Goal: Task Accomplishment & Management: Use online tool/utility

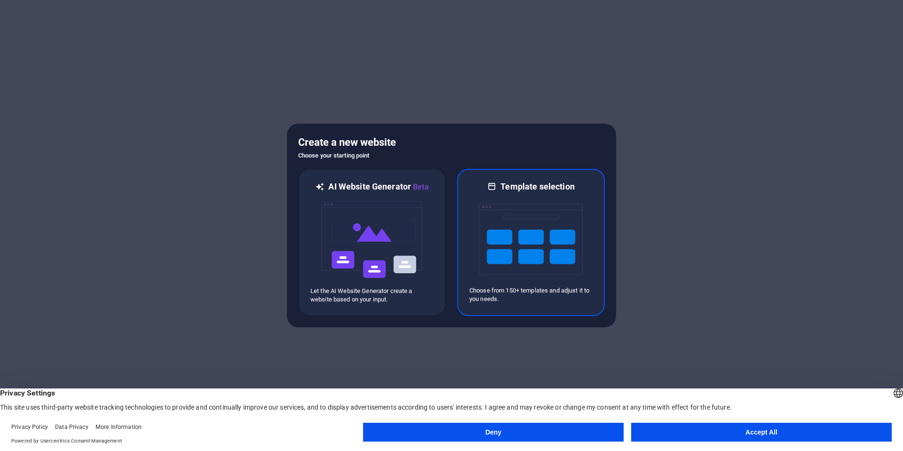
click at [529, 242] on img at bounding box center [530, 239] width 103 height 94
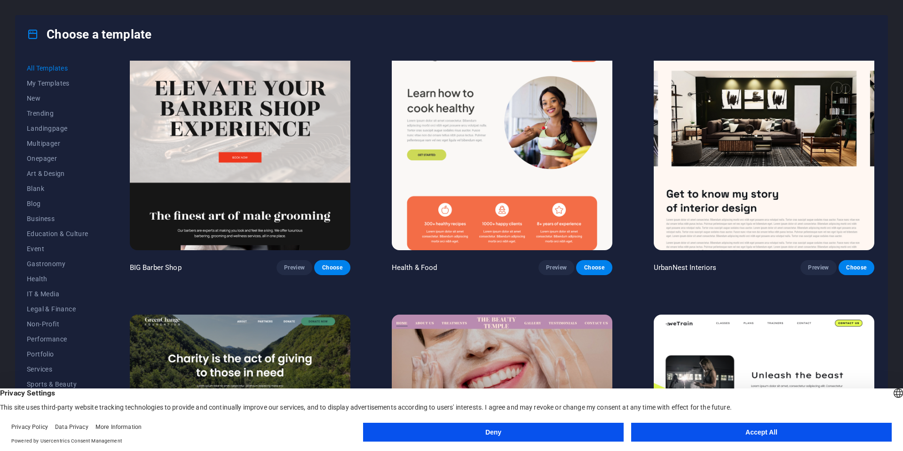
scroll to position [1364, 0]
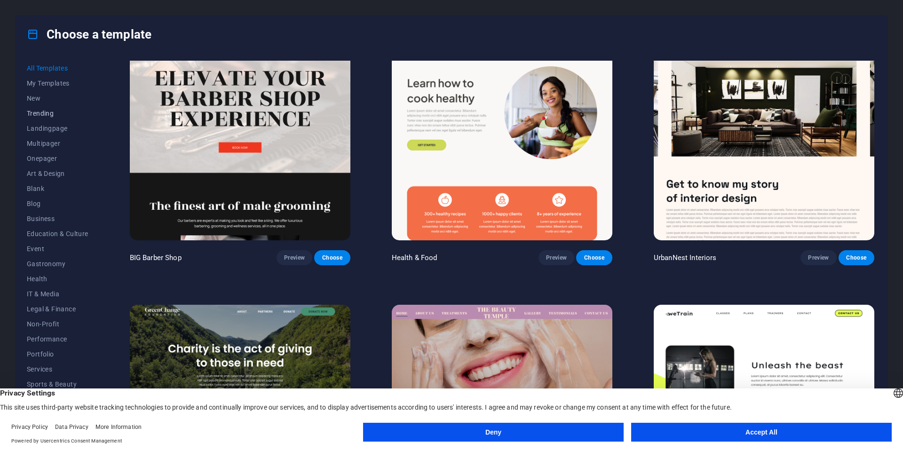
click at [41, 112] on span "Trending" at bounding box center [58, 114] width 62 height 8
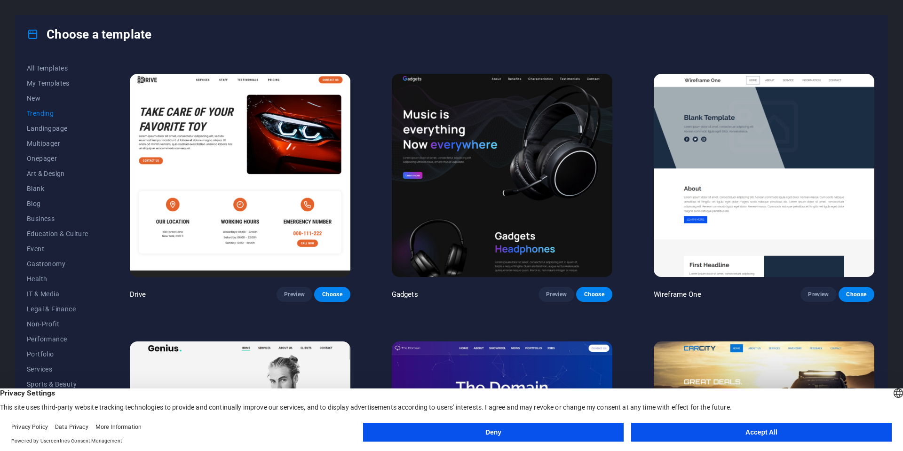
scroll to position [808, 0]
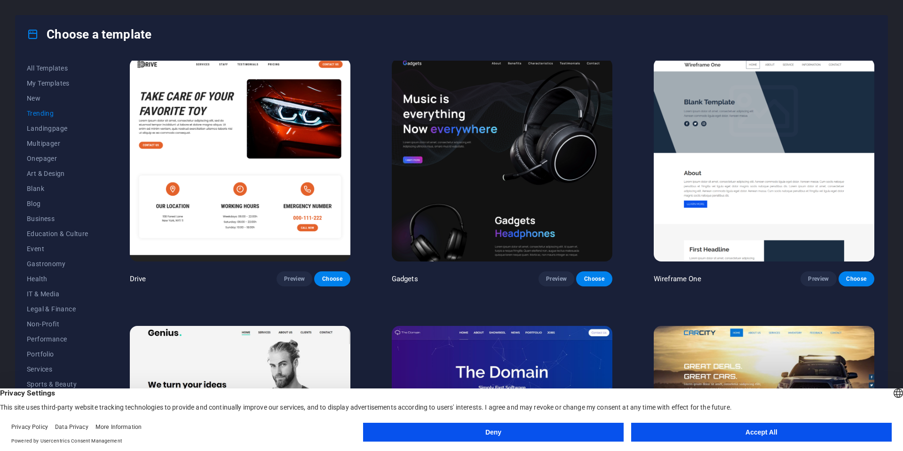
click at [756, 431] on button "Accept All" at bounding box center [761, 432] width 261 height 19
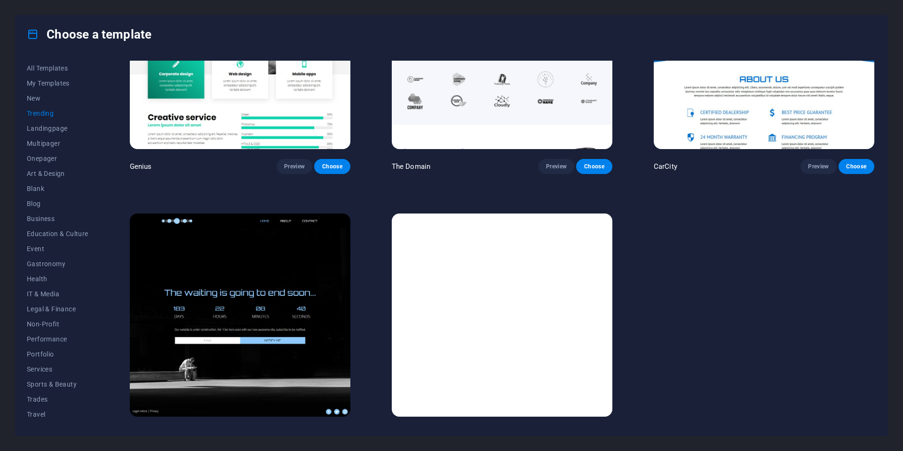
scroll to position [1199, 0]
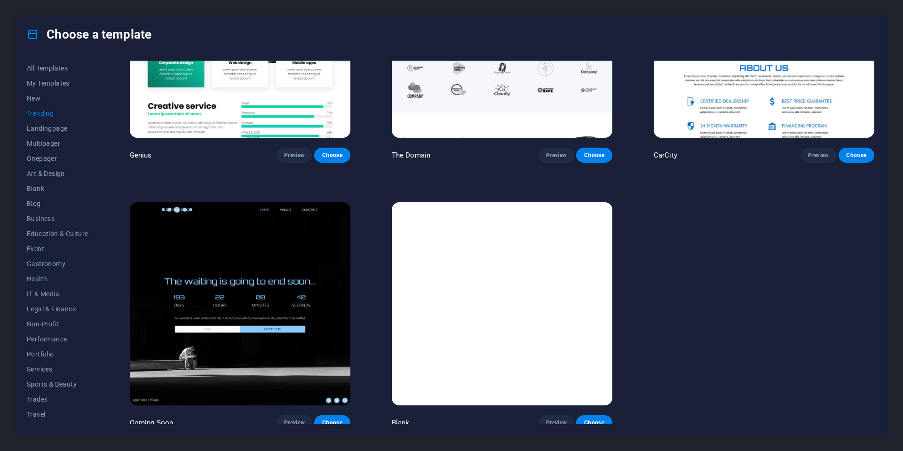
click at [246, 273] on img at bounding box center [240, 303] width 221 height 203
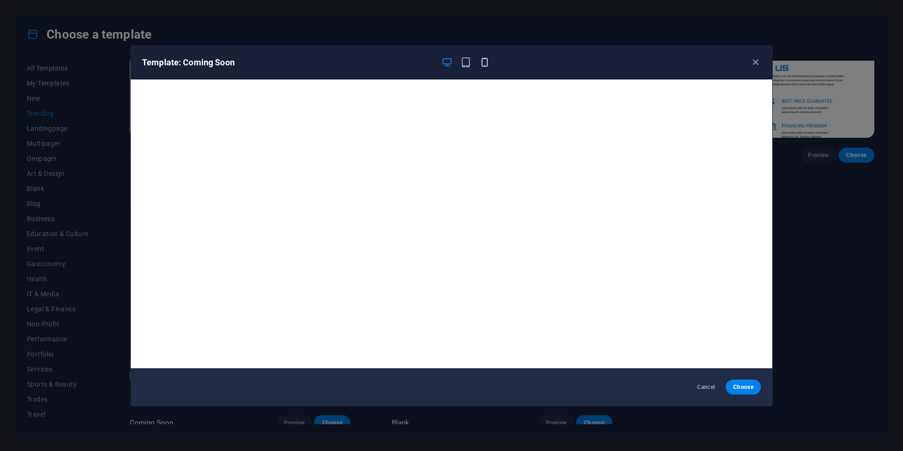
click at [489, 64] on icon "button" at bounding box center [484, 62] width 11 height 11
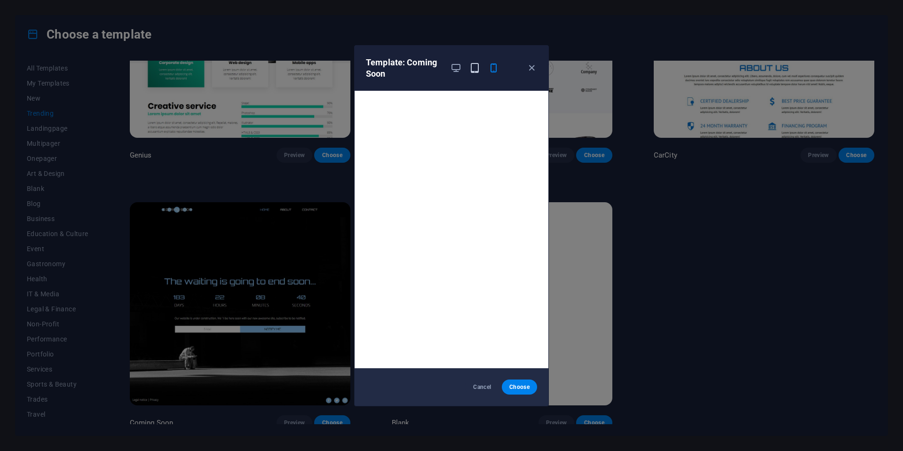
click at [474, 71] on icon "button" at bounding box center [474, 68] width 11 height 11
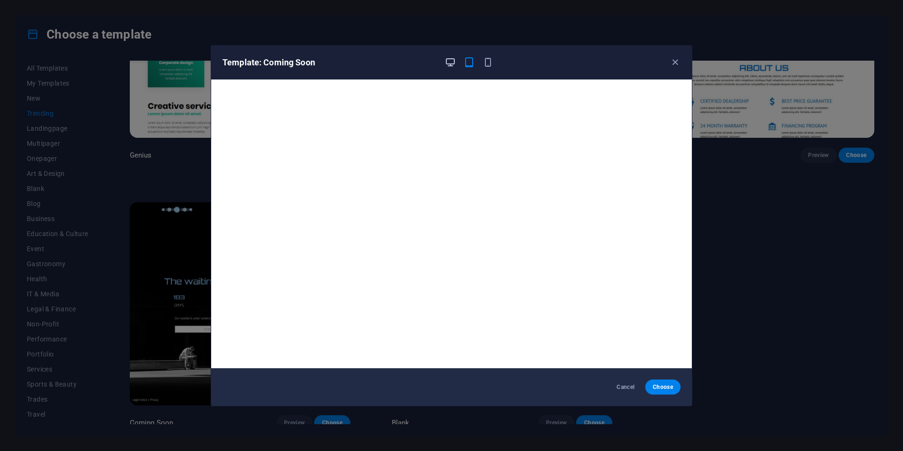
click at [447, 61] on icon "button" at bounding box center [450, 62] width 11 height 11
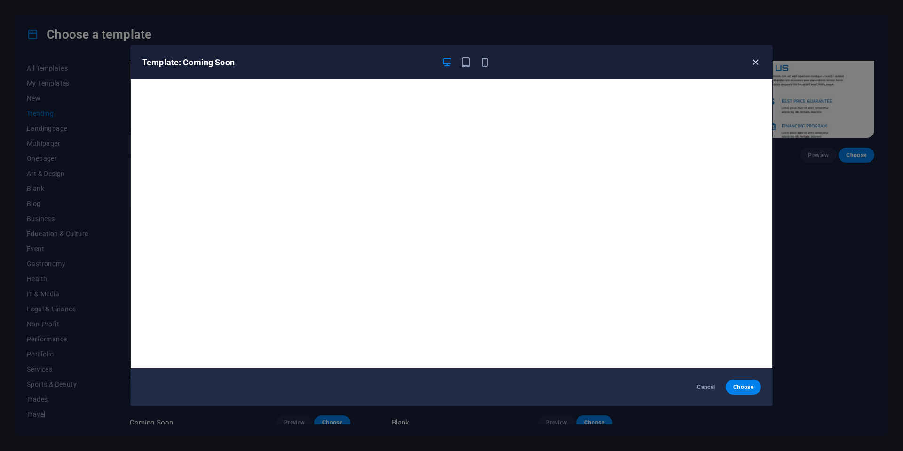
click at [754, 64] on icon "button" at bounding box center [755, 62] width 11 height 11
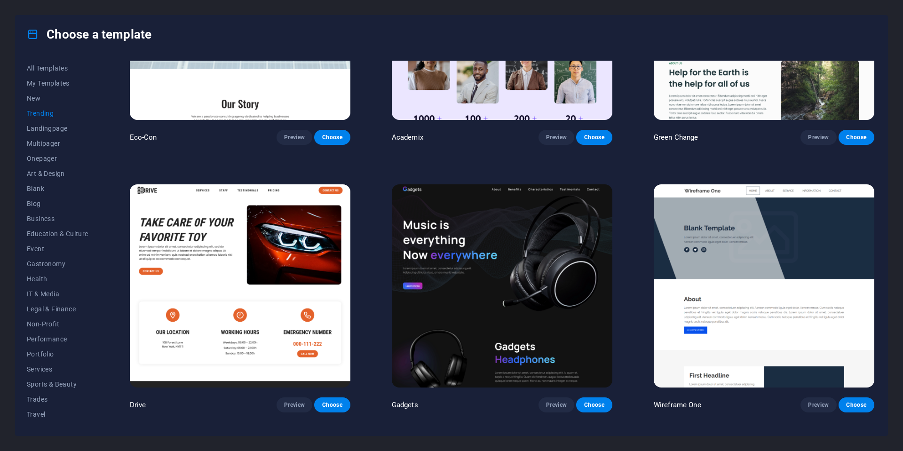
scroll to position [729, 0]
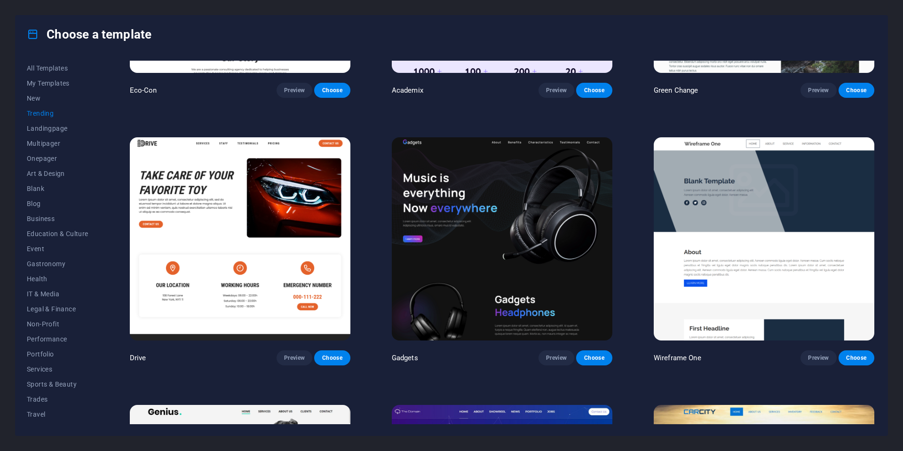
click at [746, 217] on img at bounding box center [764, 238] width 221 height 203
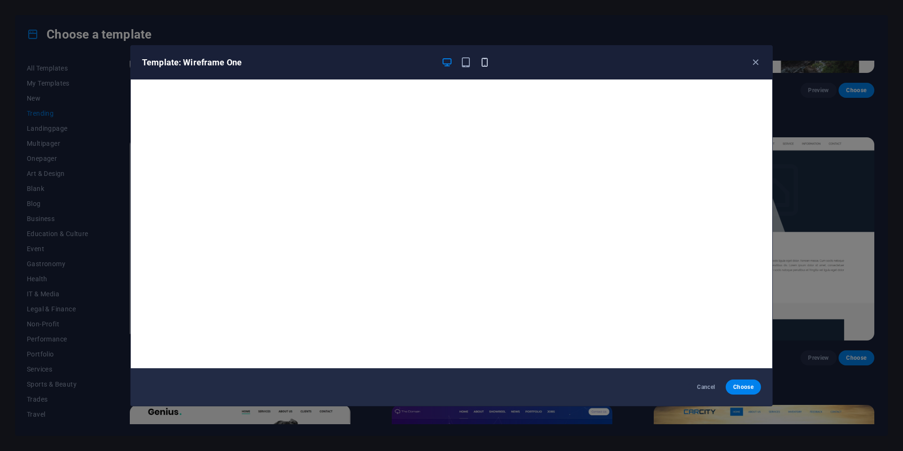
click at [487, 61] on icon "button" at bounding box center [484, 62] width 11 height 11
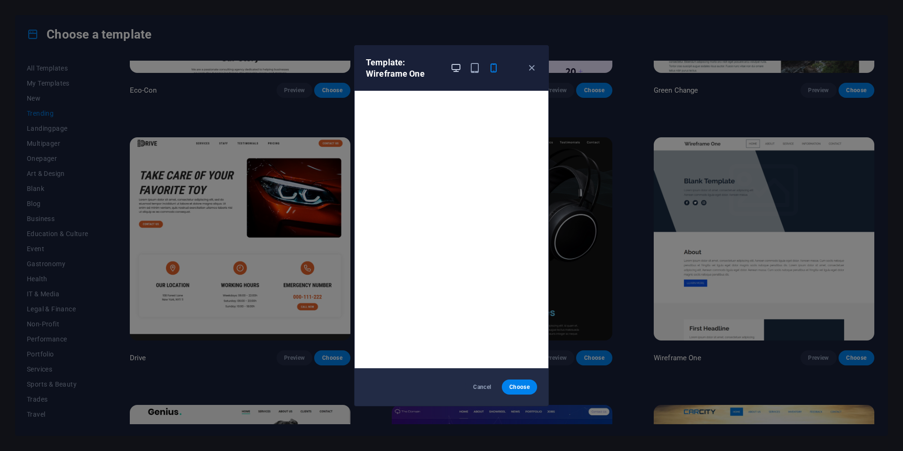
click at [456, 68] on icon "button" at bounding box center [456, 68] width 11 height 11
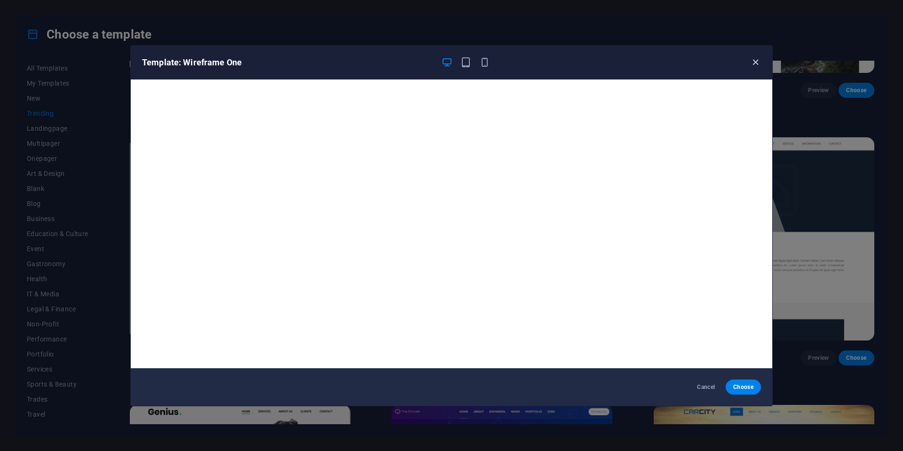
click at [757, 64] on icon "button" at bounding box center [755, 62] width 11 height 11
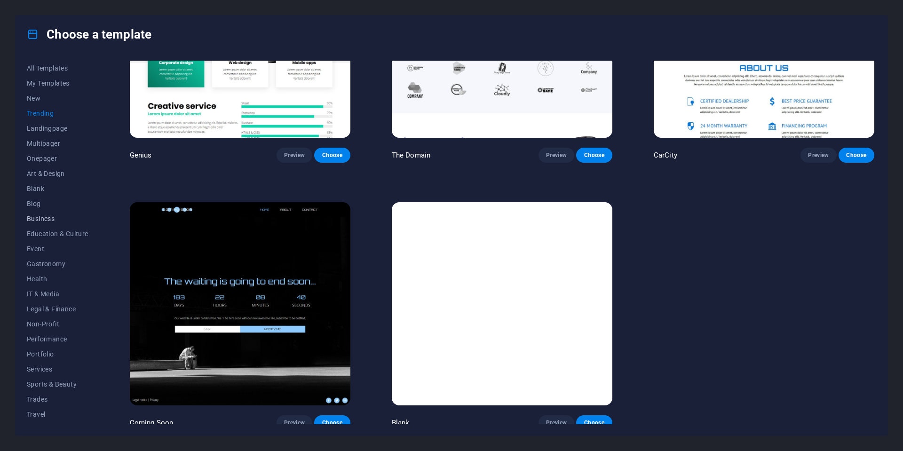
scroll to position [13, 0]
click at [46, 359] on span "Services" at bounding box center [58, 357] width 62 height 8
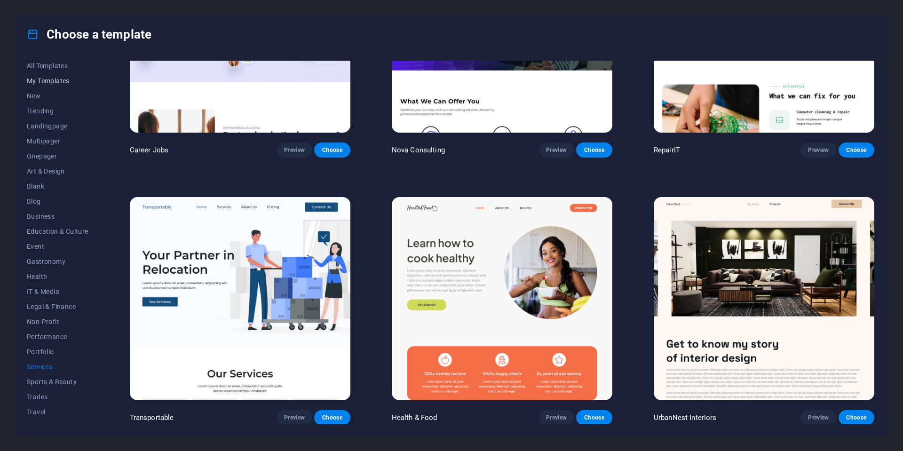
scroll to position [0, 0]
click at [44, 71] on span "All Templates" at bounding box center [58, 68] width 62 height 8
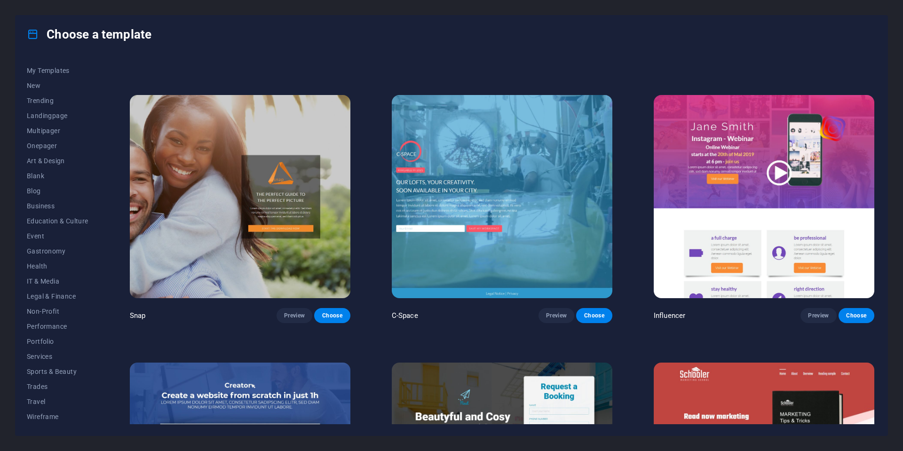
scroll to position [13408, 0]
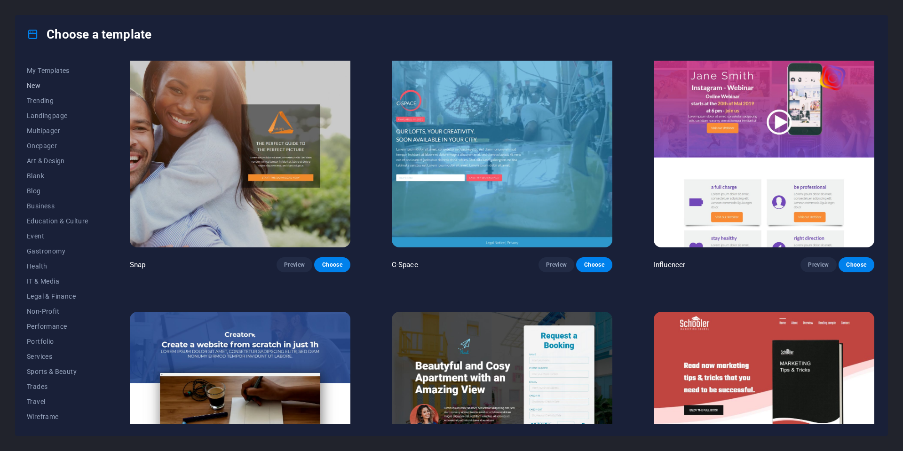
click at [53, 83] on span "New" at bounding box center [58, 86] width 62 height 8
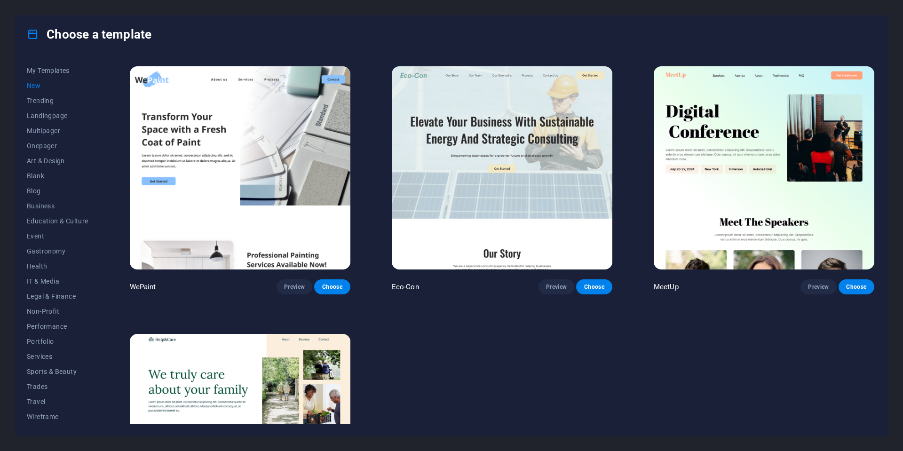
scroll to position [932, 0]
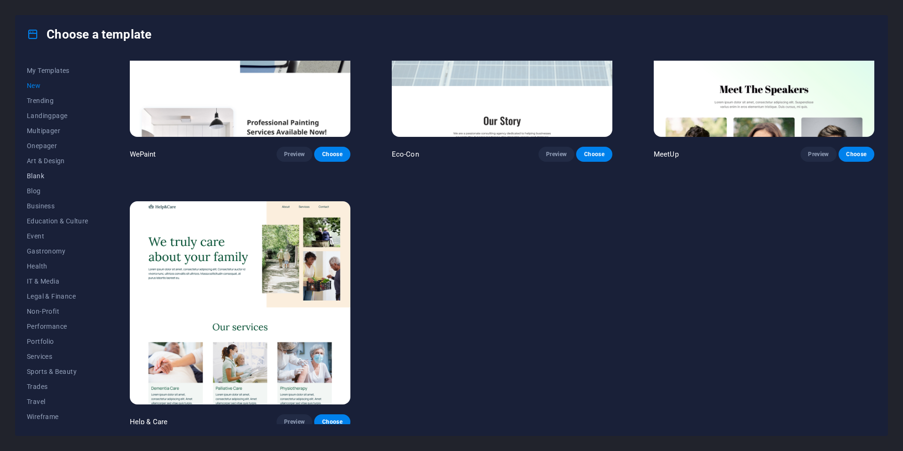
click at [45, 175] on span "Blank" at bounding box center [58, 176] width 62 height 8
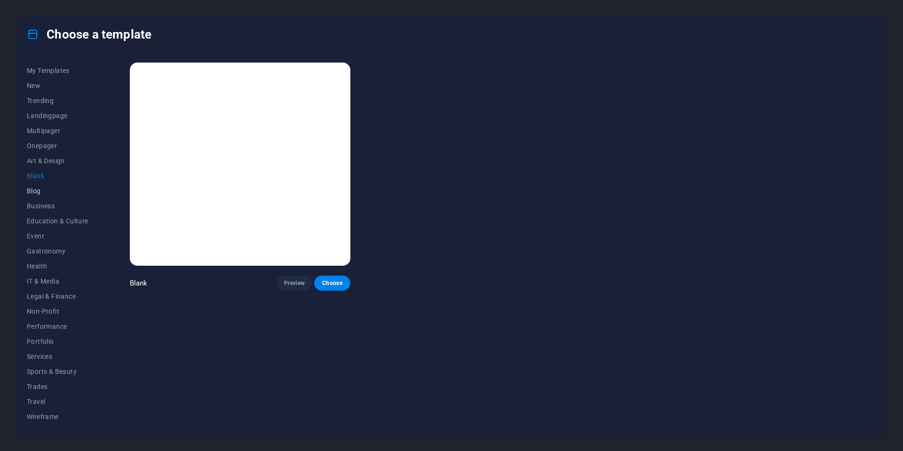
click at [49, 189] on span "Blog" at bounding box center [58, 191] width 62 height 8
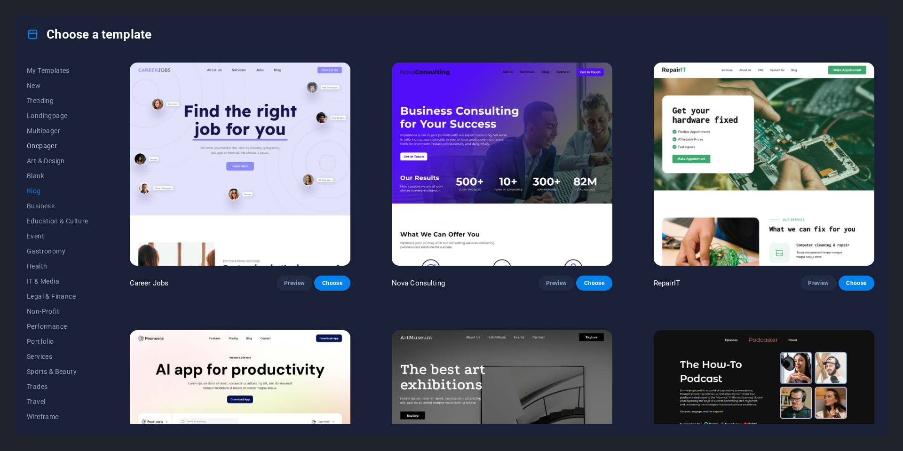
click at [43, 147] on span "Onepager" at bounding box center [58, 146] width 62 height 8
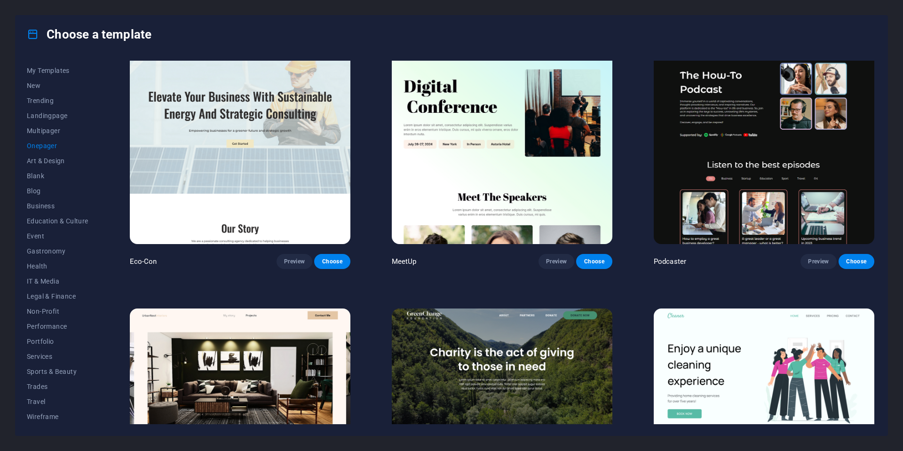
scroll to position [423, 0]
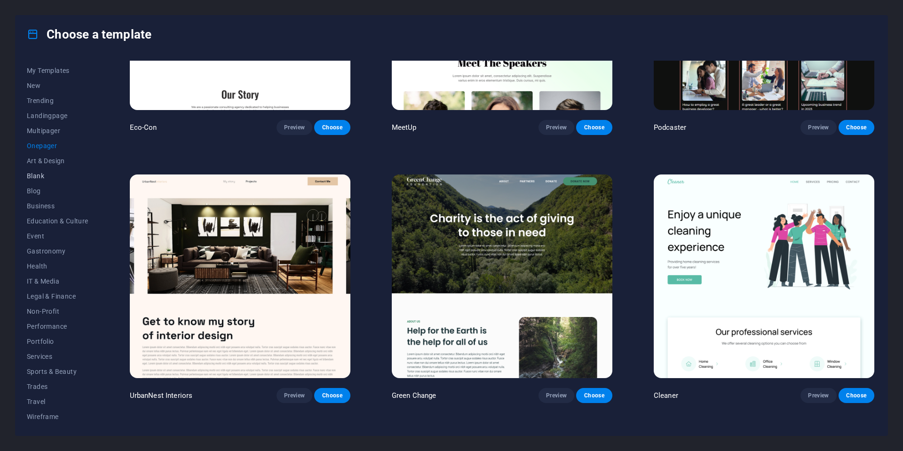
click at [40, 173] on span "Blank" at bounding box center [58, 176] width 62 height 8
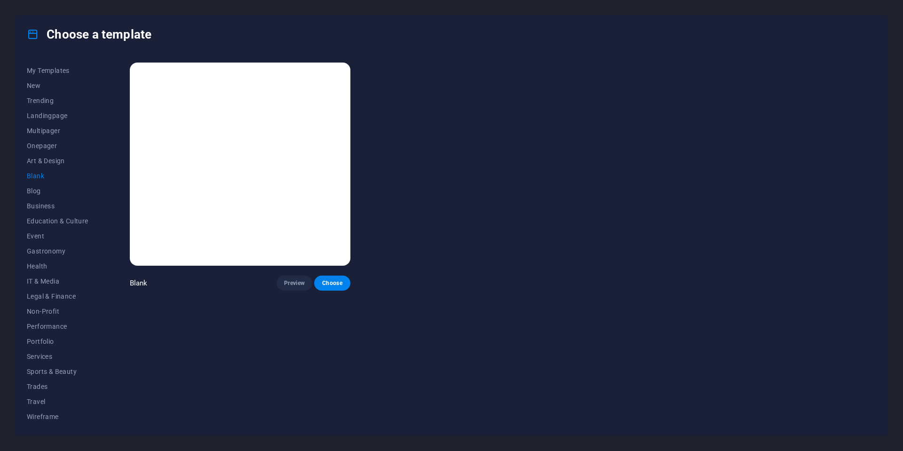
click at [397, 205] on div "Blank Preview Choose" at bounding box center [502, 176] width 748 height 230
click at [231, 160] on img at bounding box center [240, 164] width 221 height 203
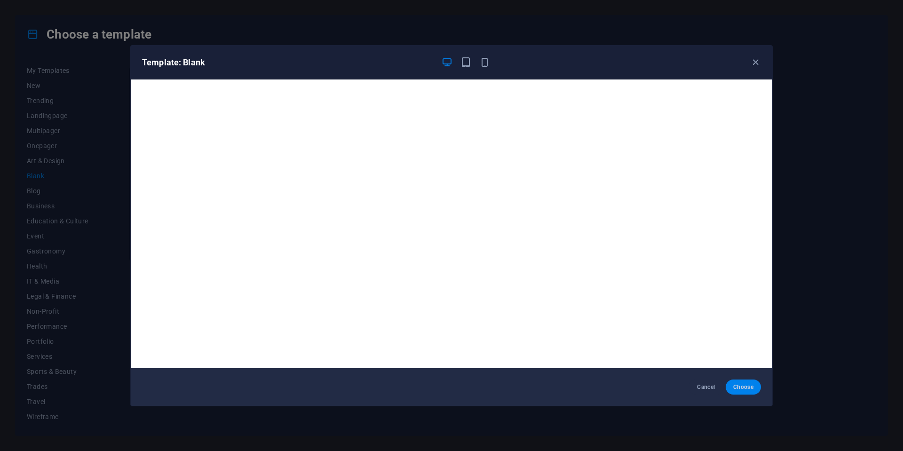
click at [748, 386] on span "Choose" at bounding box center [743, 387] width 20 height 8
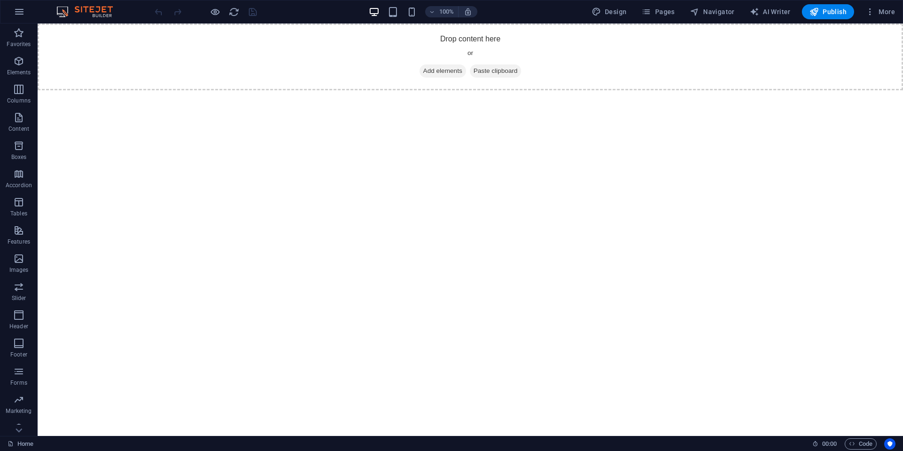
click at [435, 450] on div "Home 00 : 00 Code" at bounding box center [451, 443] width 903 height 15
click at [571, 90] on html "Skip to main content Drop content here or Add elements Paste clipboard" at bounding box center [471, 57] width 866 height 67
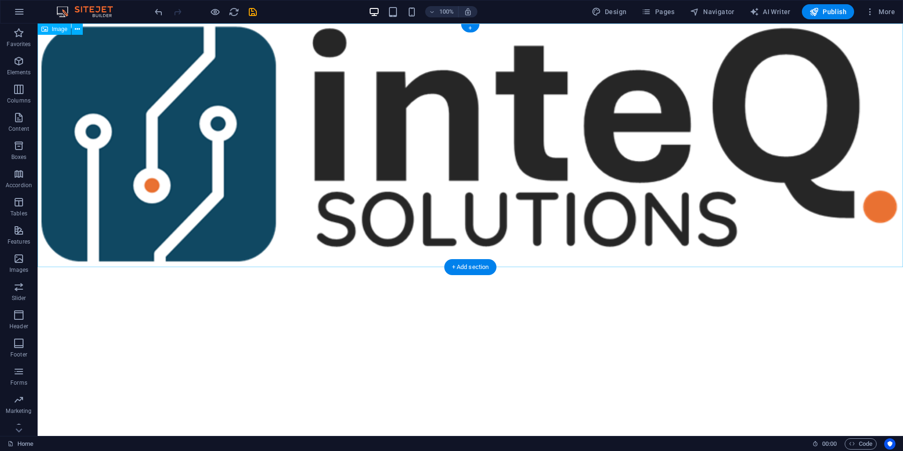
click at [798, 231] on figure at bounding box center [471, 146] width 866 height 244
click at [48, 265] on figure at bounding box center [471, 146] width 866 height 244
drag, startPoint x: 38, startPoint y: 266, endPoint x: 205, endPoint y: 217, distance: 174.2
click at [205, 217] on figure at bounding box center [471, 146] width 866 height 244
click at [564, 69] on figure at bounding box center [471, 146] width 866 height 244
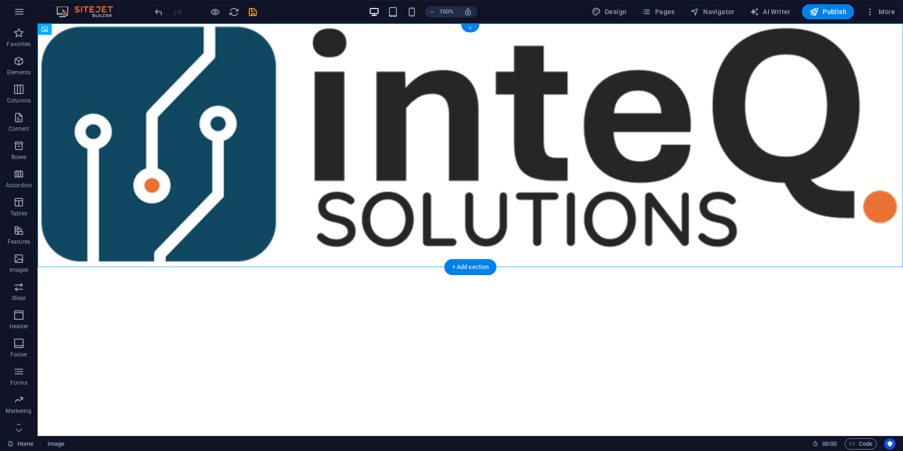
click at [474, 27] on div "+" at bounding box center [470, 28] width 18 height 8
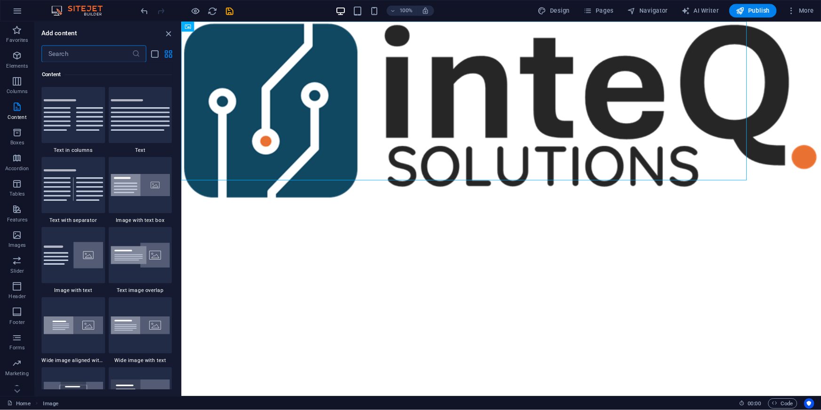
scroll to position [1646, 0]
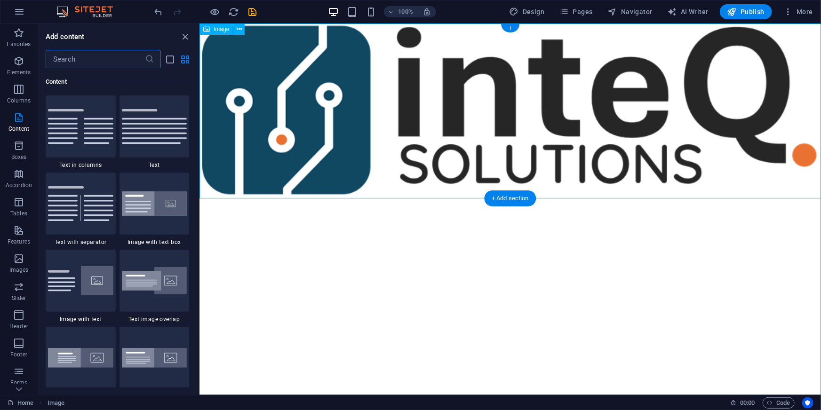
click at [689, 134] on figure at bounding box center [509, 110] width 621 height 175
click at [238, 31] on icon at bounding box center [239, 29] width 5 height 10
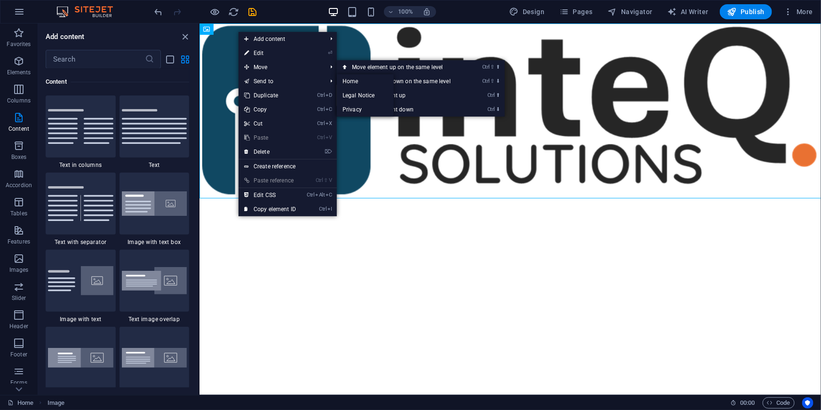
click at [425, 198] on html "Skip to main content" at bounding box center [509, 110] width 621 height 175
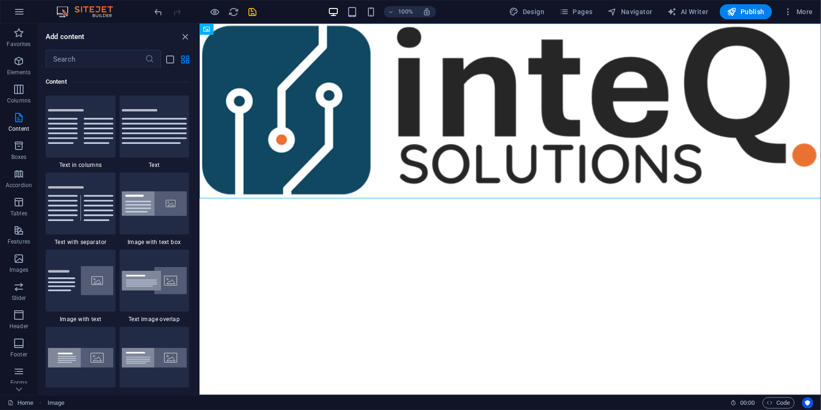
click at [512, 198] on html "Skip to main content" at bounding box center [509, 110] width 621 height 175
click at [526, 127] on figure at bounding box center [509, 110] width 621 height 175
click at [743, 9] on span "Publish" at bounding box center [745, 11] width 37 height 9
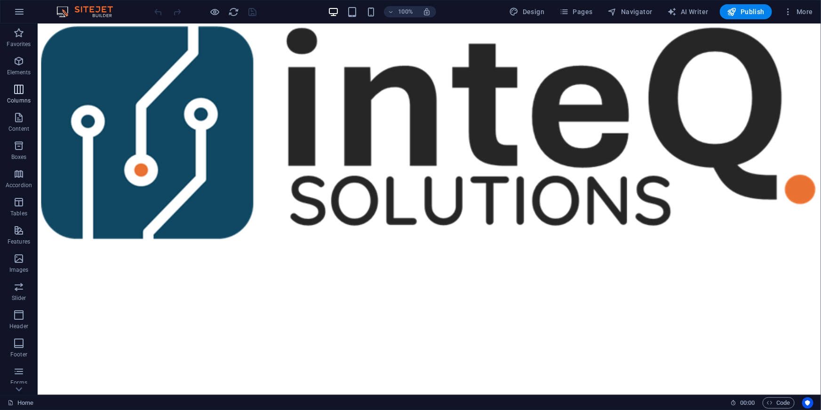
click at [19, 92] on icon "button" at bounding box center [18, 89] width 11 height 11
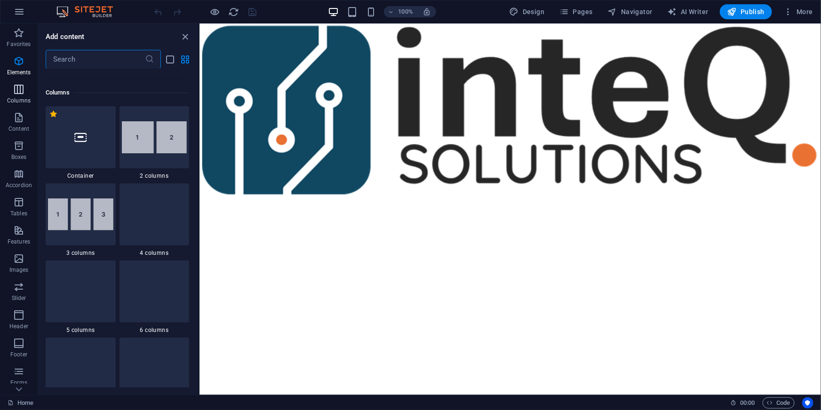
scroll to position [466, 0]
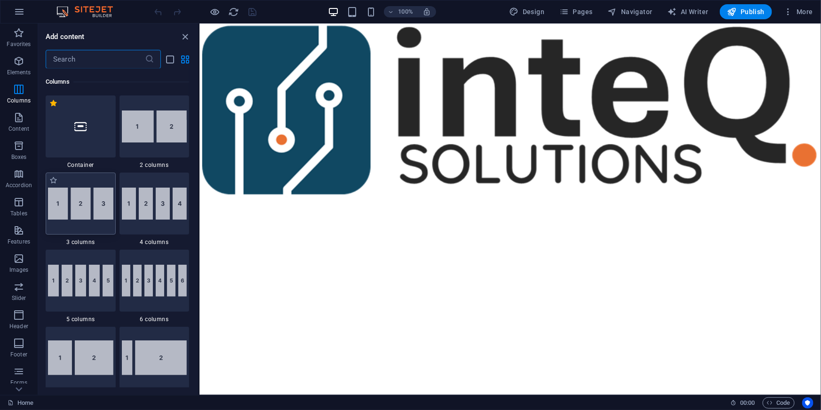
click at [89, 209] on img at bounding box center [80, 204] width 65 height 32
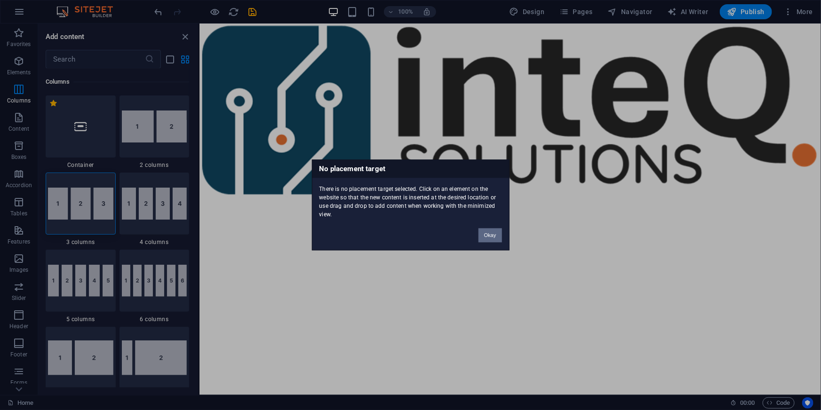
click at [494, 239] on button "Okay" at bounding box center [490, 236] width 24 height 14
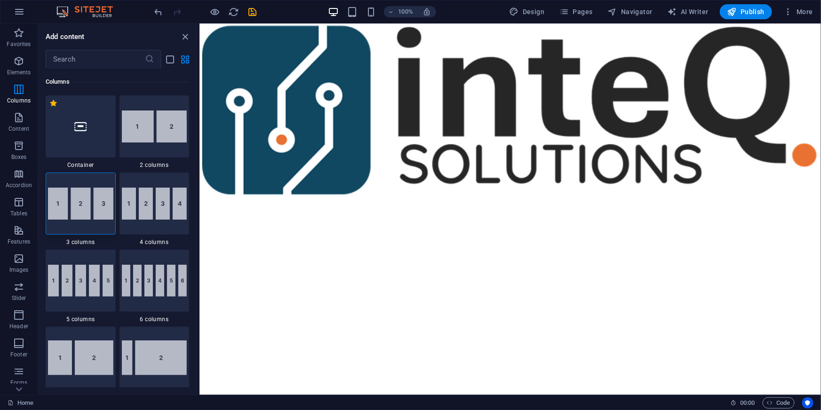
click at [557, 198] on html "Skip to main content" at bounding box center [509, 110] width 621 height 175
click at [487, 169] on figure at bounding box center [509, 110] width 621 height 175
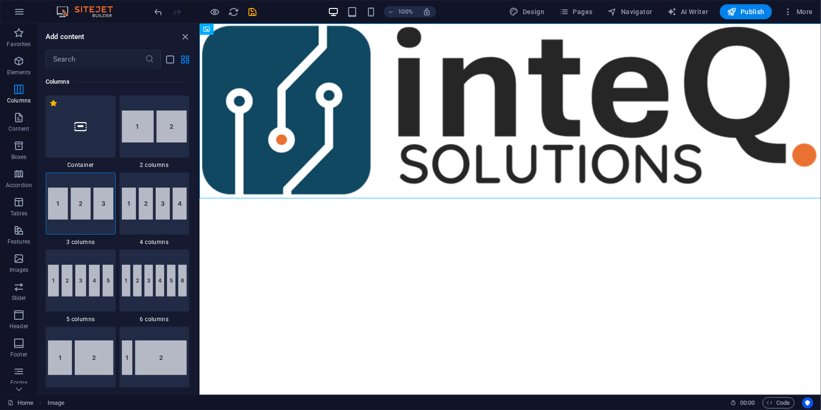
drag, startPoint x: 526, startPoint y: 248, endPoint x: 527, endPoint y: 238, distance: 9.9
click at [527, 198] on html "Skip to main content" at bounding box center [509, 110] width 621 height 175
click at [534, 198] on html "Skip to main content" at bounding box center [509, 110] width 621 height 175
click at [502, 198] on html "Skip to main content" at bounding box center [509, 110] width 621 height 175
drag, startPoint x: 490, startPoint y: 227, endPoint x: 468, endPoint y: 158, distance: 72.6
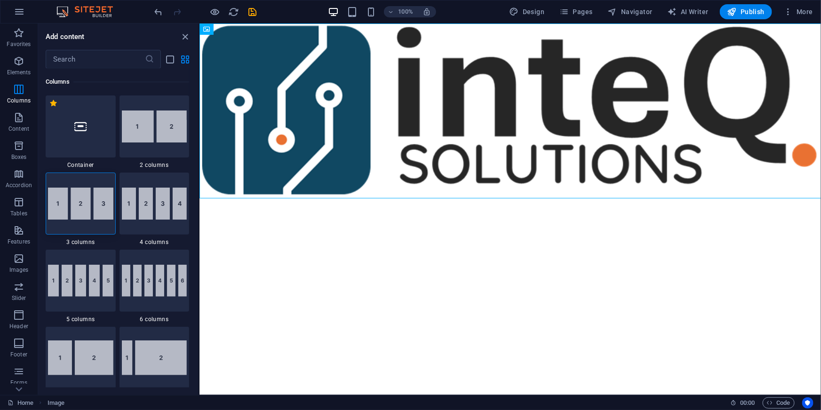
click at [446, 198] on html "Skip to main content" at bounding box center [509, 110] width 621 height 175
click at [468, 125] on figure at bounding box center [509, 110] width 621 height 175
click at [67, 215] on img at bounding box center [80, 204] width 65 height 32
select select "rem"
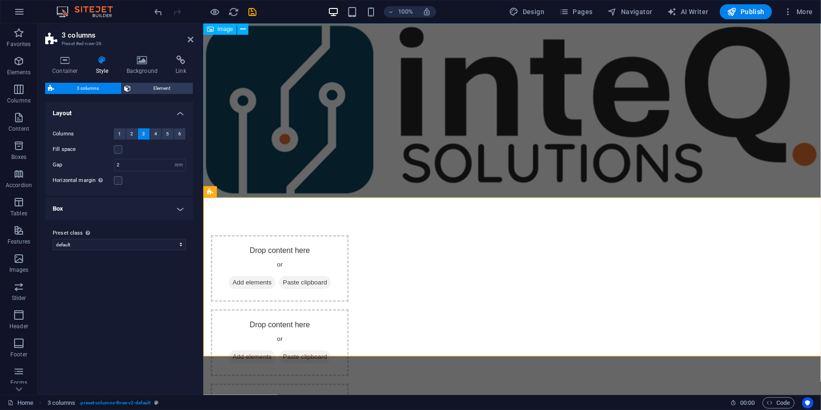
click at [507, 85] on figure at bounding box center [512, 110] width 618 height 174
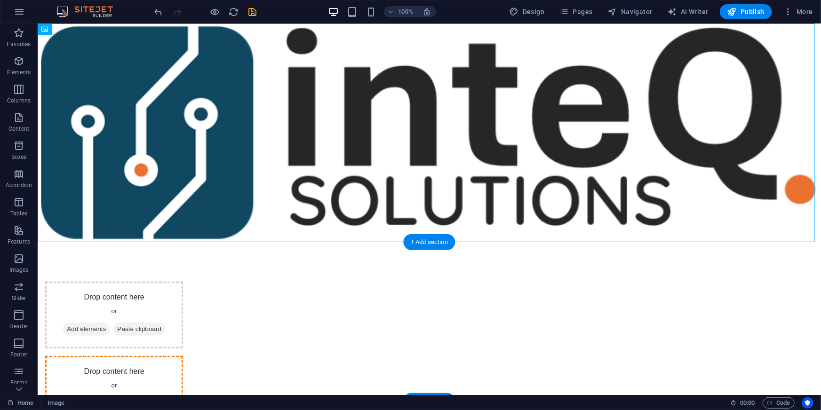
drag, startPoint x: 417, startPoint y: 135, endPoint x: 415, endPoint y: 309, distance: 174.5
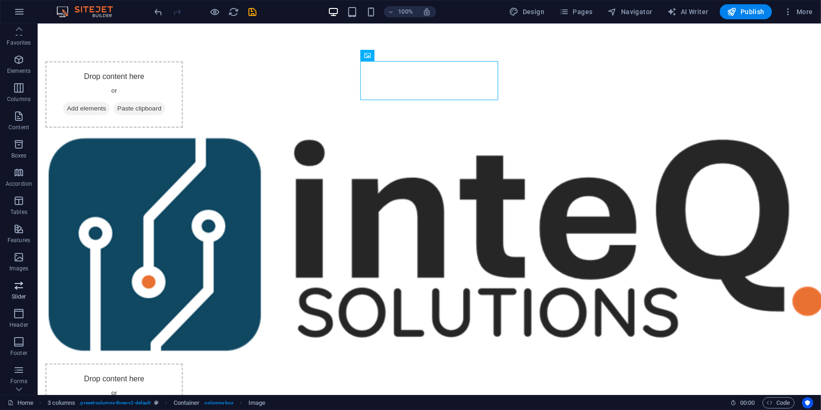
scroll to position [0, 0]
click at [15, 148] on icon "button" at bounding box center [18, 145] width 11 height 11
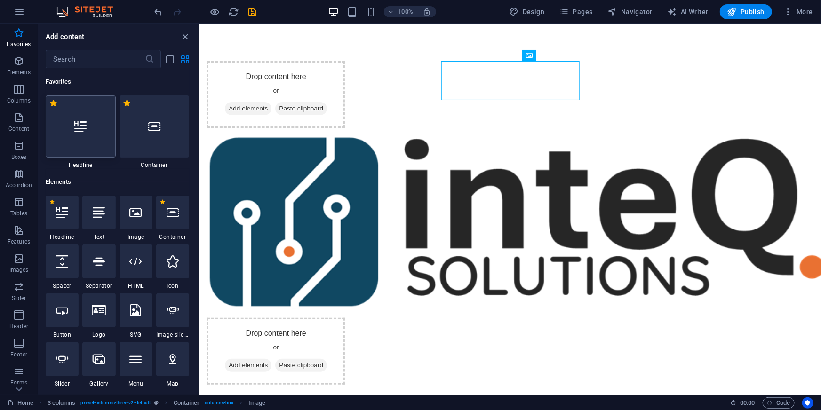
click at [84, 133] on div at bounding box center [81, 126] width 70 height 62
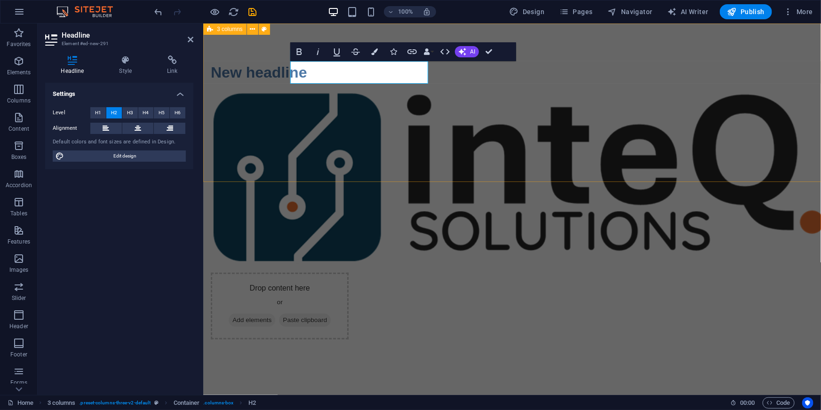
click at [436, 140] on div "New headline Drop content here or Add elements Paste clipboard" at bounding box center [512, 200] width 618 height 354
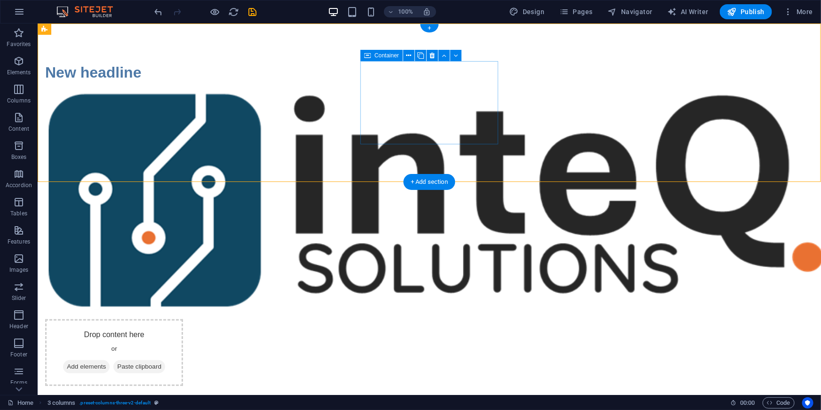
click at [397, 263] on html "Skip to main content New headline Drop content here or Add elements Paste clipb…" at bounding box center [428, 223] width 783 height 400
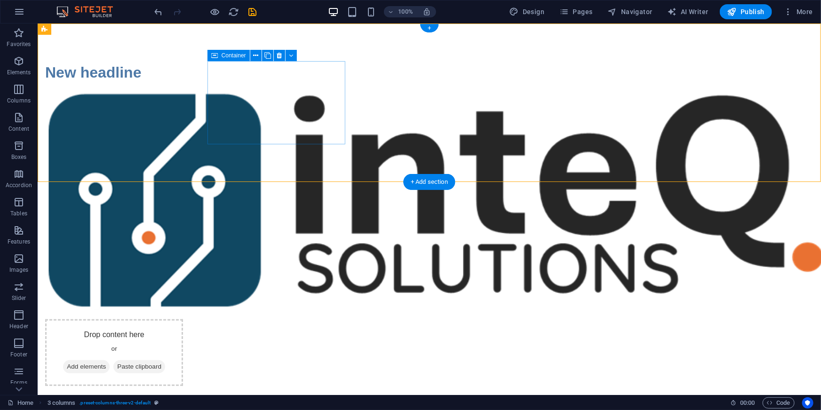
click at [183, 83] on div "New headline" at bounding box center [114, 72] width 138 height 23
click at [183, 67] on div "New headline" at bounding box center [114, 72] width 138 height 23
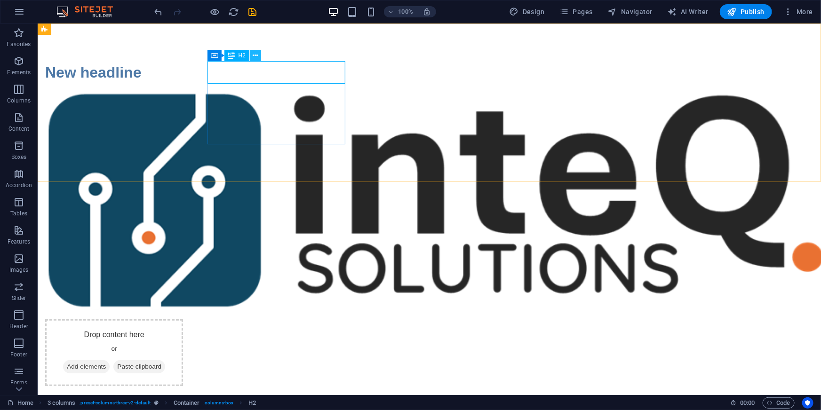
click at [258, 54] on button at bounding box center [255, 55] width 11 height 11
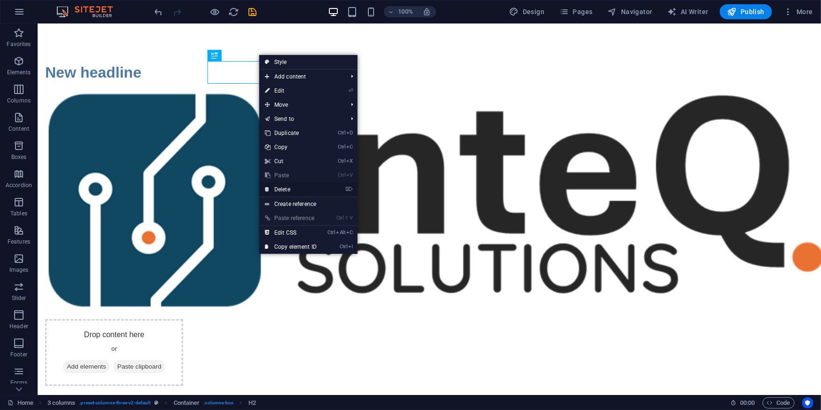
click at [292, 188] on link "⌦ Delete" at bounding box center [290, 190] width 63 height 14
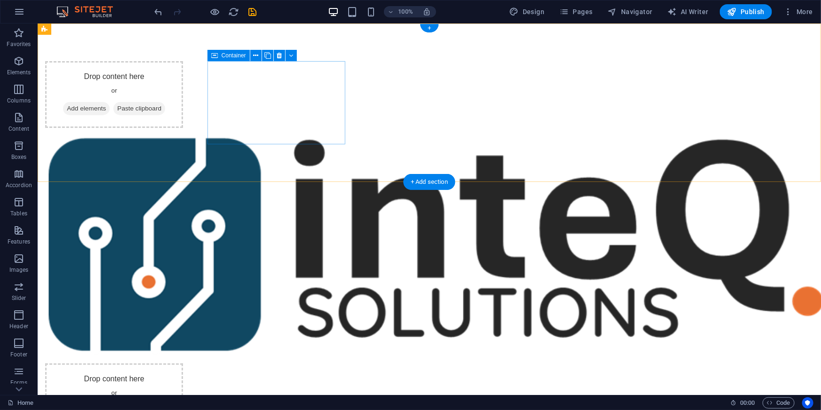
click at [183, 86] on div "Drop content here or Add elements Paste clipboard" at bounding box center [114, 94] width 138 height 67
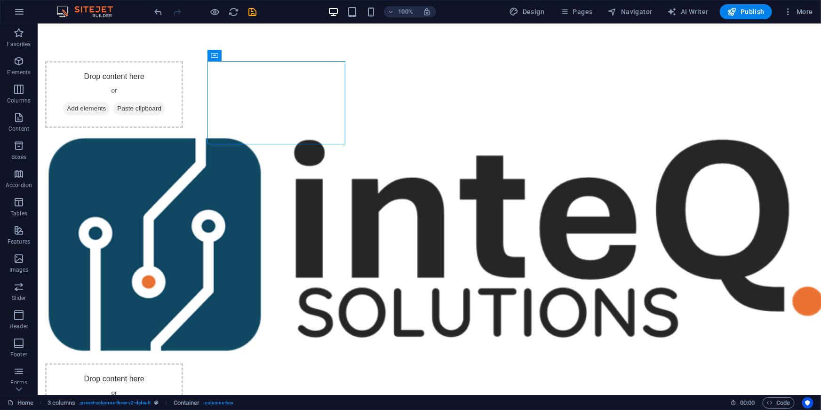
click at [381, 258] on html "Skip to main content Drop content here or Add elements Paste clipboard Drop con…" at bounding box center [428, 245] width 783 height 445
click at [16, 316] on icon "button" at bounding box center [18, 315] width 11 height 11
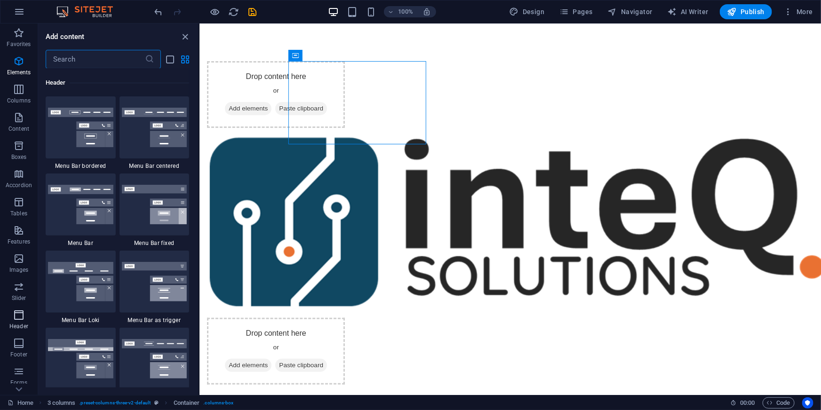
scroll to position [5664, 0]
click at [90, 132] on img at bounding box center [80, 128] width 65 height 40
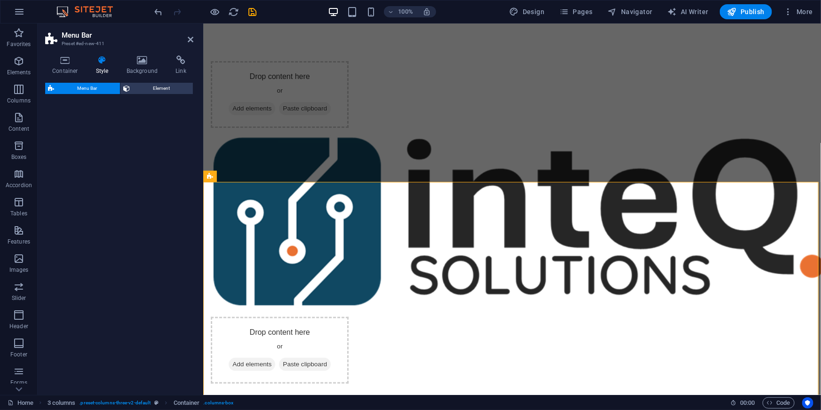
select select "rem"
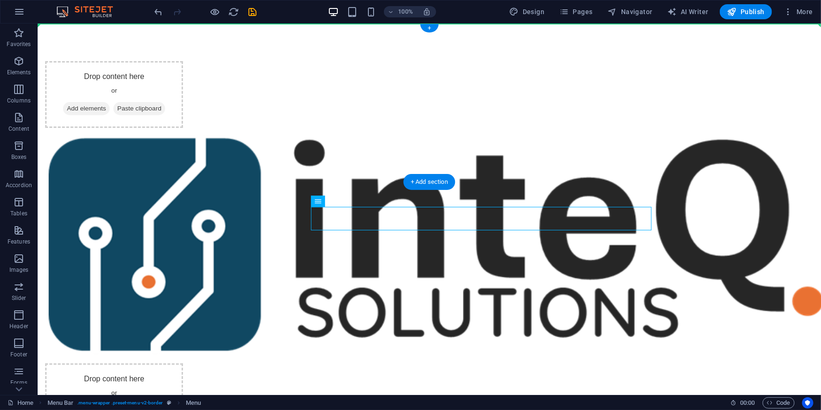
drag, startPoint x: 303, startPoint y: 225, endPoint x: 437, endPoint y: 27, distance: 238.5
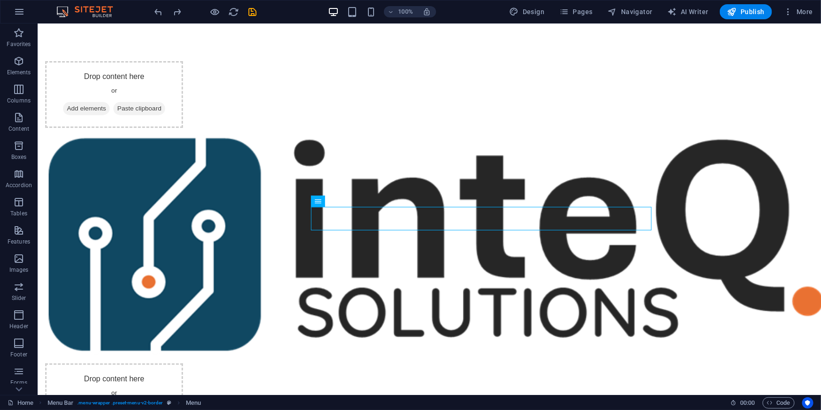
click at [328, 305] on html "Skip to main content Drop content here or Add elements Paste clipboard Drop con…" at bounding box center [428, 293] width 783 height 541
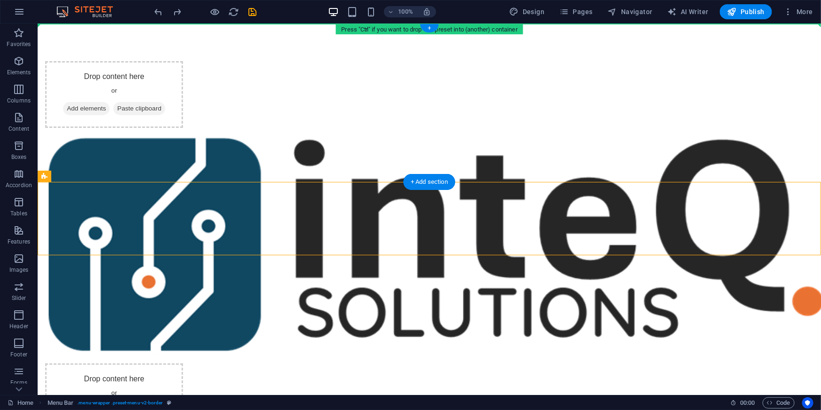
drag, startPoint x: 346, startPoint y: 253, endPoint x: 338, endPoint y: 59, distance: 194.0
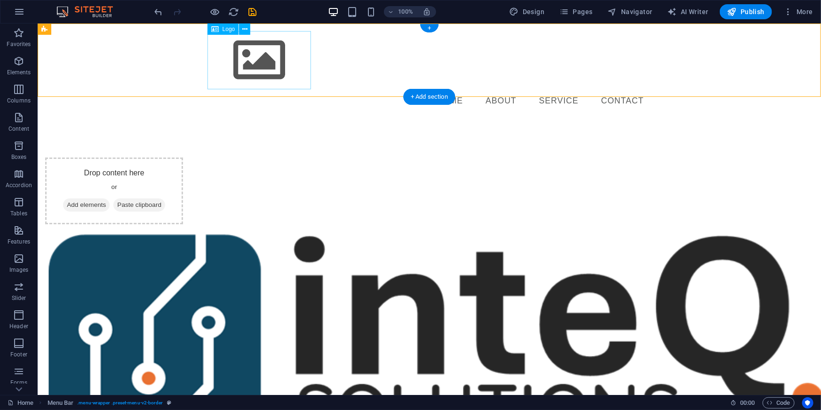
click at [269, 61] on div at bounding box center [429, 60] width 444 height 58
click at [225, 29] on span "Logo" at bounding box center [229, 29] width 13 height 6
click at [245, 30] on icon at bounding box center [244, 29] width 5 height 10
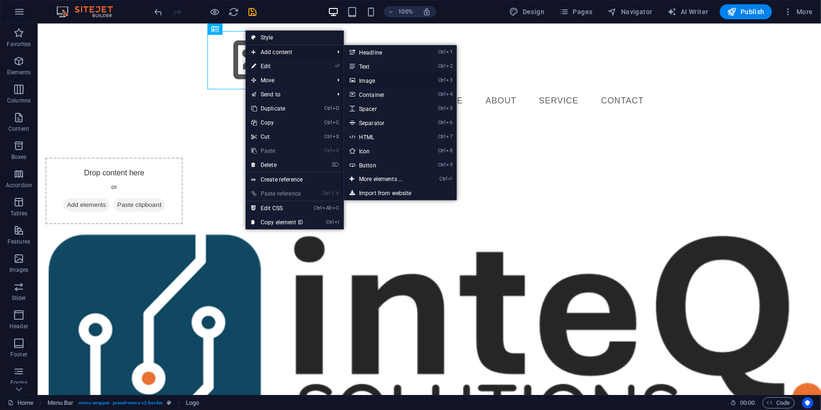
click at [371, 81] on link "Ctrl 3 Image" at bounding box center [383, 80] width 78 height 14
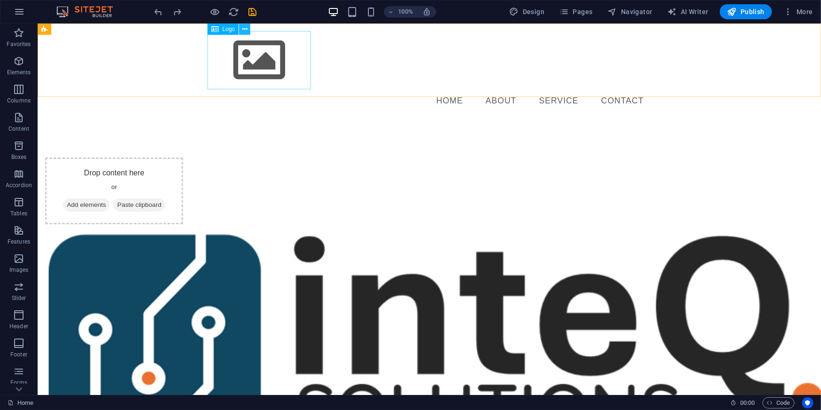
click at [245, 31] on icon at bounding box center [244, 29] width 5 height 10
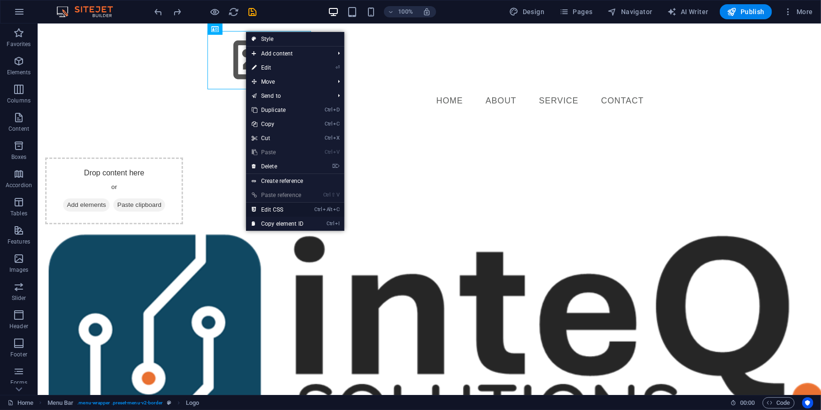
click at [287, 207] on link "Ctrl Alt C Edit CSS" at bounding box center [277, 210] width 63 height 14
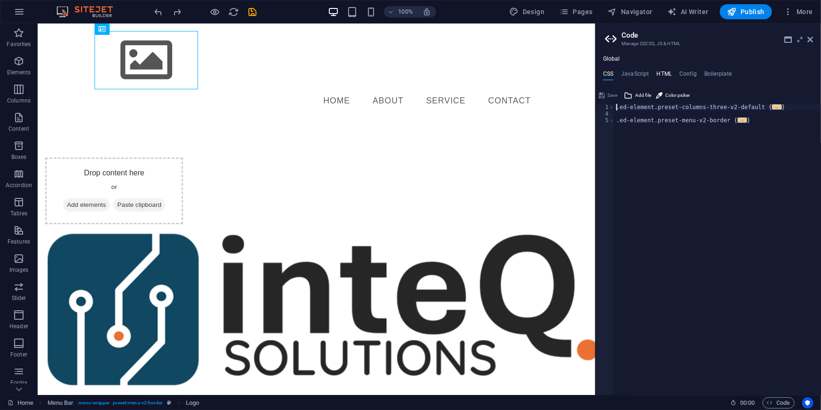
click at [659, 75] on h4 "HTML" at bounding box center [665, 76] width 16 height 10
type textarea "<a href="#main-content" class="wv-link-content button">Skip to main content</a>"
click at [718, 73] on h4 "Boilerplate" at bounding box center [718, 76] width 28 height 10
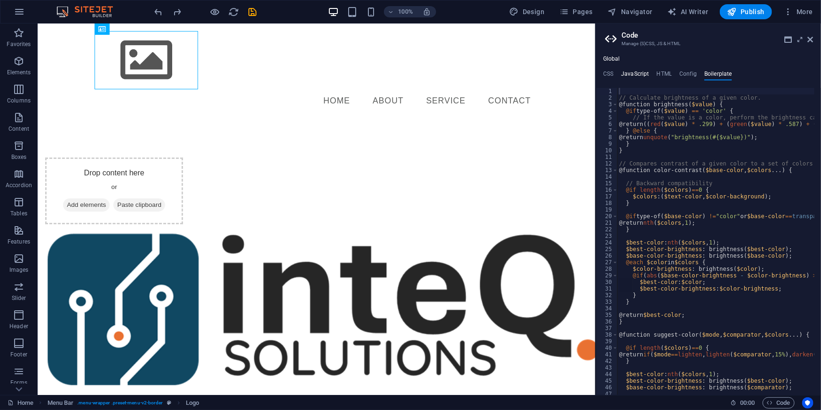
click at [639, 75] on h4 "JavaScript" at bounding box center [635, 76] width 28 height 10
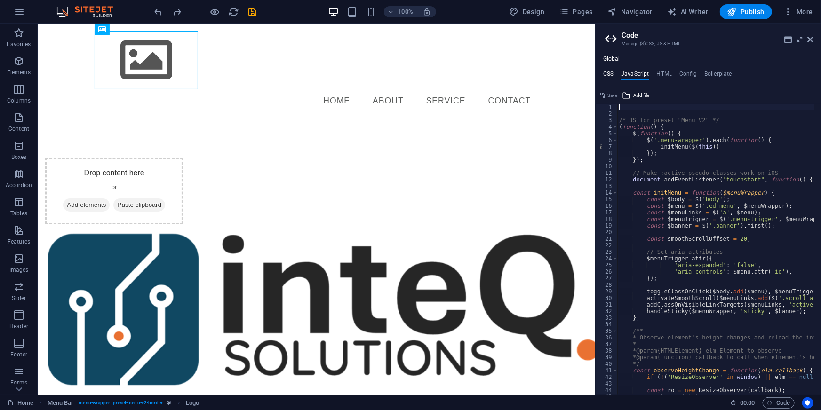
click at [610, 75] on h4 "CSS" at bounding box center [608, 76] width 10 height 10
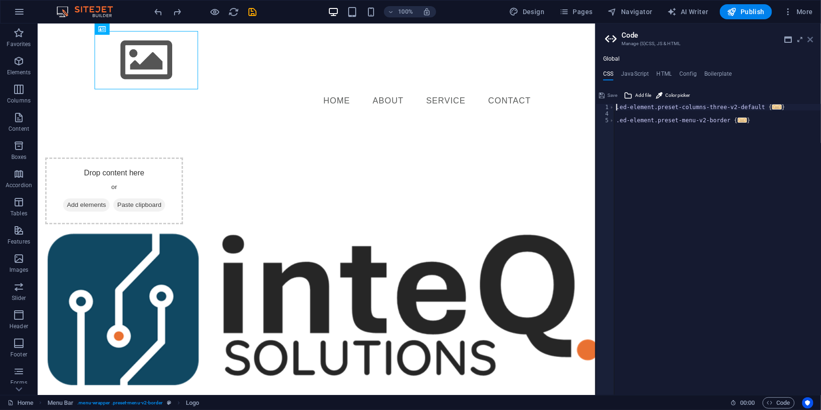
click at [811, 40] on icon at bounding box center [811, 40] width 6 height 8
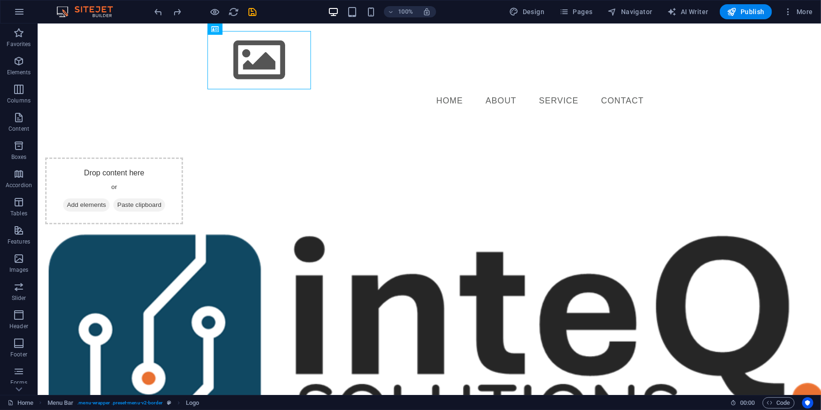
click at [450, 332] on html "Skip to main content Menu Home About Service Contact Drop content here or Add e…" at bounding box center [428, 293] width 783 height 541
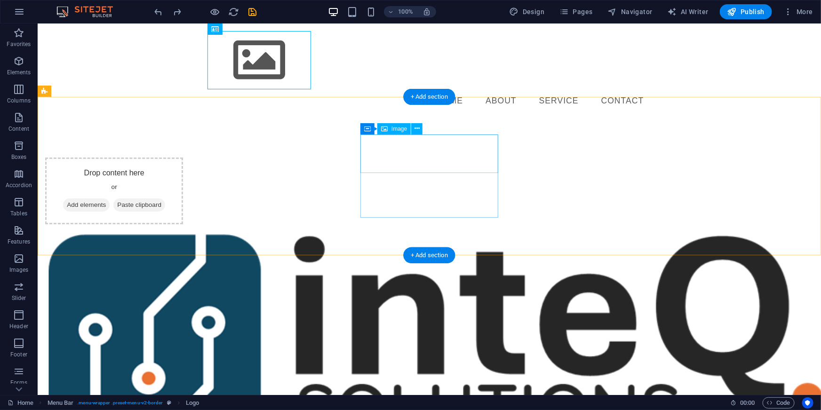
click at [183, 231] on figure at bounding box center [114, 341] width 138 height 221
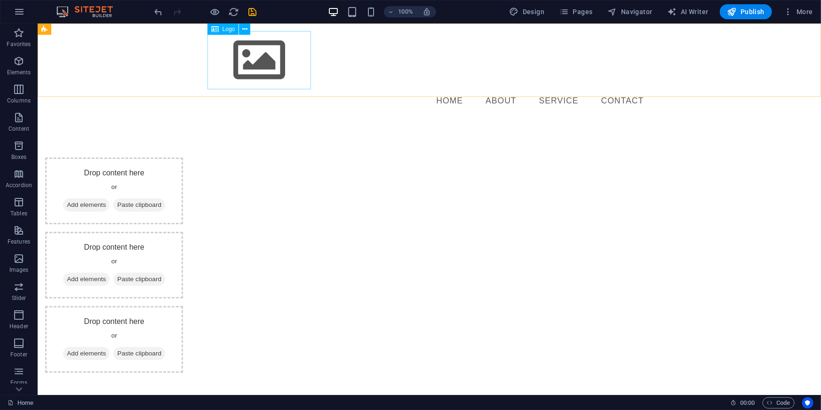
click at [225, 27] on span "Logo" at bounding box center [229, 29] width 13 height 6
click at [227, 31] on span "Logo" at bounding box center [229, 29] width 13 height 6
select select "px"
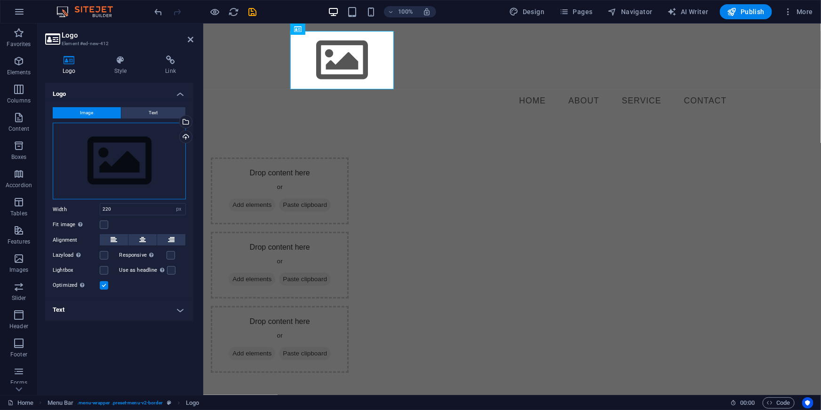
click at [119, 158] on div "Drag files here, click to choose files or select files from Files or our free s…" at bounding box center [119, 161] width 133 height 77
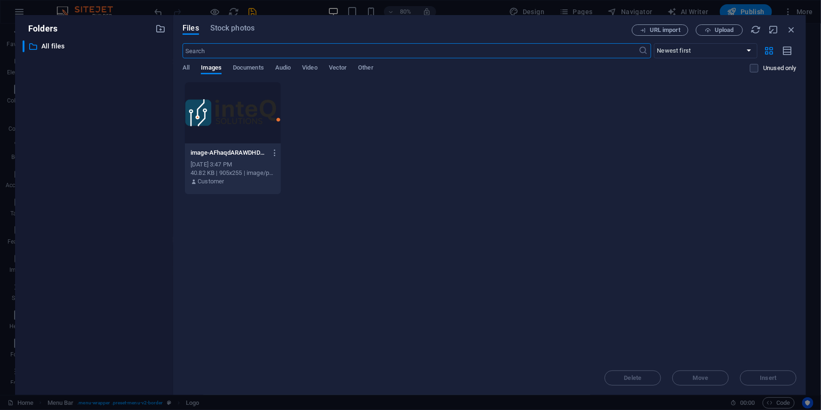
click at [235, 117] on div at bounding box center [233, 112] width 96 height 61
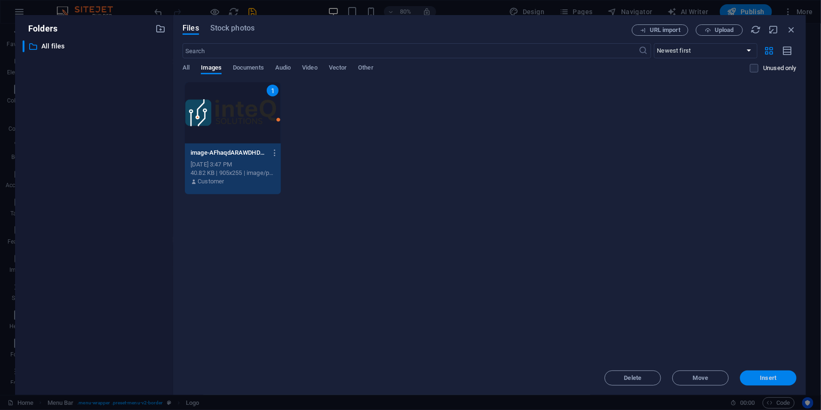
click at [767, 378] on span "Insert" at bounding box center [768, 378] width 16 height 6
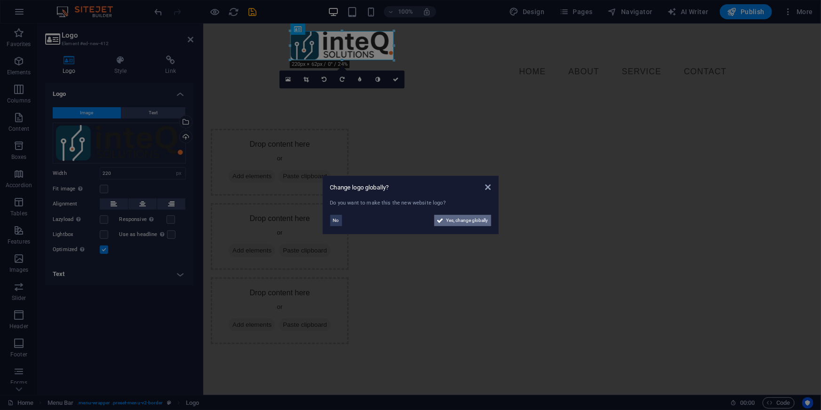
click at [466, 218] on span "Yes, change globally" at bounding box center [467, 220] width 42 height 11
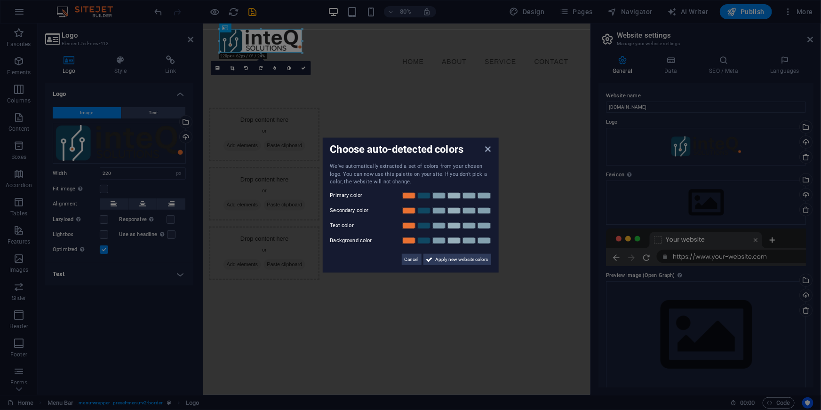
drag, startPoint x: 343, startPoint y: 174, endPoint x: 485, endPoint y: 172, distance: 141.1
click at [485, 172] on div "We've automatically extracted a set of colors from your chosen logo. You can no…" at bounding box center [410, 175] width 161 height 24
click at [455, 261] on span "Apply new website colors" at bounding box center [462, 259] width 53 height 11
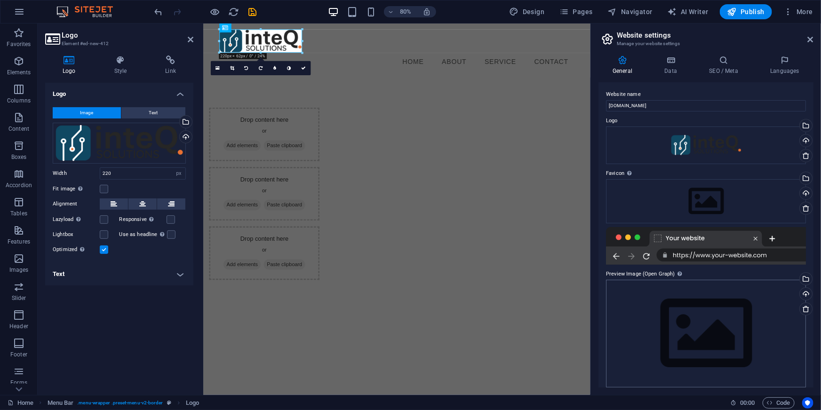
scroll to position [0, 0]
click at [690, 201] on div "Drag files here, click to choose files or select files from Files or our free s…" at bounding box center [706, 203] width 200 height 44
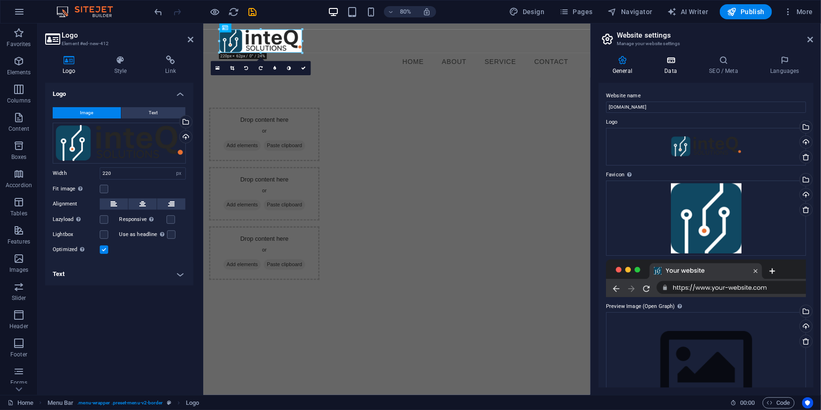
click at [670, 61] on icon at bounding box center [670, 60] width 41 height 9
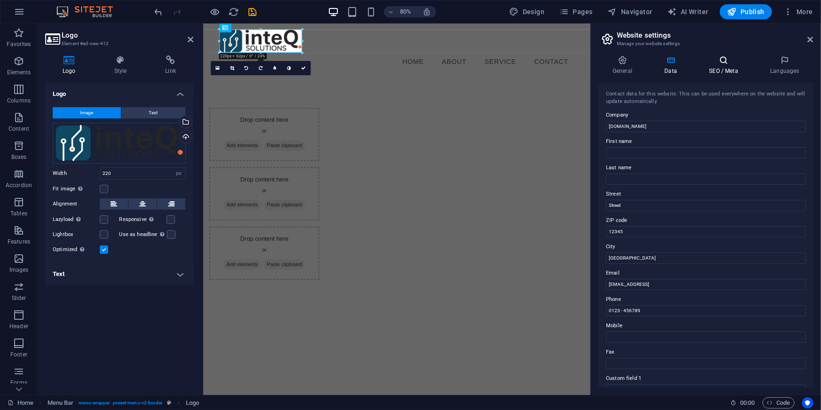
click at [724, 67] on h4 "SEO / Meta" at bounding box center [725, 66] width 61 height 20
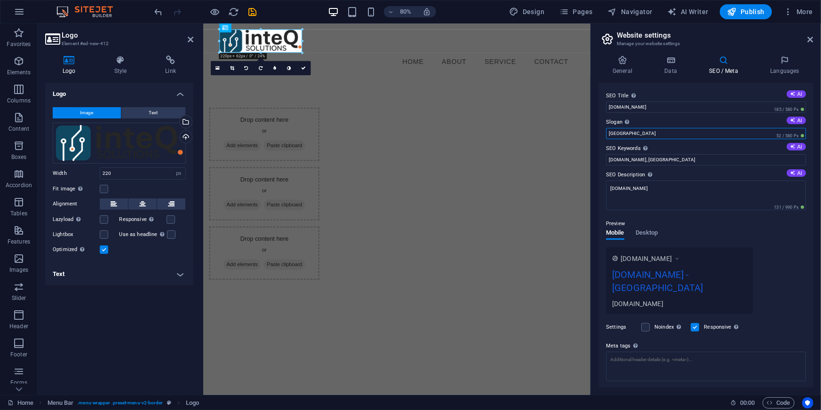
click at [635, 133] on input "[GEOGRAPHIC_DATA]" at bounding box center [706, 133] width 200 height 11
click at [789, 64] on icon at bounding box center [784, 60] width 57 height 9
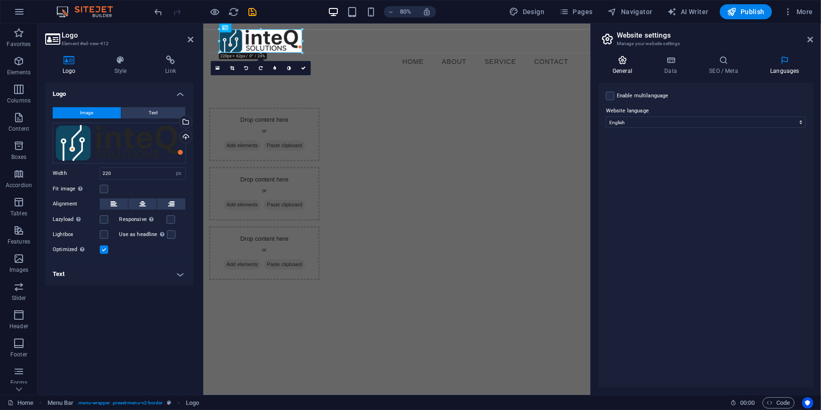
click at [630, 64] on icon at bounding box center [622, 60] width 48 height 9
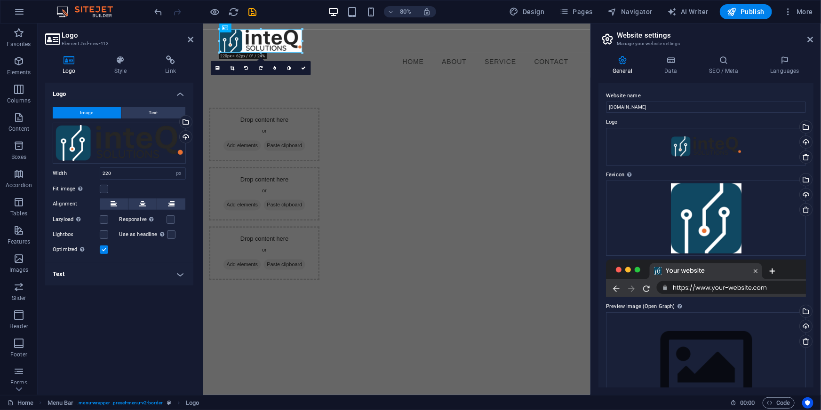
click at [520, 297] on html "Skip to main content Menu Home About Service Contact Drop content here or Add e…" at bounding box center [445, 202] width 484 height 358
click at [811, 38] on icon at bounding box center [811, 40] width 6 height 8
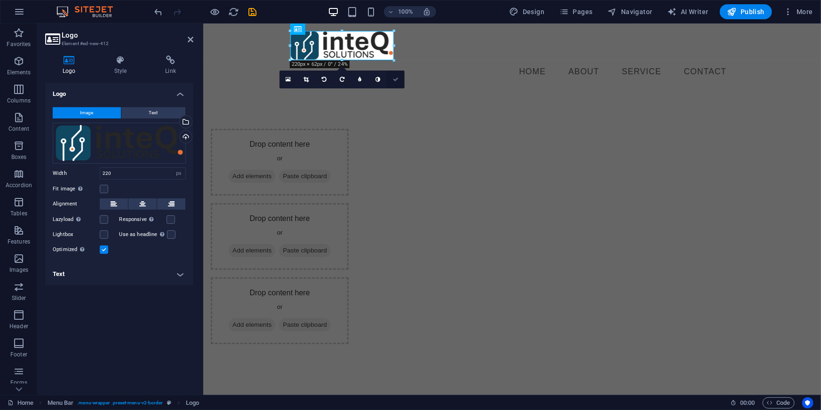
click at [395, 78] on icon at bounding box center [396, 80] width 6 height 6
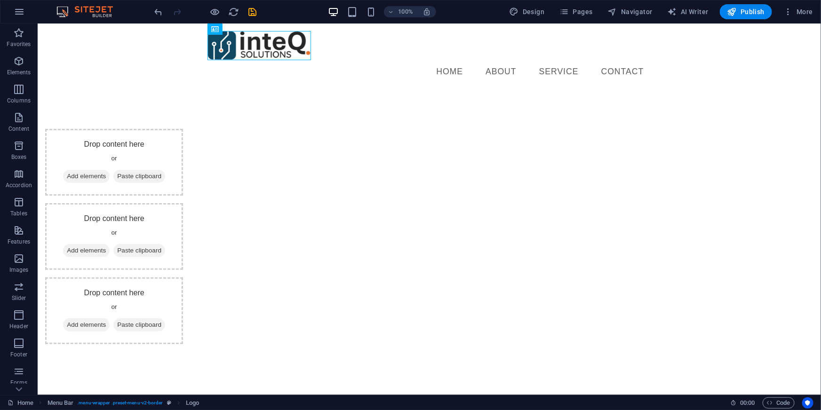
click at [451, 300] on html "Skip to main content Menu Home About Service Contact Drop content here or Add e…" at bounding box center [428, 202] width 783 height 358
click at [402, 330] on html "Skip to main content Menu Home About Service Contact Drop content here or Add e…" at bounding box center [428, 202] width 783 height 358
click at [431, 283] on html "Skip to main content Menu Home About Service Contact Drop content here or Add e…" at bounding box center [428, 202] width 783 height 358
click at [529, 12] on span "Design" at bounding box center [526, 11] width 35 height 9
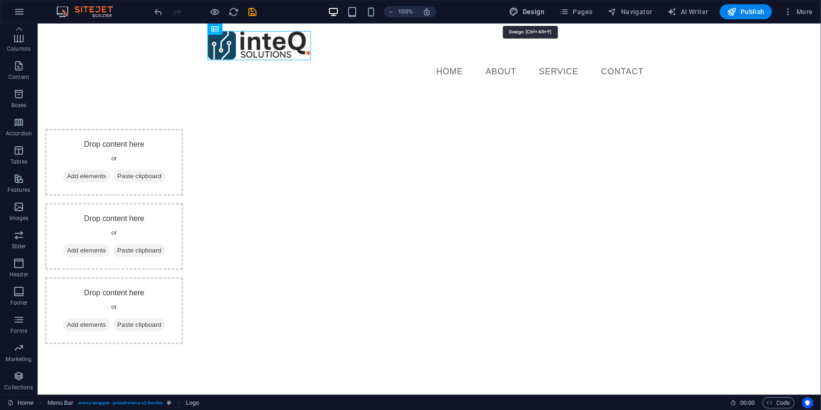
select select "px"
select select "400"
select select "px"
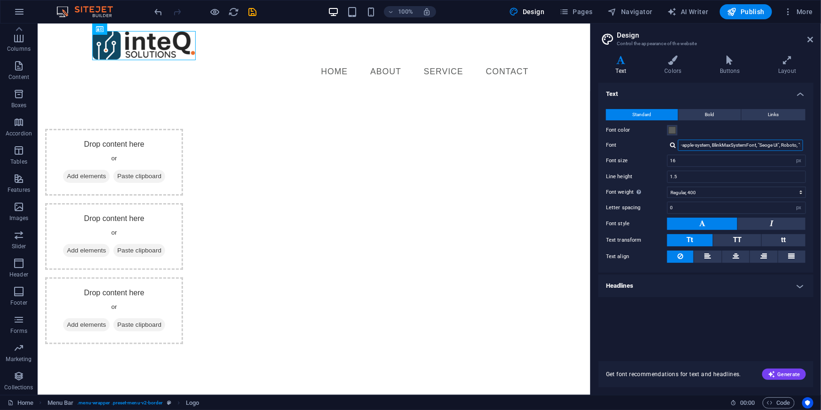
click at [714, 143] on input "-apple-system, BlinkMaxSystemFont, "Seoge UI", Roboto, "Helvetica Neue", Arial,…" at bounding box center [740, 145] width 125 height 11
drag, startPoint x: 733, startPoint y: 145, endPoint x: 645, endPoint y: 145, distance: 88.9
click at [645, 145] on div "Font -apple-system, BlinkMaxSystemFont, "Seoge UI", Roboto, "Helvetica Neue", A…" at bounding box center [706, 145] width 200 height 11
click at [741, 143] on input "-apple-system, BlinkMaxSystemFont, "Seoge UI", Roboto, "Helvetica Neue", Arial,…" at bounding box center [740, 145] width 125 height 11
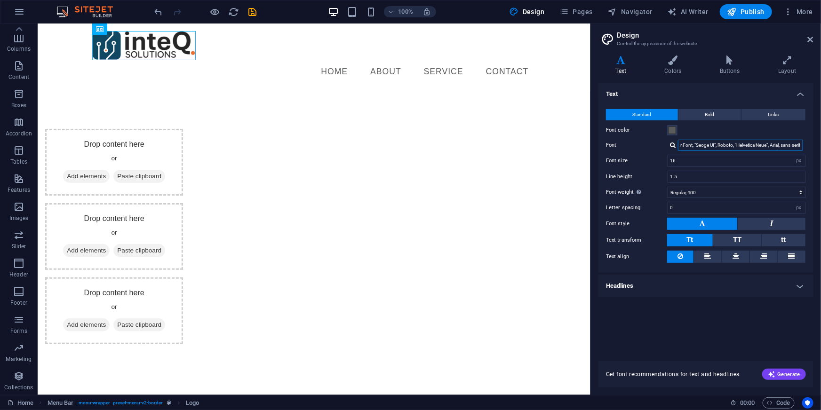
drag, startPoint x: 741, startPoint y: 147, endPoint x: 811, endPoint y: 145, distance: 69.6
click at [811, 145] on div "Standard Bold Links Font color Font -apple-system, BlinkMaxSystemFont, "Seoge U…" at bounding box center [706, 186] width 219 height 173
click at [785, 144] on input "-apple-system, BlinkMaxSystemFont, "Seoge UI", Roboto, "Helvetica Neue", Arial,…" at bounding box center [740, 145] width 125 height 11
drag, startPoint x: 777, startPoint y: 144, endPoint x: 660, endPoint y: 146, distance: 117.2
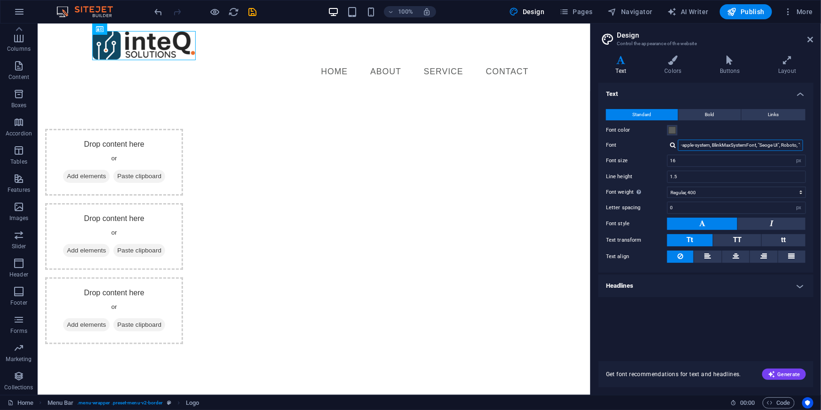
click at [660, 146] on div "Font -apple-system, BlinkMaxSystemFont, "Seoge UI", Roboto, "Helvetica Neue", A…" at bounding box center [706, 145] width 200 height 11
click at [744, 146] on input "-apple-system, BlinkMaxSystemFont, "Seoge UI", Roboto, "Helvetica Neue", Arial,…" at bounding box center [740, 145] width 125 height 11
drag, startPoint x: 755, startPoint y: 144, endPoint x: 630, endPoint y: 144, distance: 124.7
click at [630, 144] on div "Font -apple-system, BlinkMaxSystemFont, "Seoge UI", Roboto, "Helvetica Neue", A…" at bounding box center [706, 145] width 200 height 11
click at [690, 145] on input "-apple-system, BlinkMaxSystemFont, "Seoge UI", Roboto, "Helvetica Neue", Arial,…" at bounding box center [740, 145] width 125 height 11
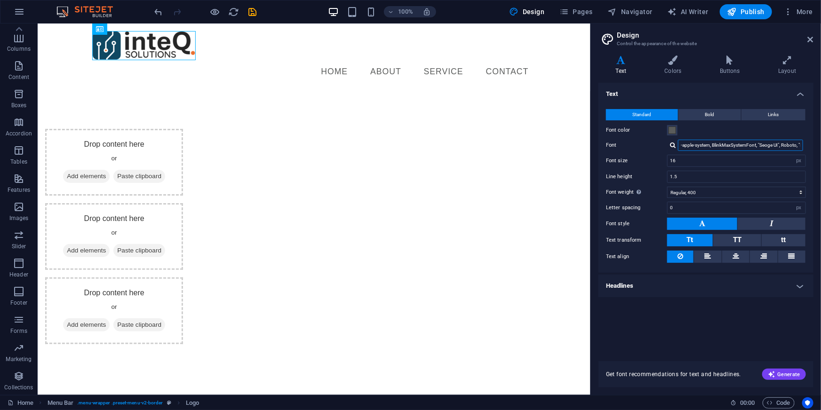
click at [693, 145] on input "-apple-system, BlinkMaxSystemFont, "Seoge UI", Roboto, "Helvetica Neue", Arial,…" at bounding box center [740, 145] width 125 height 11
click at [700, 113] on button "Bold" at bounding box center [709, 114] width 63 height 11
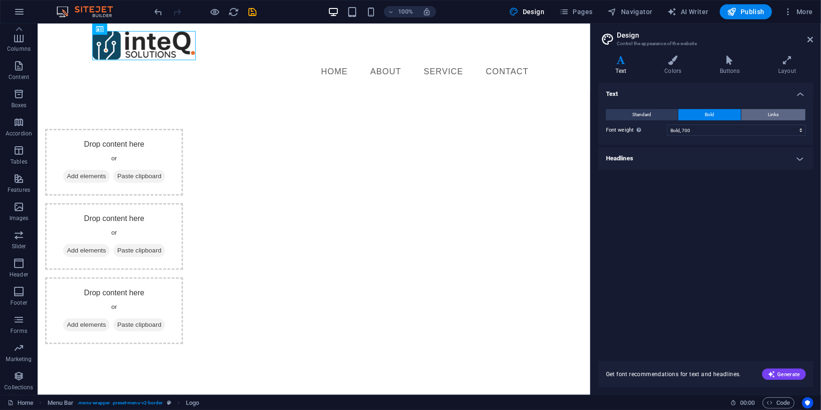
click at [777, 111] on span "Links" at bounding box center [773, 114] width 11 height 11
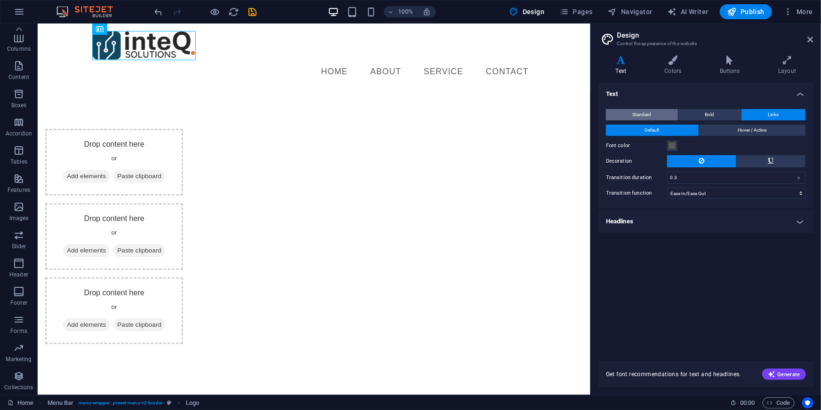
click at [645, 114] on span "Standard" at bounding box center [642, 114] width 19 height 11
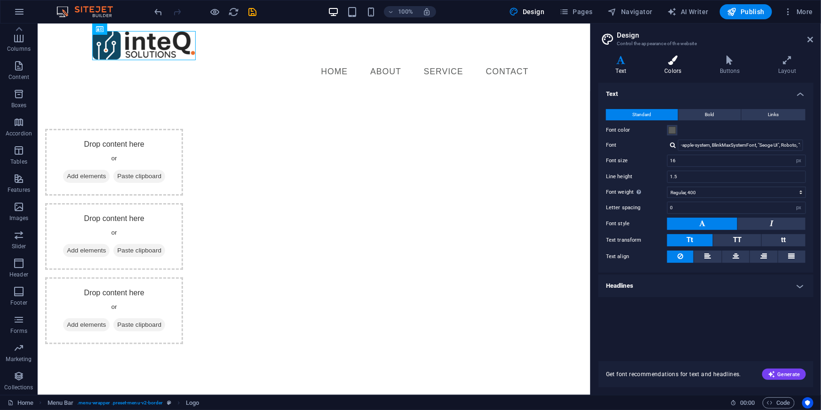
click at [678, 64] on icon at bounding box center [672, 60] width 51 height 9
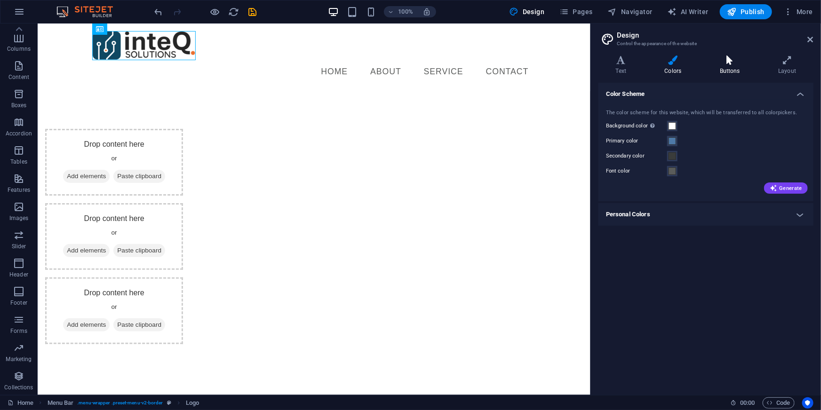
click at [736, 63] on icon at bounding box center [729, 60] width 55 height 9
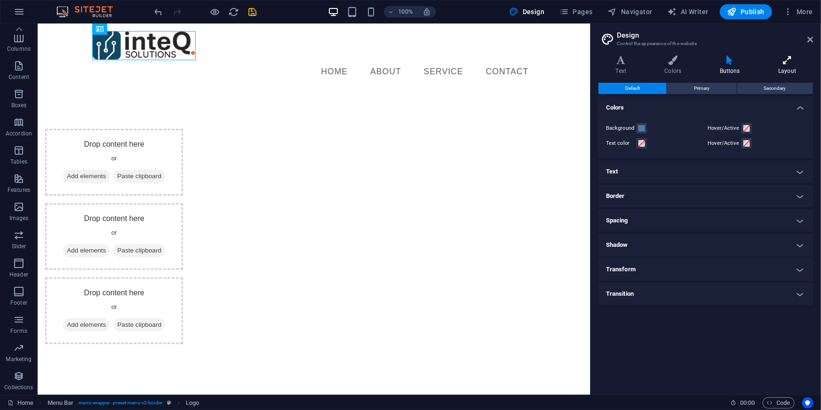
click at [793, 65] on h4 "Layout" at bounding box center [787, 66] width 52 height 20
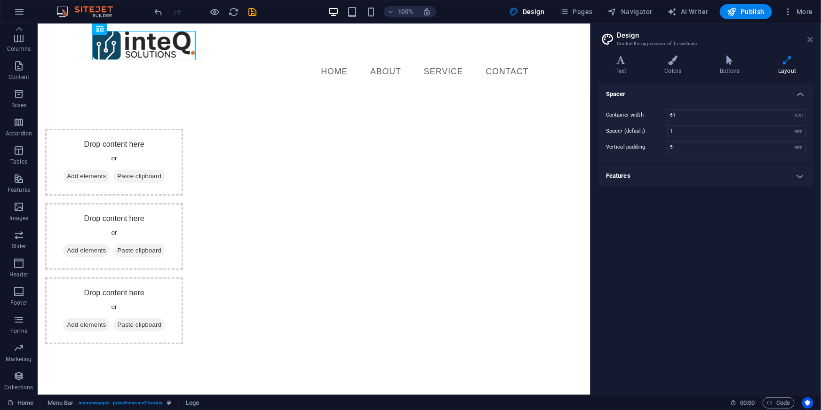
click at [812, 37] on icon at bounding box center [811, 40] width 6 height 8
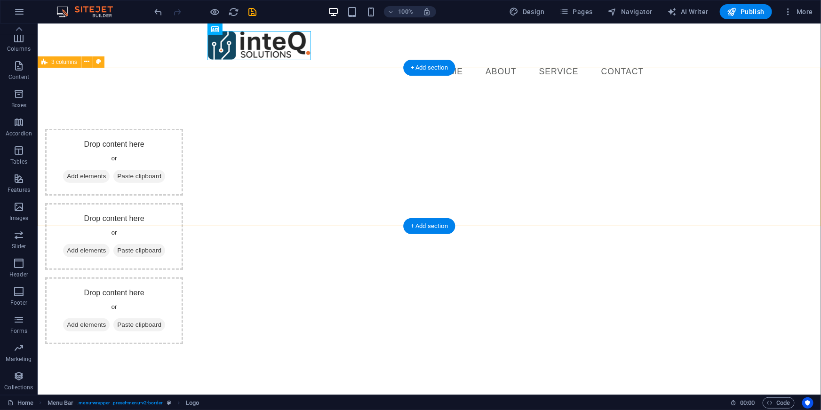
click at [268, 213] on div "Drop content here or Add elements Paste clipboard Drop content here or Add elem…" at bounding box center [428, 236] width 783 height 291
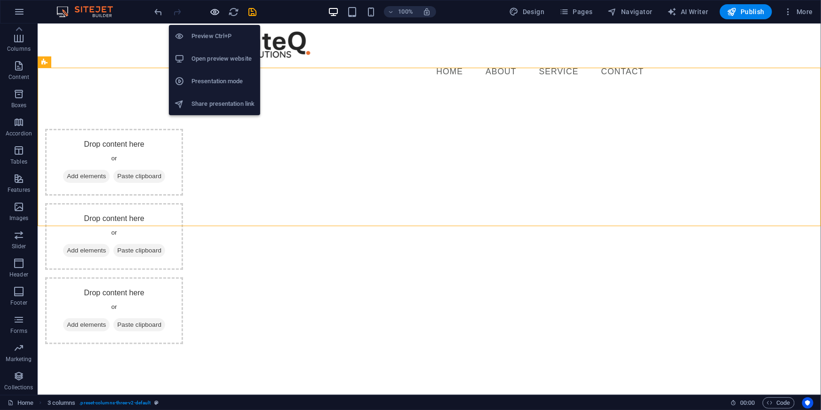
click at [213, 10] on icon "button" at bounding box center [215, 12] width 11 height 11
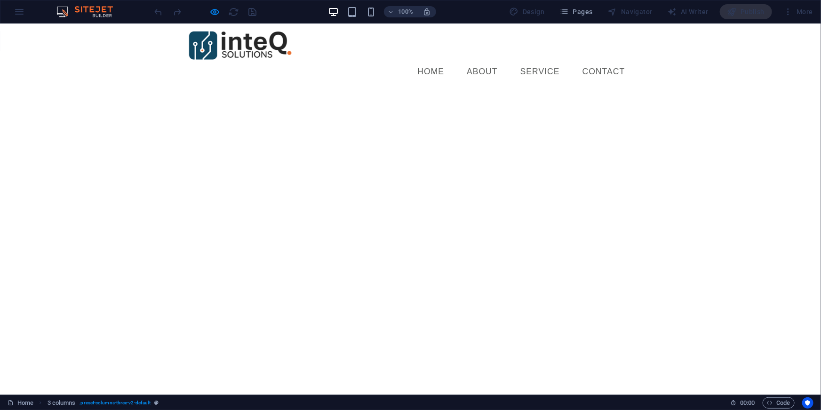
click at [444, 159] on html "Skip to main content Menu Home About Service Contact Drop content here or Add e…" at bounding box center [410, 90] width 821 height 135
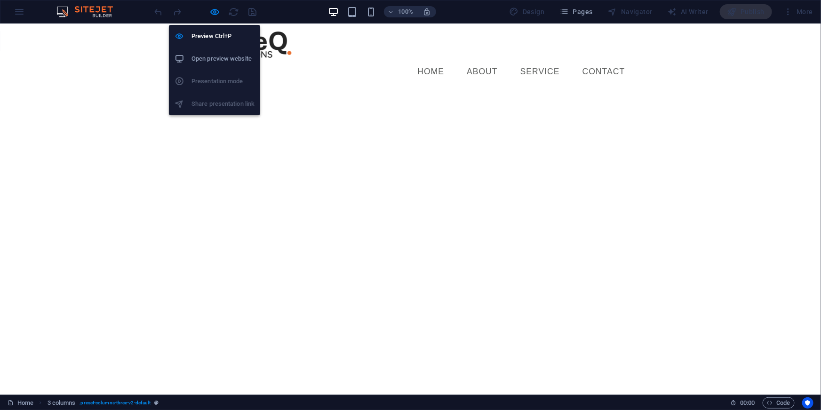
click at [213, 57] on h6 "Open preview website" at bounding box center [222, 58] width 63 height 11
click at [217, 14] on icon "button" at bounding box center [215, 12] width 11 height 11
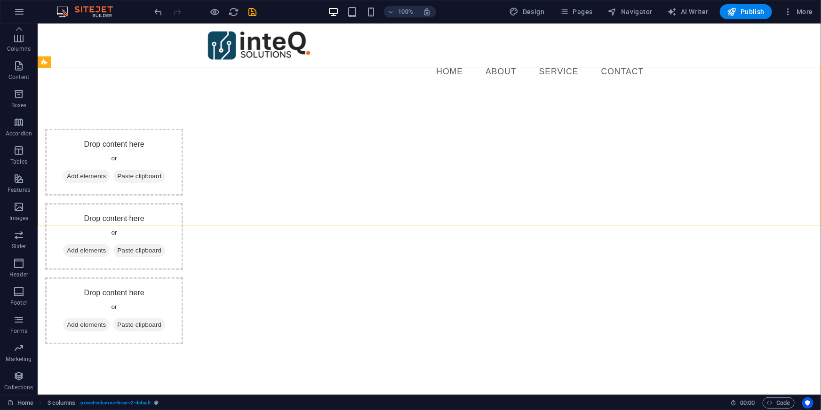
click at [644, 300] on html "Skip to main content Menu Home About Service Contact Drop content here or Add e…" at bounding box center [428, 202] width 783 height 358
click at [643, 11] on span "Navigator" at bounding box center [630, 11] width 45 height 9
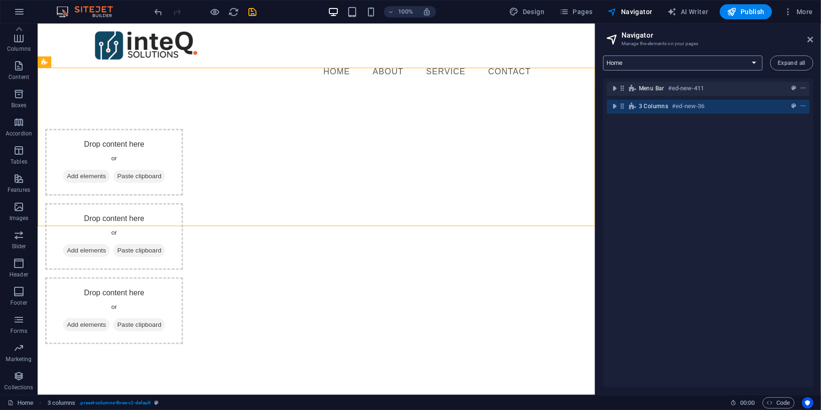
click at [738, 63] on select "Home Legal Notice Privacy" at bounding box center [682, 63] width 159 height 15
click at [603, 56] on select "Home Legal Notice Privacy" at bounding box center [682, 63] width 159 height 15
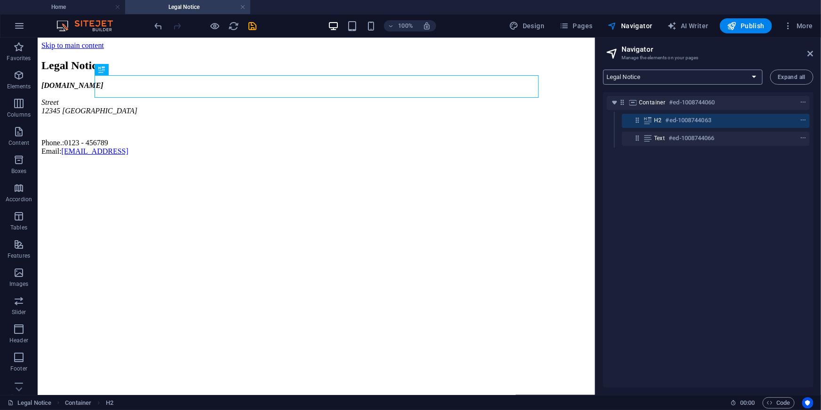
click at [720, 78] on select "Home Legal Notice Privacy" at bounding box center [682, 77] width 159 height 15
select select "18172776-en"
click at [603, 70] on select "Home Legal Notice Privacy" at bounding box center [682, 77] width 159 height 15
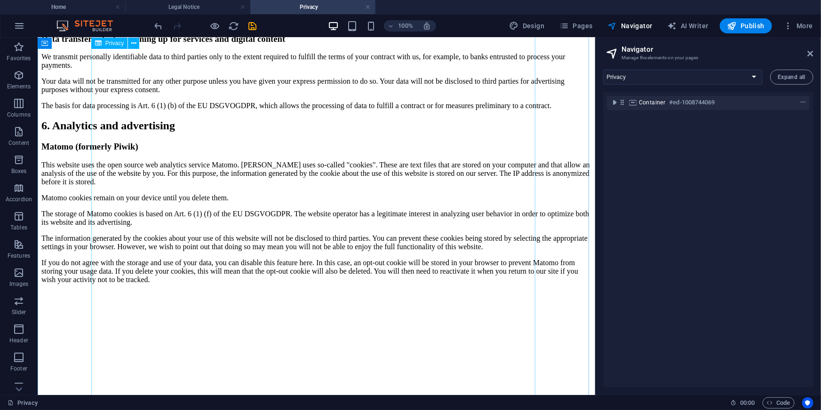
scroll to position [1918, 0]
click at [795, 78] on span "Expand all" at bounding box center [791, 77] width 27 height 6
click at [692, 25] on span "AI Writer" at bounding box center [688, 25] width 41 height 9
select select "English"
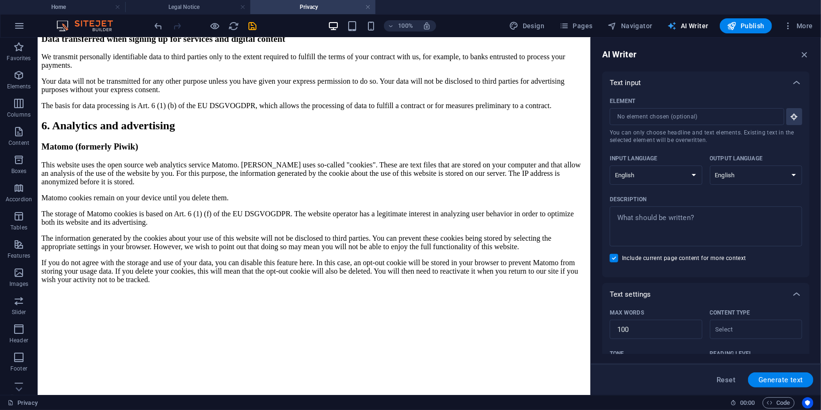
scroll to position [0, 0]
click at [588, 26] on span "Pages" at bounding box center [575, 25] width 33 height 9
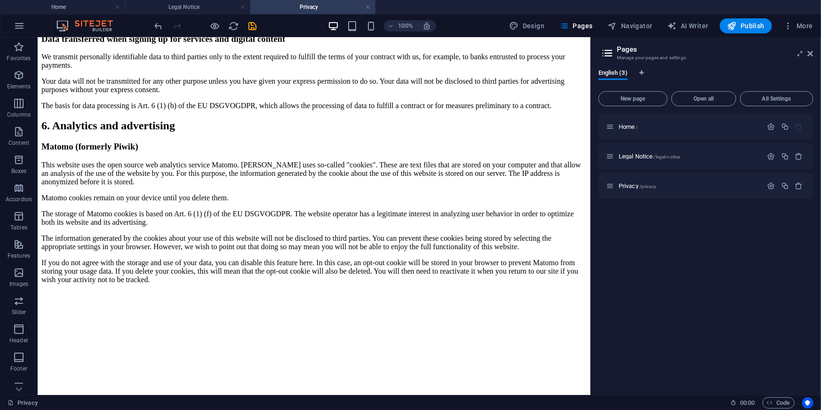
drag, startPoint x: 689, startPoint y: 155, endPoint x: 668, endPoint y: 251, distance: 98.3
click at [667, 235] on div "Home / Legal Notice /legal-notice Privacy /privacy" at bounding box center [705, 251] width 215 height 274
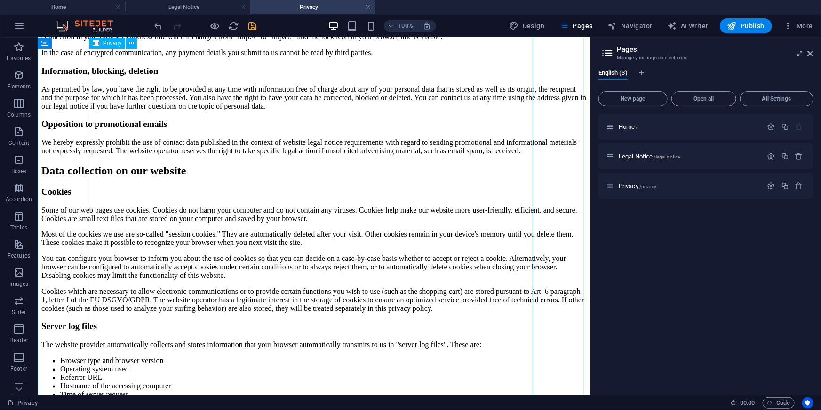
scroll to position [592, 0]
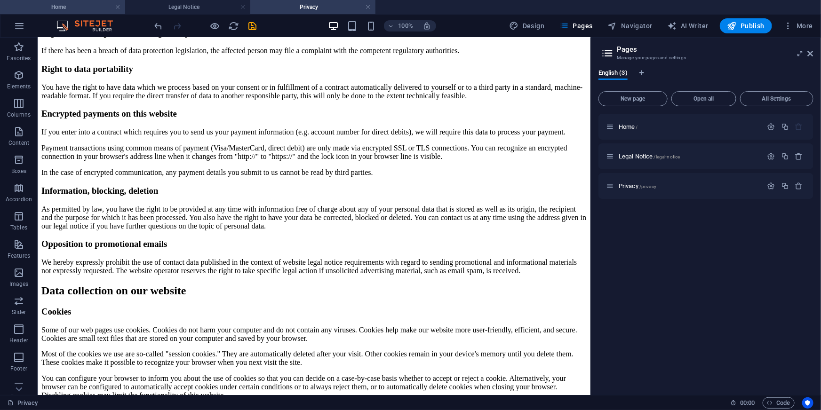
click at [82, 9] on h4 "Home" at bounding box center [62, 7] width 125 height 10
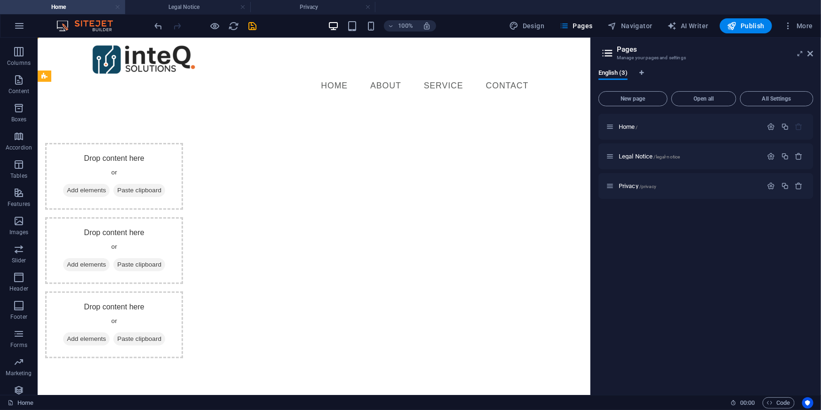
scroll to position [0, 0]
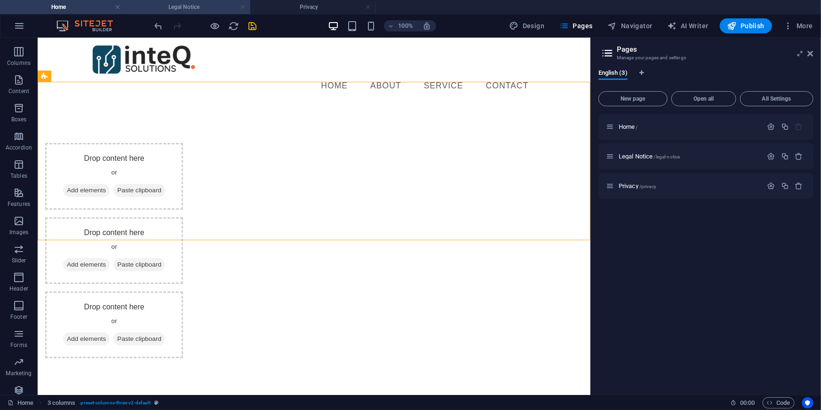
click at [243, 5] on link at bounding box center [243, 7] width 6 height 9
click at [243, 9] on link at bounding box center [243, 7] width 6 height 9
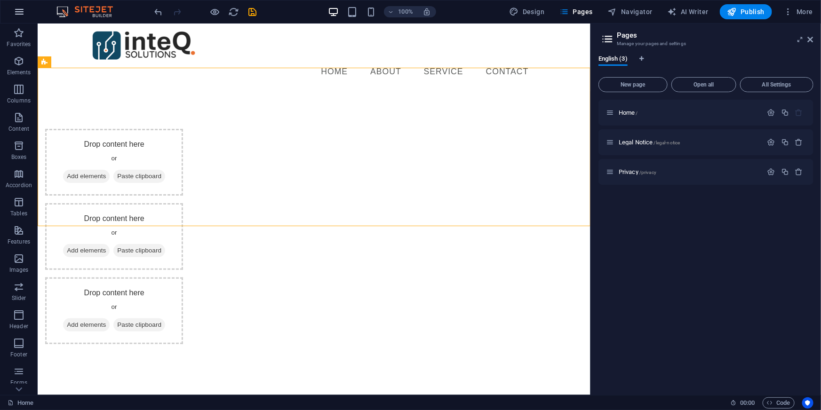
click at [20, 14] on icon "button" at bounding box center [19, 11] width 11 height 11
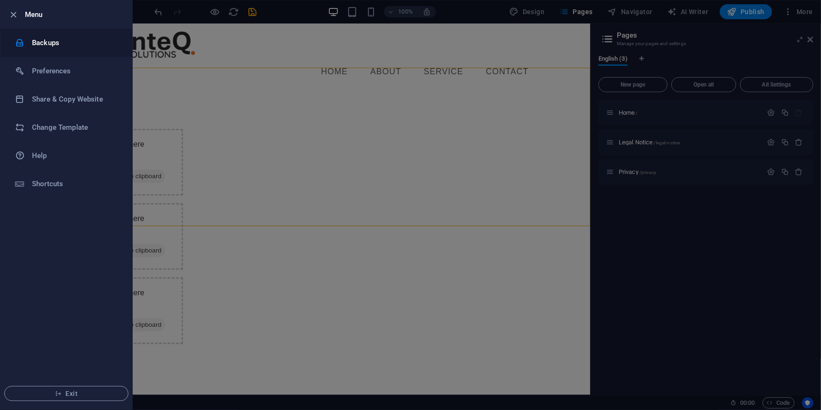
click at [60, 44] on h6 "Backups" at bounding box center [75, 42] width 87 height 11
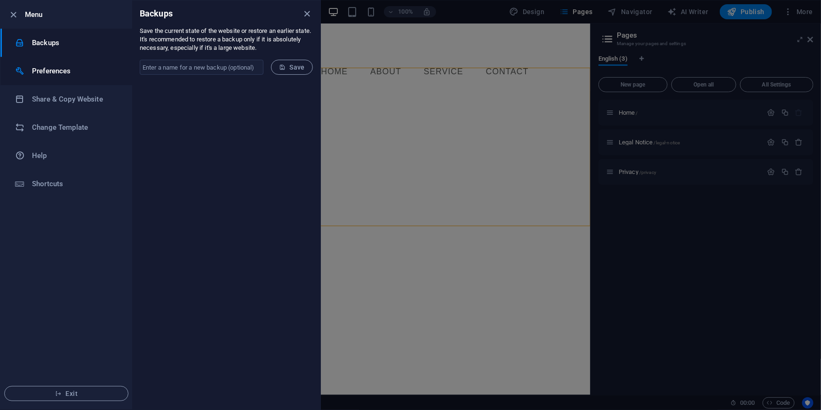
click at [63, 71] on h6 "Preferences" at bounding box center [75, 70] width 87 height 11
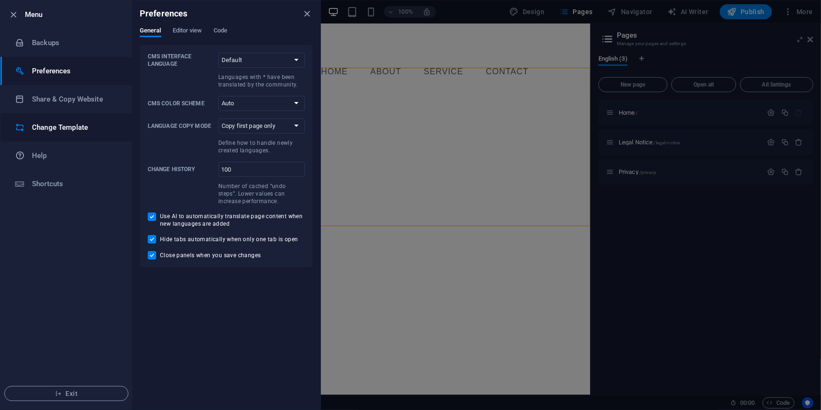
click at [95, 132] on h6 "Change Template" at bounding box center [75, 127] width 87 height 11
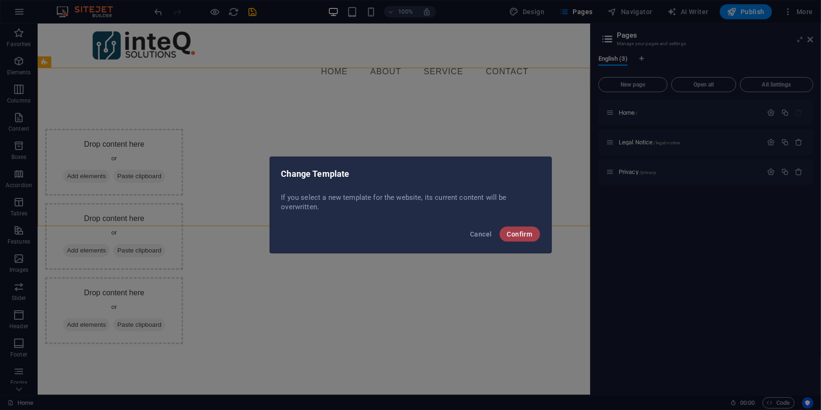
click at [528, 239] on button "Confirm" at bounding box center [520, 234] width 40 height 15
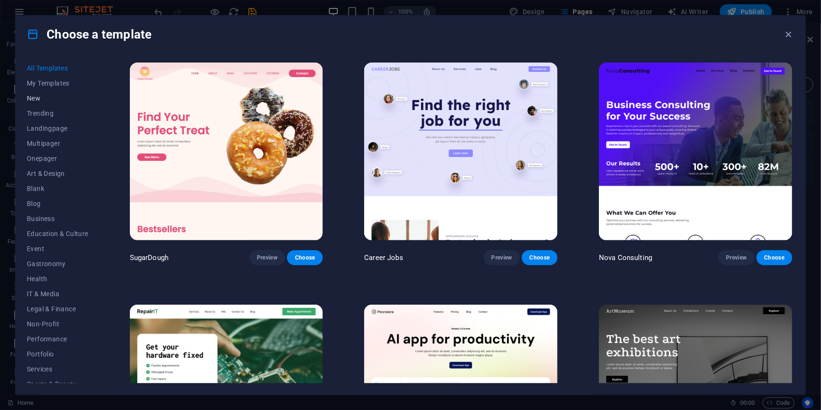
click at [33, 97] on span "New" at bounding box center [58, 99] width 62 height 8
click at [698, 113] on img at bounding box center [695, 152] width 193 height 178
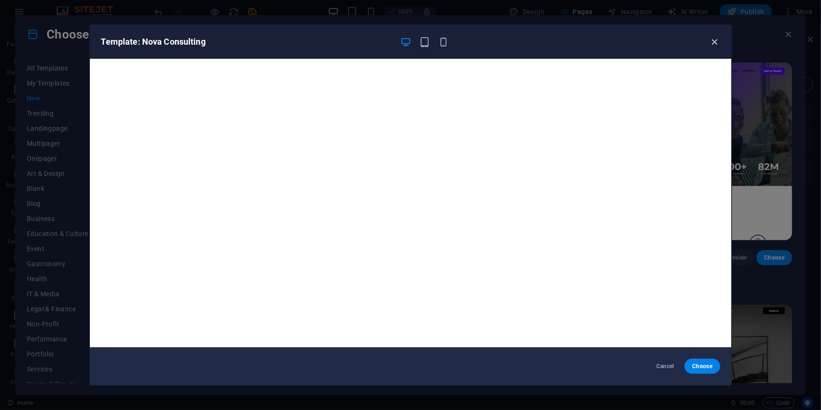
click at [715, 44] on icon "button" at bounding box center [714, 42] width 11 height 11
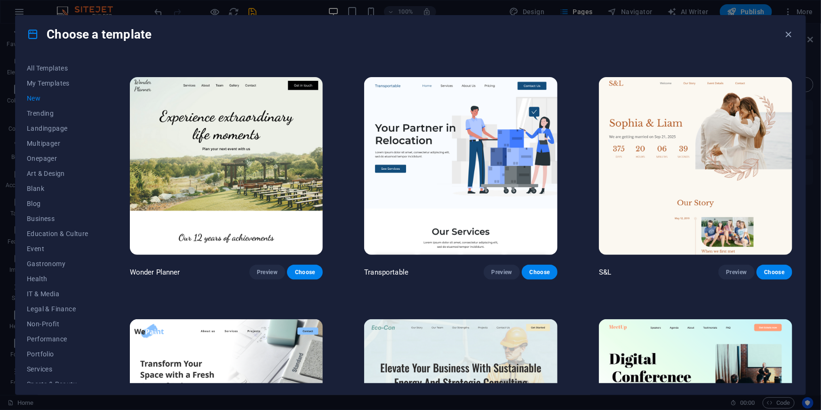
scroll to position [513, 0]
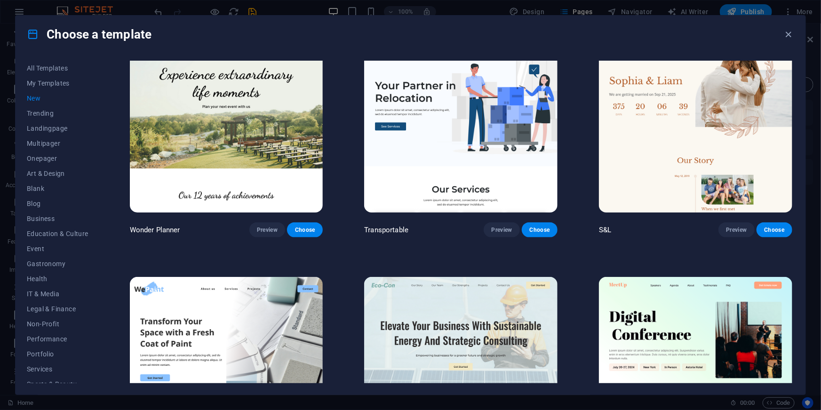
click at [242, 127] on img at bounding box center [226, 124] width 193 height 178
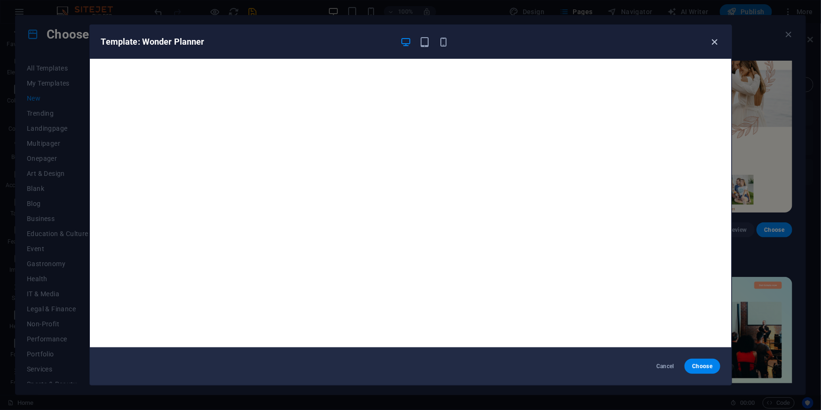
click at [715, 39] on icon "button" at bounding box center [714, 42] width 11 height 11
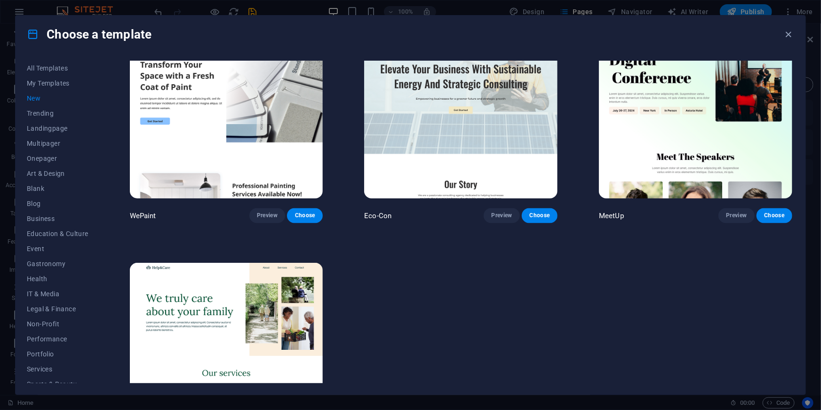
scroll to position [848, 0]
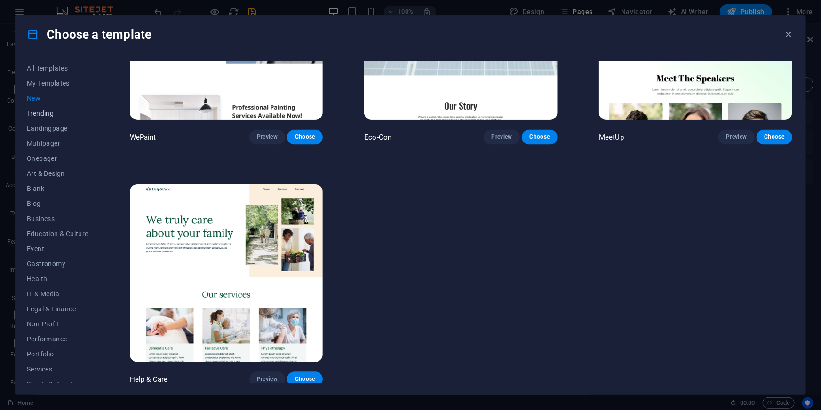
click at [56, 112] on span "Trending" at bounding box center [58, 114] width 62 height 8
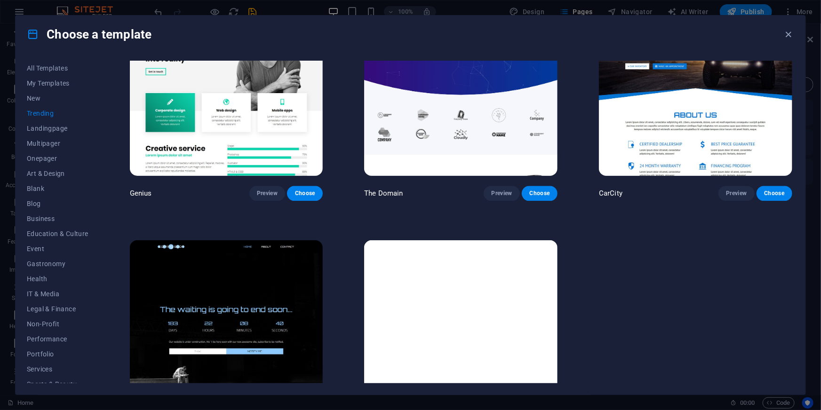
scroll to position [1077, 0]
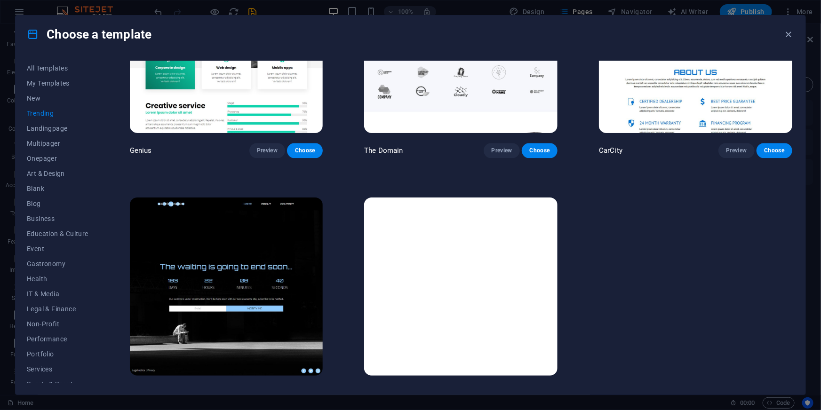
click at [199, 286] on img at bounding box center [226, 287] width 193 height 178
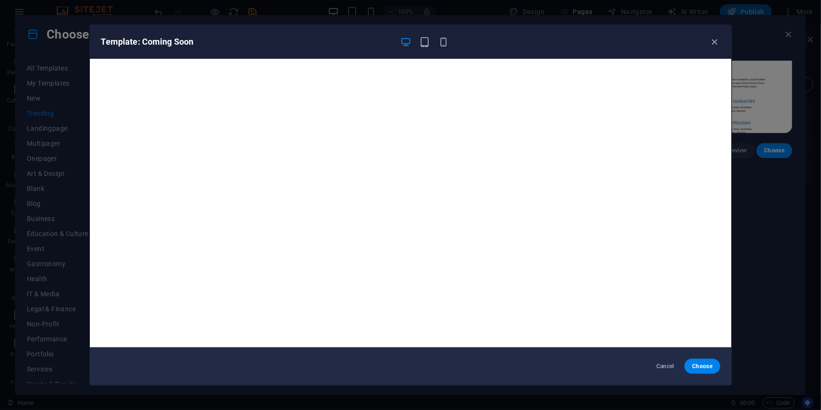
scroll to position [2, 0]
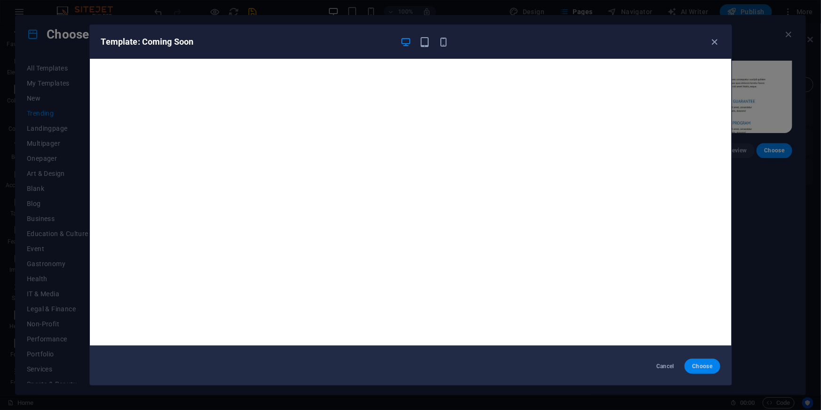
click at [700, 363] on span "Choose" at bounding box center [702, 367] width 20 height 8
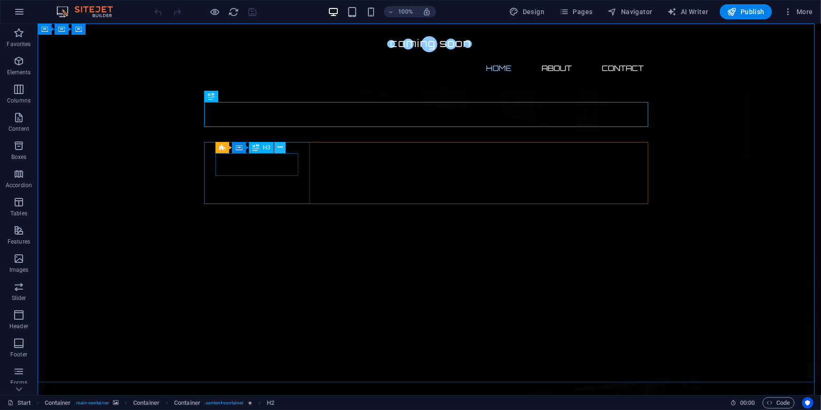
click at [278, 148] on icon at bounding box center [280, 148] width 5 height 10
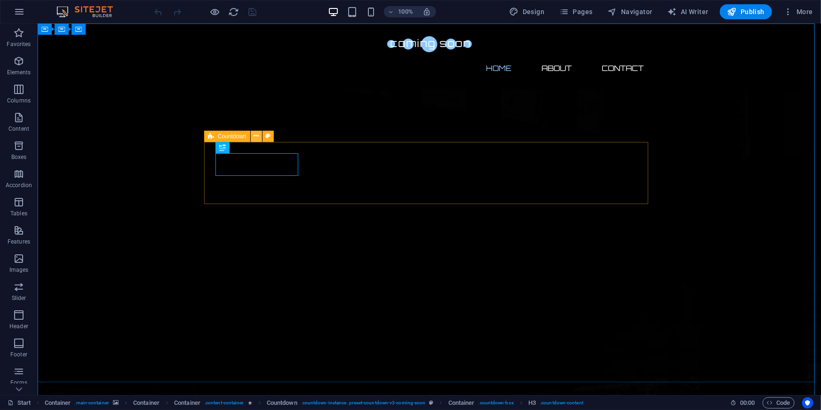
click at [256, 137] on icon at bounding box center [256, 136] width 5 height 10
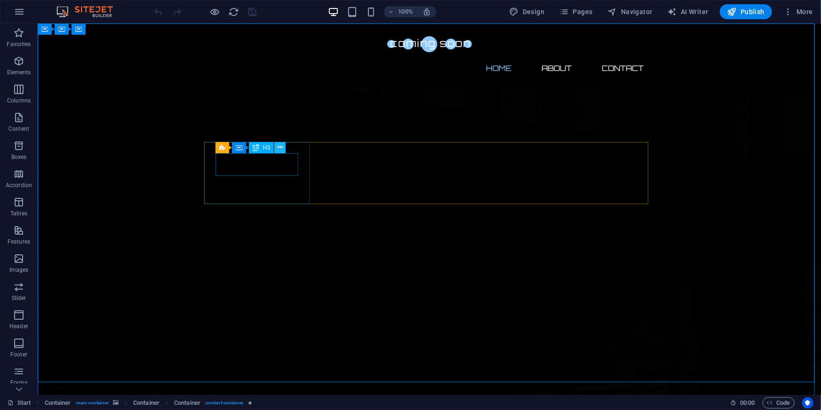
click at [279, 151] on icon at bounding box center [280, 148] width 5 height 10
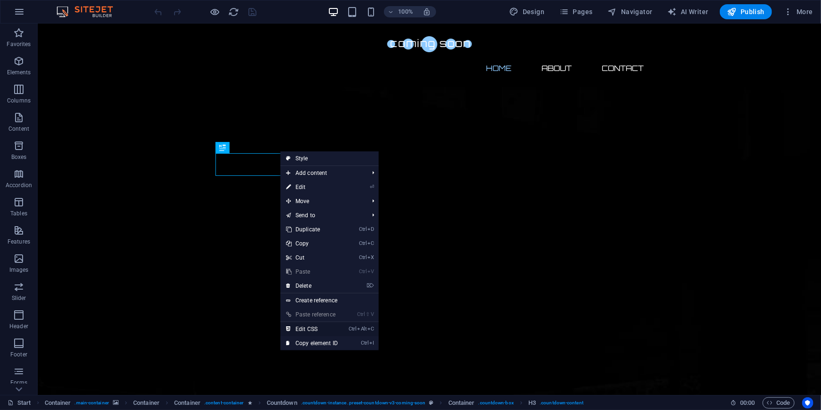
click at [318, 329] on link "Ctrl Alt C Edit CSS" at bounding box center [311, 329] width 63 height 14
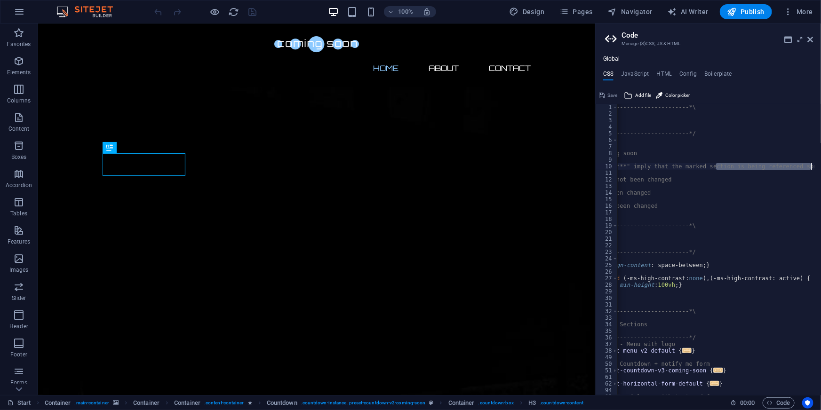
scroll to position [0, 85]
drag, startPoint x: 777, startPoint y: 167, endPoint x: 820, endPoint y: 165, distance: 43.3
click at [820, 165] on div "/*------------------------------------*\ 1 2 3 4 5 6 7 8 9 10 11 12 13 14 15 16…" at bounding box center [708, 249] width 225 height 291
type textarea "* Comments with "***" imply that the marked section is being referenced somewhe…"
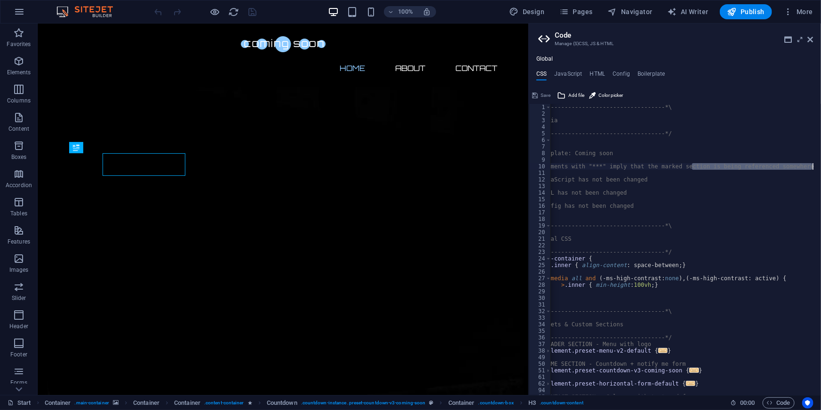
scroll to position [0, 0]
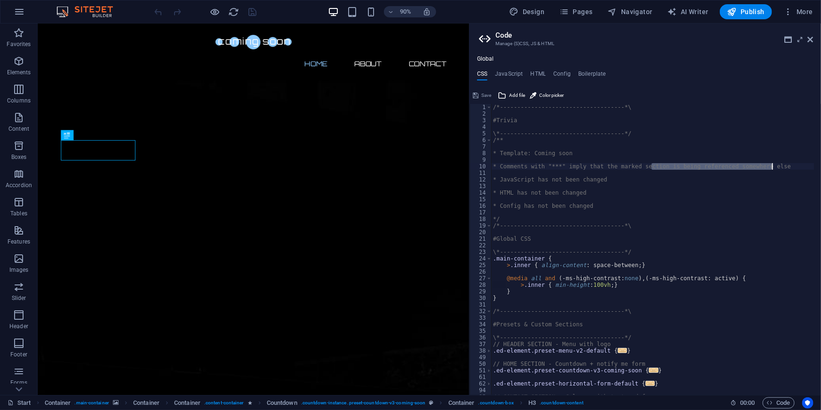
drag, startPoint x: 596, startPoint y: 178, endPoint x: 478, endPoint y: 170, distance: 118.4
click at [468, 176] on div "Start Favorites Elements Columns Content Boxes Accordion Tables Features Images…" at bounding box center [410, 210] width 821 height 372
click at [692, 167] on div "/*------------------------------------*\ #Trivia \*----------------------------…" at bounding box center [652, 249] width 323 height 291
click at [680, 198] on div "/*------------------------------------*\ #Trivia \*----------------------------…" at bounding box center [644, 253] width 323 height 298
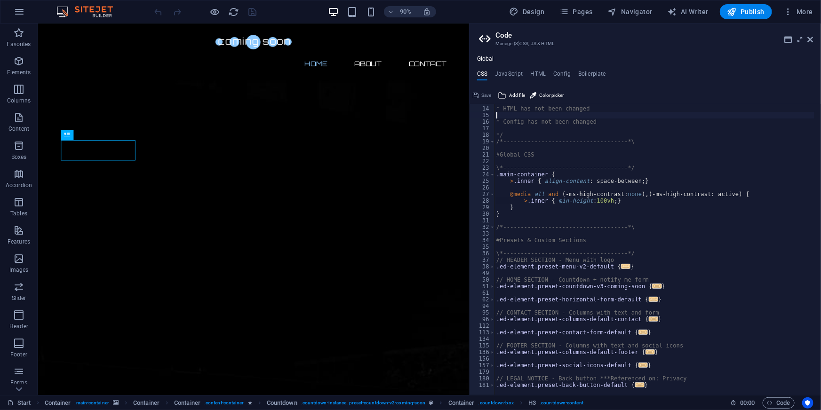
scroll to position [84, 0]
click at [508, 74] on h4 "JavaScript" at bounding box center [509, 76] width 28 height 10
type textarea "/* JS for preset "Horizontal form" */"
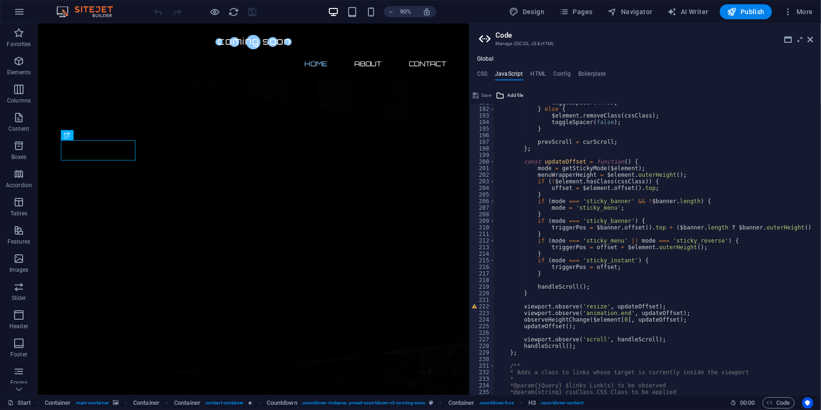
scroll to position [1282, 0]
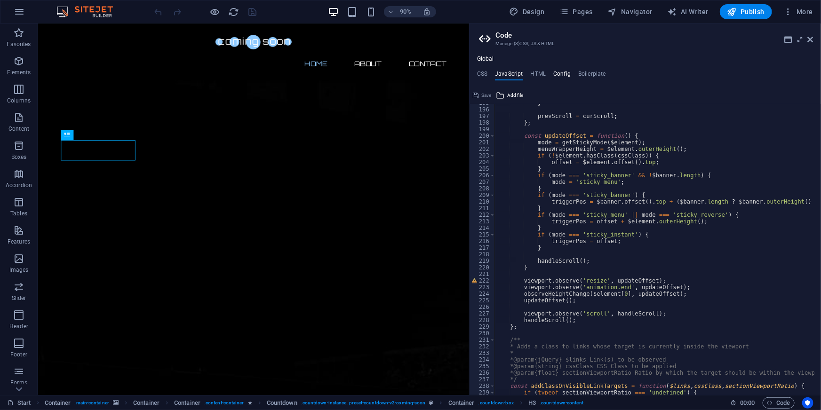
click at [553, 74] on h4 "Config" at bounding box center [561, 76] width 17 height 10
type textarea "$lh-headlines-all: (1.1, null, null);"
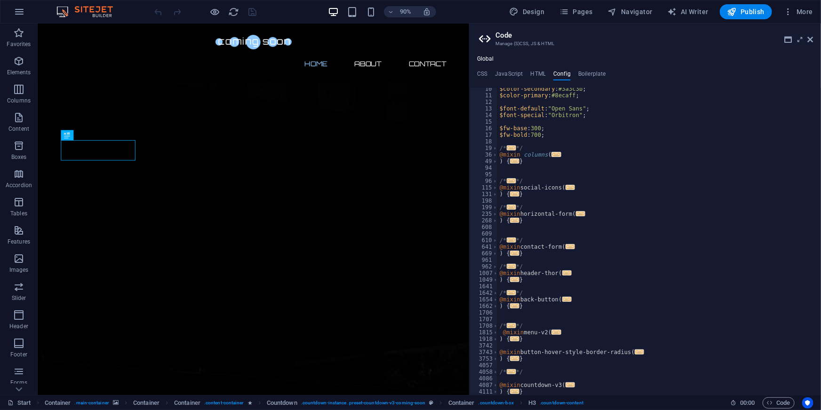
scroll to position [0, 0]
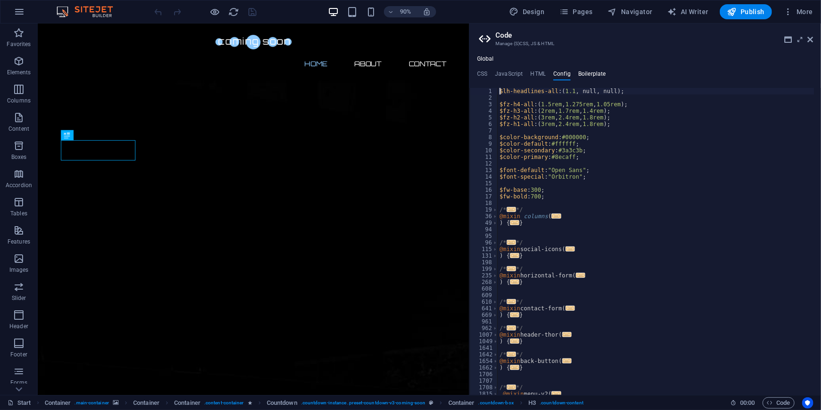
click at [586, 74] on h4 "Boilerplate" at bounding box center [592, 76] width 28 height 10
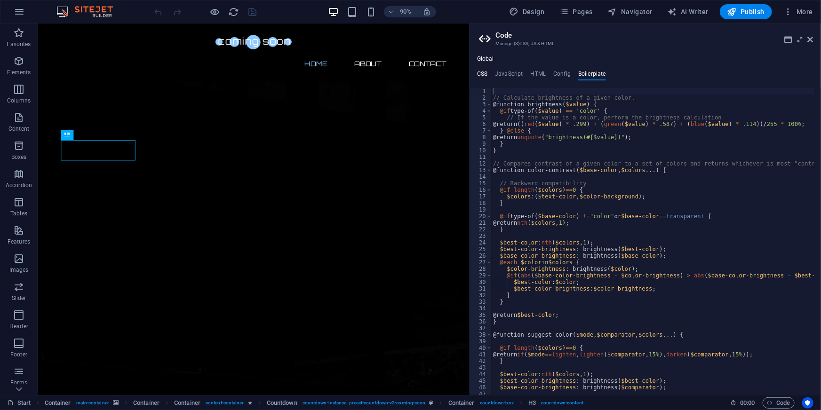
click at [486, 75] on h4 "CSS" at bounding box center [482, 76] width 10 height 10
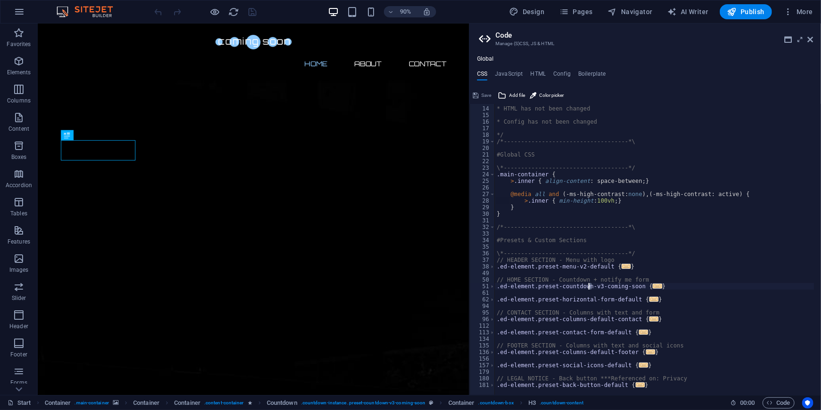
click at [590, 288] on div "* HTML has not been changed * Config has not been changed */ /*----------------…" at bounding box center [654, 248] width 319 height 298
type textarea ".ed-element.preset-countdown-v3-coming-soon {"
click at [547, 288] on div "* HTML has not been changed * Config has not been changed */ /*----------------…" at bounding box center [654, 248] width 319 height 298
click at [565, 286] on div "* HTML has not been changed * Config has not been changed */ /*----------------…" at bounding box center [654, 248] width 319 height 298
click at [564, 76] on h4 "Config" at bounding box center [561, 76] width 17 height 10
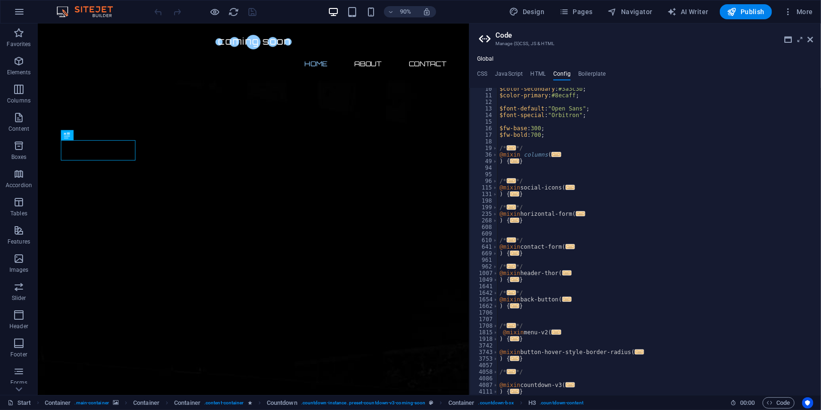
scroll to position [61, 0]
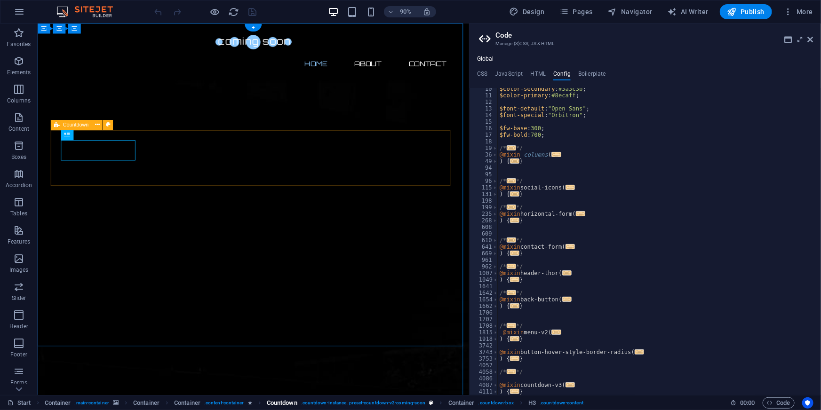
click at [326, 401] on span ". countdown-instance .preset-countdown-v3-coming-soon" at bounding box center [363, 403] width 125 height 11
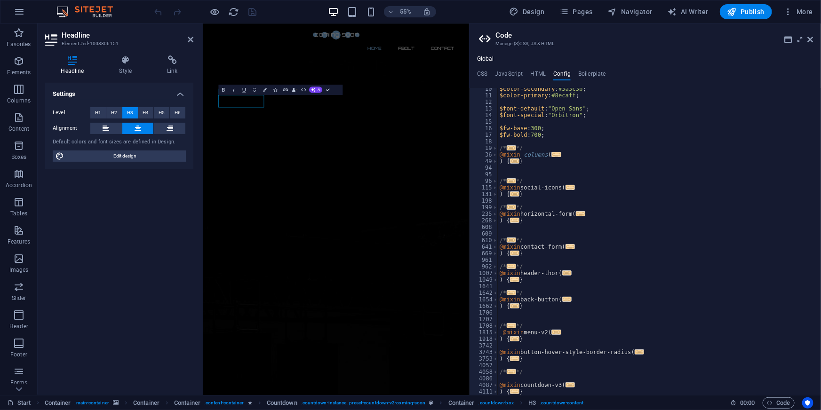
click at [187, 39] on h2 "Headline" at bounding box center [128, 35] width 132 height 8
click at [188, 38] on icon at bounding box center [191, 40] width 6 height 8
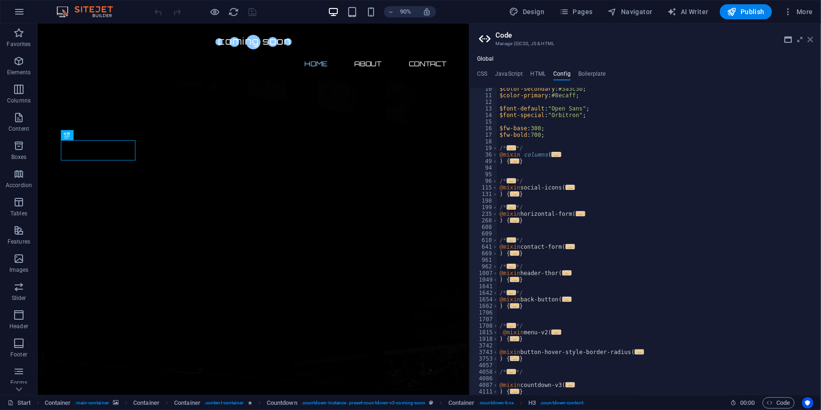
drag, startPoint x: 812, startPoint y: 41, endPoint x: 773, endPoint y: 18, distance: 45.2
click at [812, 41] on icon at bounding box center [811, 40] width 6 height 8
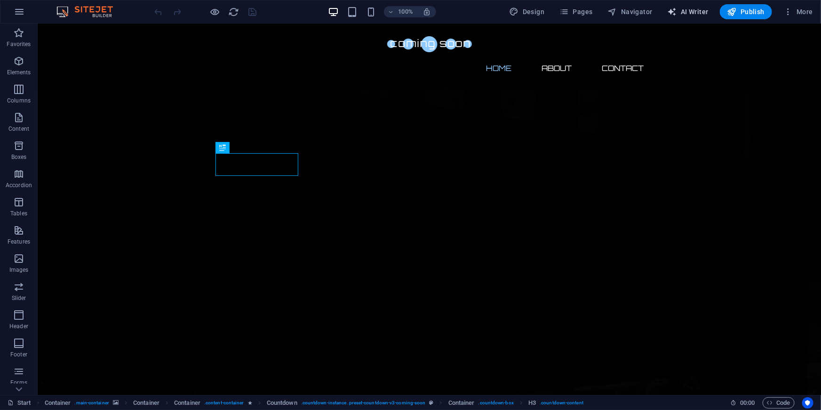
click at [689, 15] on span "AI Writer" at bounding box center [688, 11] width 41 height 9
select select "English"
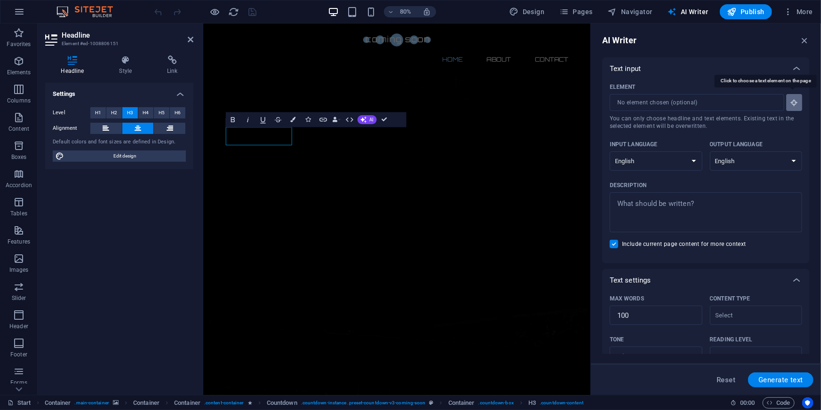
click at [791, 99] on icon "button" at bounding box center [794, 102] width 8 height 8
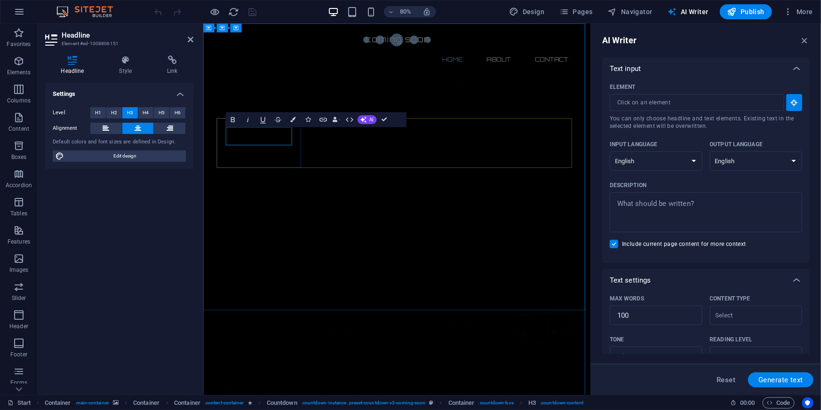
type input "#ed-1008806151"
type textarea "x"
type input "10"
type textarea "x"
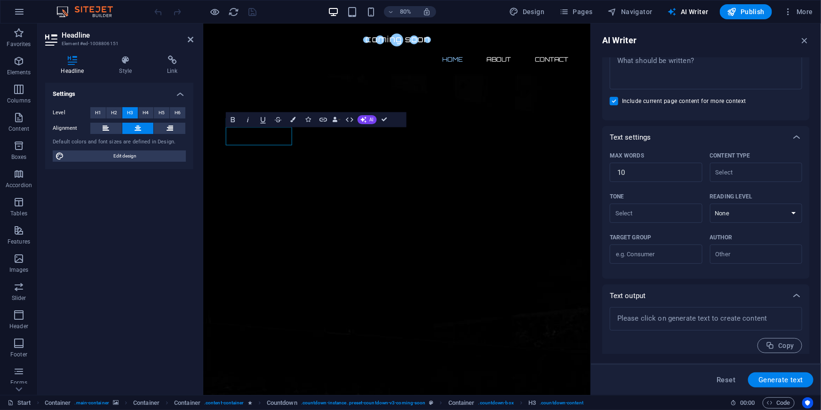
scroll to position [150, 0]
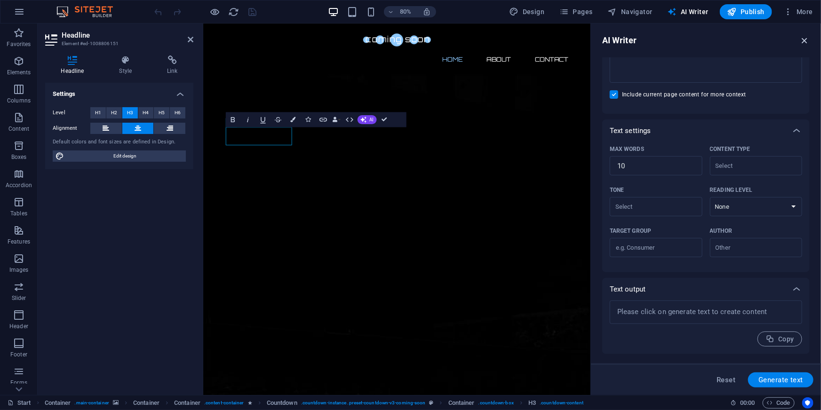
click at [805, 39] on icon "button" at bounding box center [804, 40] width 10 height 10
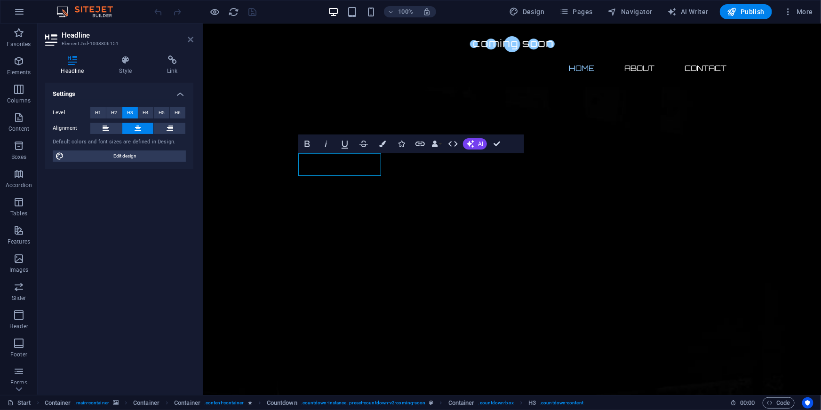
click at [189, 40] on icon at bounding box center [191, 40] width 6 height 8
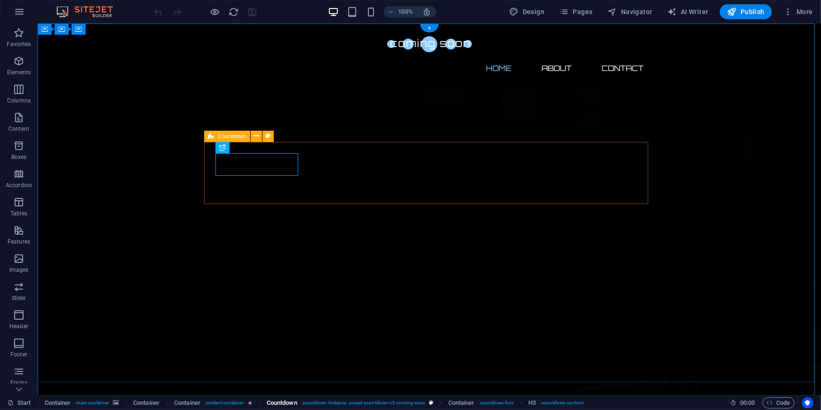
click at [360, 403] on span ". countdown-instance .preset-countdown-v3-coming-soon" at bounding box center [363, 403] width 125 height 11
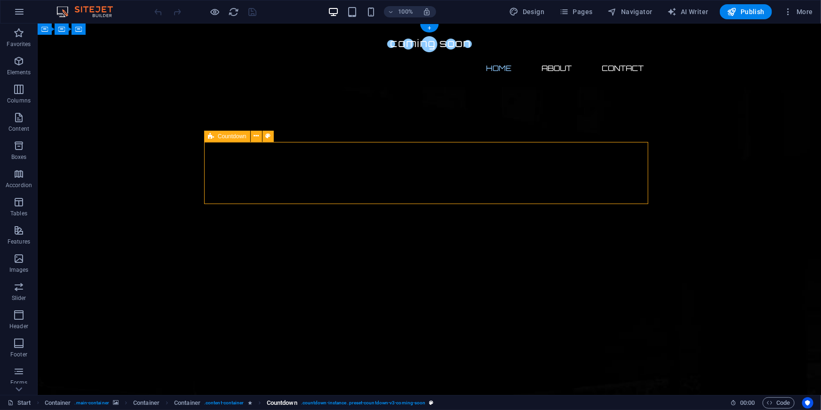
click at [360, 403] on span ". countdown-instance .preset-countdown-v3-coming-soon" at bounding box center [363, 403] width 125 height 11
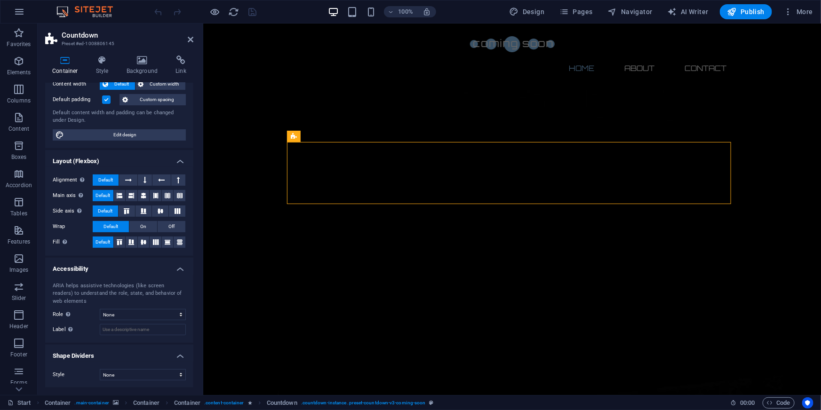
scroll to position [0, 0]
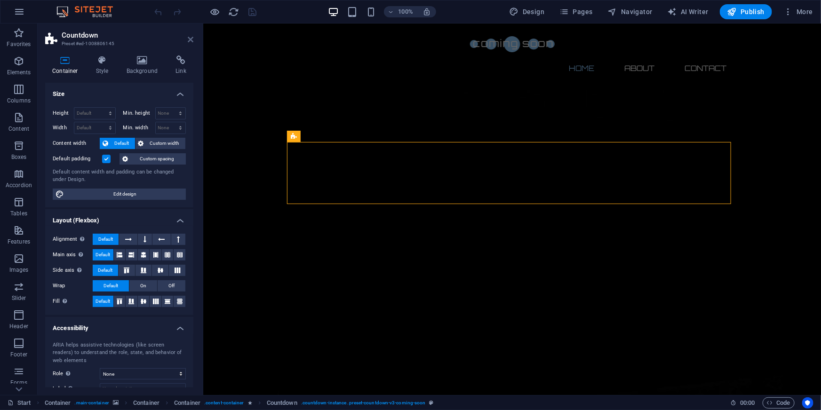
click at [189, 38] on icon at bounding box center [191, 40] width 6 height 8
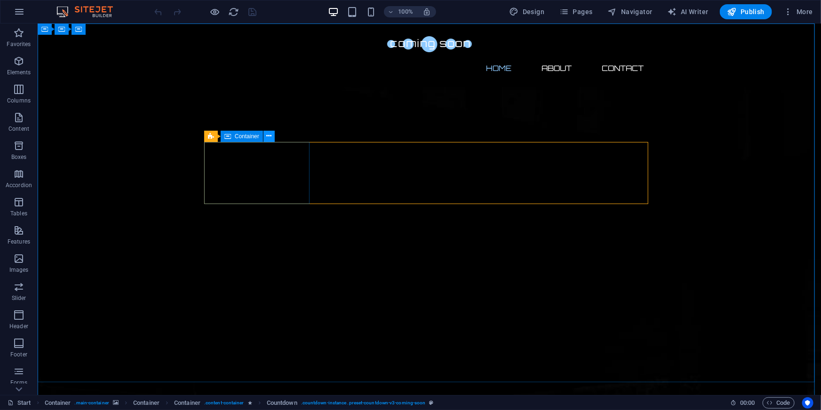
click at [269, 140] on icon at bounding box center [268, 136] width 5 height 10
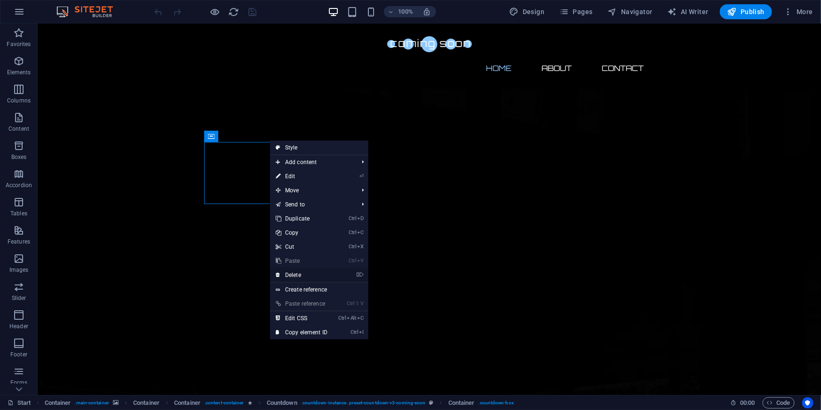
click at [298, 273] on link "⌦ Delete" at bounding box center [301, 275] width 63 height 14
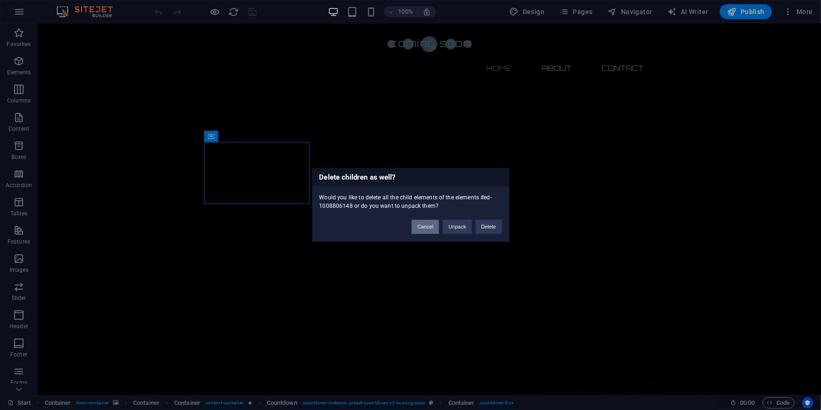
click at [428, 231] on button "Cancel" at bounding box center [425, 227] width 27 height 14
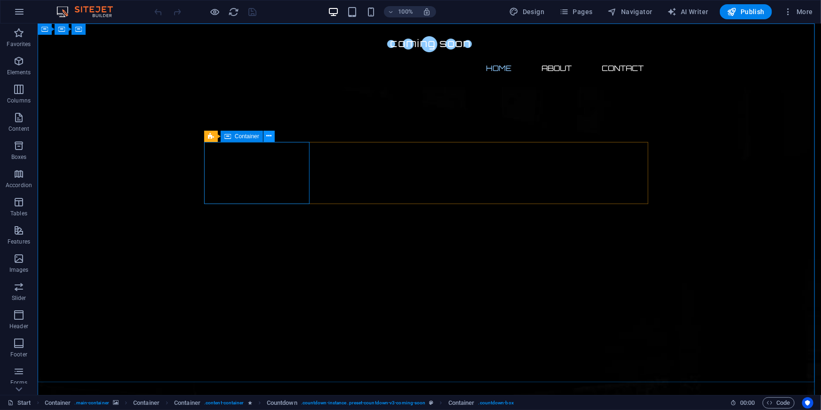
click at [268, 139] on icon at bounding box center [268, 136] width 5 height 10
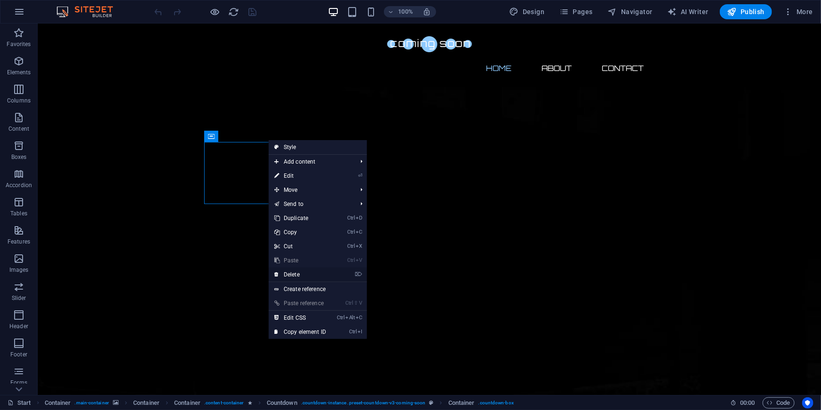
click at [306, 276] on link "⌦ Delete" at bounding box center [300, 275] width 63 height 14
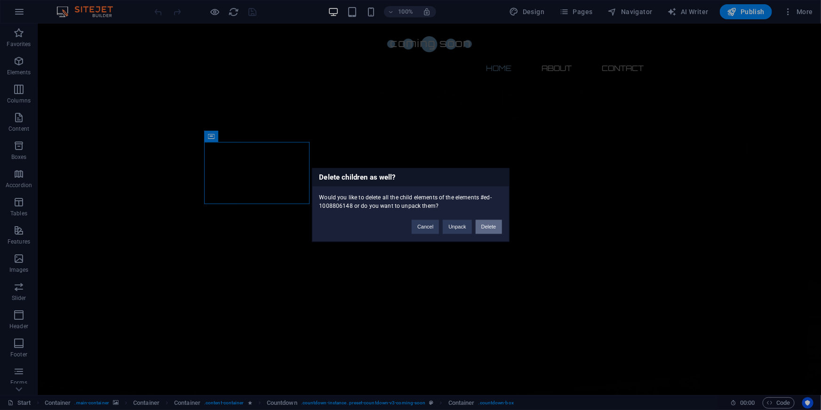
click at [493, 228] on button "Delete" at bounding box center [489, 227] width 26 height 14
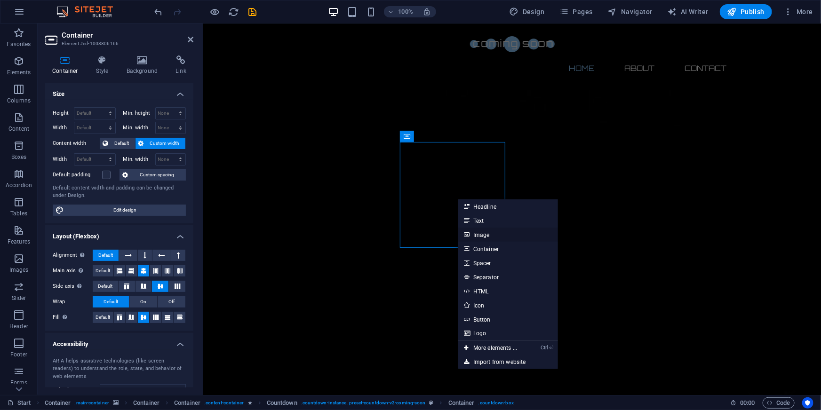
click at [496, 231] on link "Image" at bounding box center [508, 235] width 100 height 14
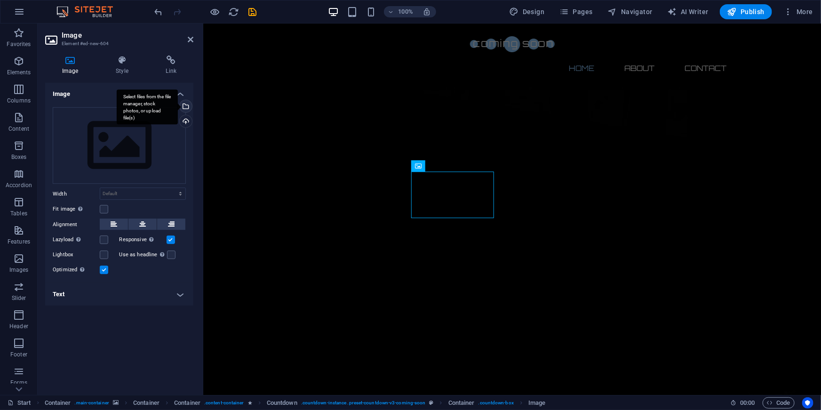
click at [188, 107] on div "Select files from the file manager, stock photos, or upload file(s)" at bounding box center [185, 107] width 14 height 14
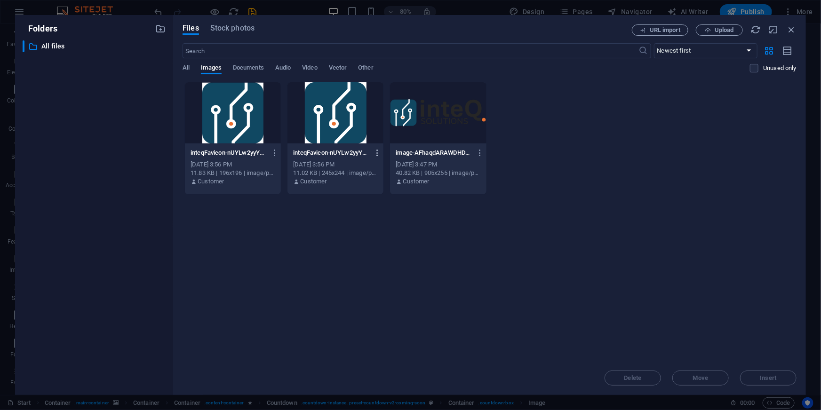
click at [379, 150] on icon "button" at bounding box center [377, 153] width 9 height 8
click at [369, 334] on h6 "Delete" at bounding box center [383, 335] width 40 height 11
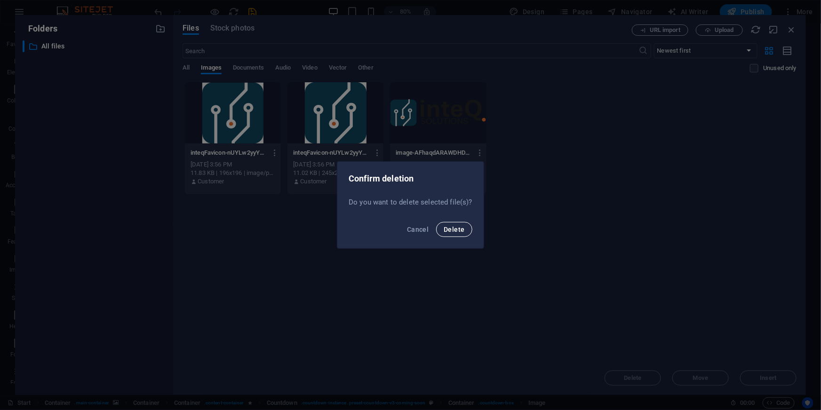
click at [452, 229] on span "Delete" at bounding box center [454, 230] width 21 height 8
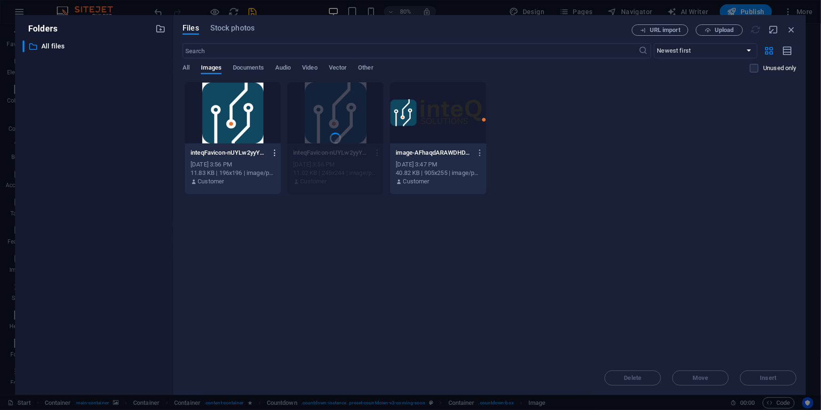
click at [275, 151] on icon "button" at bounding box center [275, 153] width 9 height 8
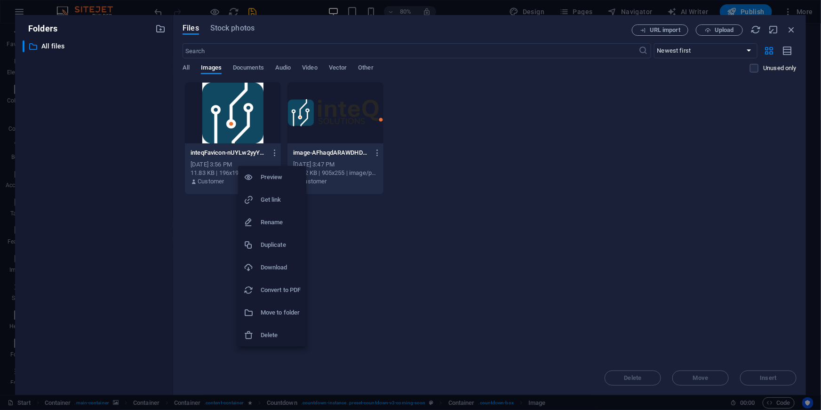
click at [268, 334] on h6 "Delete" at bounding box center [281, 335] width 40 height 11
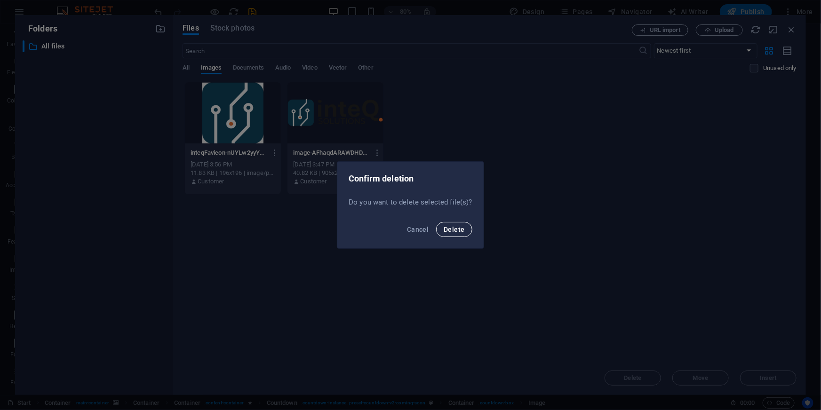
click at [455, 226] on span "Delete" at bounding box center [454, 230] width 21 height 8
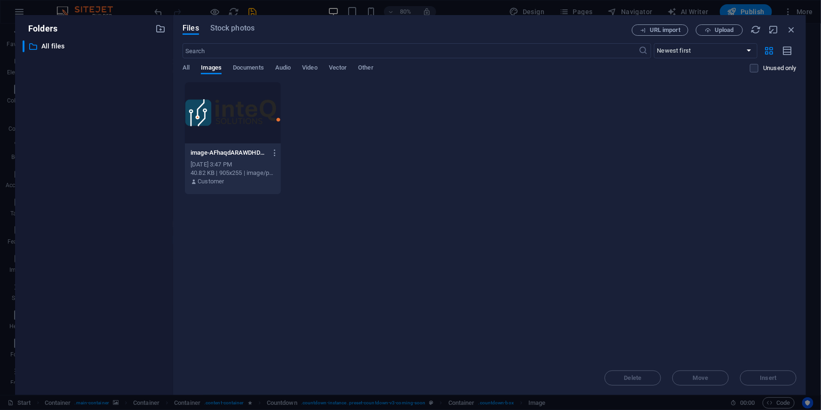
click at [451, 240] on div "Drop files here to upload them instantly image-AFhaqdARAWDHDZXdcMN5Ig.png image…" at bounding box center [490, 221] width 614 height 279
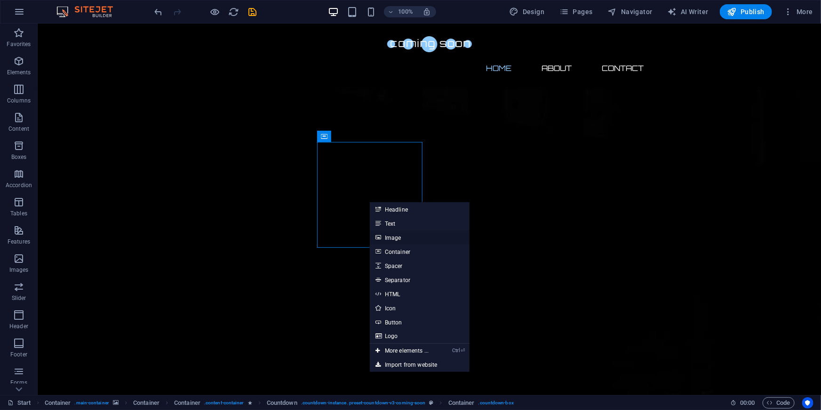
click at [405, 241] on link "Image" at bounding box center [420, 238] width 100 height 14
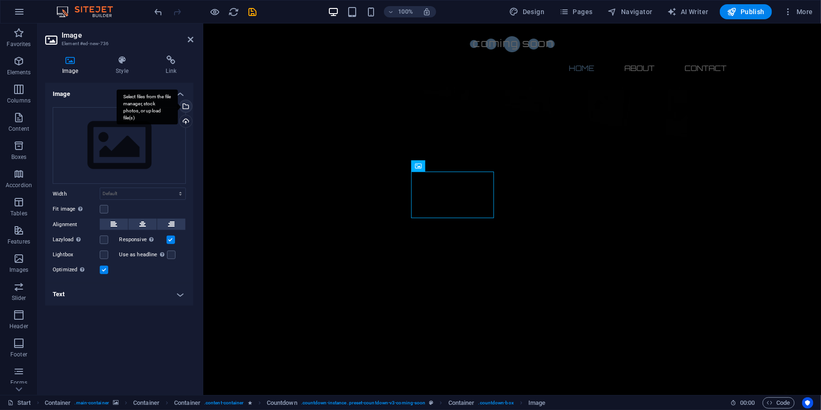
click at [185, 105] on div "Select files from the file manager, stock photos, or upload file(s)" at bounding box center [185, 107] width 14 height 14
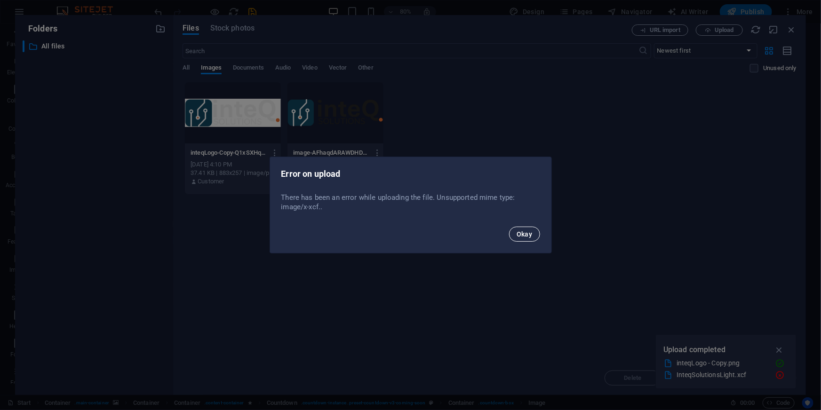
click at [527, 239] on button "Okay" at bounding box center [524, 234] width 31 height 15
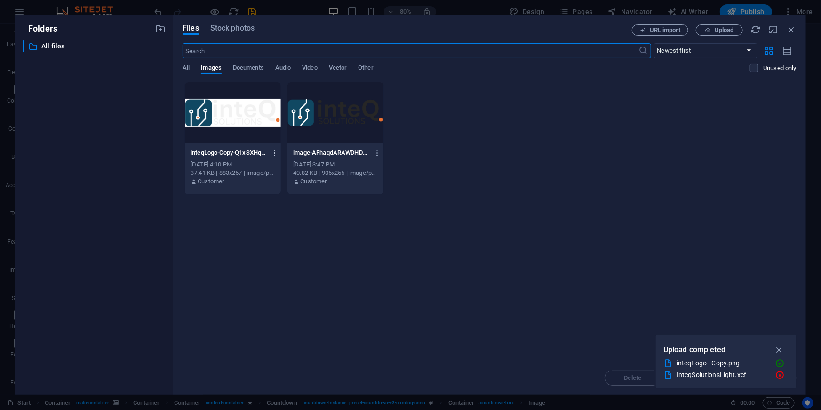
click at [275, 151] on icon "button" at bounding box center [275, 153] width 9 height 8
click at [266, 332] on h6 "Delete" at bounding box center [281, 335] width 40 height 11
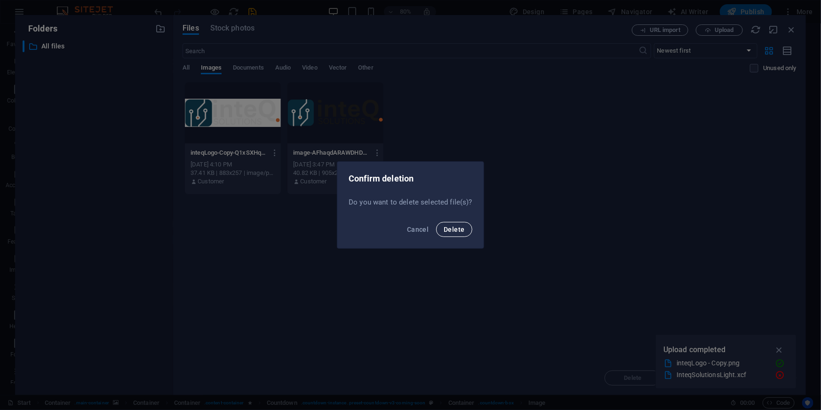
click at [451, 230] on span "Delete" at bounding box center [454, 230] width 21 height 8
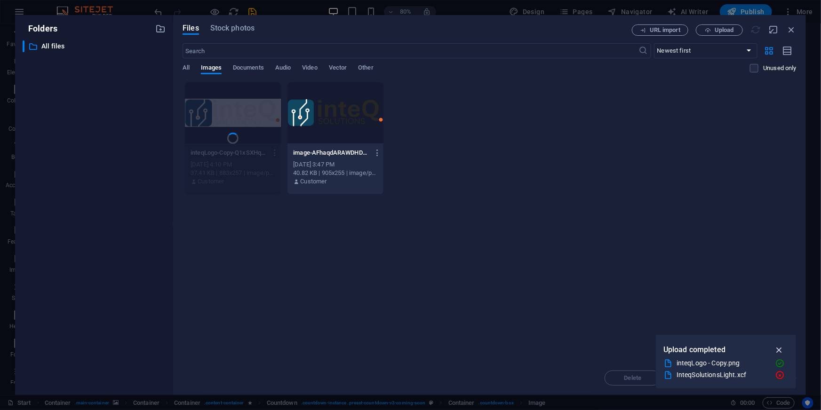
click at [776, 348] on icon "button" at bounding box center [779, 350] width 11 height 10
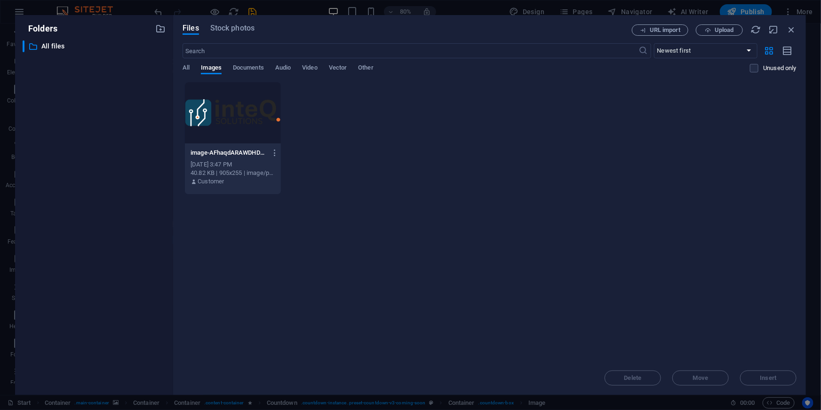
click at [448, 221] on div "Drop files here to upload them instantly image-AFhaqdARAWDHDZXdcMN5Ig.png image…" at bounding box center [490, 221] width 614 height 279
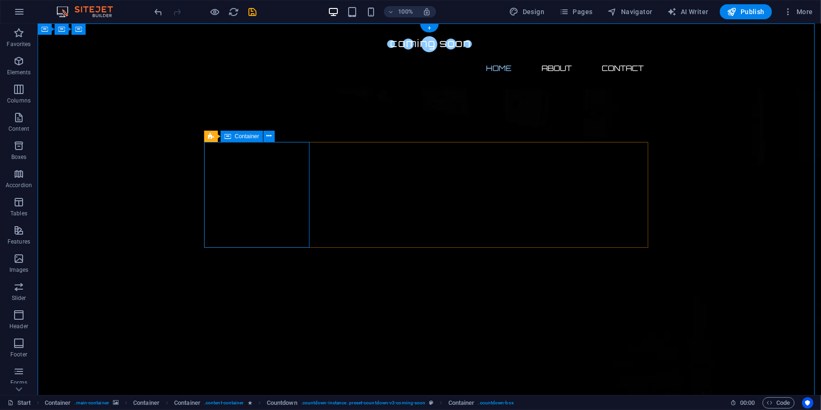
click at [251, 134] on span "Container" at bounding box center [247, 137] width 24 height 6
click at [245, 141] on div "Container" at bounding box center [242, 136] width 42 height 11
click at [213, 137] on icon at bounding box center [211, 136] width 6 height 11
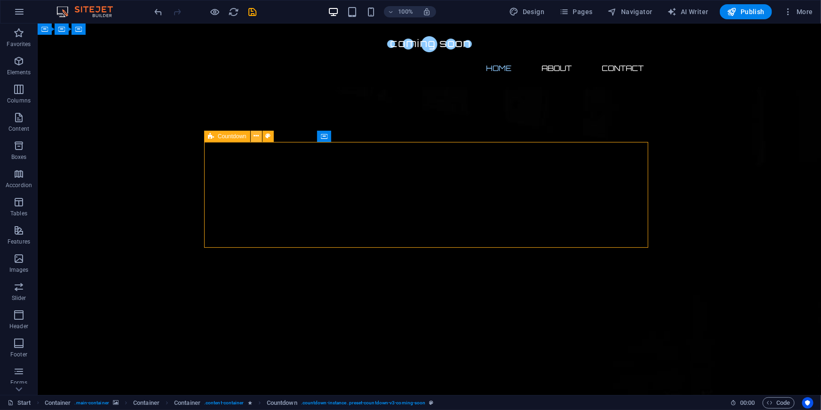
click at [256, 136] on icon at bounding box center [256, 136] width 5 height 10
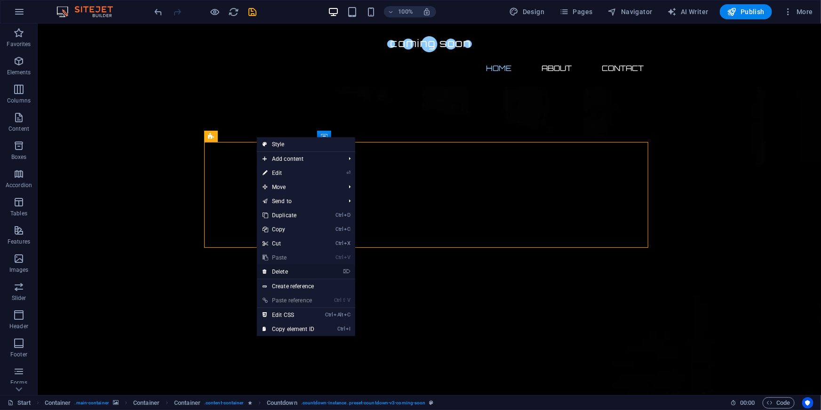
click at [287, 272] on link "⌦ Delete" at bounding box center [288, 272] width 63 height 14
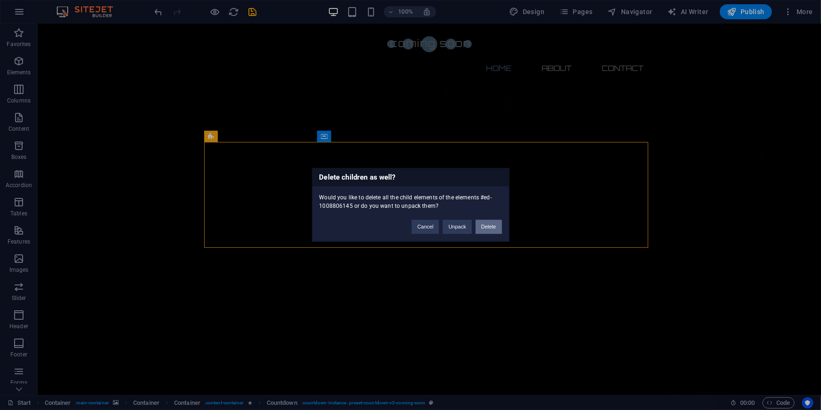
click at [490, 230] on button "Delete" at bounding box center [489, 227] width 26 height 14
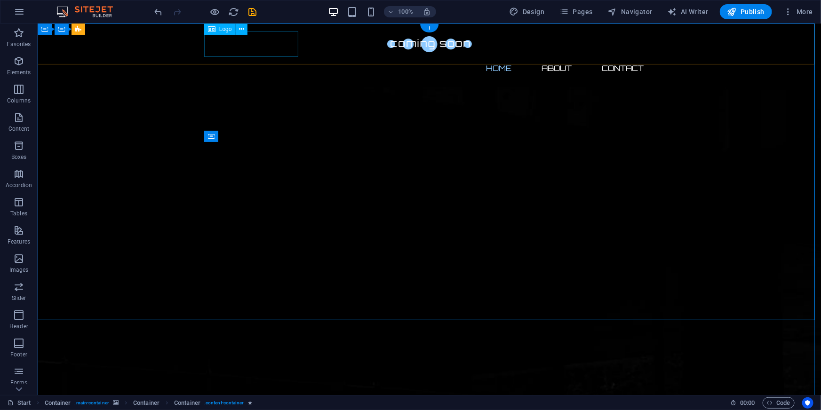
click at [264, 44] on div at bounding box center [429, 44] width 444 height 26
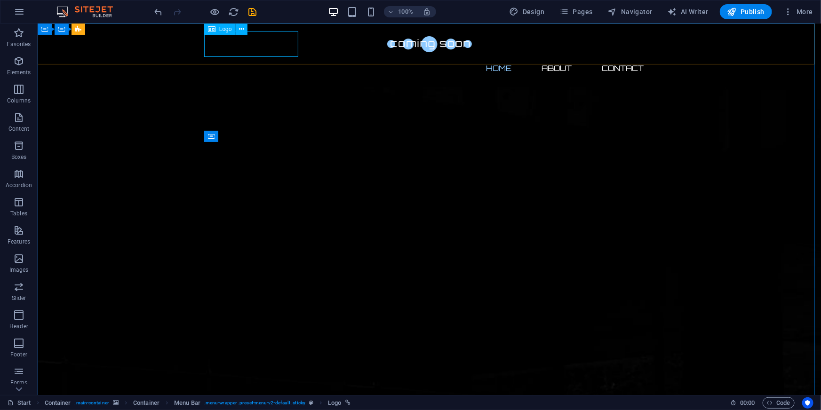
click at [220, 29] on span "Logo" at bounding box center [225, 29] width 13 height 6
click at [222, 28] on span "Logo" at bounding box center [225, 29] width 13 height 6
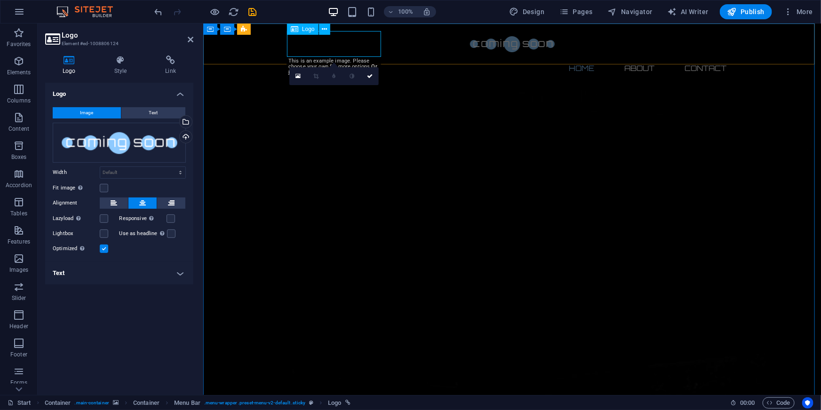
click at [349, 49] on div at bounding box center [512, 44] width 444 height 26
click at [322, 29] on icon at bounding box center [324, 29] width 5 height 10
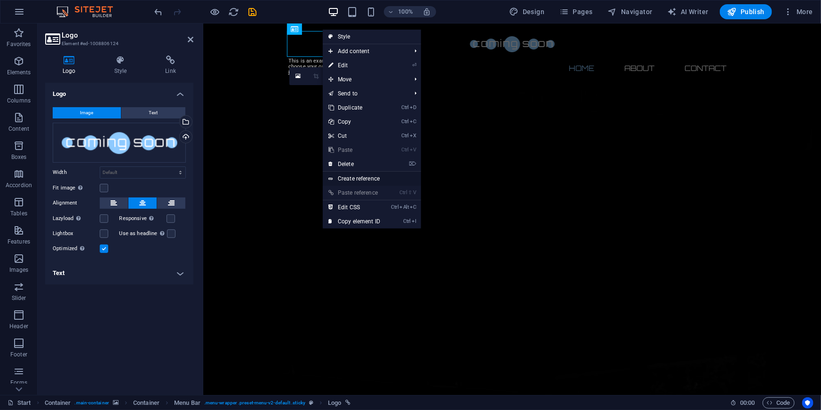
click at [372, 180] on link "Create reference" at bounding box center [372, 179] width 98 height 14
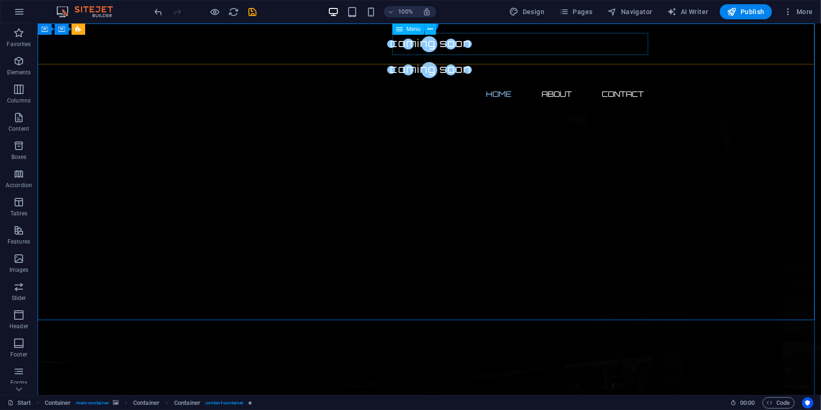
click at [432, 82] on nav "Home About Contact" at bounding box center [429, 93] width 444 height 23
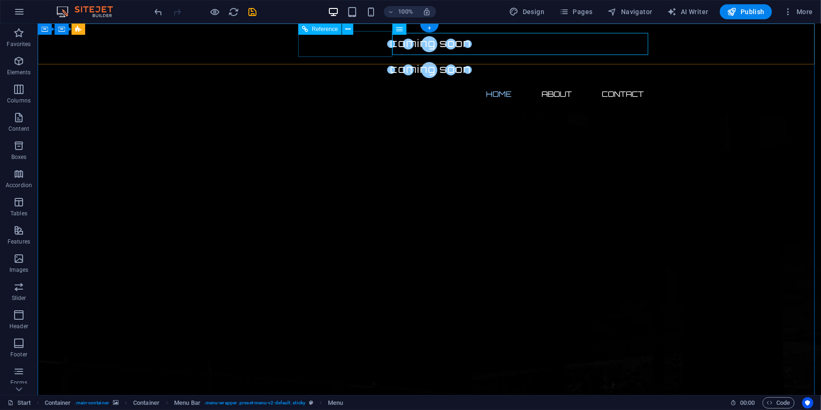
click at [336, 56] on div at bounding box center [429, 69] width 444 height 26
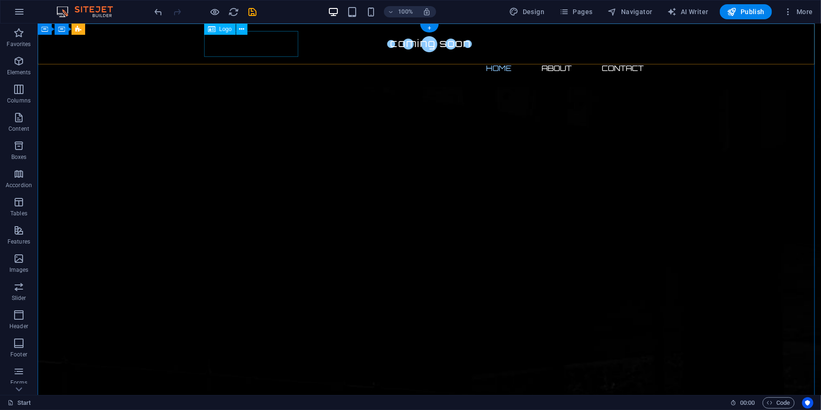
click at [276, 44] on div at bounding box center [429, 44] width 444 height 26
click at [220, 29] on span "Logo" at bounding box center [225, 29] width 13 height 6
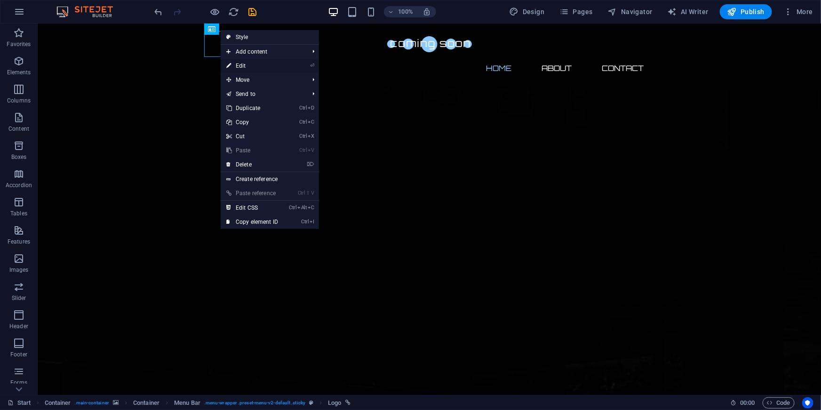
click at [279, 66] on link "⏎ Edit" at bounding box center [252, 66] width 63 height 14
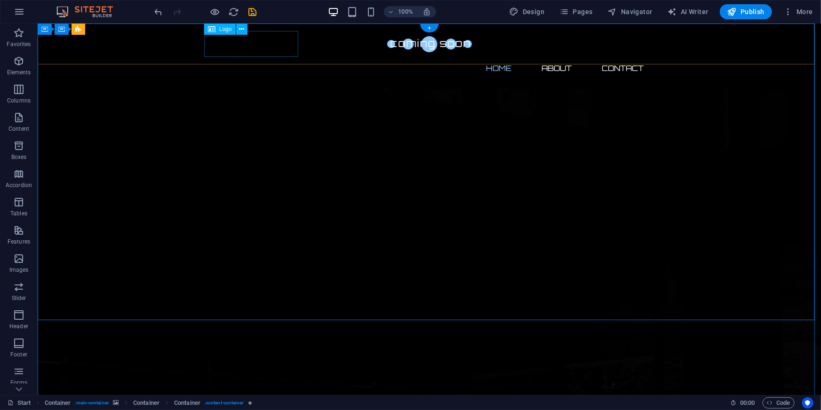
click at [278, 47] on div at bounding box center [429, 44] width 444 height 26
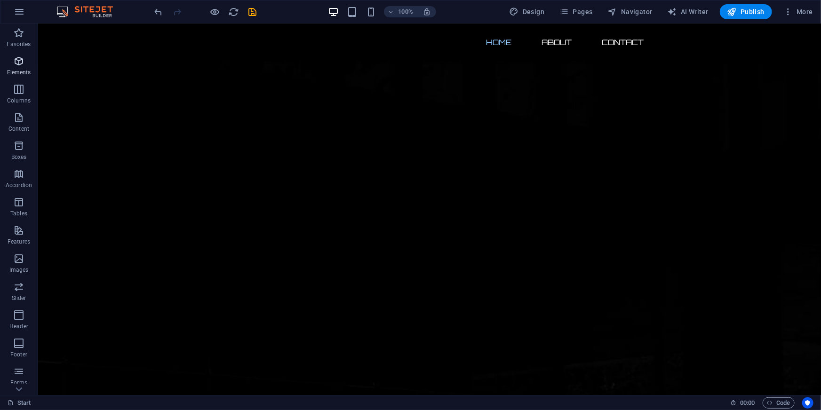
click at [16, 72] on p "Elements" at bounding box center [19, 73] width 24 height 8
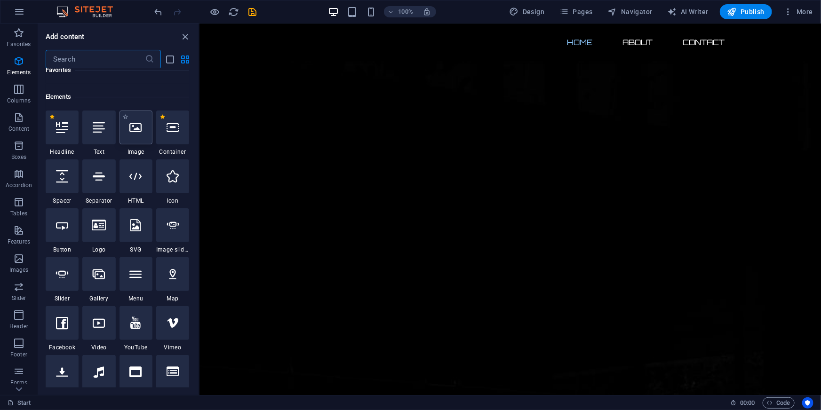
scroll to position [42, 0]
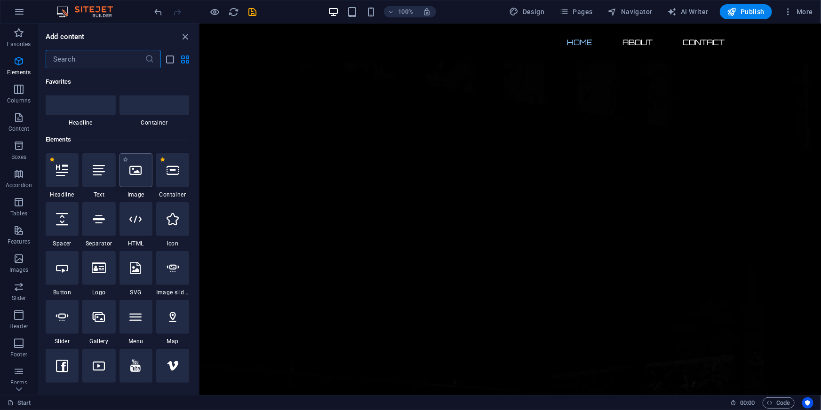
click at [138, 167] on icon at bounding box center [136, 170] width 12 height 12
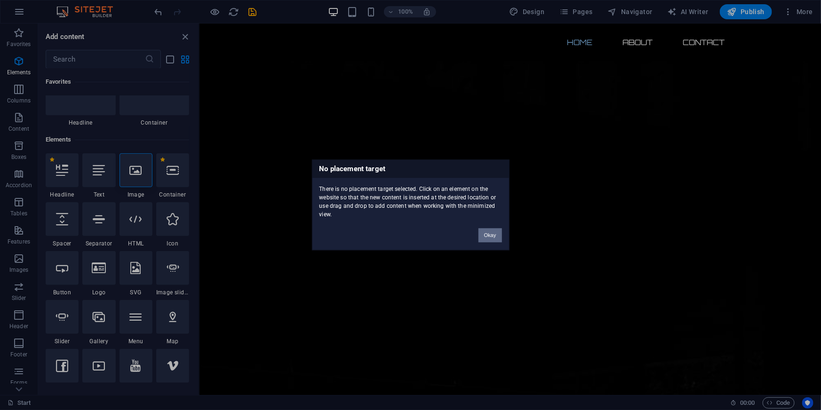
click at [493, 233] on button "Okay" at bounding box center [490, 236] width 24 height 14
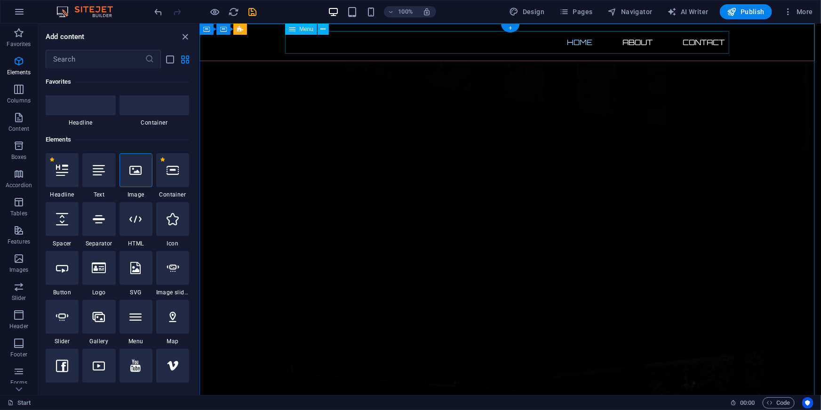
click at [336, 33] on nav "Home About Contact" at bounding box center [510, 42] width 444 height 23
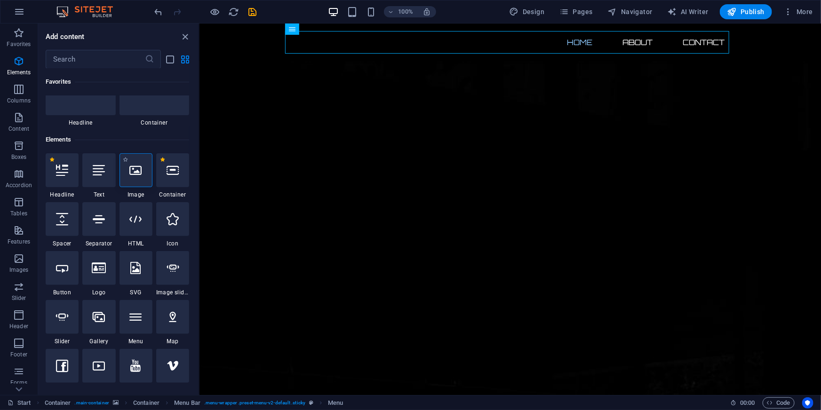
click at [139, 176] on div at bounding box center [135, 170] width 33 height 34
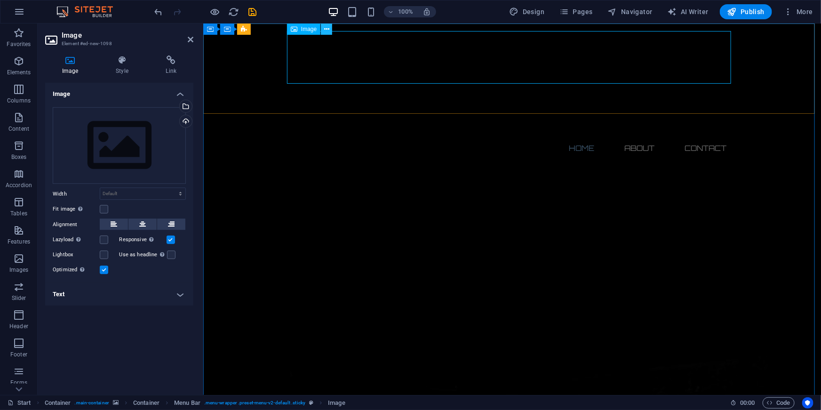
click at [328, 30] on icon at bounding box center [326, 29] width 5 height 10
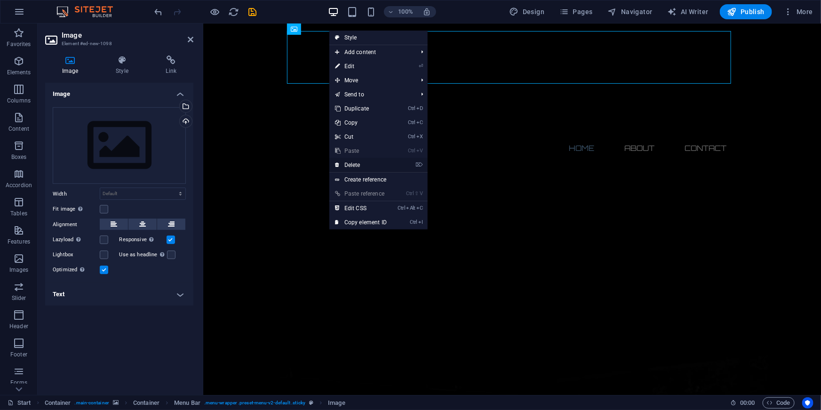
click at [369, 160] on link "⌦ Delete" at bounding box center [360, 165] width 63 height 14
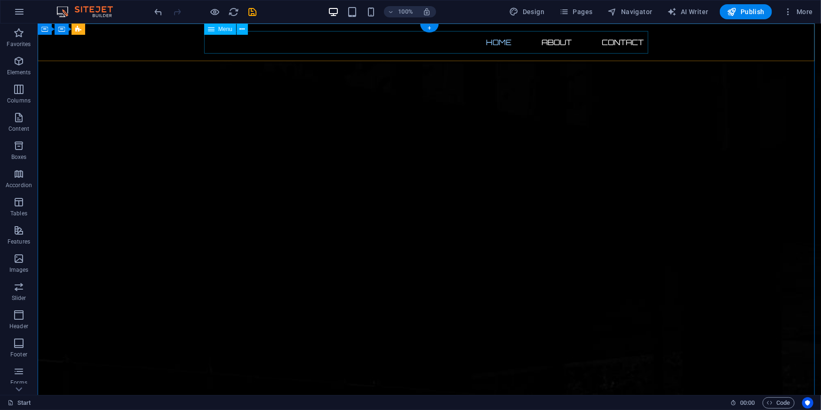
click at [278, 44] on nav "Home About Contact" at bounding box center [429, 42] width 444 height 23
click at [239, 31] on button at bounding box center [242, 29] width 11 height 11
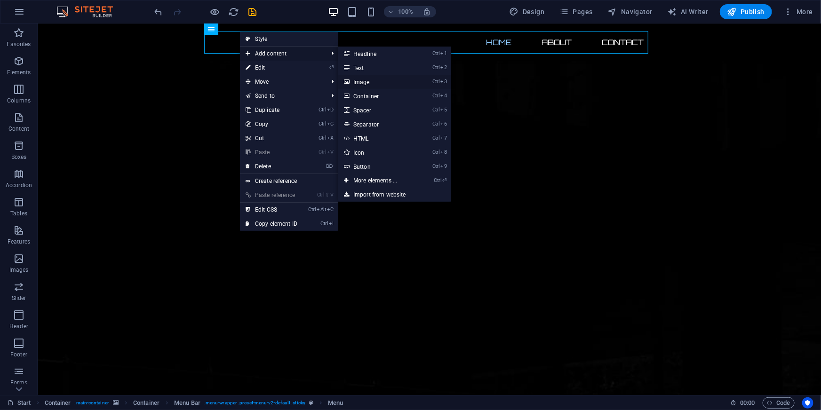
click at [376, 87] on link "Ctrl 3 Image" at bounding box center [377, 82] width 78 height 14
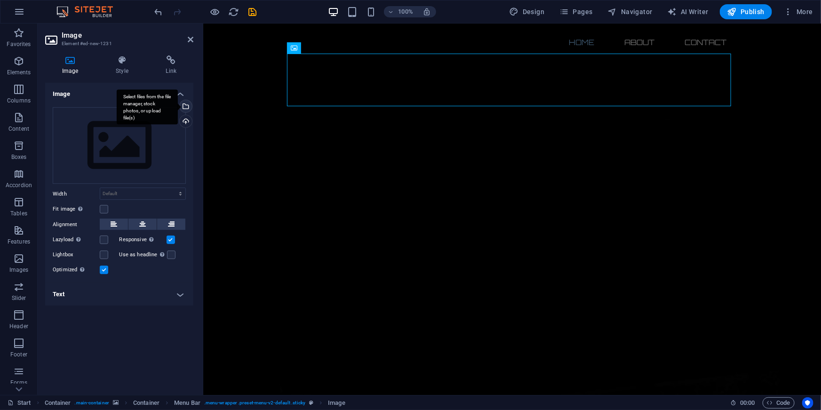
click at [185, 106] on div "Select files from the file manager, stock photos, or upload file(s)" at bounding box center [185, 107] width 14 height 14
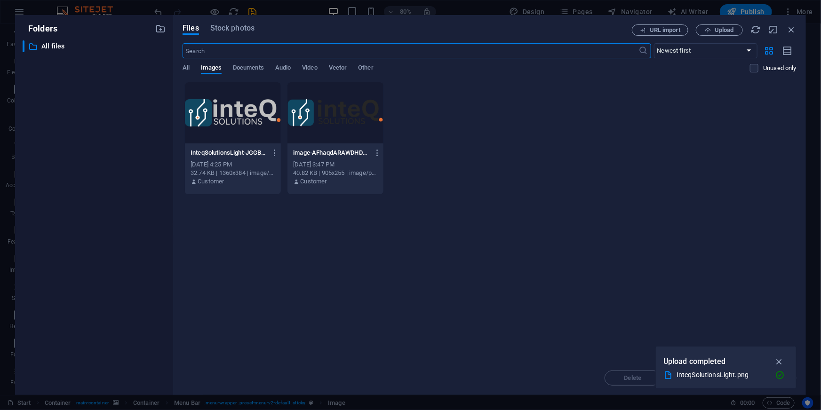
click at [336, 113] on div at bounding box center [335, 112] width 96 height 61
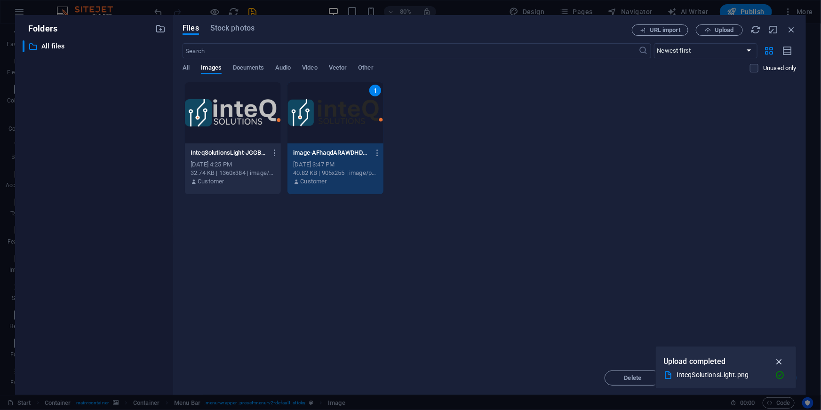
click at [777, 360] on icon "button" at bounding box center [779, 362] width 11 height 10
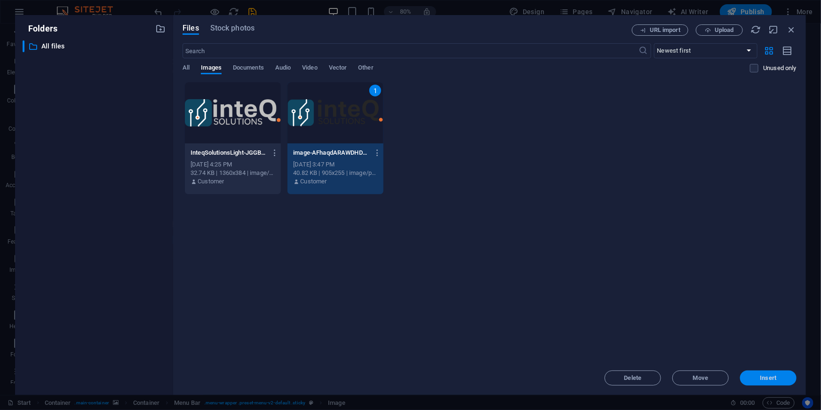
drag, startPoint x: 772, startPoint y: 379, endPoint x: 569, endPoint y: 356, distance: 204.6
click at [772, 379] on span "Insert" at bounding box center [768, 378] width 16 height 6
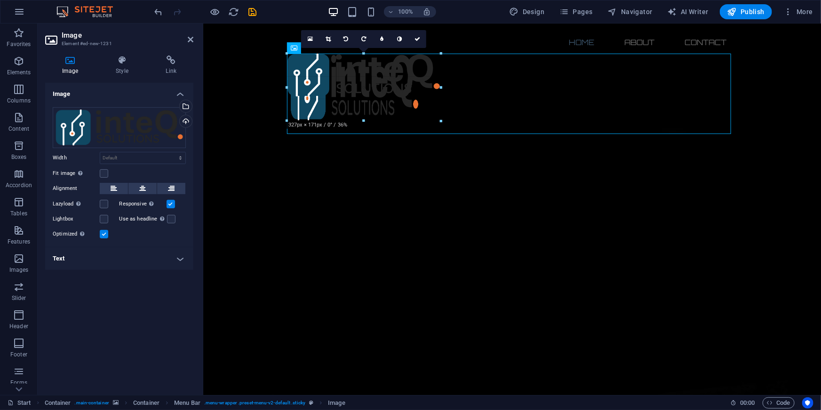
drag, startPoint x: 732, startPoint y: 180, endPoint x: 418, endPoint y: 76, distance: 331.0
type input "287"
select select "px"
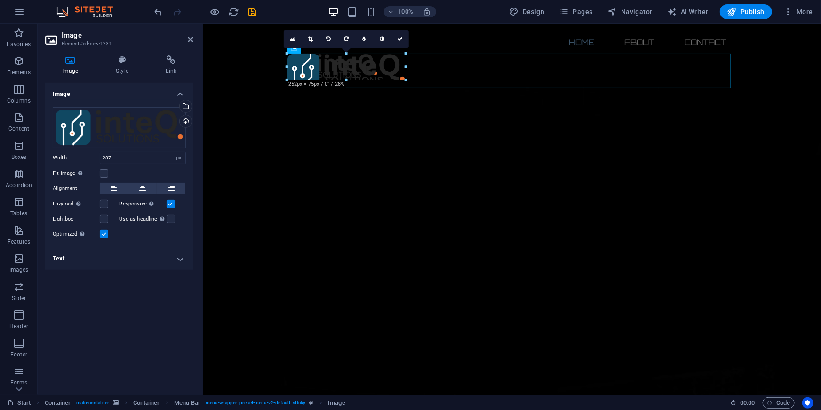
drag, startPoint x: 421, startPoint y: 93, endPoint x: 374, endPoint y: 63, distance: 55.6
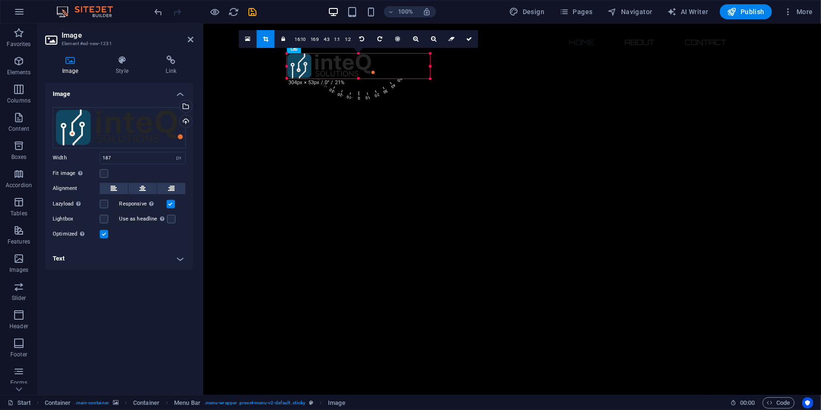
drag, startPoint x: 376, startPoint y: 78, endPoint x: 228, endPoint y: 58, distance: 149.5
click at [431, 82] on div "H2 Container Container Container Container Container Container Menu Container C…" at bounding box center [512, 210] width 618 height 372
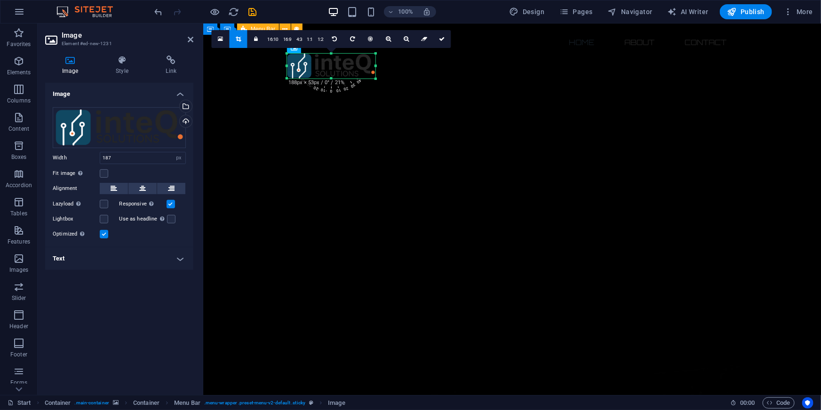
type input "188"
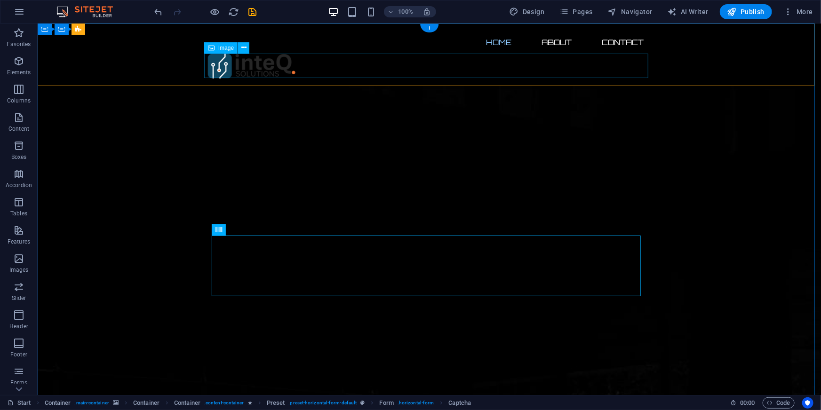
click at [263, 65] on figure at bounding box center [429, 65] width 444 height 25
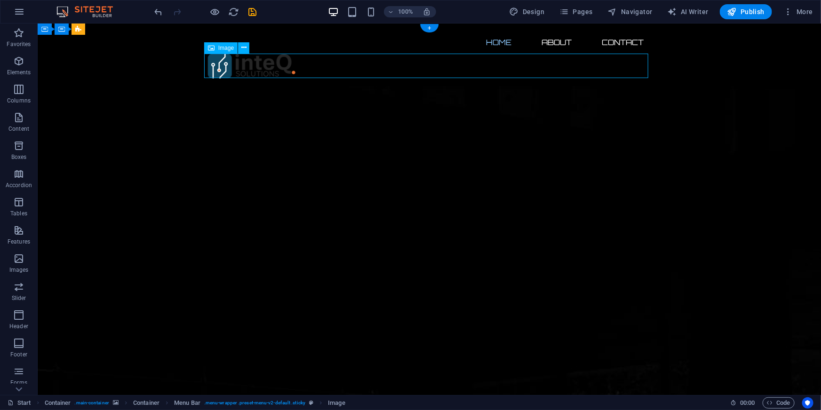
click at [242, 64] on figure at bounding box center [429, 65] width 444 height 25
click at [245, 49] on icon at bounding box center [243, 48] width 5 height 10
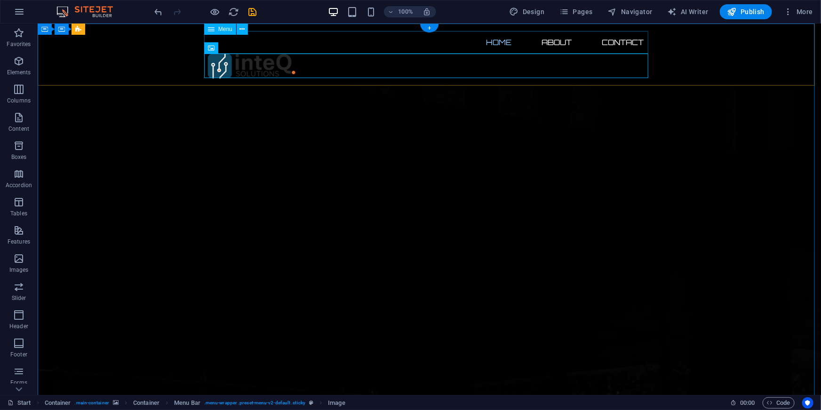
click at [360, 42] on nav "Home About Contact" at bounding box center [429, 42] width 444 height 23
click at [248, 31] on div "Menu" at bounding box center [229, 30] width 50 height 12
click at [242, 30] on icon at bounding box center [241, 29] width 5 height 10
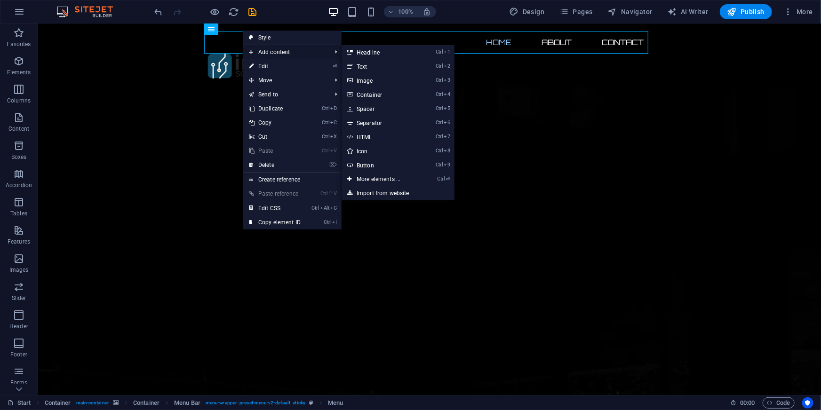
click at [284, 56] on span "Add content" at bounding box center [285, 52] width 84 height 14
click at [382, 89] on link "Ctrl 4 Container" at bounding box center [381, 95] width 78 height 14
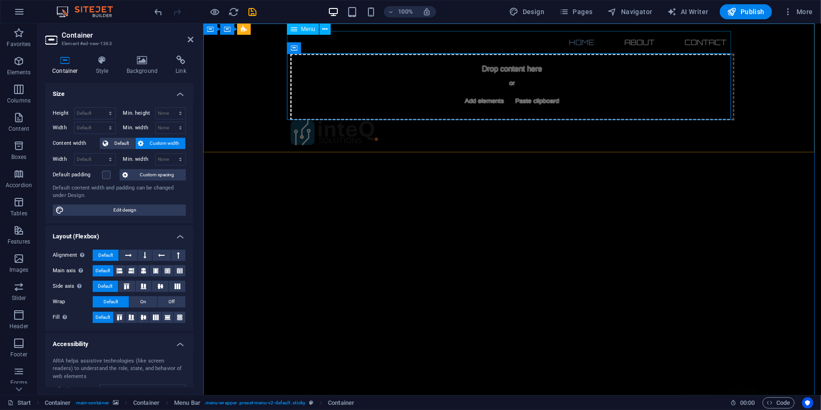
click at [534, 47] on nav "Home About Contact" at bounding box center [512, 42] width 444 height 23
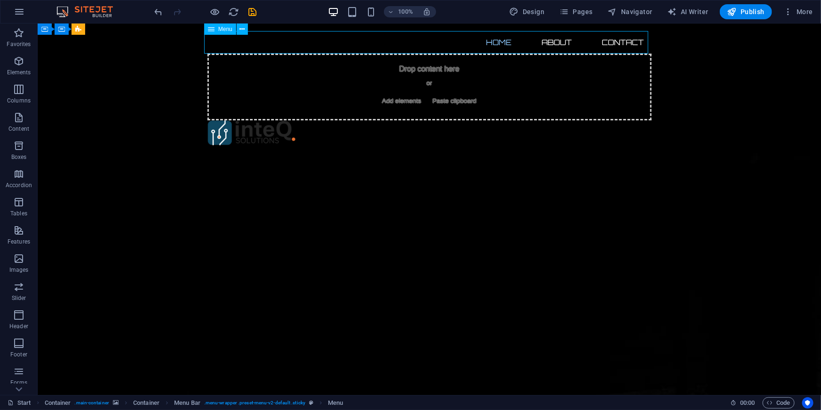
click at [367, 46] on nav "Home About Contact" at bounding box center [429, 42] width 444 height 23
click at [156, 10] on icon "undo" at bounding box center [158, 12] width 11 height 11
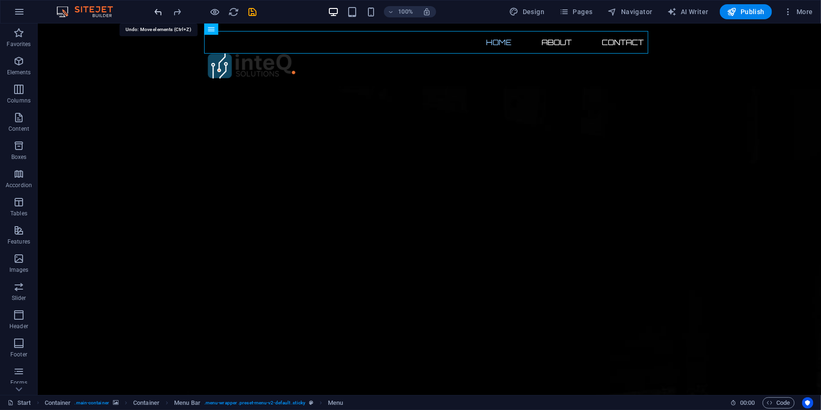
click at [156, 10] on icon "undo" at bounding box center [158, 12] width 11 height 11
click at [160, 15] on icon "undo" at bounding box center [158, 12] width 11 height 11
click at [159, 11] on icon "undo" at bounding box center [158, 12] width 11 height 11
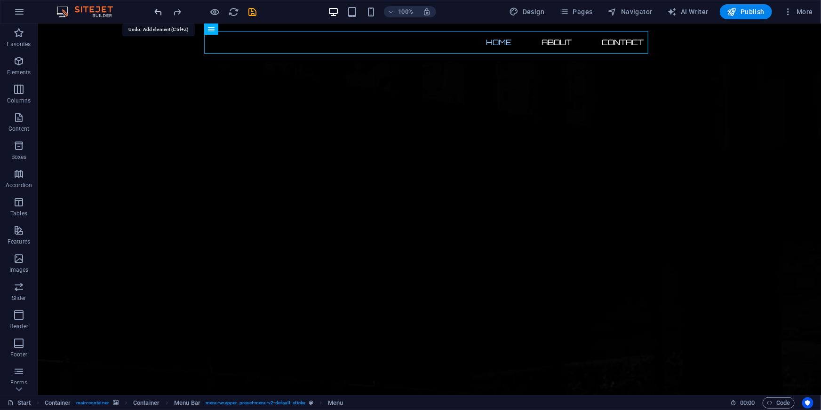
click at [159, 12] on icon "undo" at bounding box center [158, 12] width 11 height 11
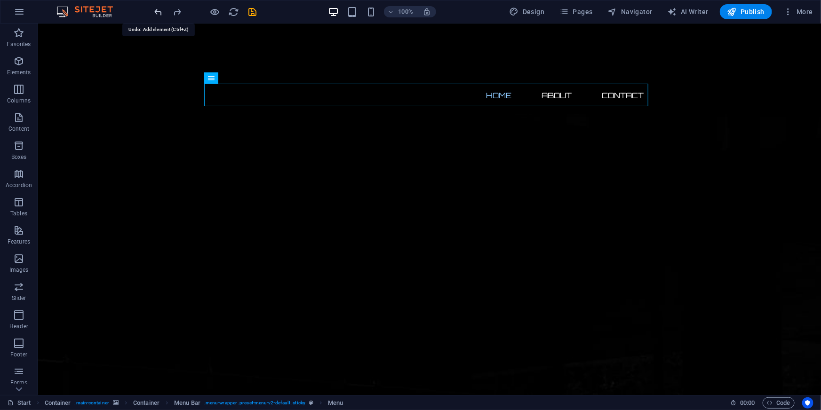
click at [159, 12] on icon "undo" at bounding box center [158, 12] width 11 height 11
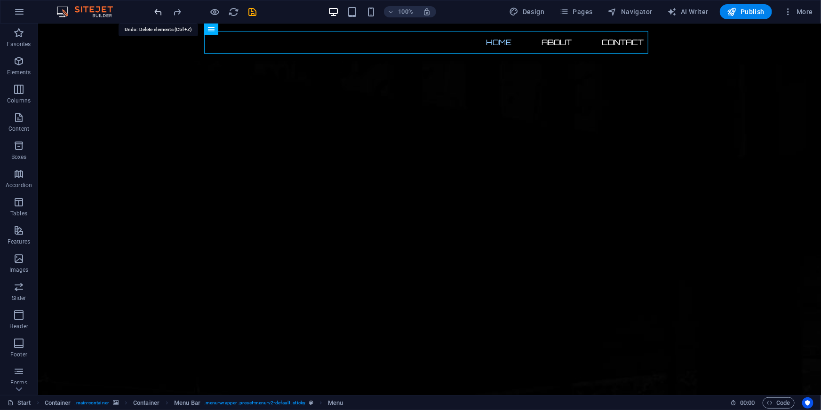
click at [159, 12] on icon "undo" at bounding box center [158, 12] width 11 height 11
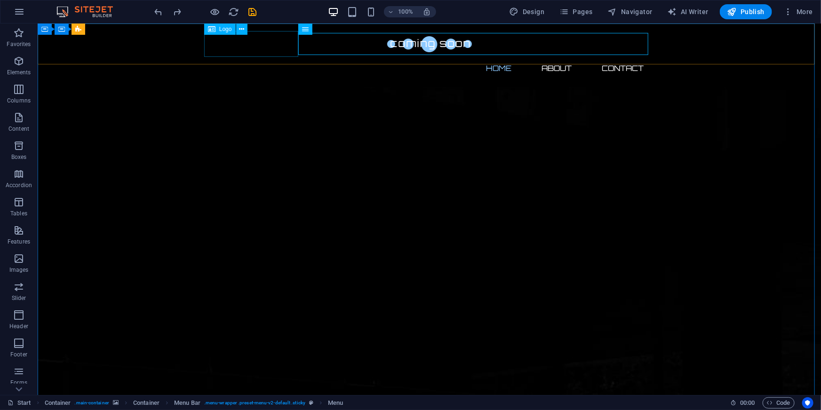
click at [208, 29] on icon at bounding box center [212, 29] width 8 height 11
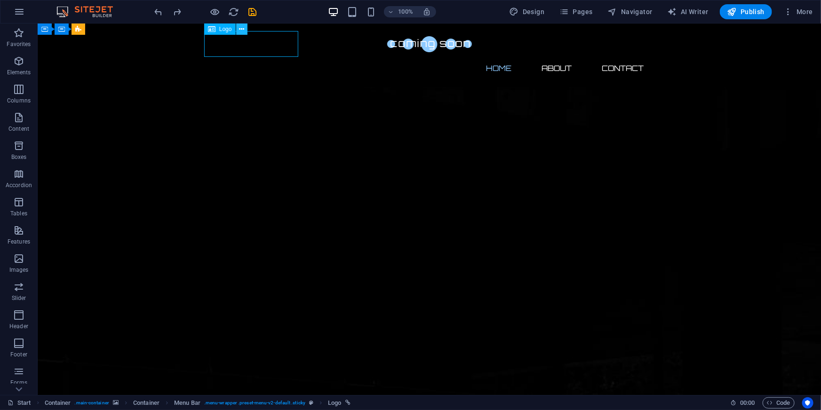
click at [240, 30] on icon at bounding box center [241, 29] width 5 height 10
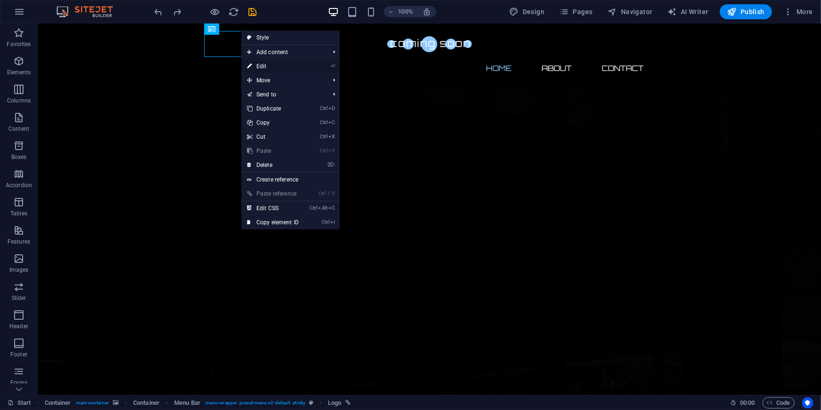
click at [296, 65] on link "⏎ Edit" at bounding box center [272, 66] width 63 height 14
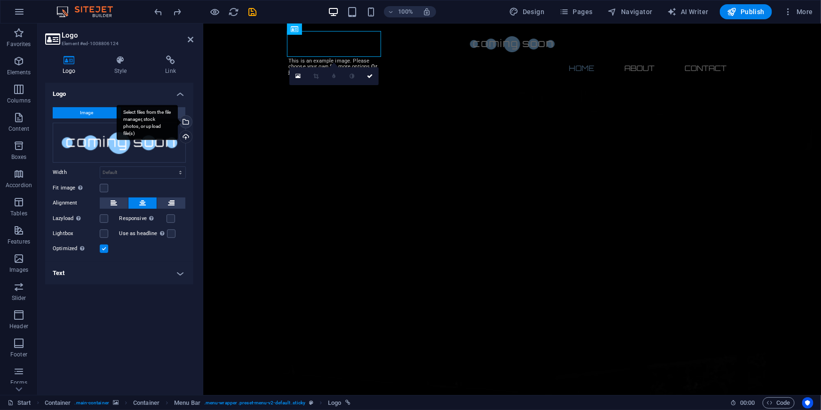
click at [187, 122] on div "Select files from the file manager, stock photos, or upload file(s)" at bounding box center [185, 123] width 14 height 14
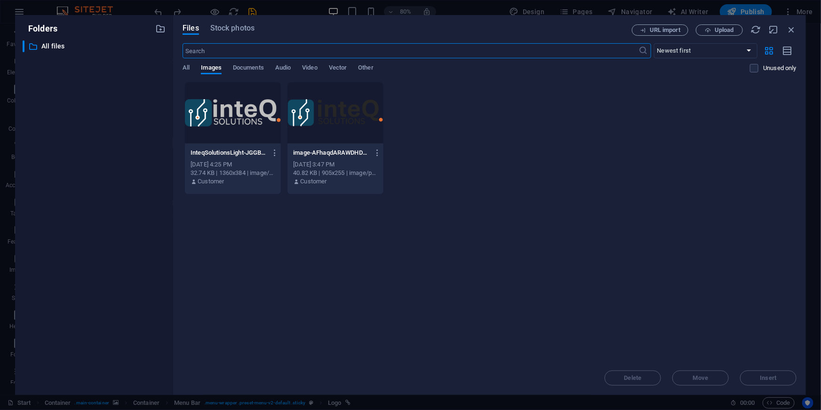
click at [250, 115] on div at bounding box center [233, 112] width 96 height 61
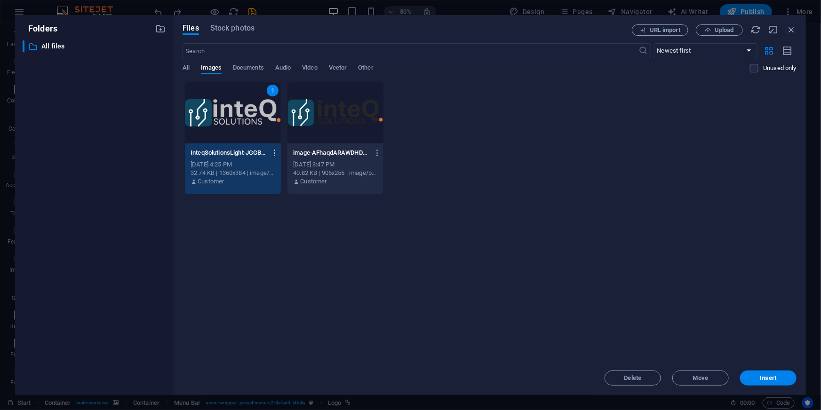
click at [274, 150] on icon "button" at bounding box center [275, 153] width 9 height 8
click at [273, 335] on h6 "Delete" at bounding box center [281, 335] width 40 height 11
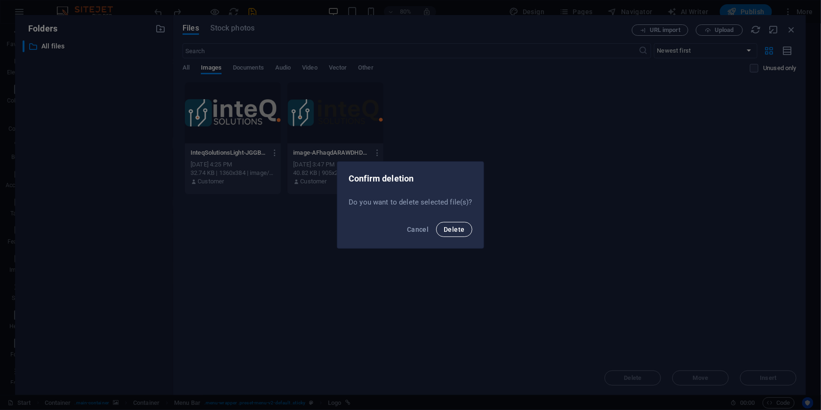
click at [455, 230] on span "Delete" at bounding box center [454, 230] width 21 height 8
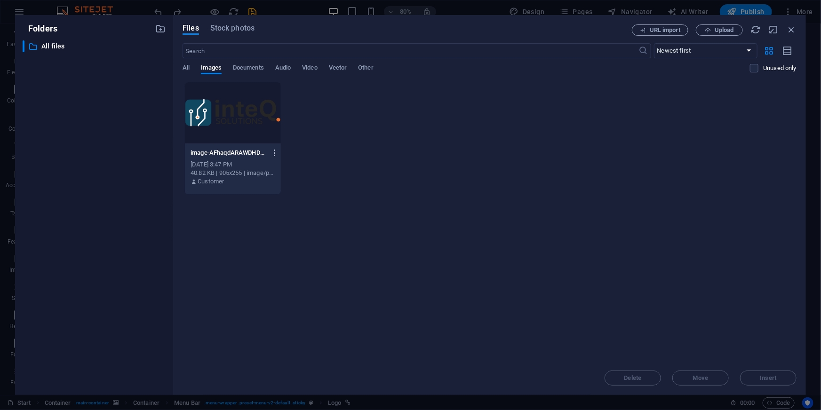
click at [273, 152] on icon "button" at bounding box center [275, 153] width 9 height 8
click at [265, 334] on h6 "Delete" at bounding box center [281, 335] width 40 height 11
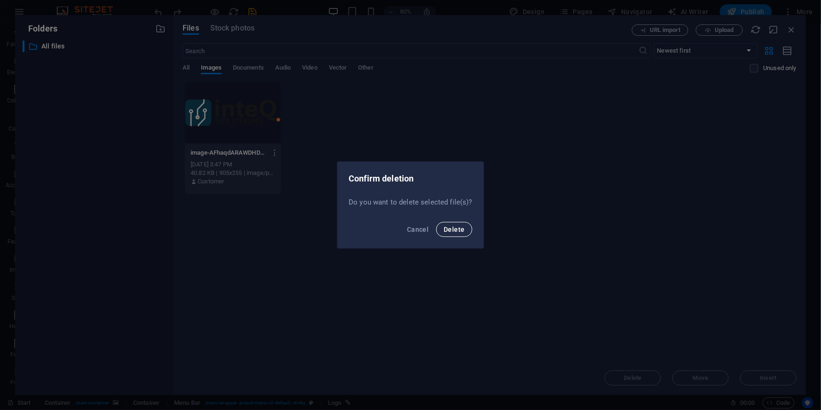
click at [452, 230] on span "Delete" at bounding box center [454, 230] width 21 height 8
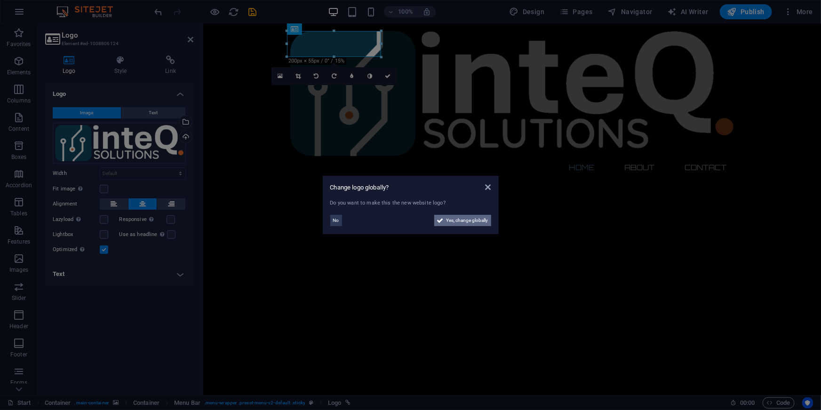
drag, startPoint x: 463, startPoint y: 221, endPoint x: 273, endPoint y: 167, distance: 197.9
click at [463, 221] on span "Yes, change globally" at bounding box center [467, 220] width 42 height 11
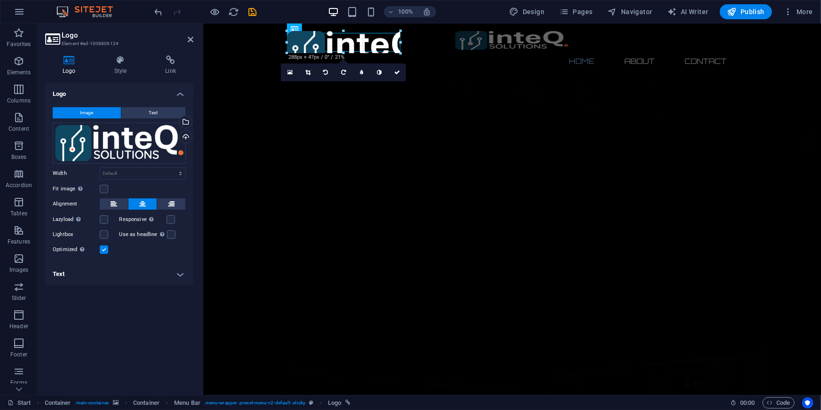
drag, startPoint x: 770, startPoint y: 167, endPoint x: 141, endPoint y: 26, distance: 644.1
type input "241"
select select "px"
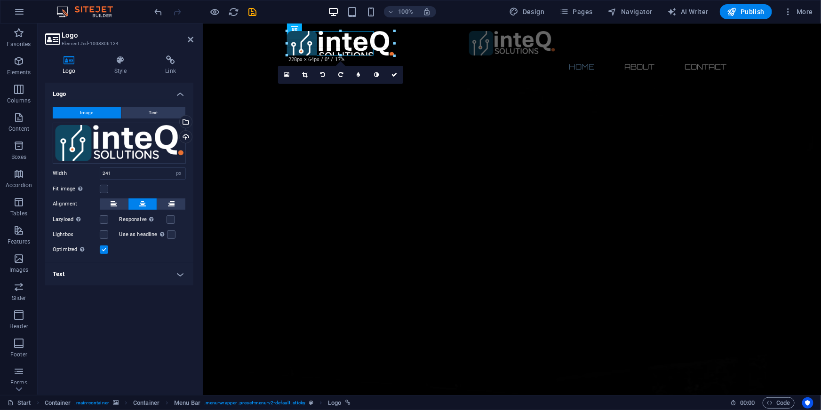
drag, startPoint x: 401, startPoint y: 63, endPoint x: 374, endPoint y: 50, distance: 29.7
type input "184"
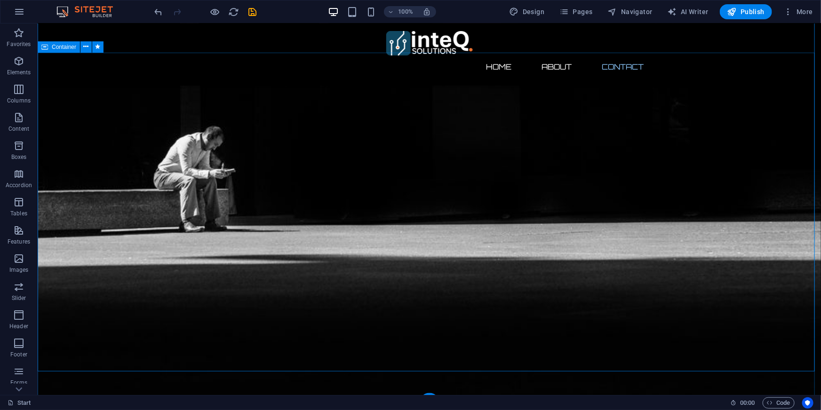
scroll to position [503, 0]
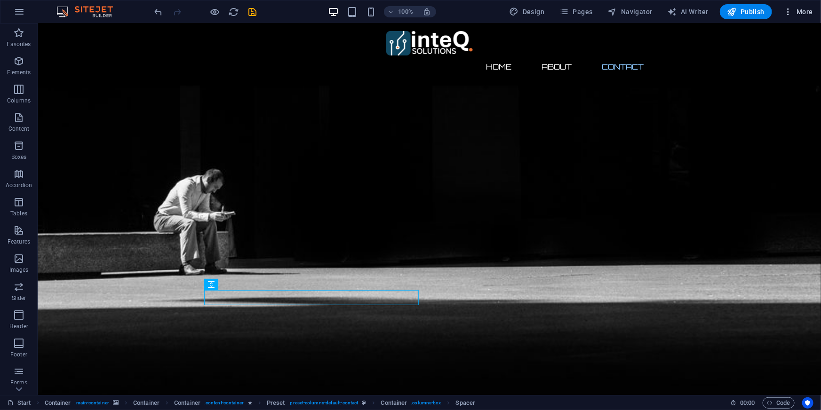
click at [801, 10] on span "More" at bounding box center [798, 11] width 30 height 9
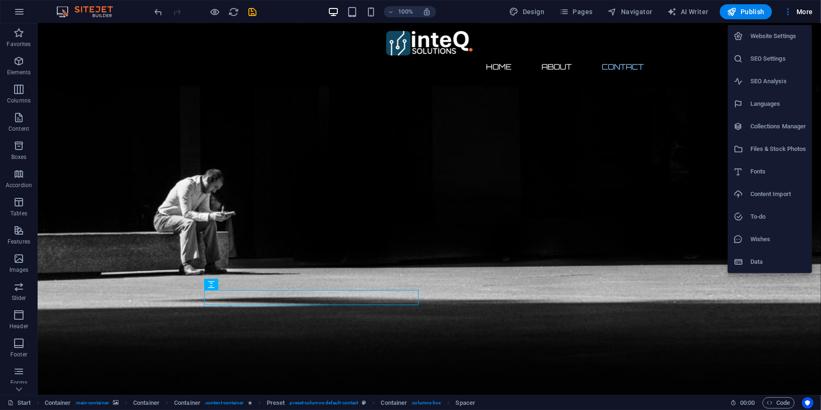
click at [764, 36] on h6 "Website Settings" at bounding box center [778, 36] width 56 height 11
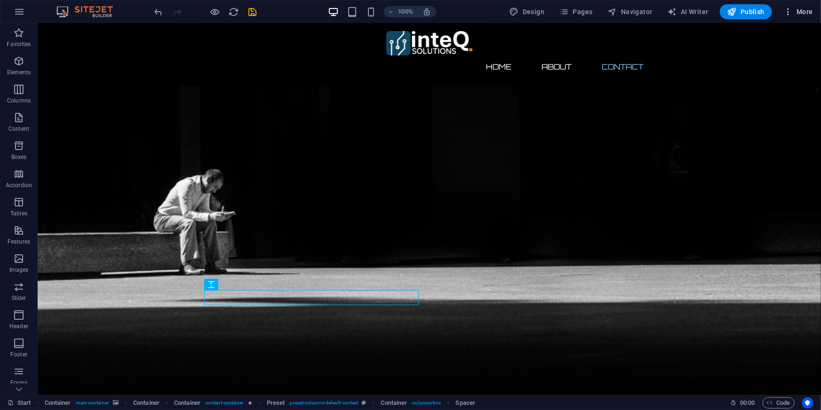
click at [802, 14] on span "More" at bounding box center [798, 11] width 30 height 9
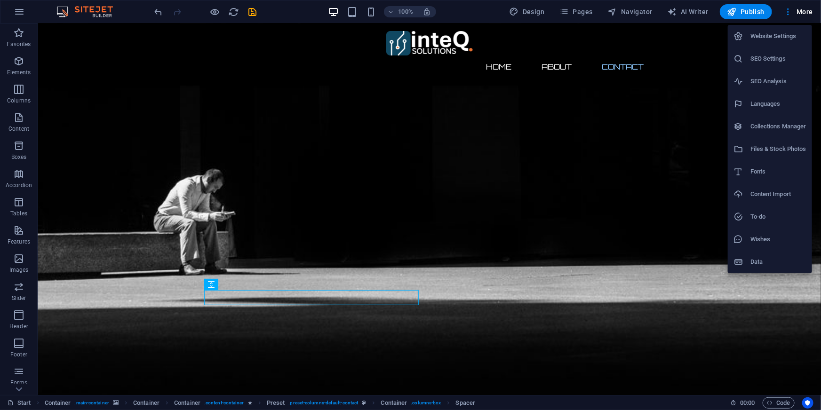
click at [766, 263] on h6 "Data" at bounding box center [778, 261] width 56 height 11
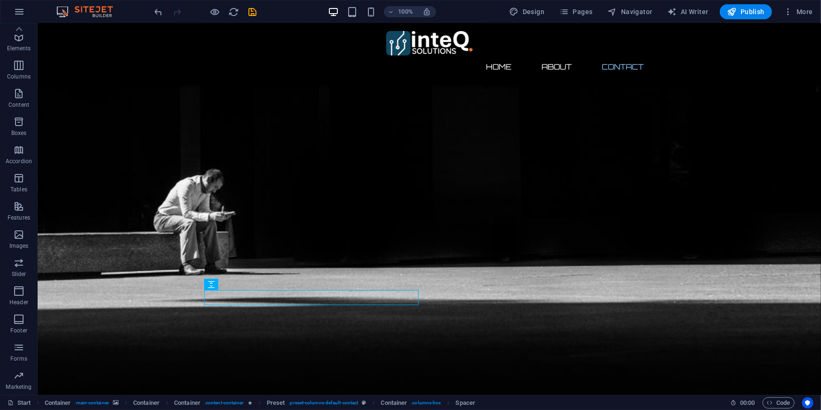
scroll to position [0, 0]
click at [19, 13] on icon "button" at bounding box center [19, 11] width 11 height 11
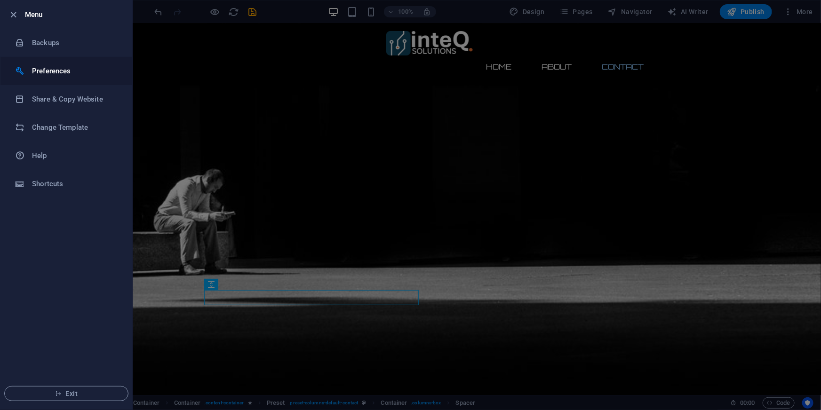
click at [49, 72] on h6 "Preferences" at bounding box center [75, 70] width 87 height 11
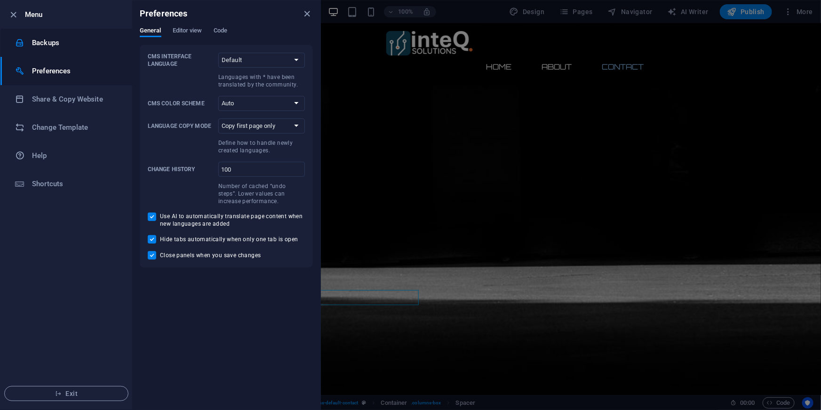
click at [56, 38] on h6 "Backups" at bounding box center [75, 42] width 87 height 11
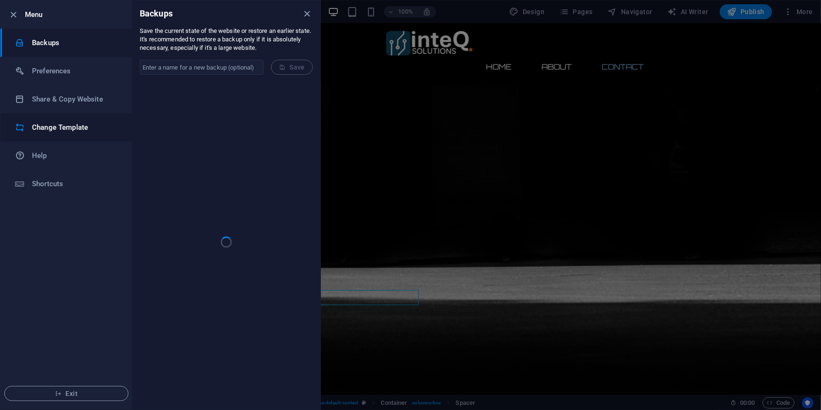
click at [55, 128] on h6 "Change Template" at bounding box center [75, 127] width 87 height 11
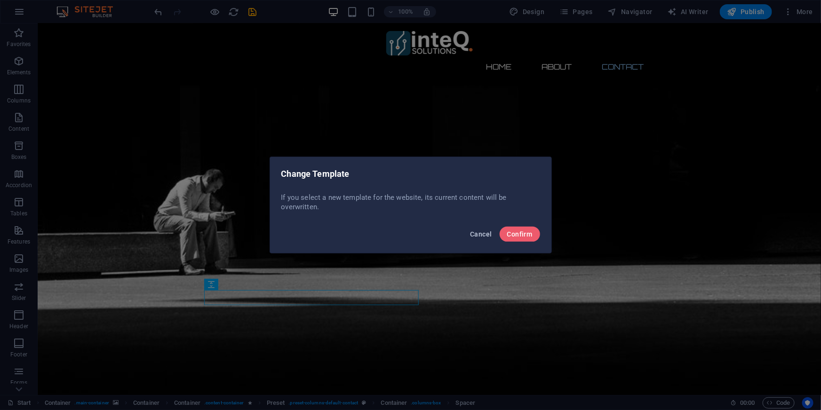
drag, startPoint x: 472, startPoint y: 234, endPoint x: 406, endPoint y: 203, distance: 73.4
click at [472, 234] on span "Cancel" at bounding box center [481, 235] width 22 height 8
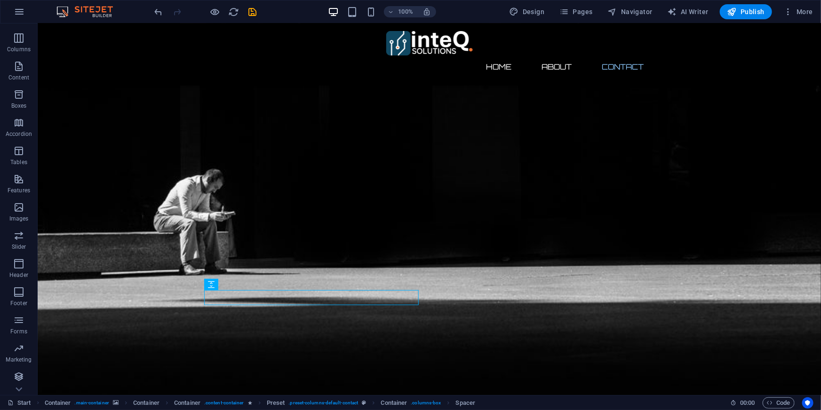
scroll to position [52, 0]
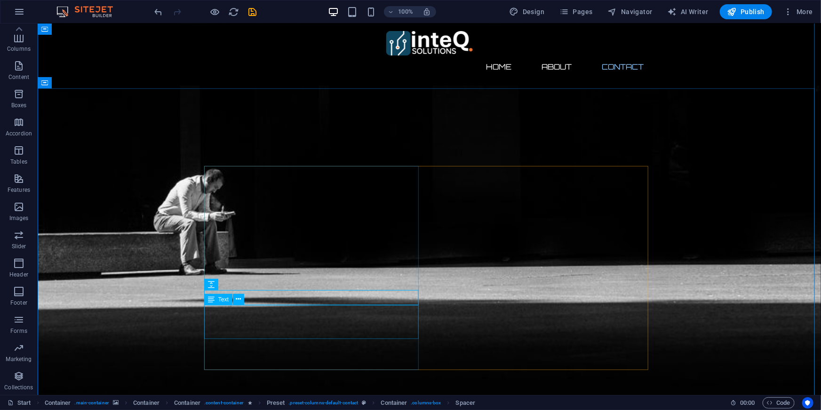
click at [237, 301] on icon at bounding box center [238, 299] width 5 height 10
click at [630, 11] on span "Navigator" at bounding box center [630, 11] width 45 height 9
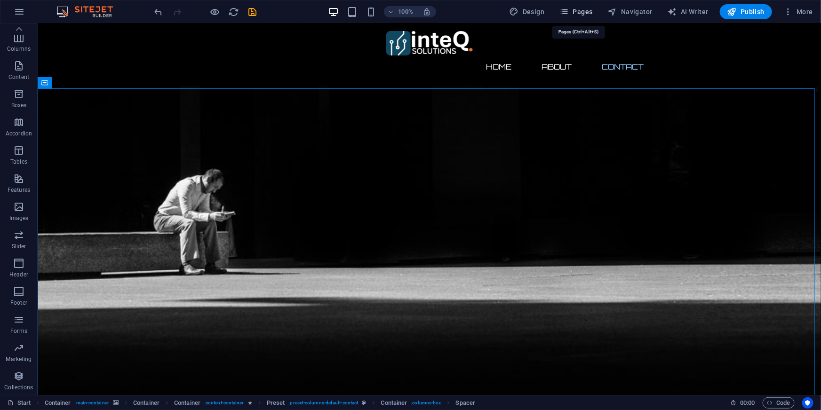
click at [583, 13] on span "Pages" at bounding box center [575, 11] width 33 height 9
click at [579, 13] on span "Pages" at bounding box center [575, 11] width 33 height 9
checkbox input "false"
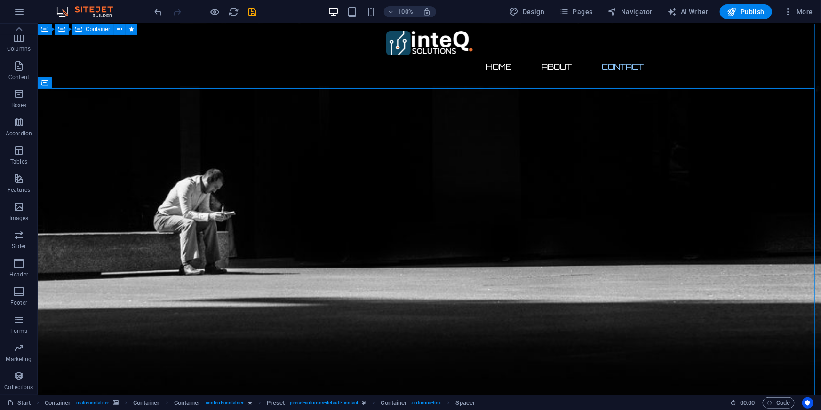
checkbox input "false"
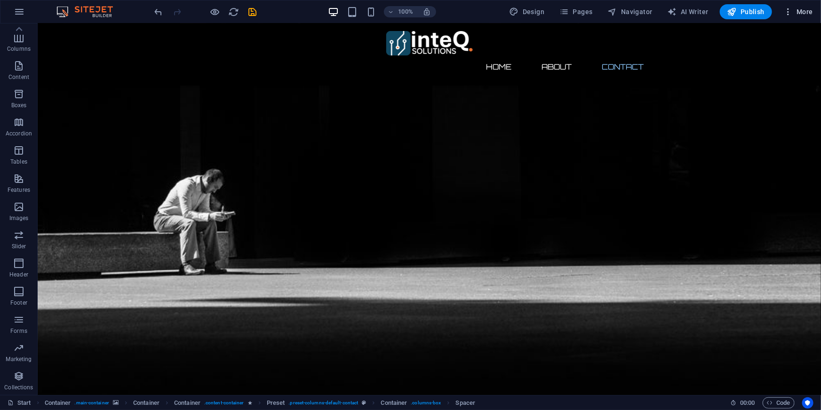
click at [800, 16] on button "More" at bounding box center [798, 11] width 37 height 15
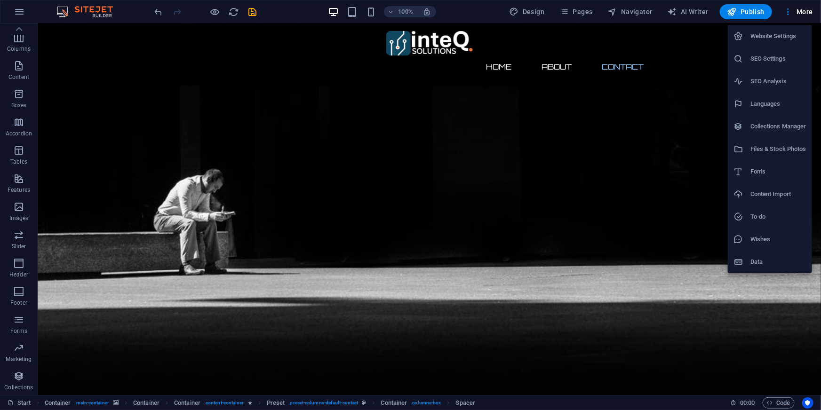
click at [761, 63] on h6 "SEO Settings" at bounding box center [778, 58] width 56 height 11
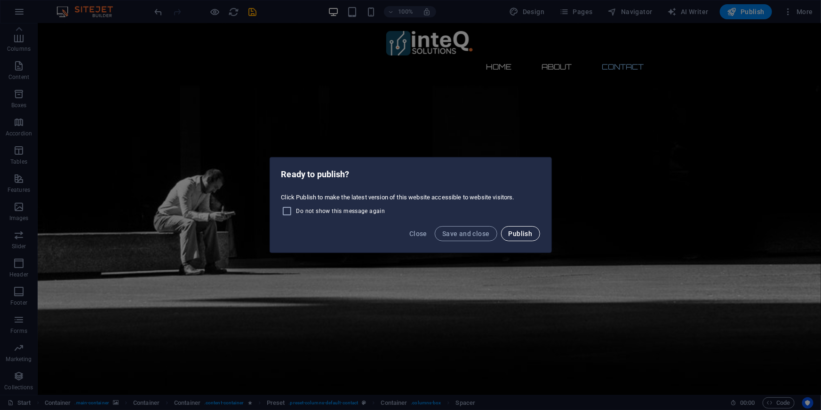
click at [526, 235] on span "Publish" at bounding box center [521, 234] width 24 height 8
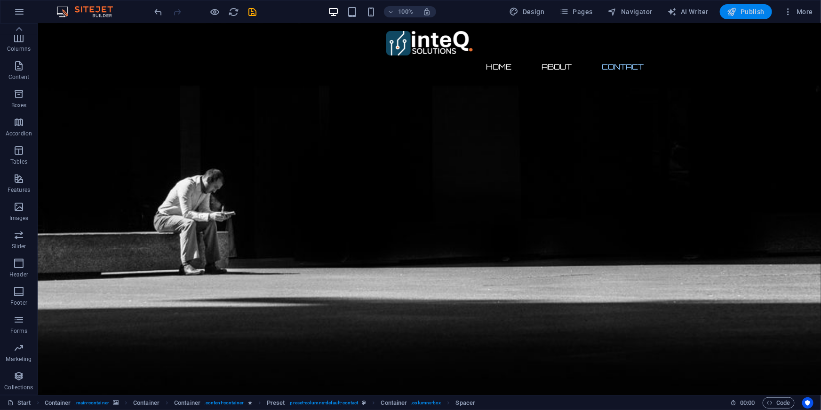
click at [749, 10] on span "Publish" at bounding box center [745, 11] width 37 height 9
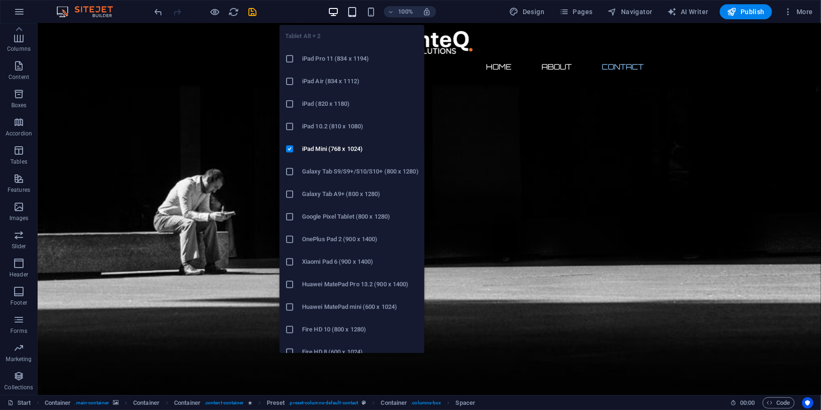
click at [352, 9] on icon "button" at bounding box center [352, 12] width 11 height 11
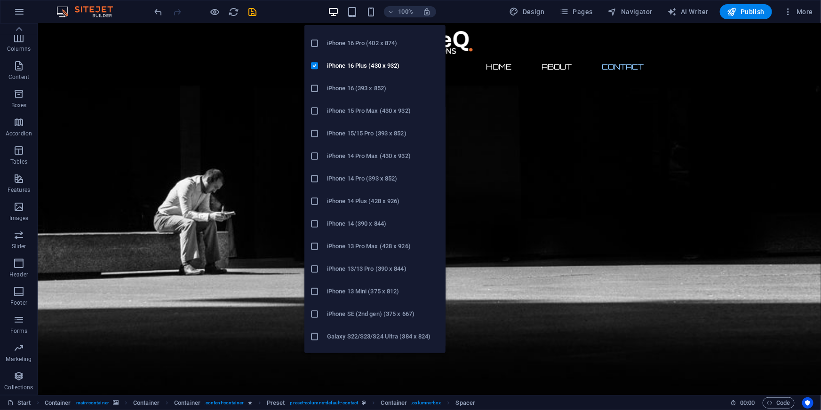
scroll to position [0, 0]
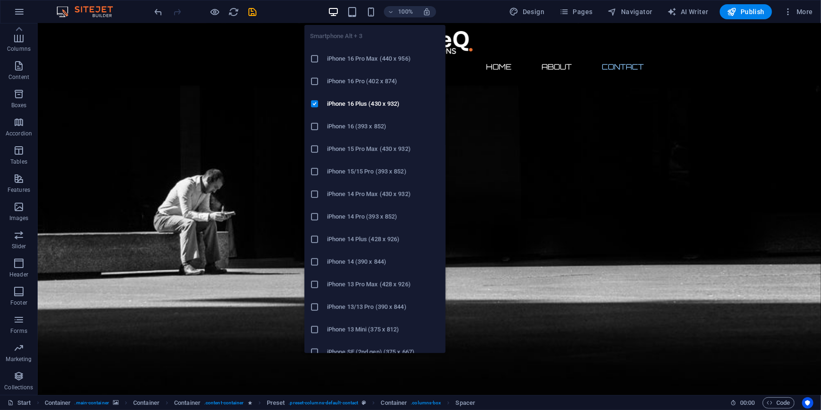
click at [366, 60] on h6 "iPhone 16 Pro Max (440 x 956)" at bounding box center [383, 58] width 113 height 11
click at [315, 58] on icon at bounding box center [314, 58] width 9 height 9
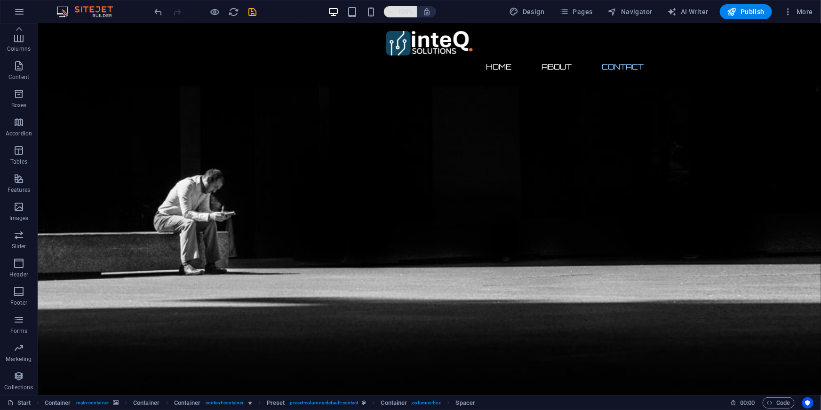
click at [393, 11] on icon "button" at bounding box center [391, 12] width 7 height 6
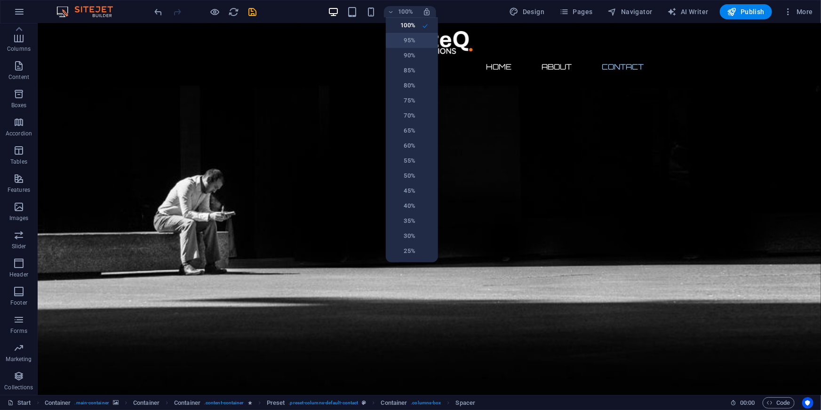
click at [403, 44] on h6 "95%" at bounding box center [403, 40] width 24 height 11
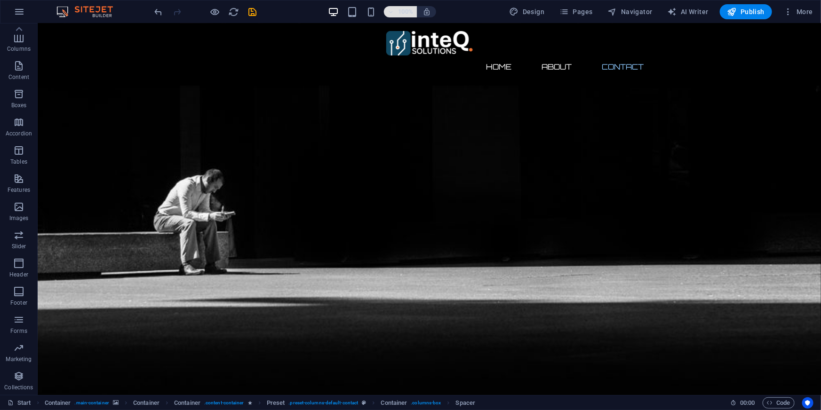
click at [394, 13] on icon "button" at bounding box center [391, 12] width 7 height 6
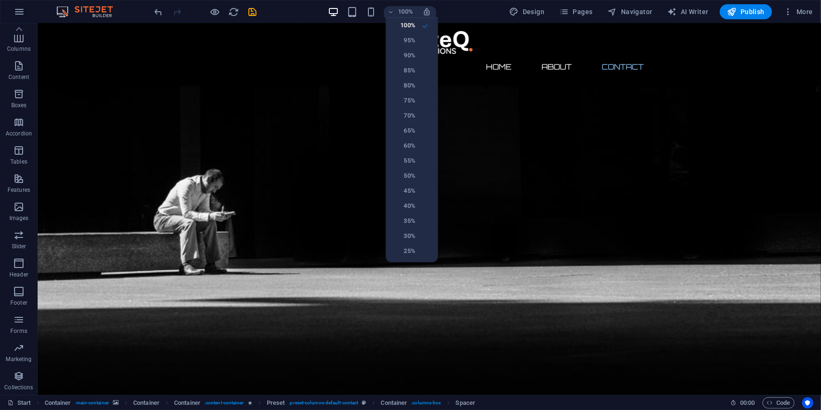
click at [472, 14] on div at bounding box center [410, 205] width 821 height 410
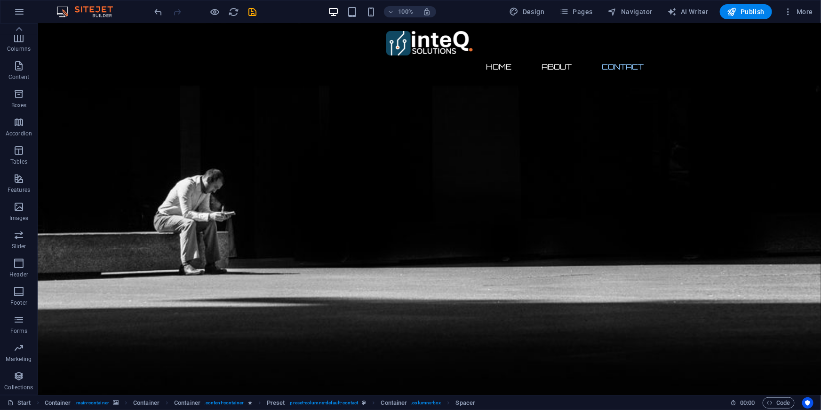
click at [91, 8] on img at bounding box center [89, 11] width 71 height 11
click at [254, 11] on icon "save" at bounding box center [252, 12] width 11 height 11
click at [253, 13] on icon "save" at bounding box center [252, 12] width 11 height 11
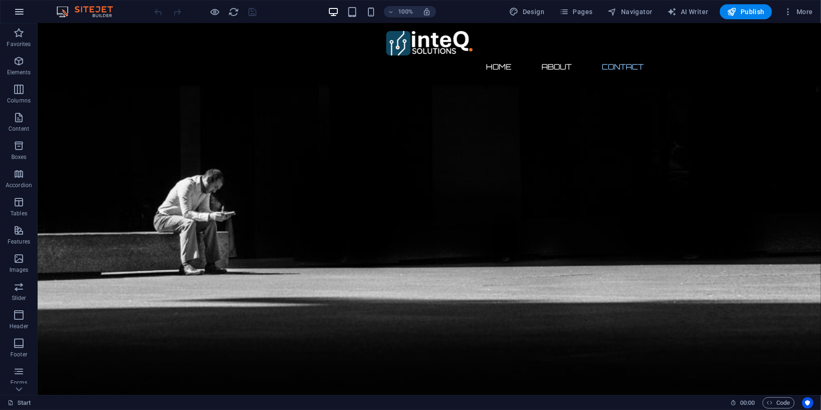
click at [24, 12] on icon "button" at bounding box center [19, 11] width 11 height 11
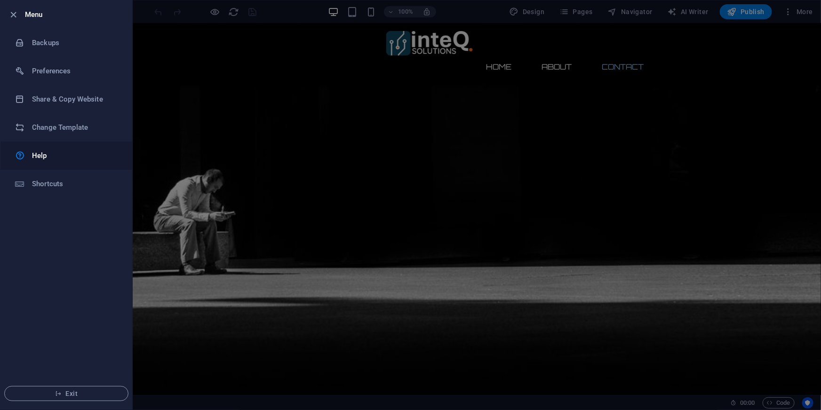
click at [52, 162] on link "Help" at bounding box center [66, 156] width 132 height 28
click at [14, 12] on icon "button" at bounding box center [13, 14] width 11 height 11
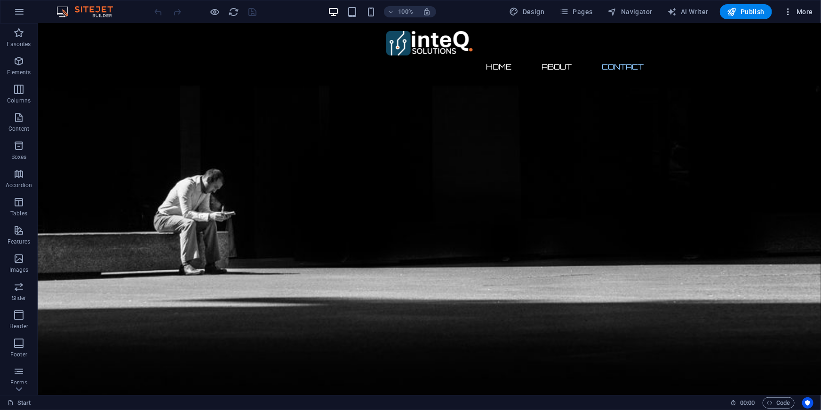
click at [802, 12] on span "More" at bounding box center [798, 11] width 30 height 9
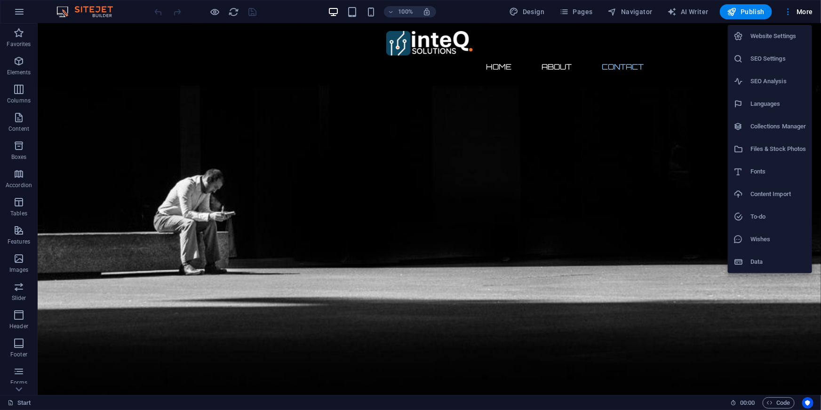
click at [777, 39] on h6 "Website Settings" at bounding box center [778, 36] width 56 height 11
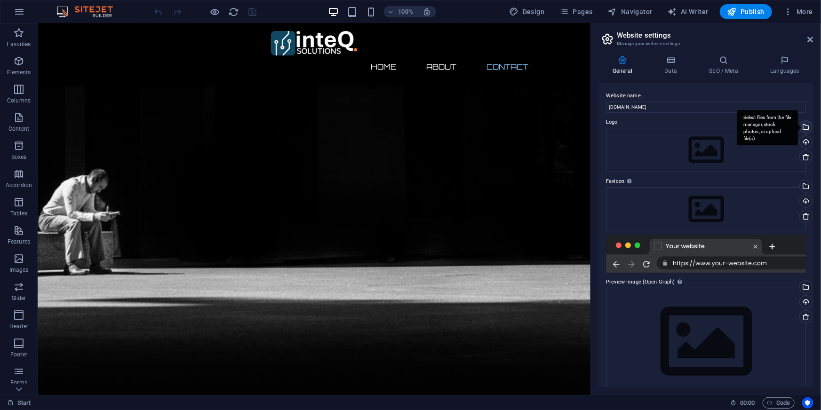
click at [807, 127] on div "Select files from the file manager, stock photos, or upload file(s)" at bounding box center [805, 128] width 14 height 14
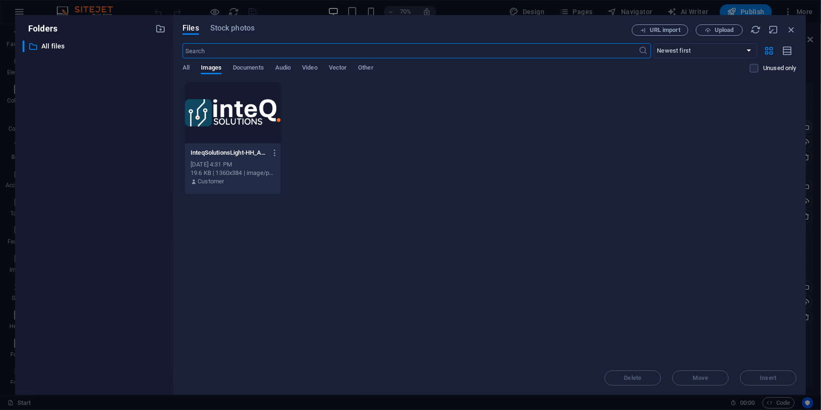
scroll to position [387, 0]
click at [240, 115] on div at bounding box center [233, 112] width 96 height 61
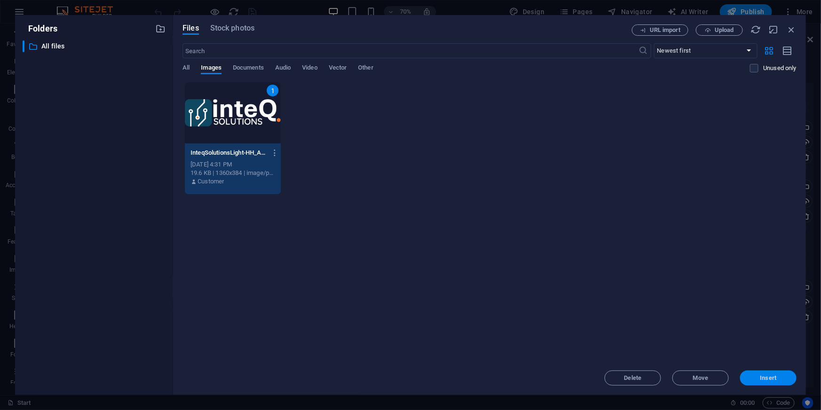
click at [766, 379] on span "Insert" at bounding box center [768, 378] width 16 height 6
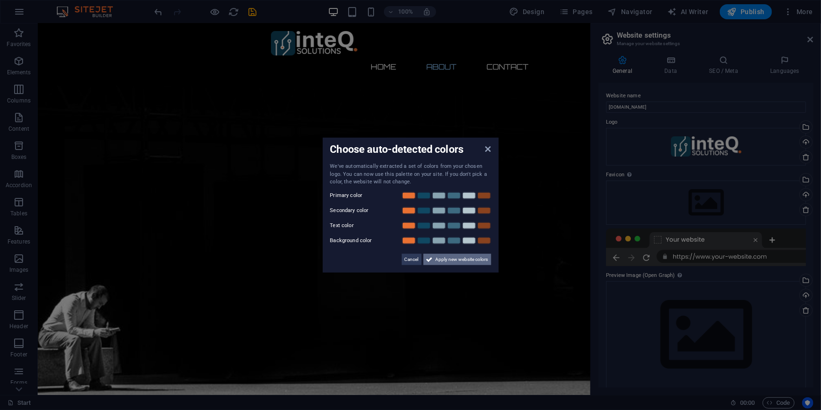
click at [465, 263] on span "Apply new website colors" at bounding box center [462, 259] width 53 height 11
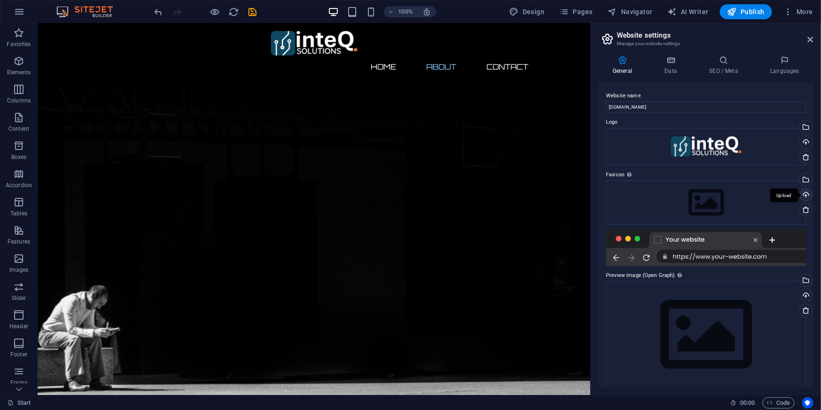
click at [804, 194] on div "Upload" at bounding box center [805, 196] width 14 height 14
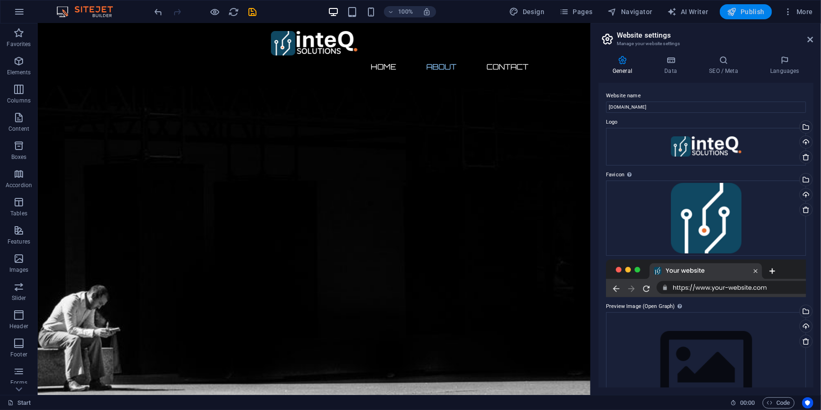
click at [745, 15] on span "Publish" at bounding box center [745, 11] width 37 height 9
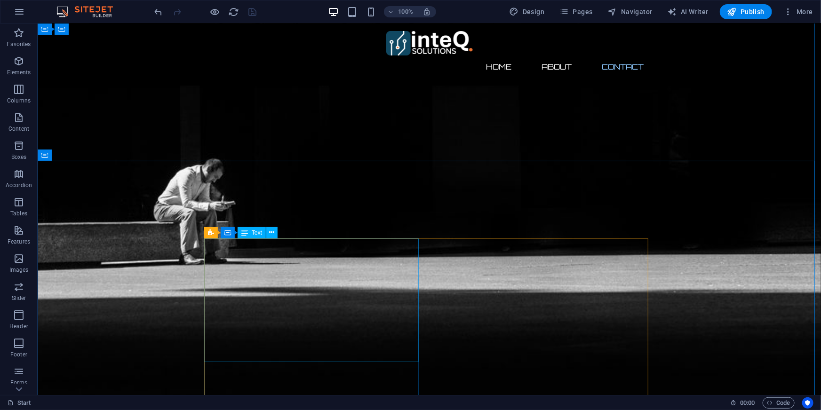
scroll to position [546, 0]
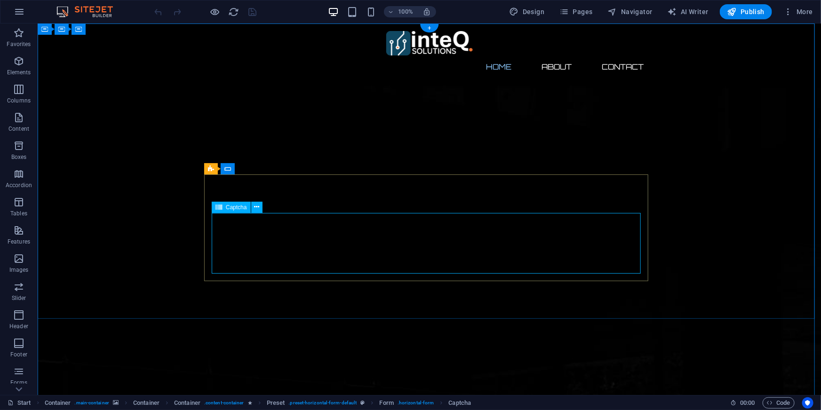
click at [256, 211] on icon at bounding box center [256, 207] width 5 height 10
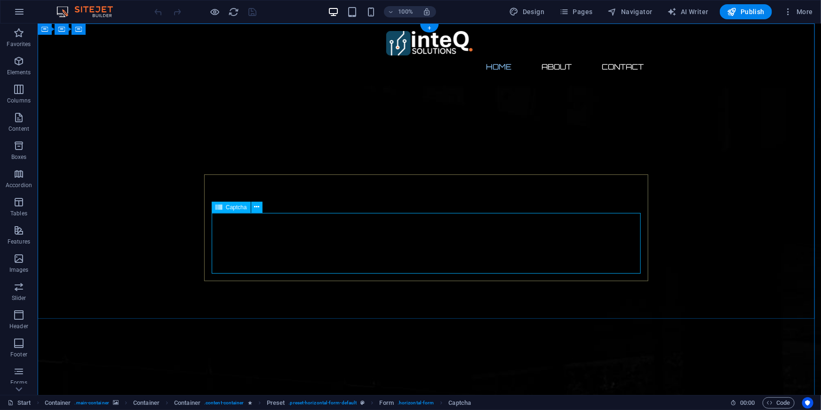
click at [620, 55] on nav "Home About Contact" at bounding box center [429, 66] width 444 height 23
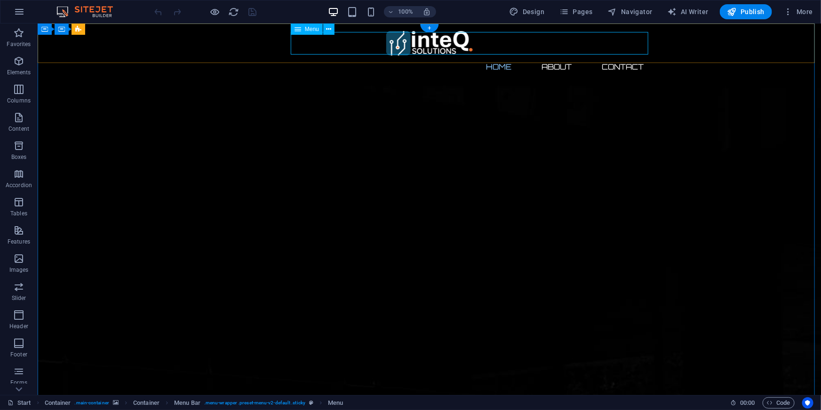
click at [624, 55] on nav "Home About Contact" at bounding box center [429, 66] width 444 height 23
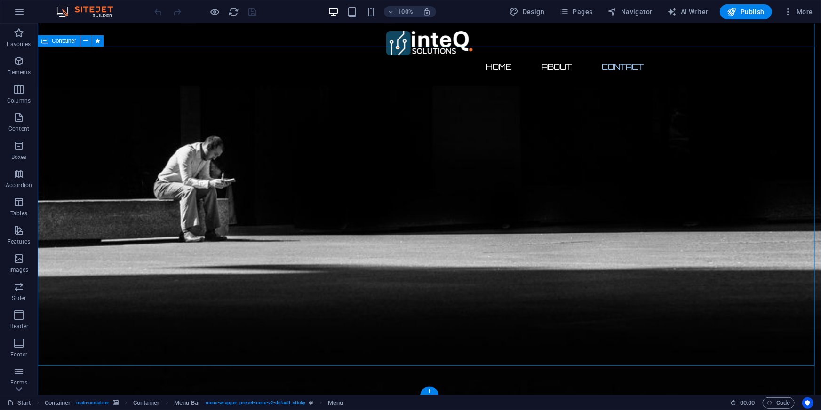
scroll to position [546, 0]
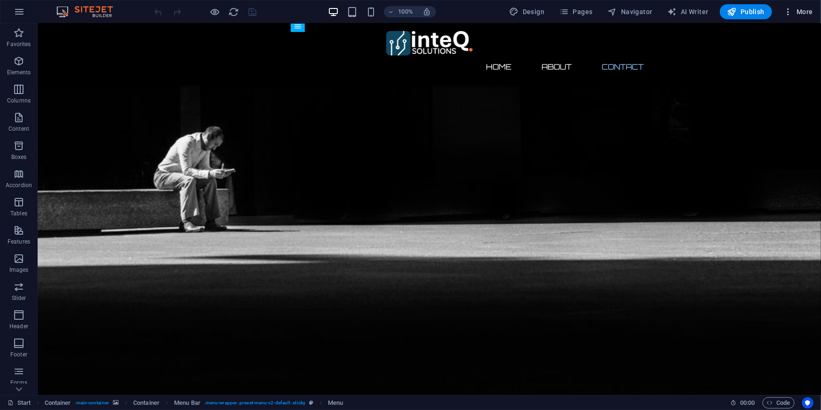
click at [802, 11] on span "More" at bounding box center [798, 11] width 30 height 9
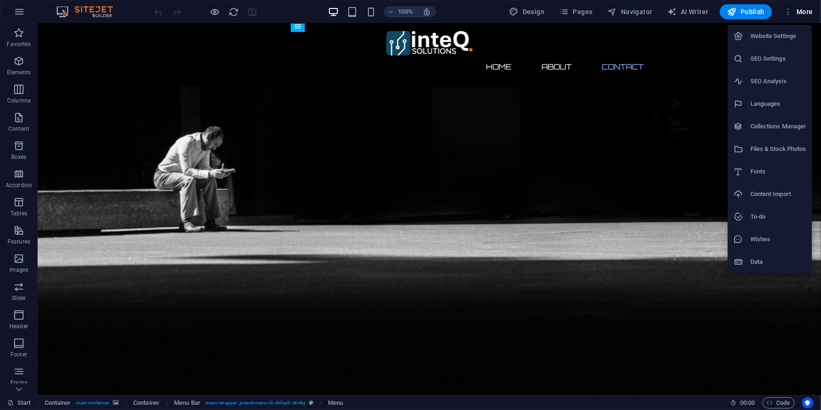
click at [765, 35] on h6 "Website Settings" at bounding box center [778, 36] width 56 height 11
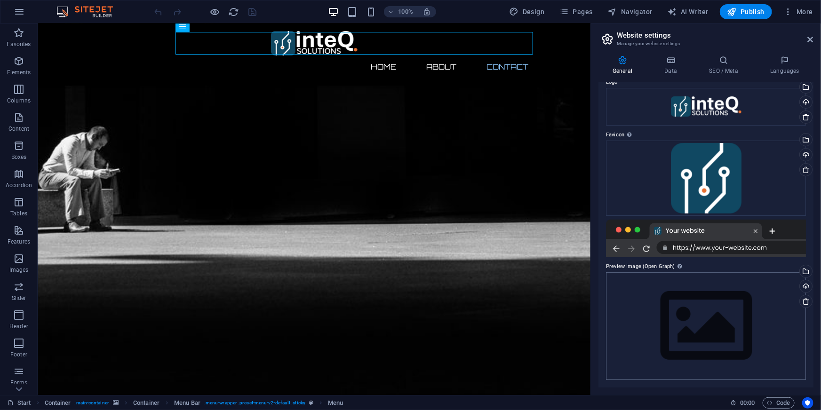
scroll to position [0, 0]
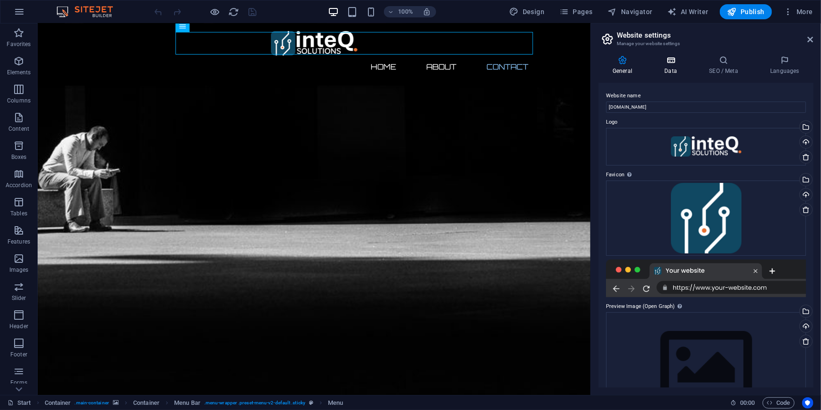
click at [664, 66] on h4 "Data" at bounding box center [672, 66] width 45 height 20
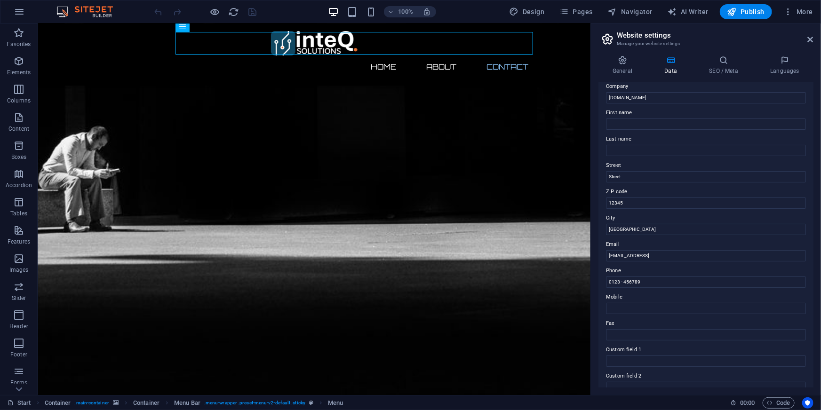
scroll to position [42, 0]
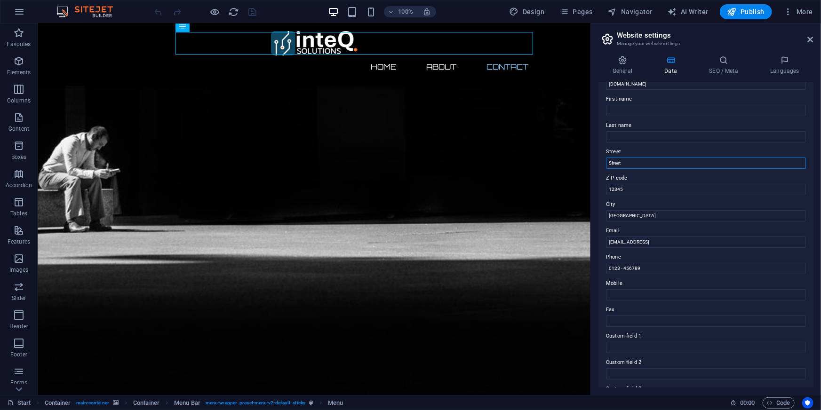
click at [636, 161] on input "Street" at bounding box center [706, 163] width 200 height 11
type input "[STREET_ADDRESS][PERSON_NAME]"
type input "1613"
type input "Edenvale"
type input "[EMAIL_ADDRESS][DOMAIN_NAME]"
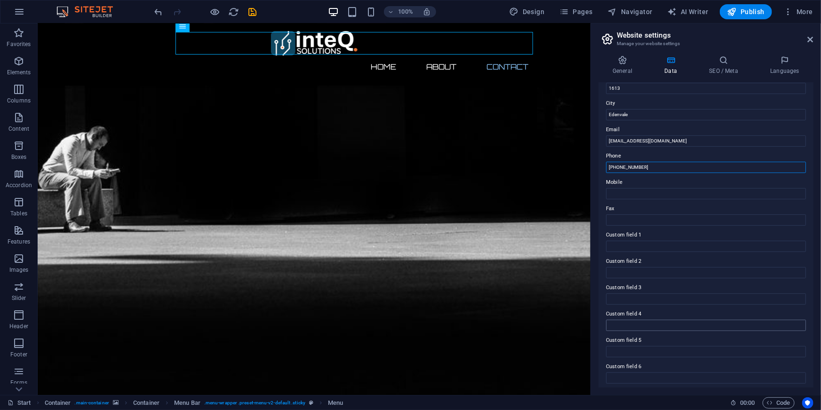
scroll to position [147, 0]
type input "[PHONE_NUMBER]"
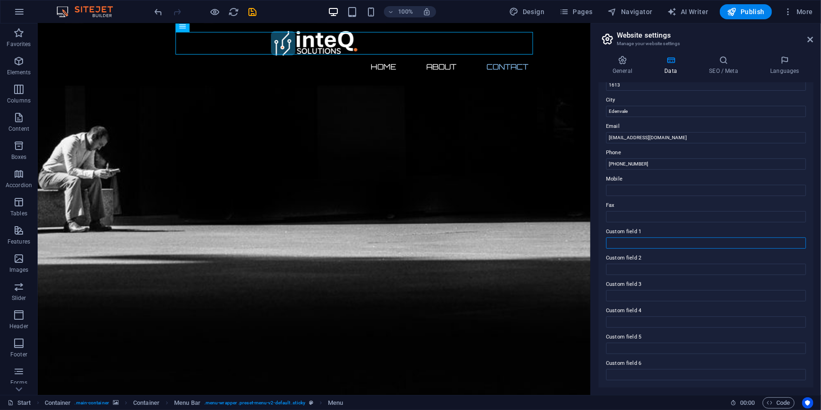
click at [673, 242] on input "Custom field 1" at bounding box center [706, 243] width 200 height 11
type input "dddd"
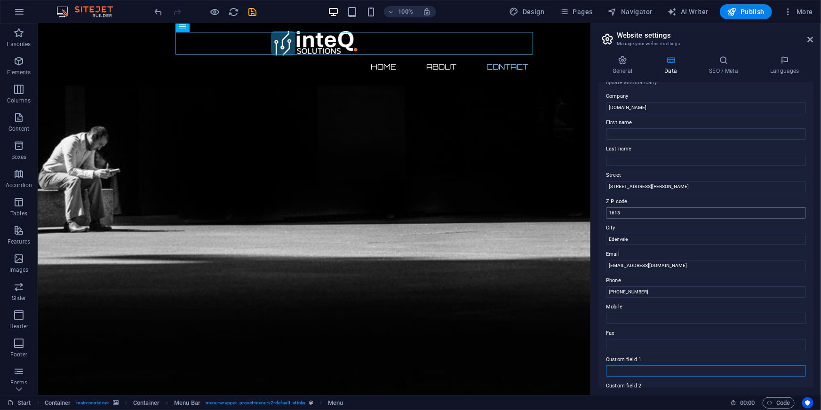
scroll to position [0, 0]
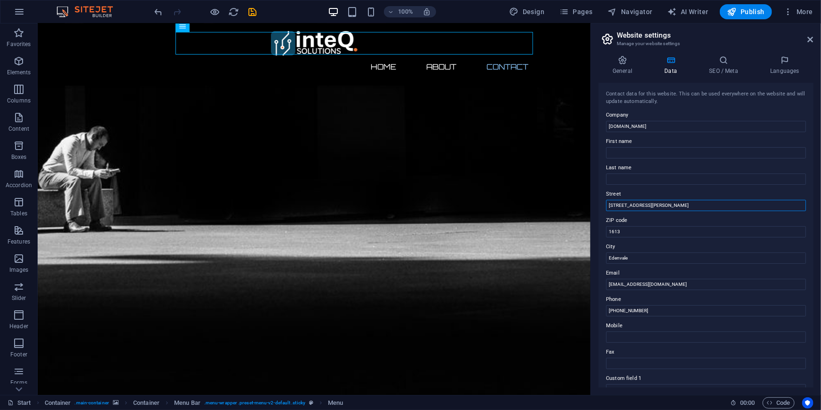
click at [668, 203] on input "[STREET_ADDRESS][PERSON_NAME]" at bounding box center [706, 205] width 200 height 11
click at [657, 234] on input "1613" at bounding box center [706, 231] width 200 height 11
type input "1"
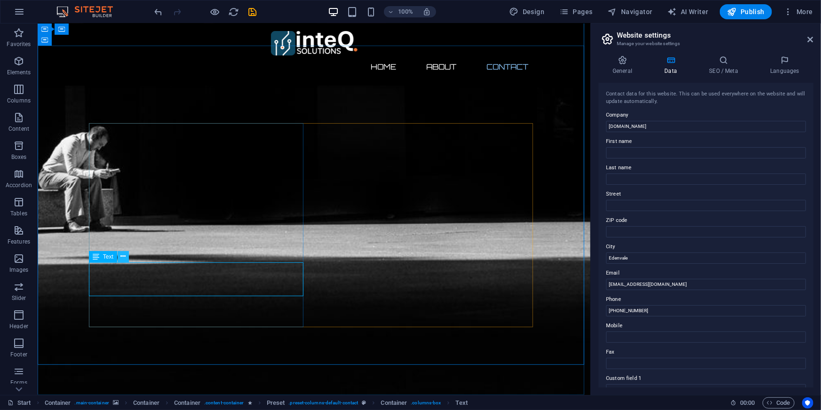
click at [127, 258] on button at bounding box center [123, 256] width 11 height 11
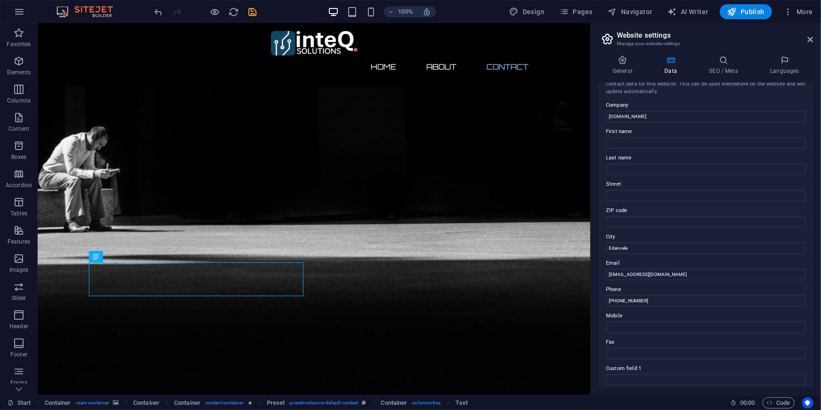
scroll to position [14, 0]
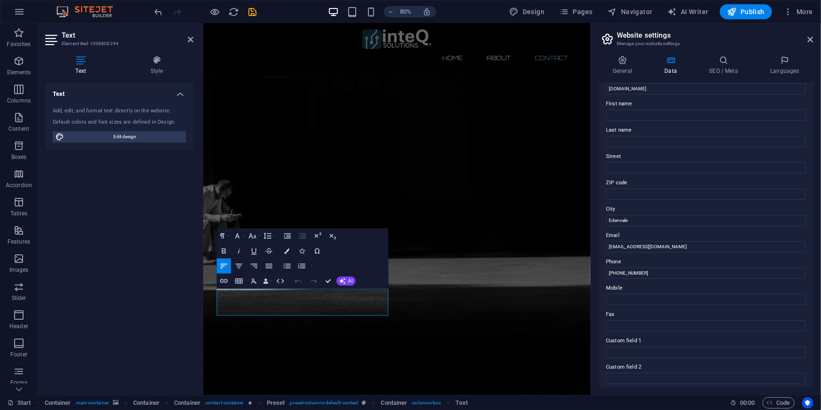
scroll to position [0, 0]
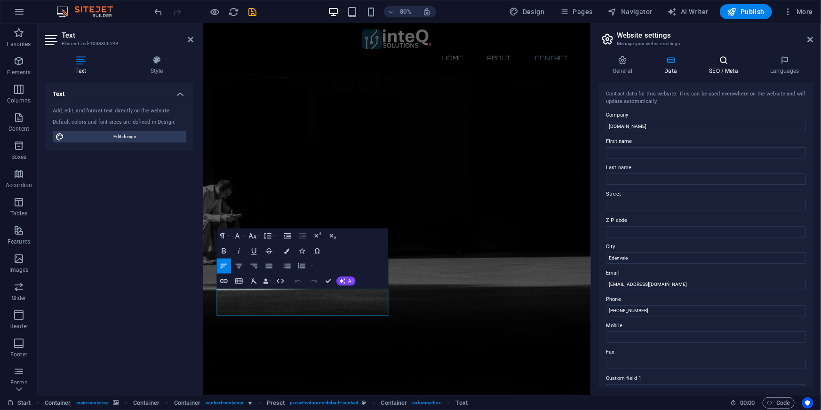
click at [723, 70] on h4 "SEO / Meta" at bounding box center [725, 66] width 61 height 20
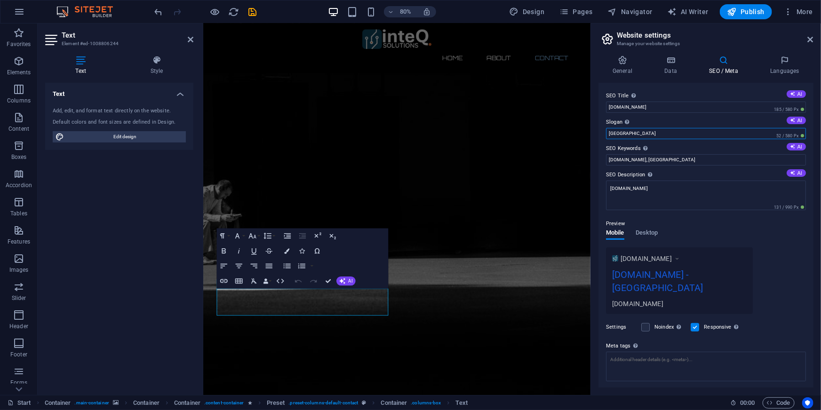
click at [654, 132] on input "[GEOGRAPHIC_DATA]" at bounding box center [706, 133] width 200 height 11
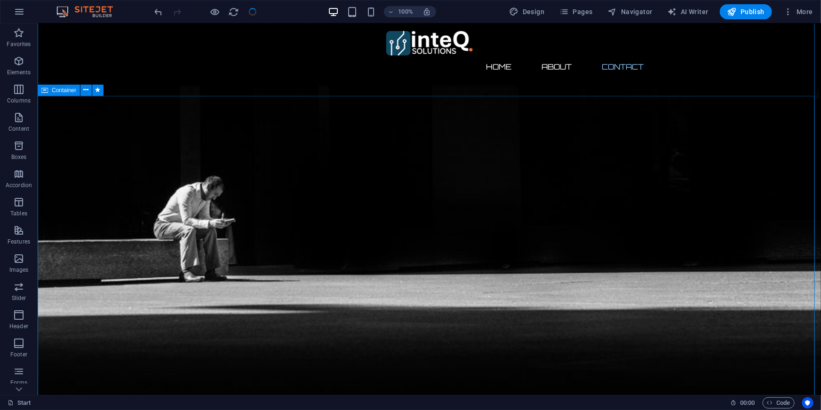
scroll to position [539, 0]
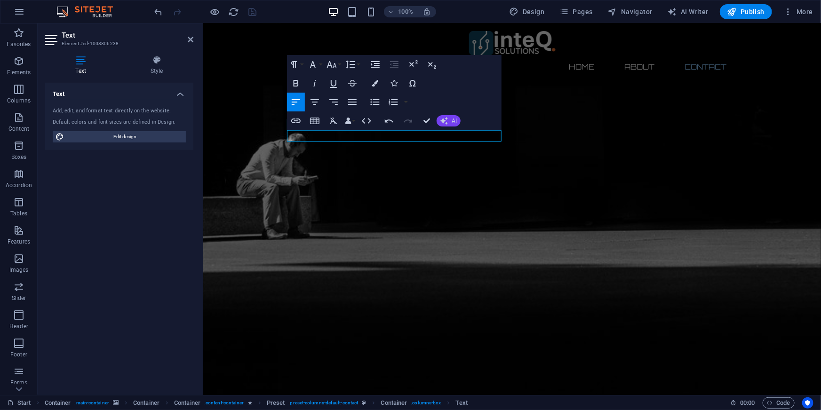
click at [451, 118] on button "AI" at bounding box center [449, 120] width 24 height 11
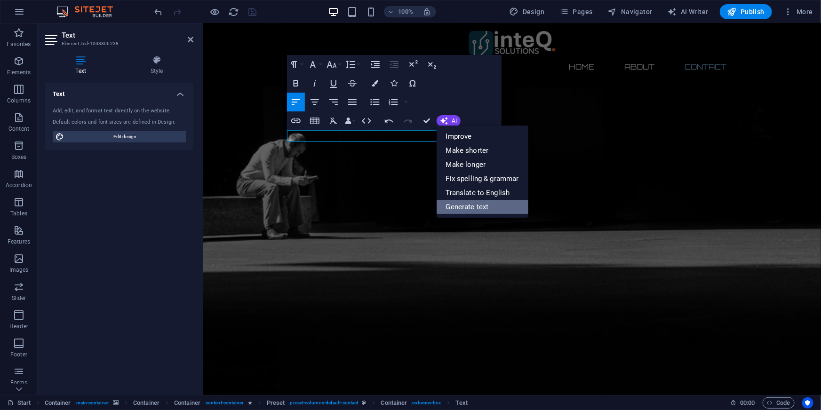
click at [499, 205] on link "Generate text" at bounding box center [483, 207] width 92 height 14
select select "English"
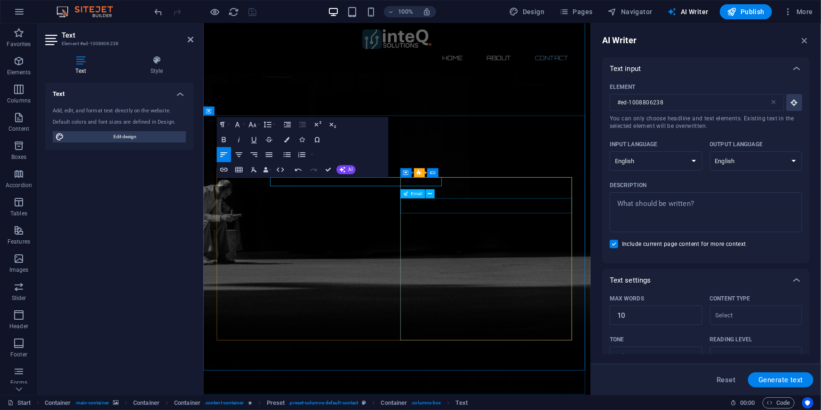
scroll to position [0, 0]
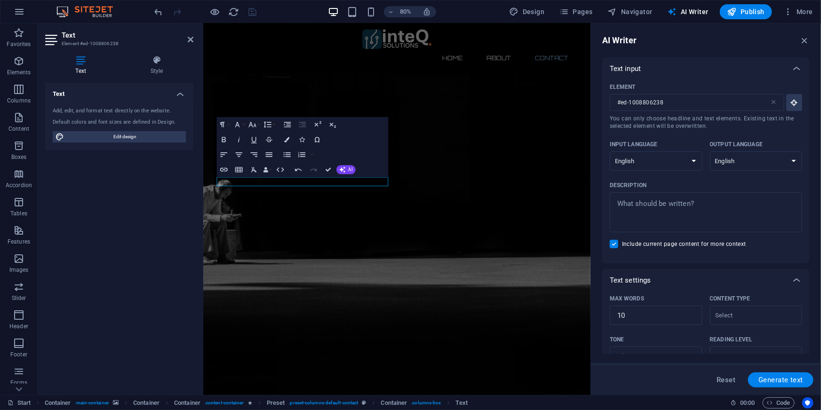
drag, startPoint x: 810, startPoint y: 109, endPoint x: 810, endPoint y: 127, distance: 17.9
click at [810, 127] on div "AI Writer Text input Element #ed-1008806238 ​ You can only choose headline and …" at bounding box center [706, 210] width 230 height 372
type textarea "x"
click at [708, 203] on textarea "Description x ​" at bounding box center [705, 212] width 183 height 31
type textarea "C"
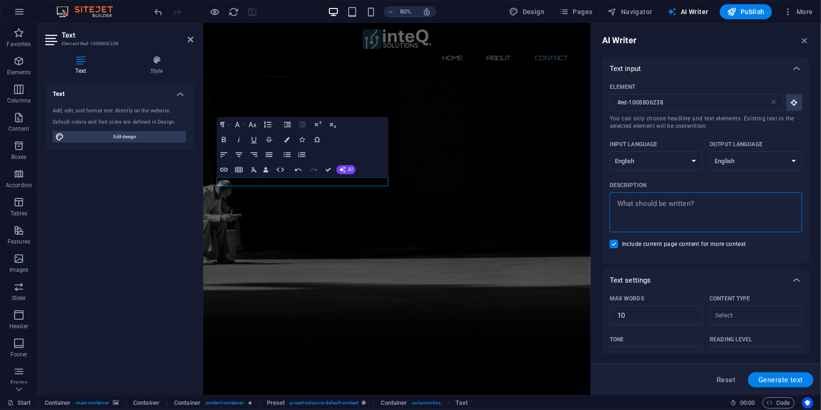
type textarea "x"
type textarea "Co"
type textarea "x"
type textarea "Con"
type textarea "x"
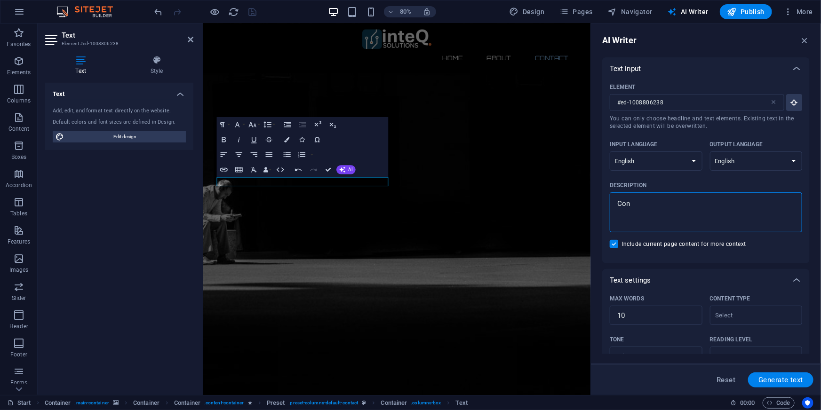
type textarea "Cont"
type textarea "x"
type textarea "Conta"
type textarea "x"
type textarea "Contac"
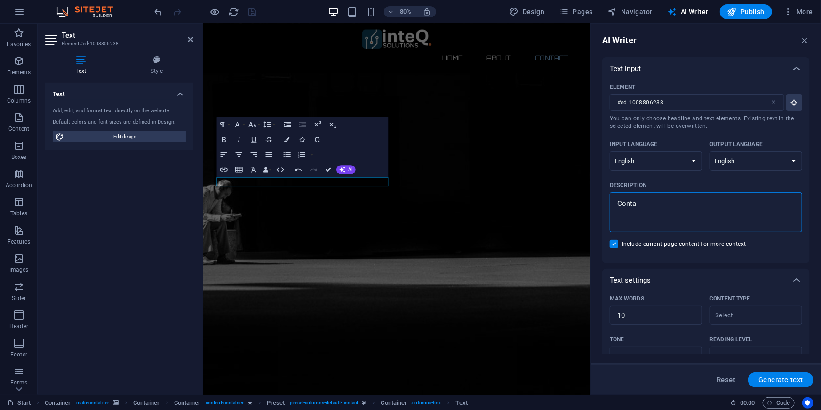
type textarea "x"
type textarea "Contact"
type textarea "x"
type textarea "Contact"
type textarea "x"
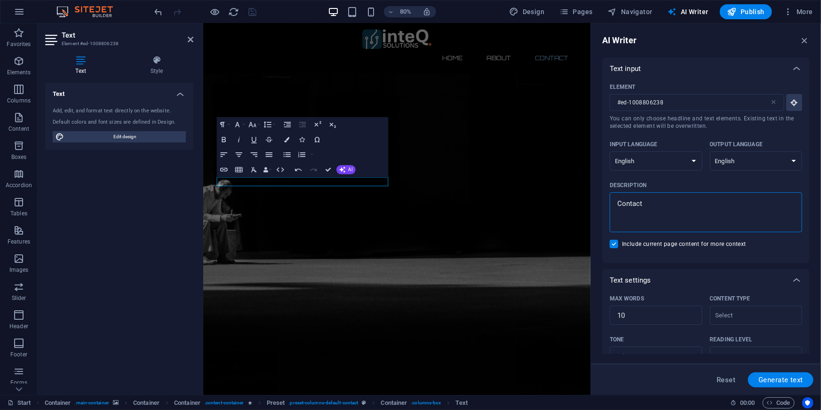
type textarea "Contact u"
type textarea "x"
type textarea "Contact us"
type textarea "x"
type textarea "Contact us"
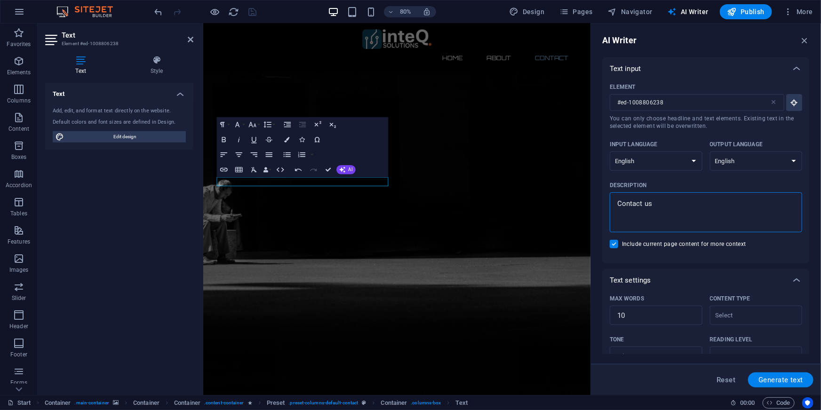
type textarea "x"
type textarea "Contact us a"
type textarea "x"
type textarea "Contact us an"
type textarea "x"
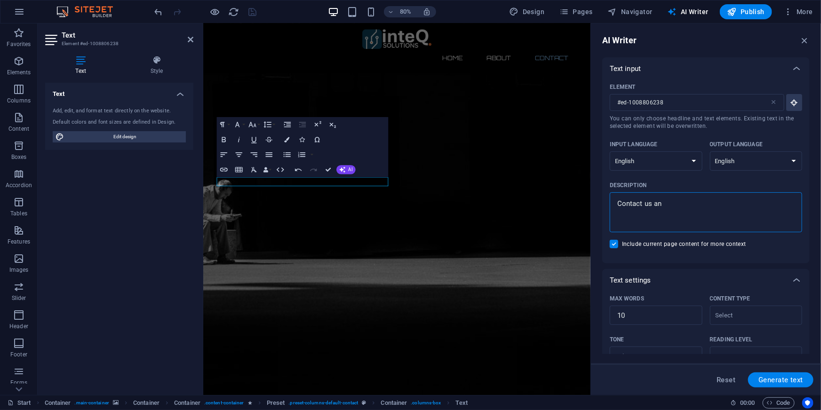
type textarea "Contact us and"
type textarea "x"
type textarea "Contact us and"
type textarea "x"
type textarea "Contact us and a"
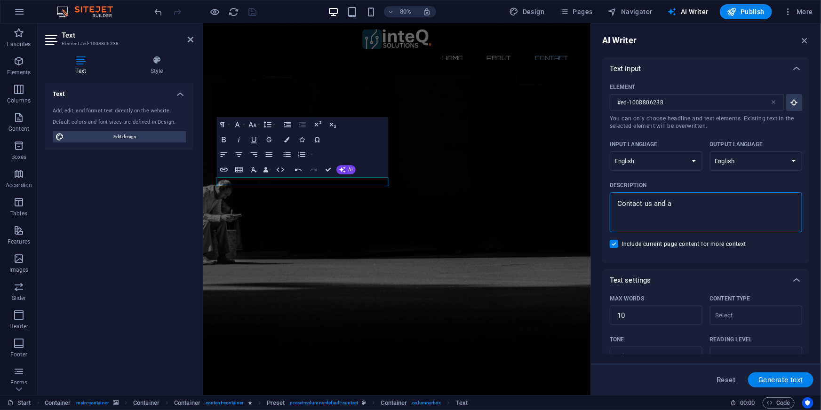
type textarea "x"
type textarea "Contact us and a"
type textarea "x"
type textarea "Contact us and a r"
type textarea "x"
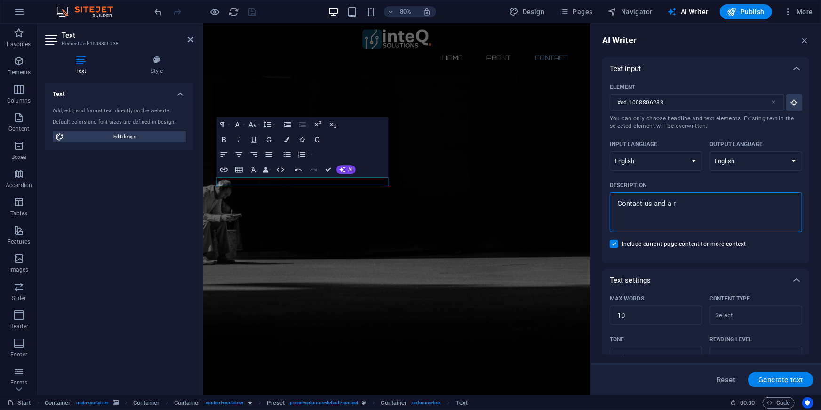
type textarea "Contact us and a re"
type textarea "x"
type textarea "Contact us and a rep"
type textarea "x"
type textarea "Contact us and a repr"
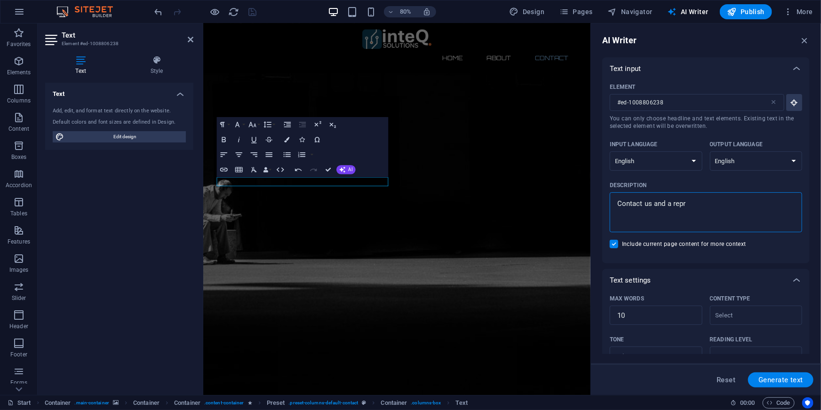
type textarea "x"
type textarea "Contact us and a repre"
type textarea "x"
type textarea "Contact us and a repres"
type textarea "x"
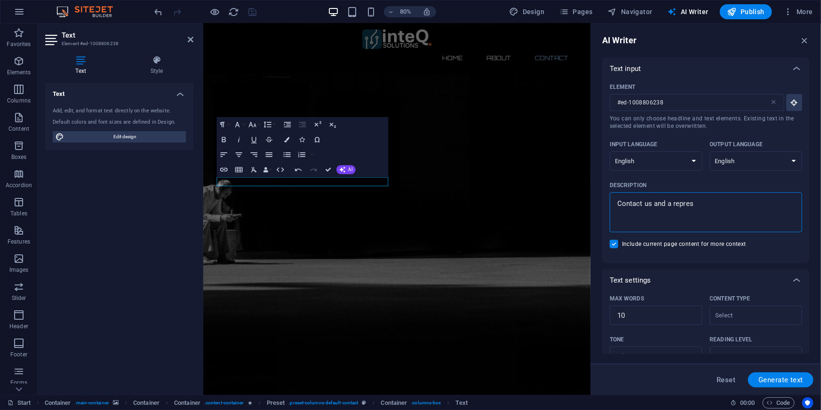
type textarea "Contact us and a represe"
type textarea "x"
type textarea "Contact us and a represen"
type textarea "x"
type textarea "Contact us and a represent"
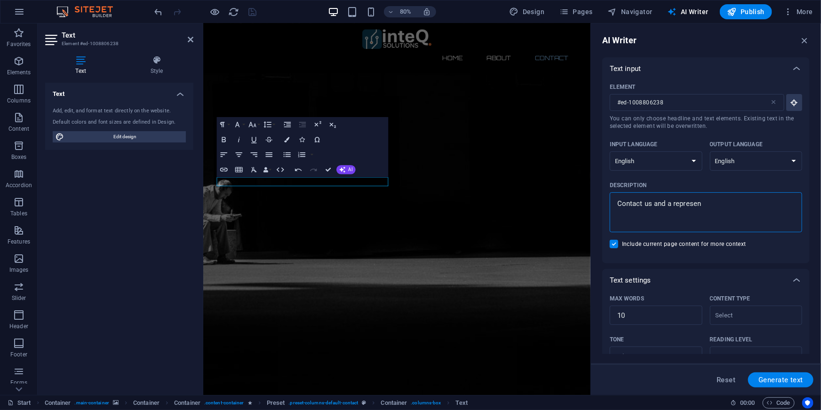
type textarea "x"
type textarea "Contact us and a representa"
type textarea "x"
type textarea "Contact us and a representat"
type textarea "x"
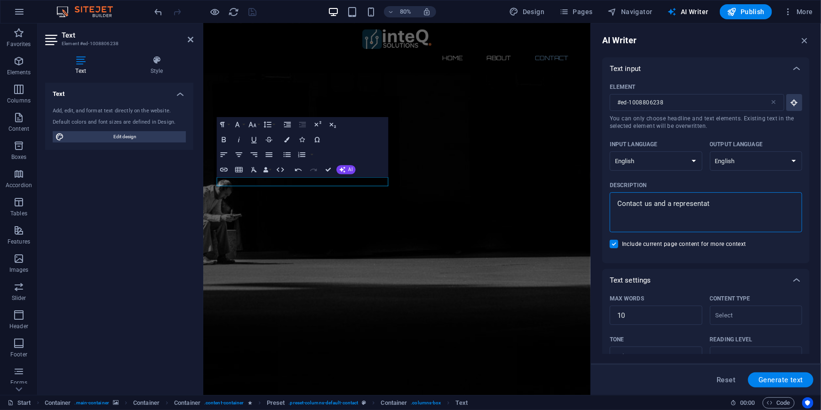
type textarea "Contact us and a representati"
type textarea "x"
type textarea "Contact us and a representativ"
type textarea "x"
type textarea "Contact us and a representative"
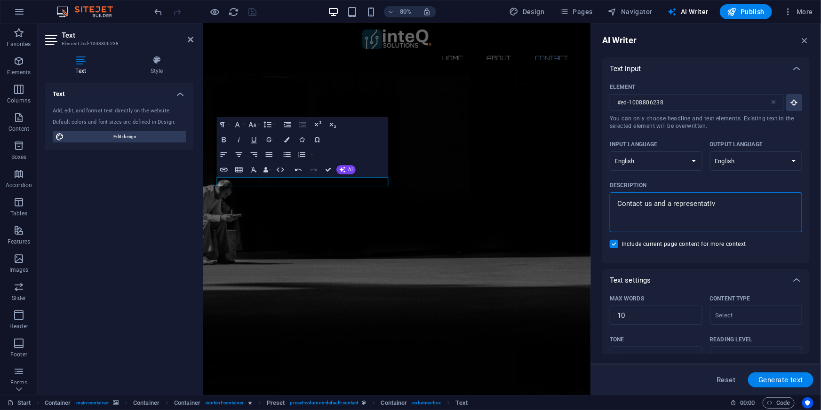
type textarea "x"
type textarea "Contact us and a representative"
type textarea "x"
type textarea "Contact us and a representative w"
type textarea "x"
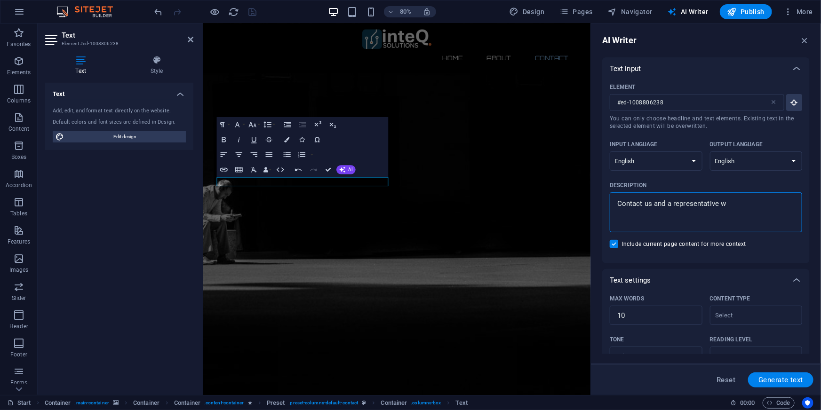
type textarea "Contact us and a representative wi"
type textarea "x"
type textarea "Contact us and a representative"
type textarea "x"
type textarea "Contact us and a"
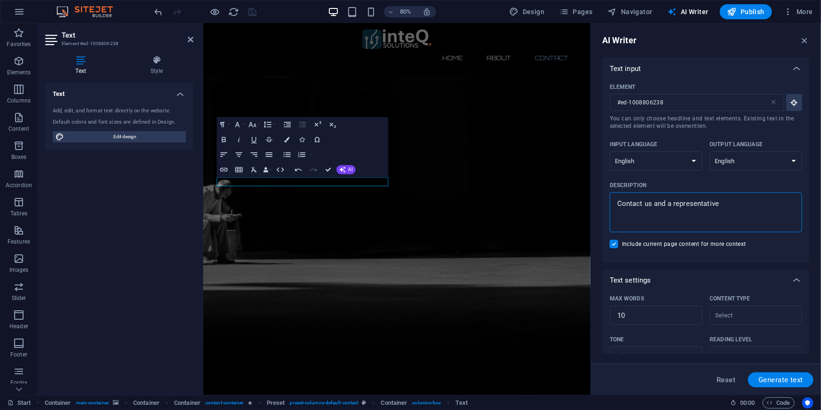
type textarea "x"
type textarea "Contact us and a m"
type textarea "x"
type textarea "Contact us and a me"
type textarea "x"
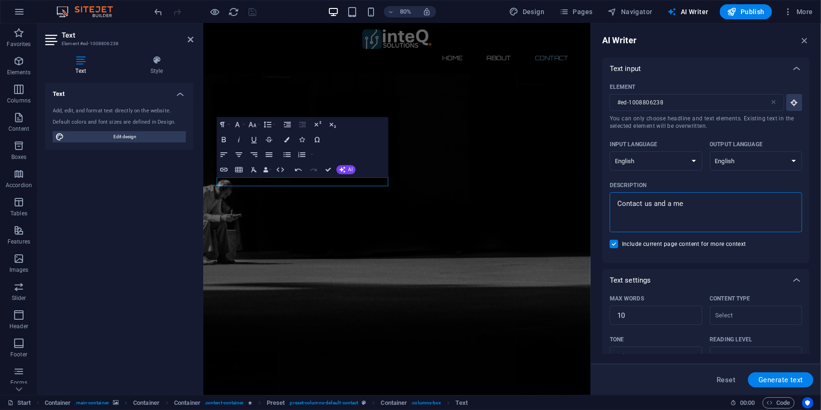
type textarea "Contact us and a mem"
type textarea "x"
type textarea "Contact us and a memb"
type textarea "x"
type textarea "Contact us and a membe"
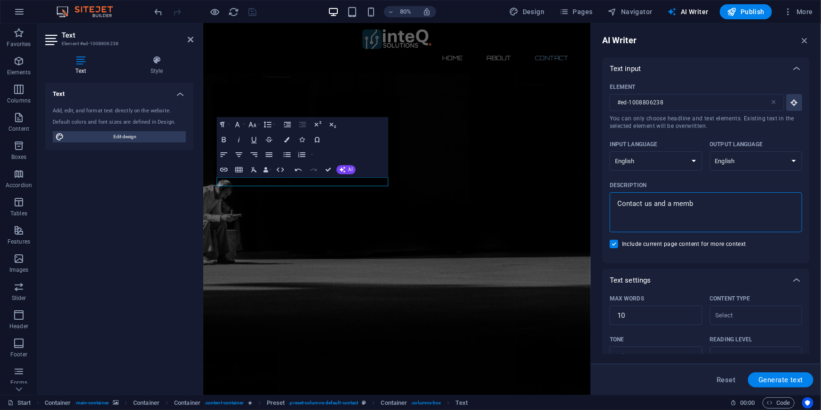
type textarea "x"
type textarea "Contact us and a member"
type textarea "x"
type textarea "Contact us and a member"
type textarea "x"
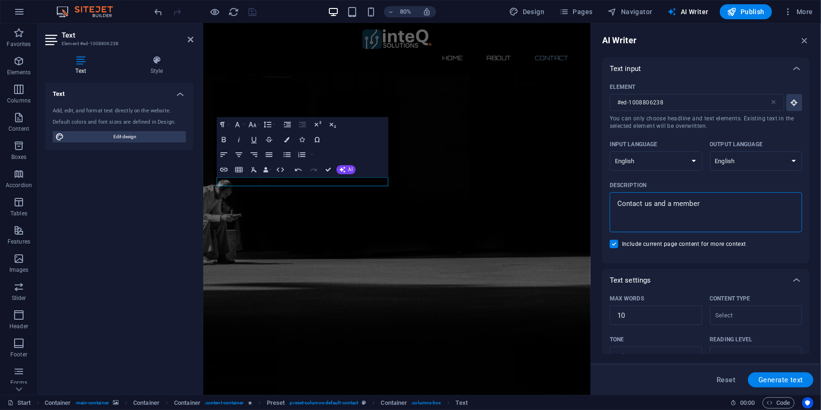
type textarea "Contact us and a member o"
type textarea "x"
type textarea "Contact us and a member or"
type textarea "x"
type textarea "Contact us and a member or"
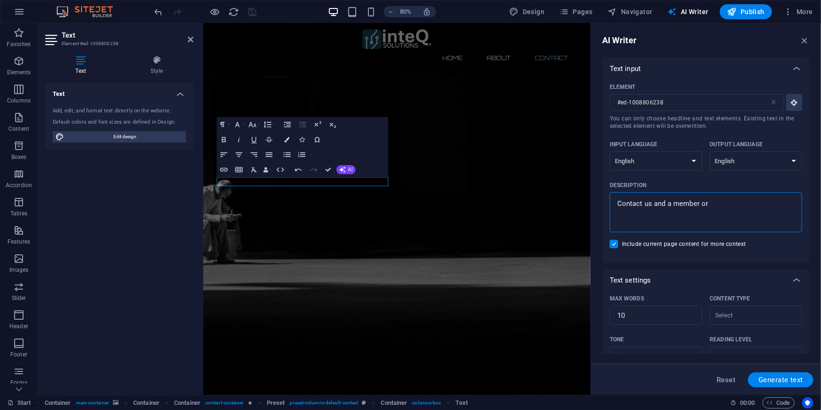
type textarea "x"
type textarea "Contact us and a member or"
type textarea "x"
type textarea "Contact us and a member o"
type textarea "x"
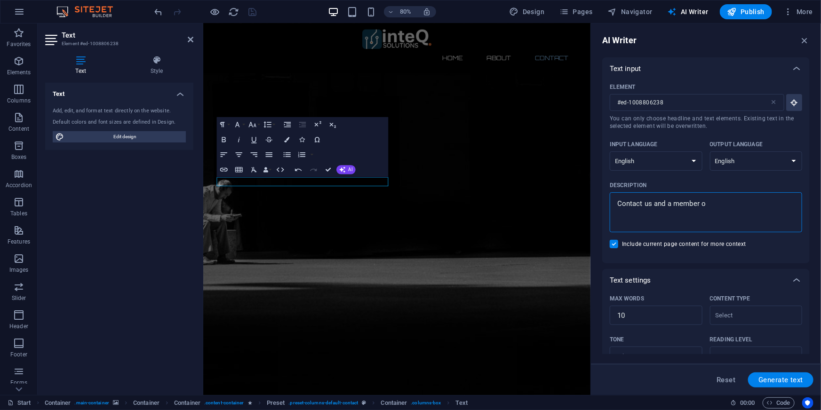
type textarea "Contact us and a member of"
type textarea "x"
type textarea "Contact us and a member of"
type textarea "x"
type textarea "Contact us and a member of o"
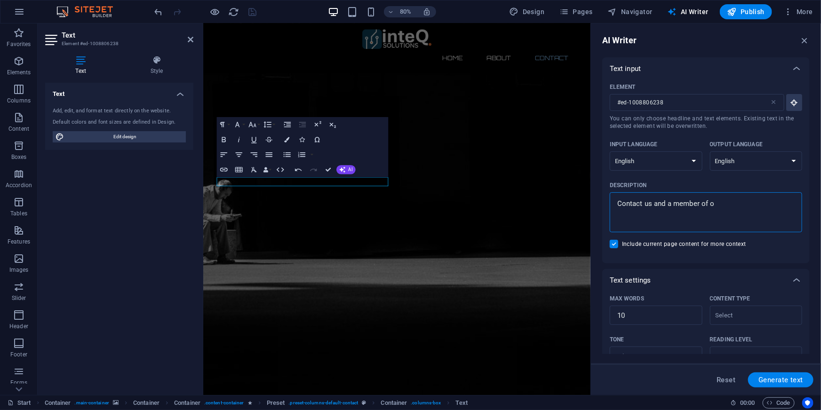
type textarea "x"
type textarea "Contact us and a member of ou"
type textarea "x"
type textarea "Contact us and a member of our"
type textarea "x"
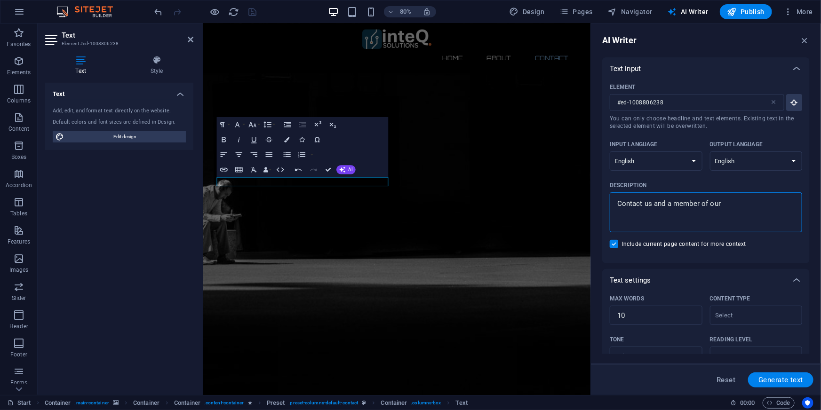
type textarea "Contact us and a member of our"
type textarea "x"
type textarea "Contact us and a member of our t"
type textarea "x"
type textarea "Contact us and a member of our te"
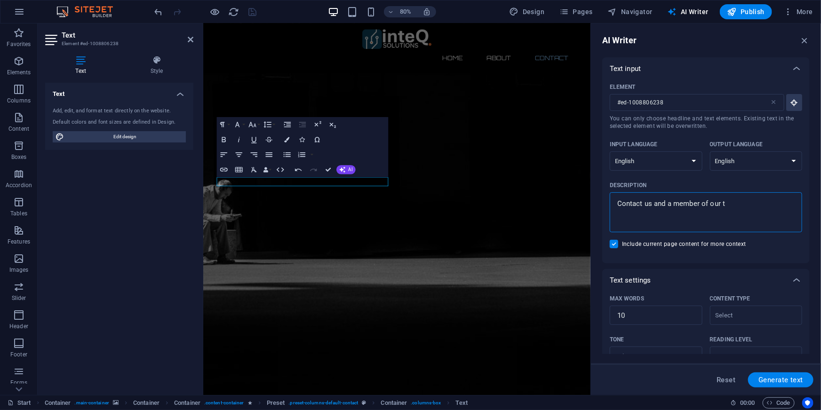
type textarea "x"
type textarea "Contact us and a member of our tea"
type textarea "x"
type textarea "Contact us and a member of our team"
type textarea "x"
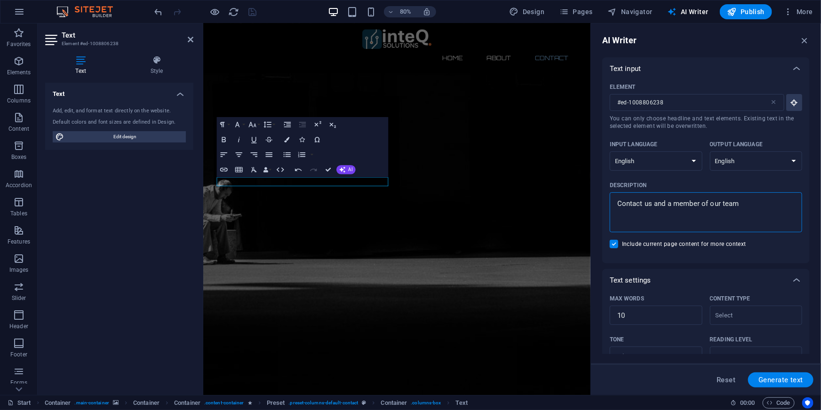
type textarea "Contact us and a member of our team"
type textarea "x"
type textarea "Contact us and a member of our team w"
type textarea "x"
type textarea "Contact us and a member of our team wi"
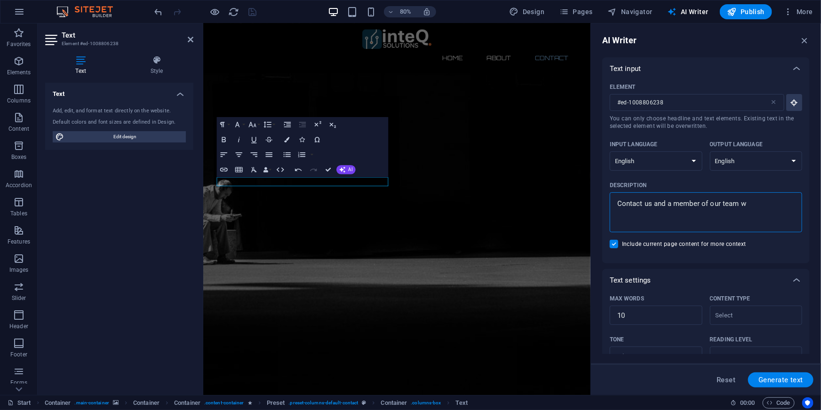
type textarea "x"
type textarea "Contact us and a member of our team wil"
type textarea "x"
type textarea "Contact us and a member of our team will"
type textarea "x"
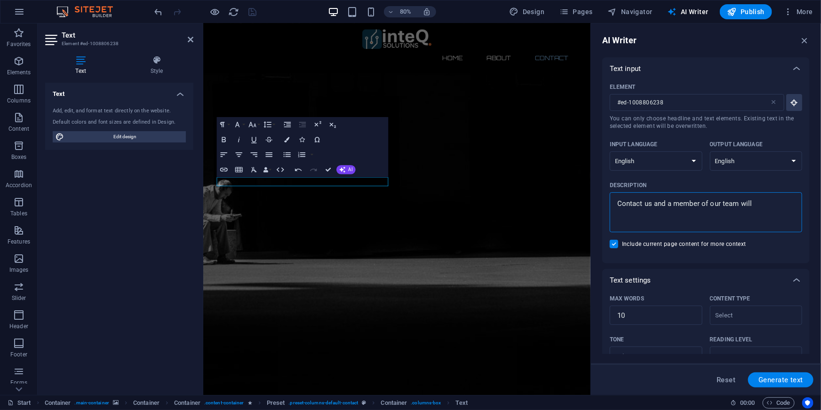
type textarea "Contact us and a member of our team will"
type textarea "x"
type textarea "Contact us and a member of our team will r"
type textarea "x"
type textarea "Contact us and a member of our team will re"
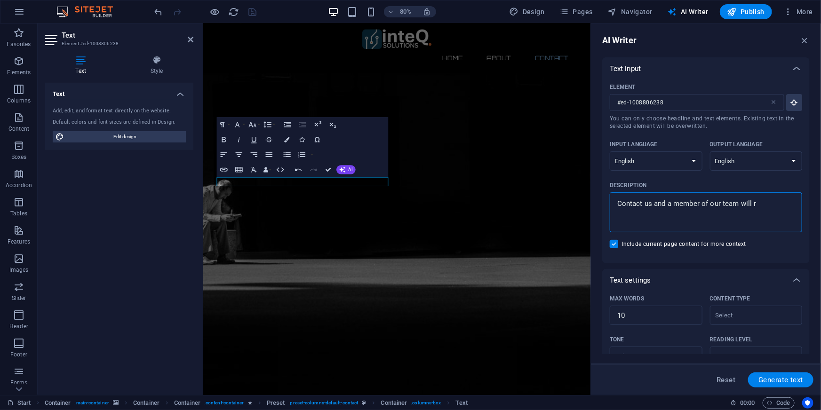
type textarea "x"
type textarea "Contact us and a member of our team will rea"
type textarea "x"
type textarea "Contact us and a member of our team will reac"
type textarea "x"
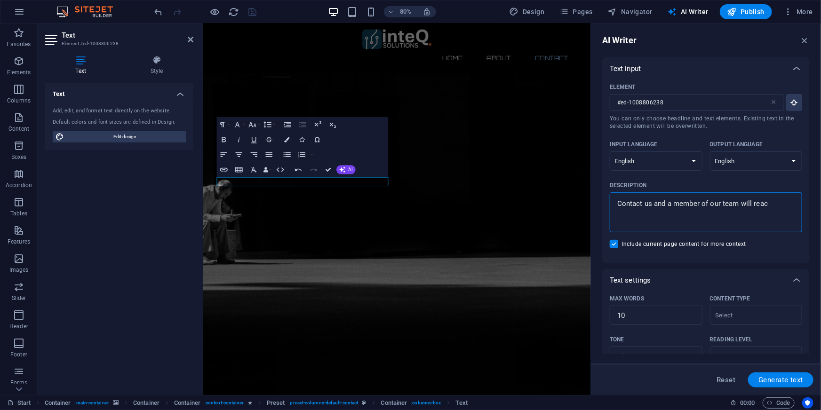
type textarea "Contact us and a member of our team will reach"
type textarea "x"
type textarea "Contact us and a member of our team will reach"
type textarea "x"
type textarea "Contact us and a member of our team will reach o"
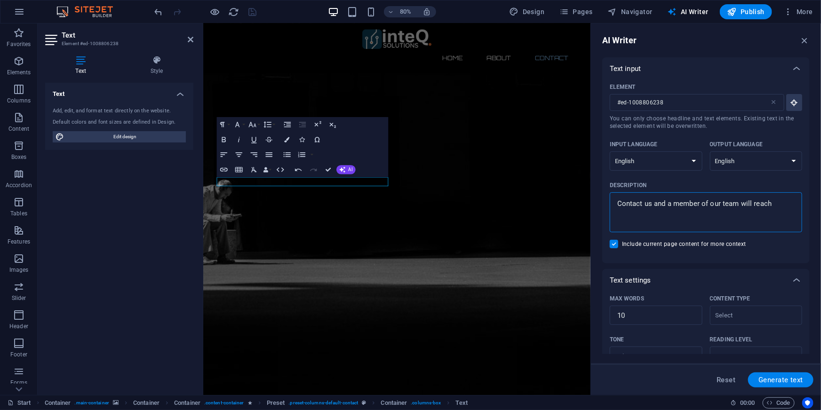
type textarea "x"
type textarea "Contact us and a member of our team will reach ou"
type textarea "x"
type textarea "Contact us and a member of our team will reach out"
type textarea "x"
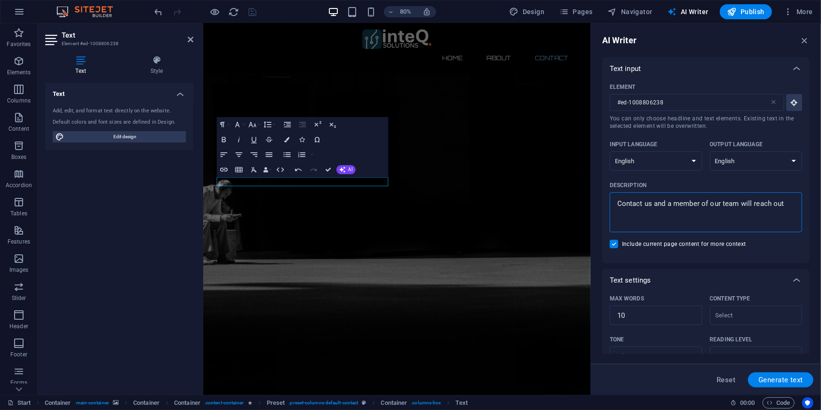
type textarea "Contact us and a member of our team will reach out"
type textarea "x"
type textarea "Contact us and a member of our team will reach"
type textarea "x"
type textarea "Contact us and a member of our team will"
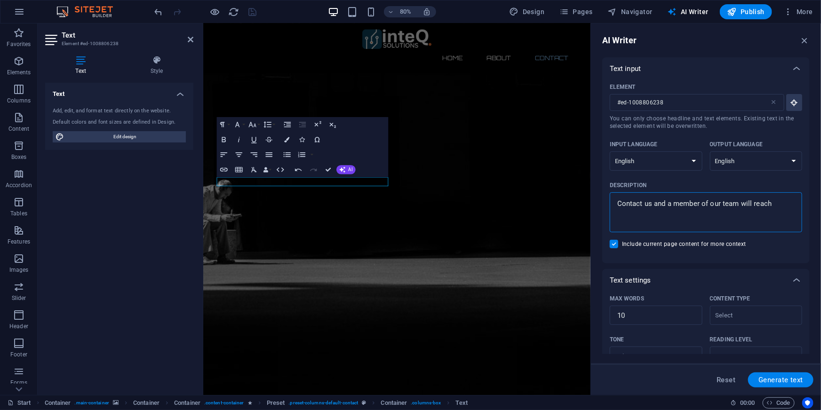
type textarea "x"
type textarea "Contact us and a member of our team will b"
type textarea "x"
type textarea "Contact us and a member of our team will be"
type textarea "x"
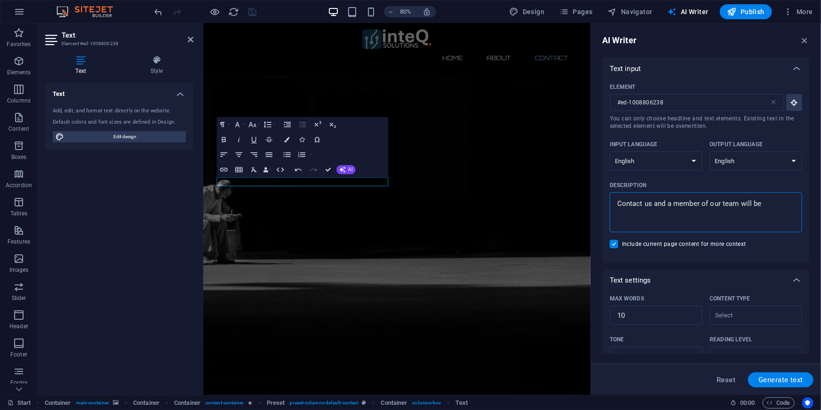
type textarea "Contact us and a member of our team will be"
type textarea "x"
type textarea "Contact us and a member of our team will be h"
type textarea "x"
type textarea "Contact us and a member of our team will be ha"
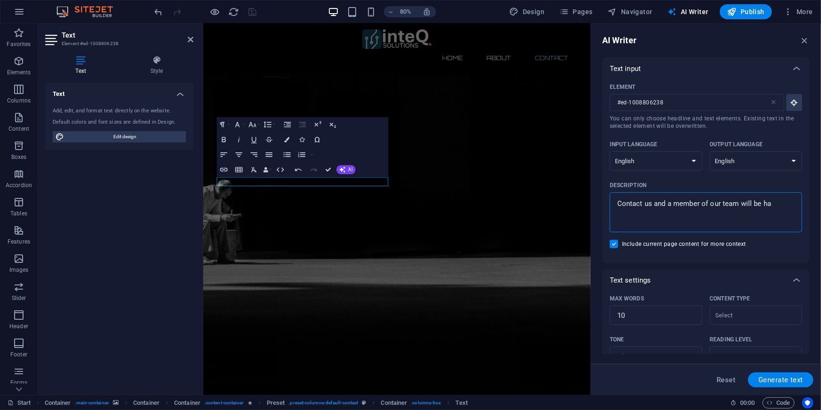
type textarea "x"
type textarea "Contact us and a member of our team will be hap"
type textarea "x"
type textarea "Contact us and a member of our team will be happ"
type textarea "x"
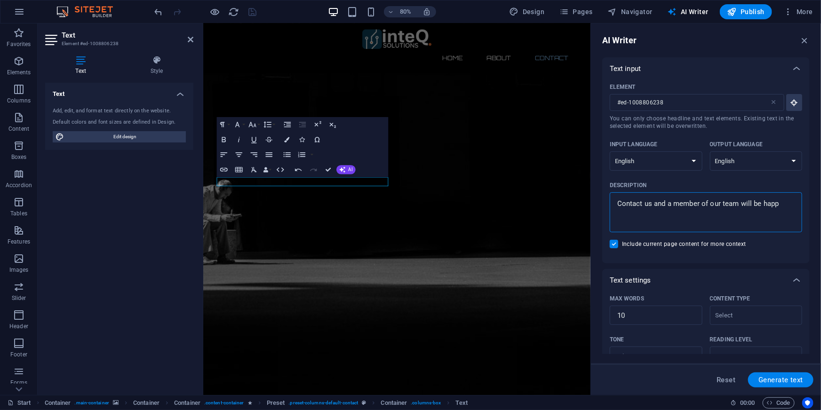
type textarea "Contact us and a member of our team will be happy"
type textarea "x"
type textarea "Contact us and a member of our team will be happy"
type textarea "x"
type textarea "Contact us and a member of our team will be happy t"
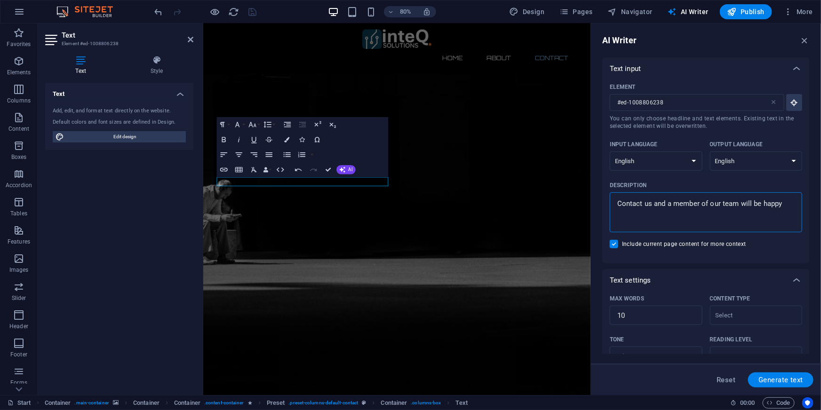
type textarea "x"
type textarea "Contact us and a member of our team will be happy to"
type textarea "x"
type textarea "Contact us and a member of our team will be happy to"
type textarea "x"
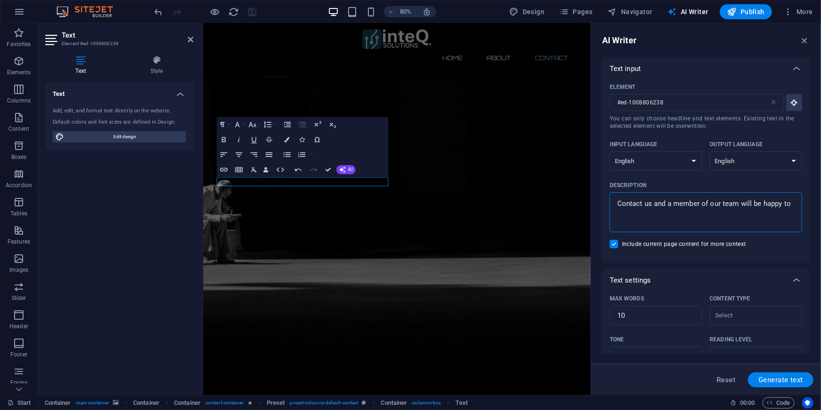
type textarea "Contact us and a member of our team will be happy to h"
type textarea "x"
type textarea "Contact us and a member of our team will be happy to he"
type textarea "x"
type textarea "Contact us and a member of our team will be happy to [GEOGRAPHIC_DATA]"
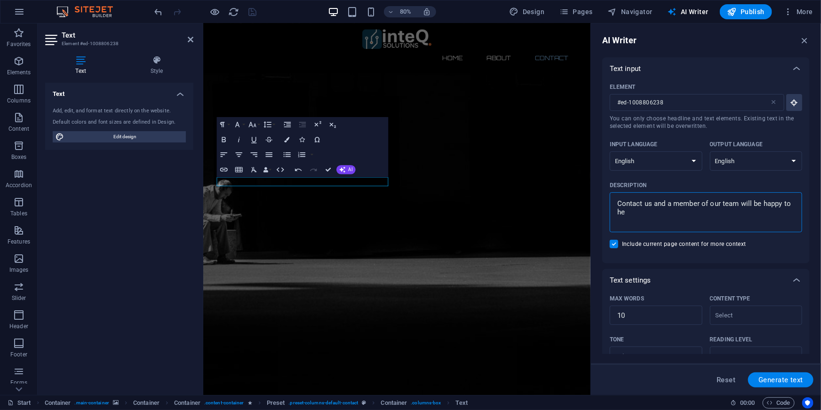
type textarea "x"
type textarea "Contact us and a member of our team will be happy to help"
type textarea "x"
type textarea "Contact us and a member of our team will be happy to help"
type textarea "x"
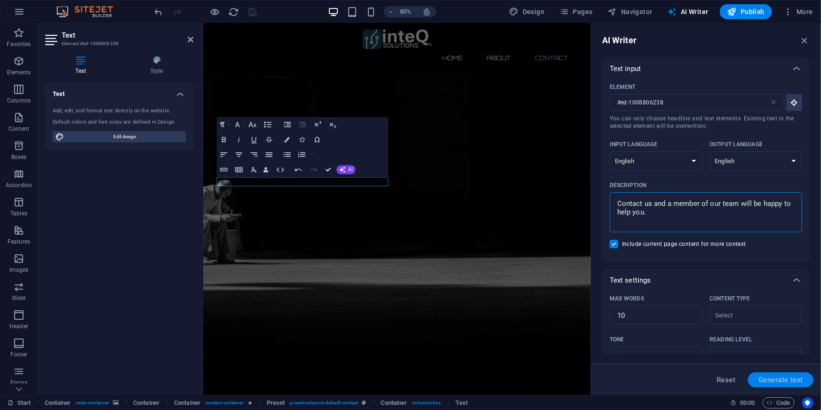
click at [783, 384] on button "Generate text" at bounding box center [780, 380] width 65 height 15
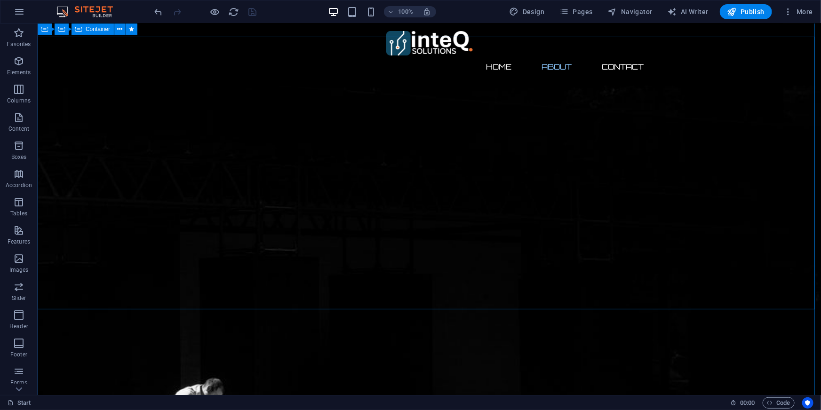
scroll to position [282, 0]
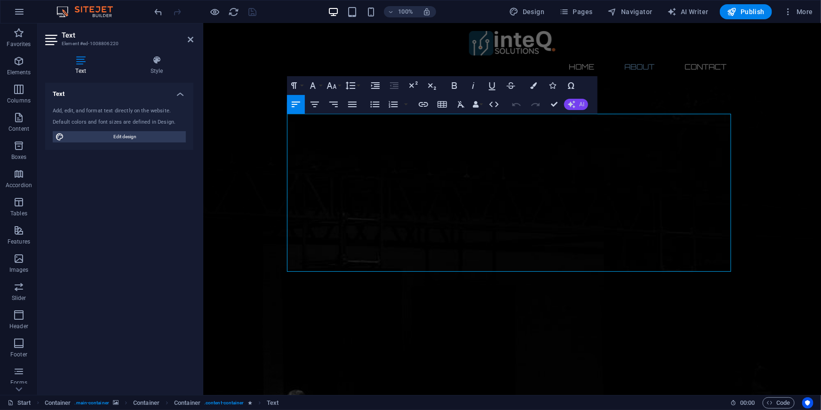
click at [569, 109] on button "AI" at bounding box center [576, 104] width 24 height 11
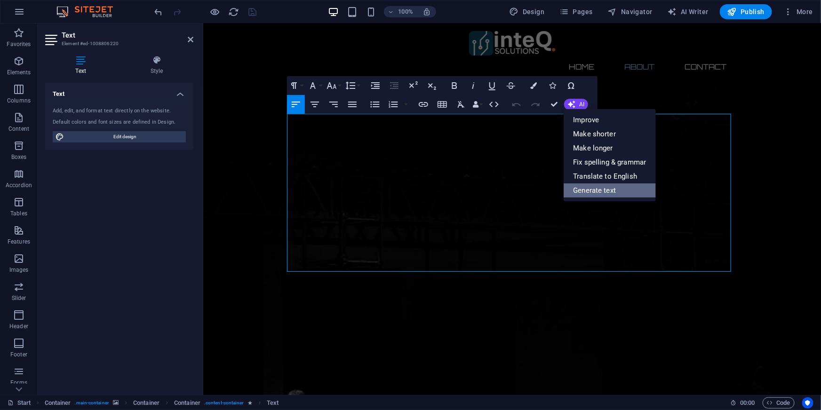
click at [599, 193] on link "Generate text" at bounding box center [610, 190] width 92 height 14
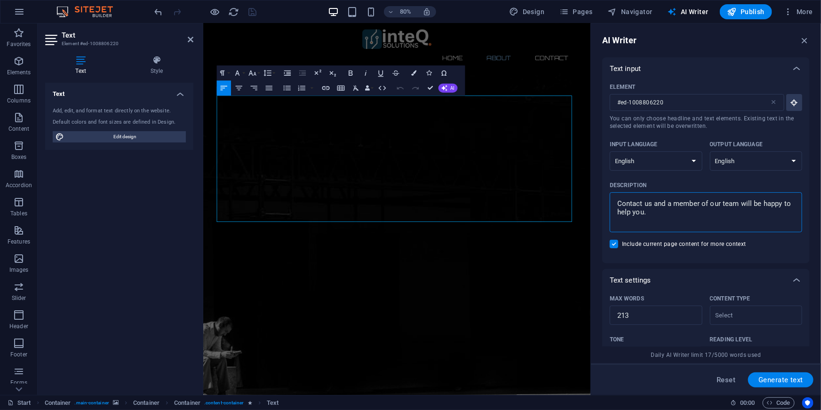
click at [689, 217] on textarea "Contact us and a member of our team will be happy to help you." at bounding box center [705, 212] width 183 height 31
click at [777, 379] on span "Generate text" at bounding box center [780, 380] width 45 height 8
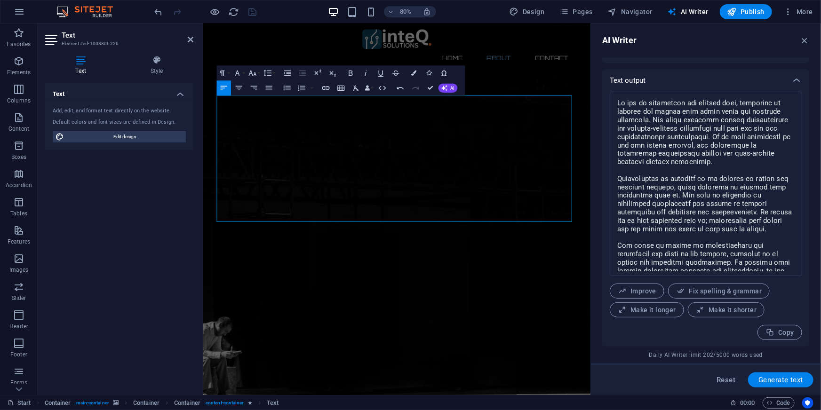
scroll to position [359, 0]
click at [806, 37] on icon "button" at bounding box center [804, 40] width 10 height 10
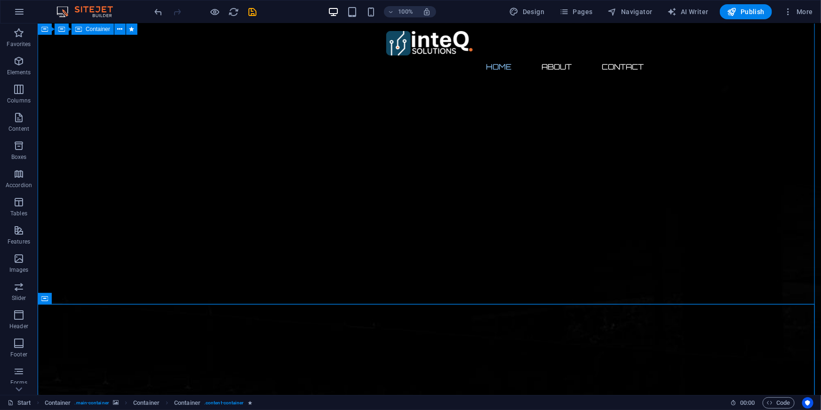
scroll to position [0, 0]
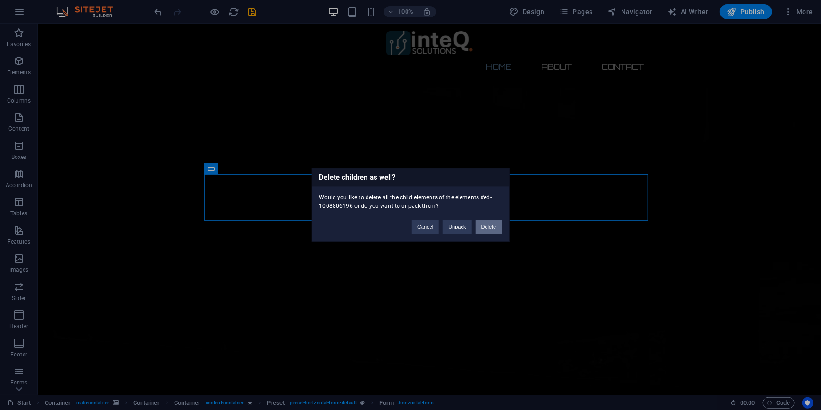
click at [491, 225] on button "Delete" at bounding box center [489, 227] width 26 height 14
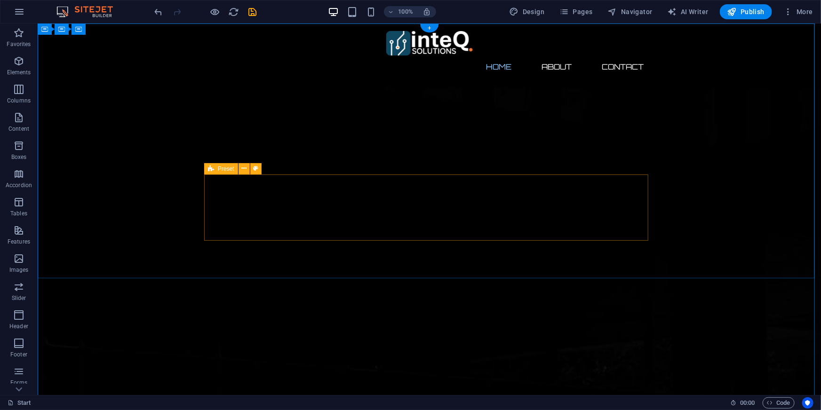
click at [245, 171] on icon at bounding box center [243, 169] width 5 height 10
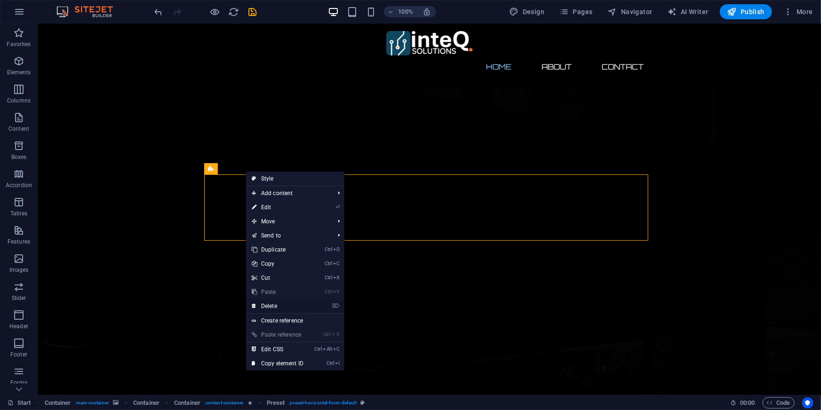
click at [276, 303] on link "⌦ Delete" at bounding box center [277, 306] width 63 height 14
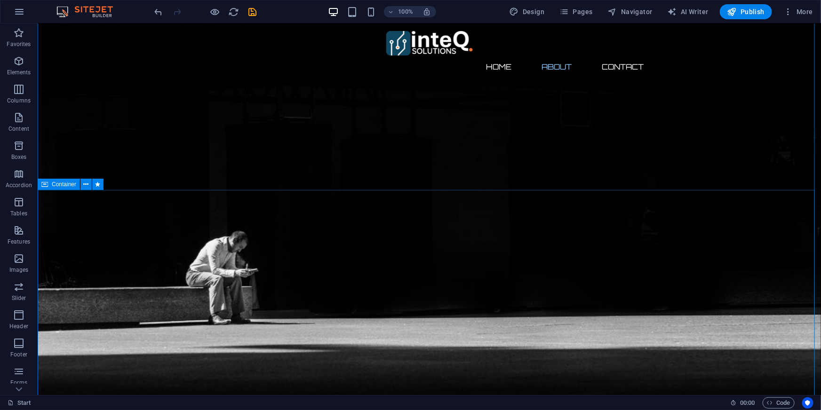
scroll to position [428, 0]
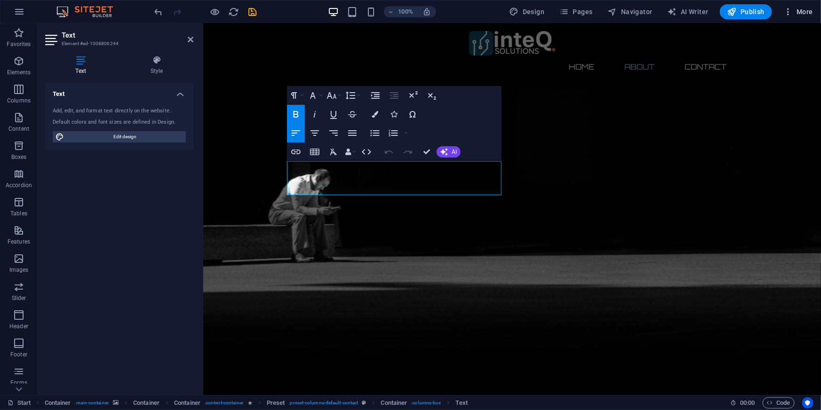
click at [803, 8] on span "More" at bounding box center [798, 11] width 30 height 9
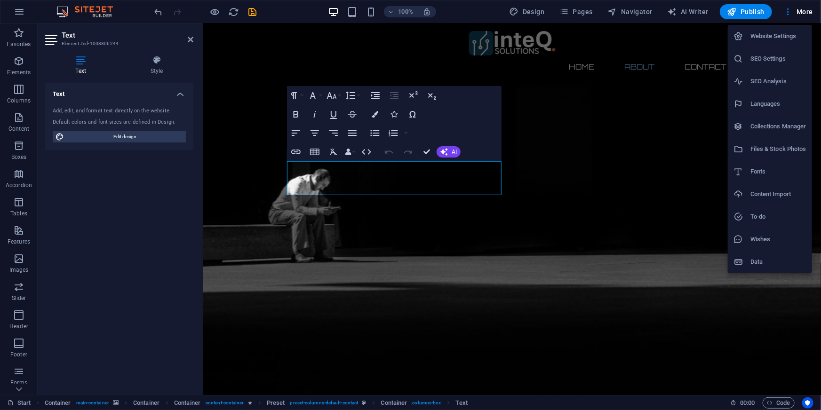
click at [759, 40] on h6 "Website Settings" at bounding box center [778, 36] width 56 height 11
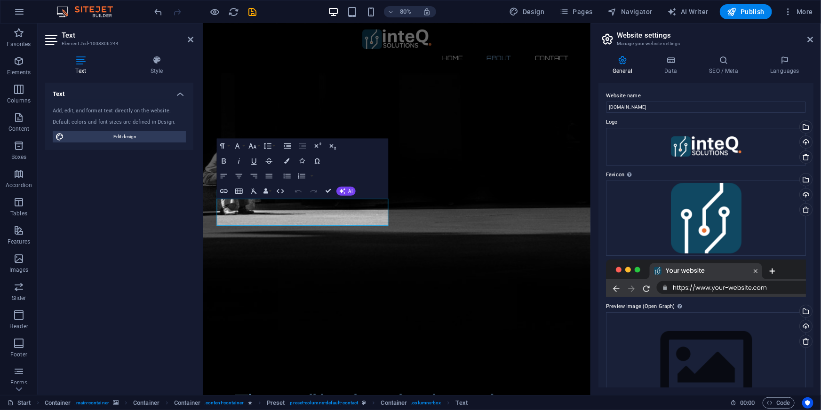
scroll to position [346, 0]
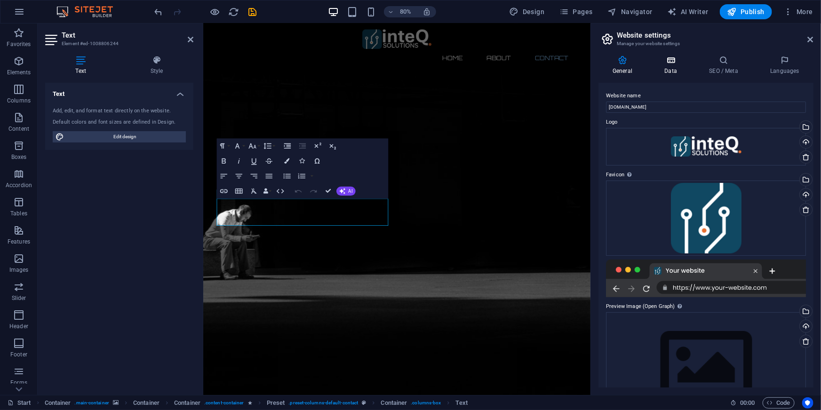
click at [673, 69] on h4 "Data" at bounding box center [672, 66] width 45 height 20
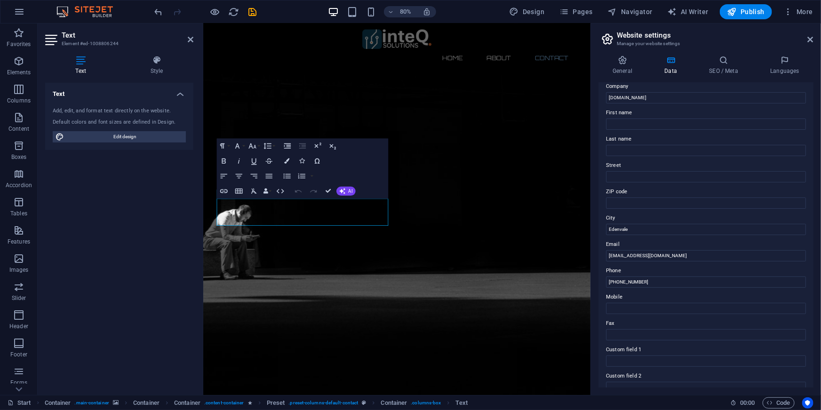
scroll to position [42, 0]
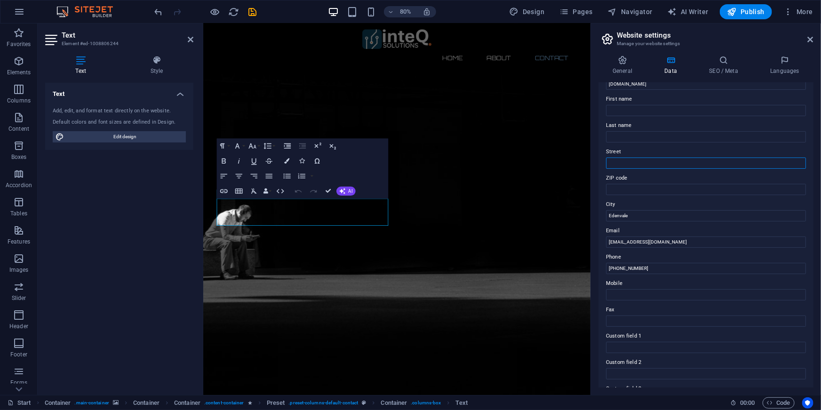
click at [672, 164] on input "Street" at bounding box center [706, 163] width 200 height 11
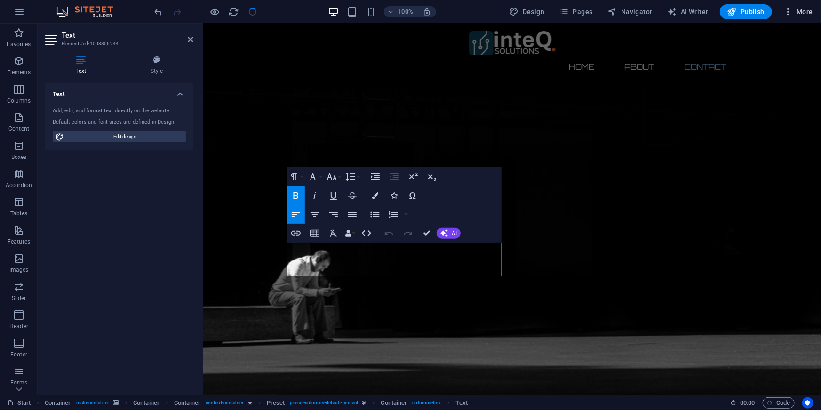
click at [790, 6] on button "More" at bounding box center [798, 11] width 37 height 15
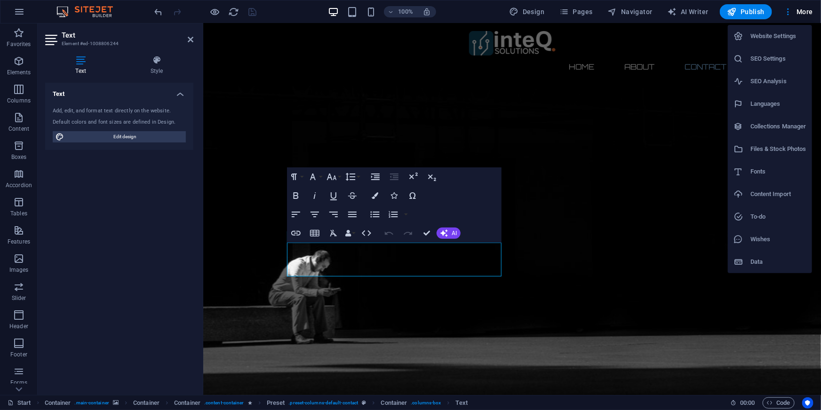
click at [774, 35] on h6 "Website Settings" at bounding box center [778, 36] width 56 height 11
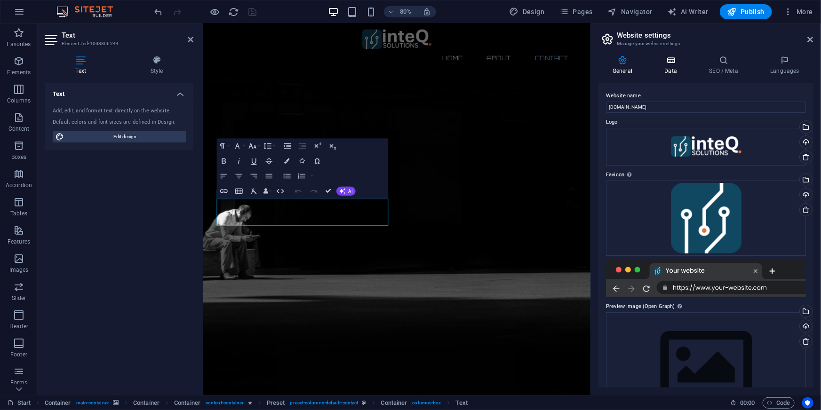
click at [672, 63] on icon at bounding box center [670, 60] width 41 height 9
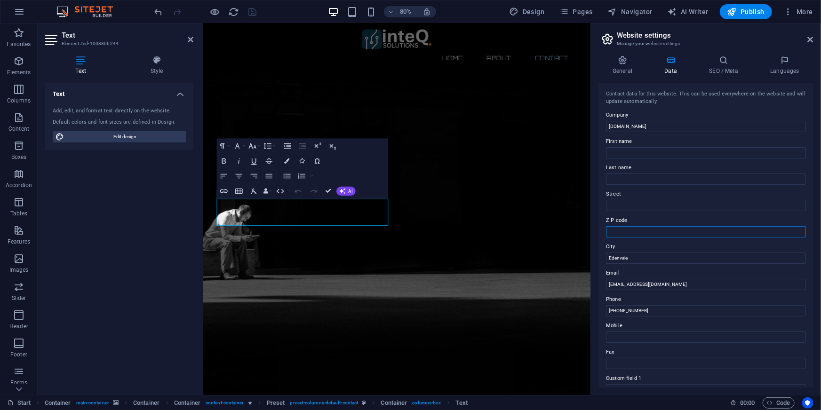
click at [660, 231] on input "ZIP code" at bounding box center [706, 231] width 200 height 11
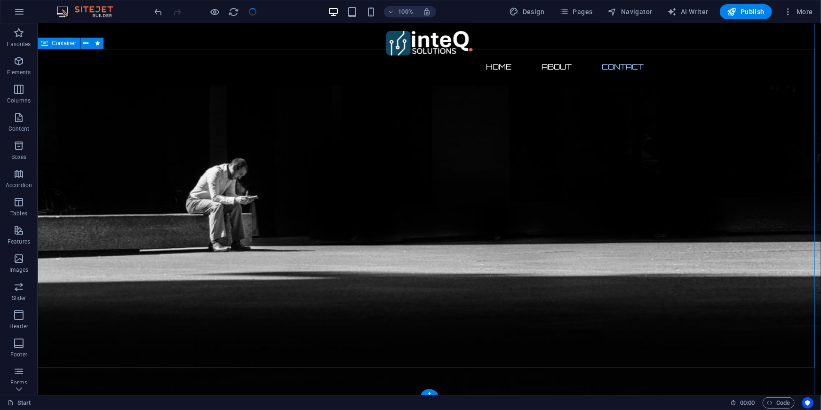
scroll to position [439, 0]
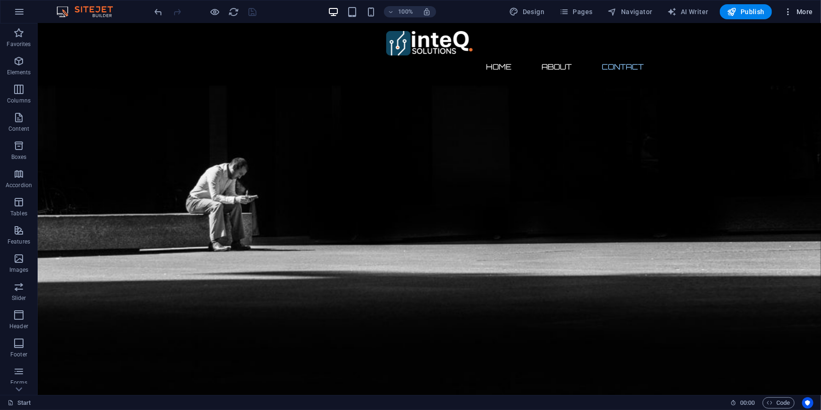
click at [805, 7] on span "More" at bounding box center [798, 11] width 30 height 9
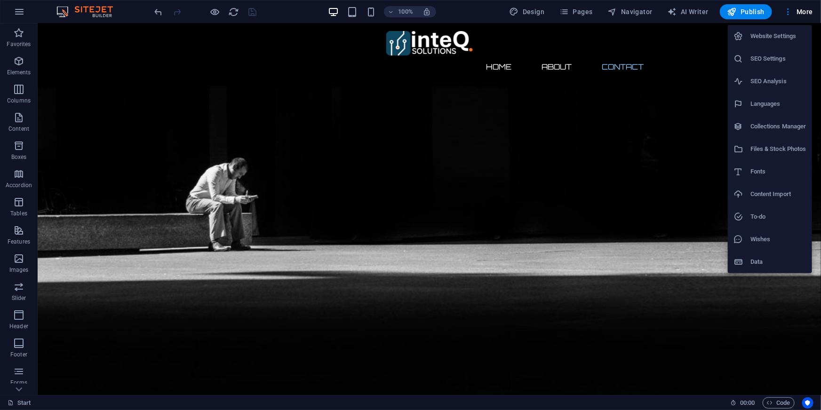
click at [766, 36] on h6 "Website Settings" at bounding box center [778, 36] width 56 height 11
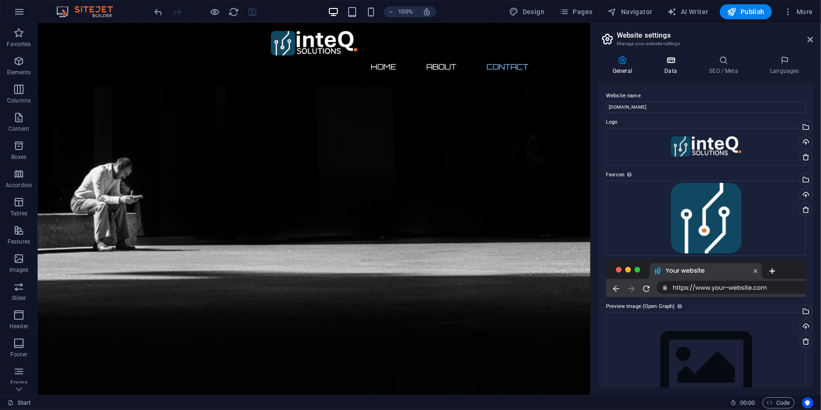
click at [663, 63] on icon at bounding box center [670, 60] width 41 height 9
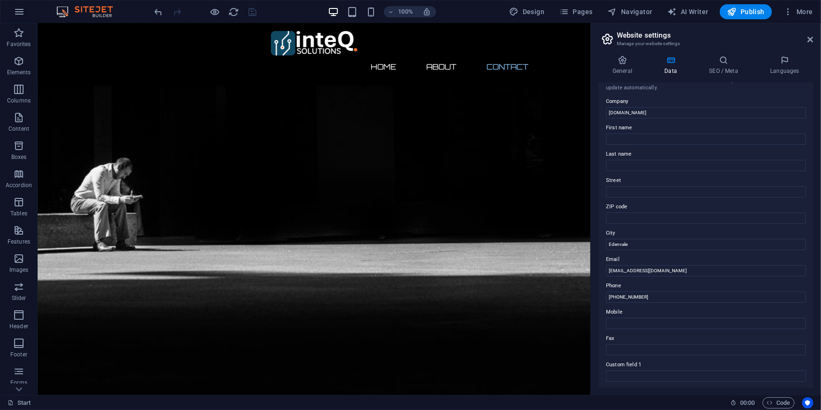
scroll to position [0, 0]
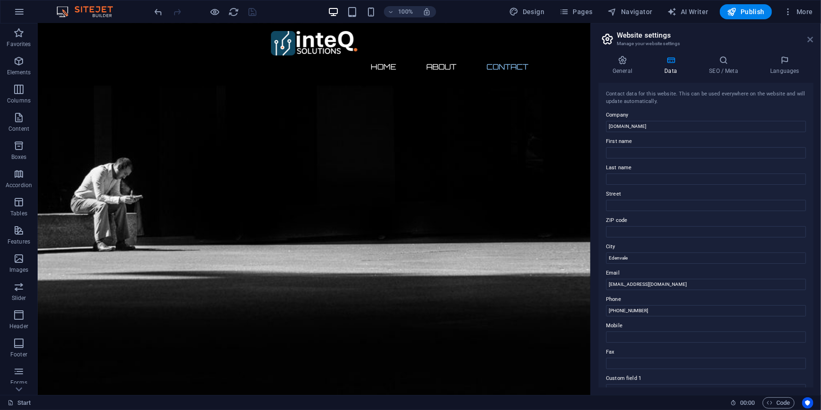
click at [809, 39] on icon at bounding box center [811, 40] width 6 height 8
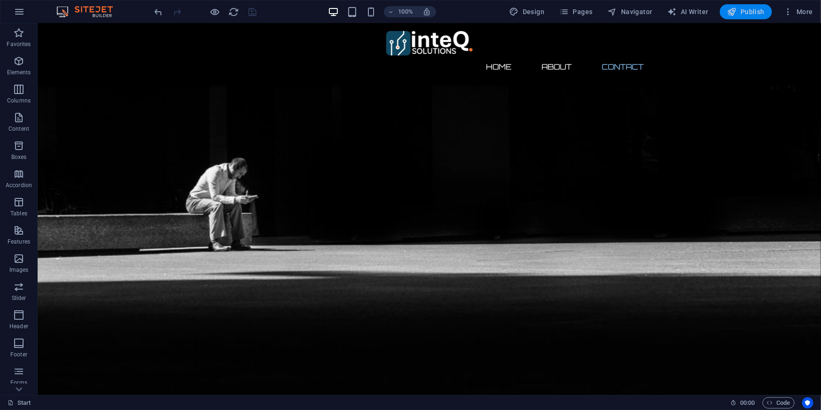
click at [748, 15] on span "Publish" at bounding box center [745, 11] width 37 height 9
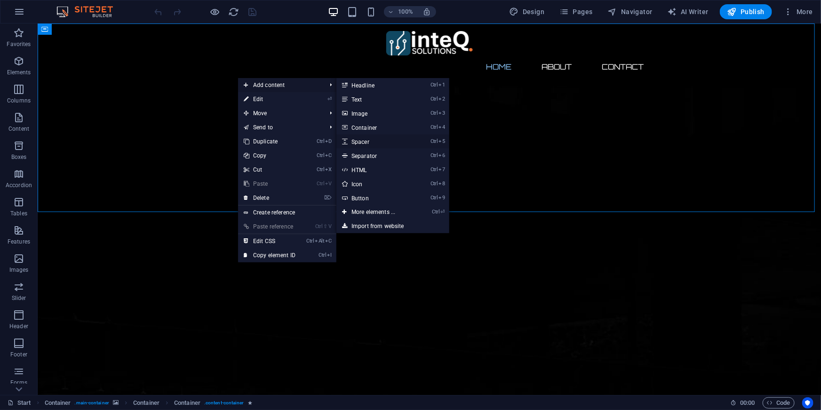
click at [379, 139] on link "Ctrl 5 Spacer" at bounding box center [375, 142] width 78 height 14
select select "px"
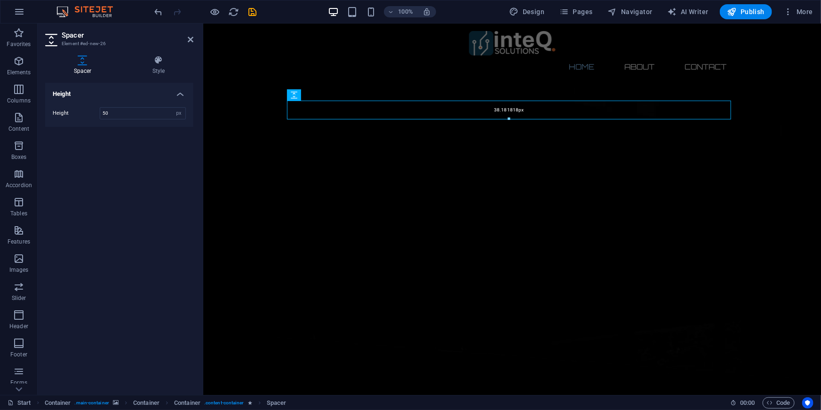
drag, startPoint x: 508, startPoint y: 124, endPoint x: 510, endPoint y: 118, distance: 6.4
click at [510, 118] on div at bounding box center [508, 119] width 443 height 3
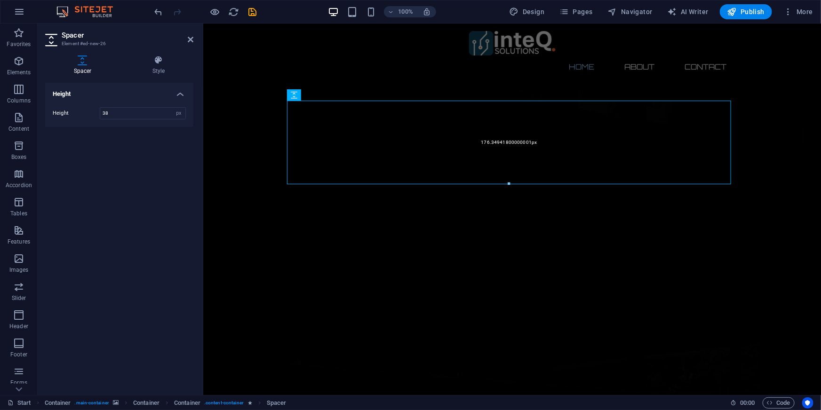
drag, startPoint x: 509, startPoint y: 117, endPoint x: 509, endPoint y: 184, distance: 67.3
click at [509, 184] on div at bounding box center [508, 184] width 443 height 3
type input "176"
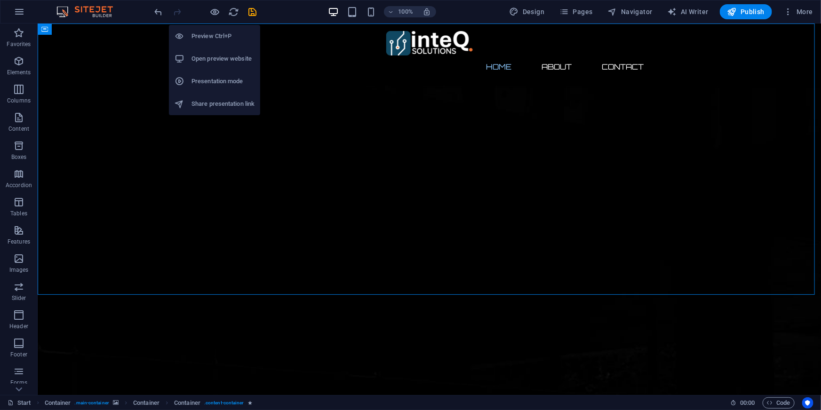
click at [211, 33] on h6 "Preview Ctrl+P" at bounding box center [222, 36] width 63 height 11
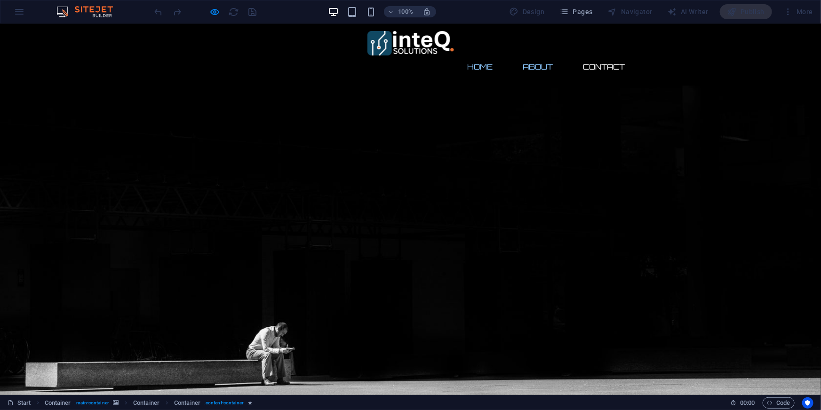
click at [535, 55] on link "About" at bounding box center [538, 66] width 45 height 23
click at [590, 55] on link "Contact" at bounding box center [604, 66] width 57 height 23
click at [487, 55] on link "Home" at bounding box center [480, 66] width 40 height 23
click at [536, 55] on link "About" at bounding box center [538, 66] width 45 height 23
click at [602, 55] on link "Contact" at bounding box center [604, 66] width 57 height 23
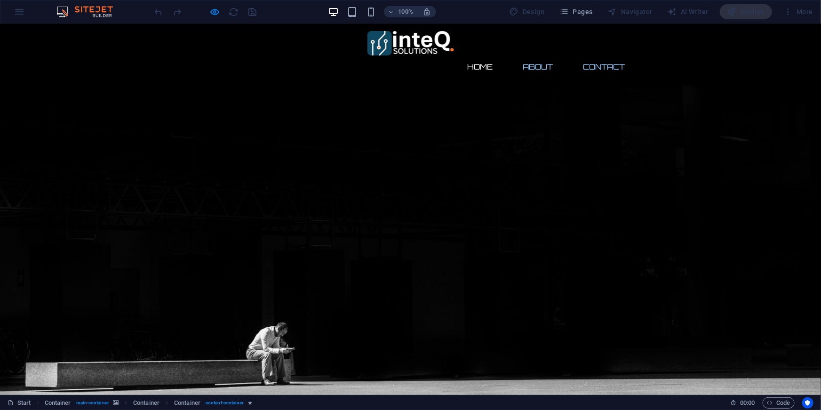
click at [536, 55] on link "About" at bounding box center [538, 66] width 45 height 23
click at [473, 55] on link "Home" at bounding box center [480, 66] width 40 height 23
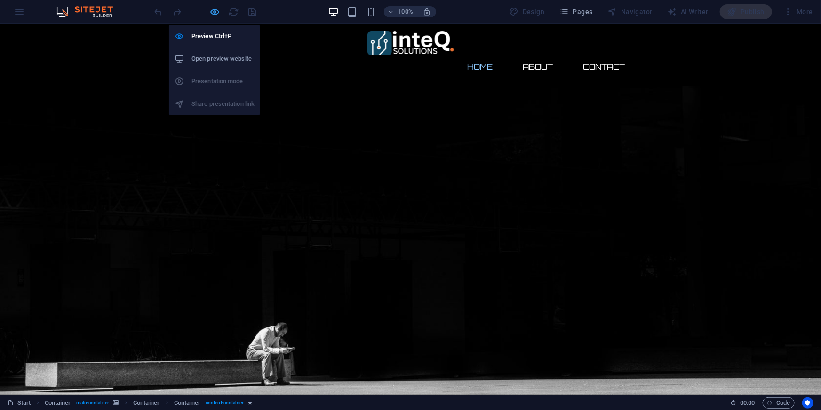
click at [215, 11] on icon "button" at bounding box center [215, 12] width 11 height 11
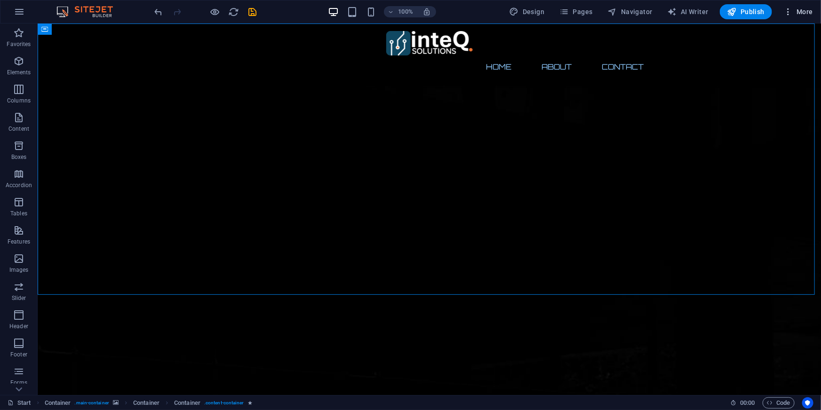
click at [806, 10] on span "More" at bounding box center [798, 11] width 30 height 9
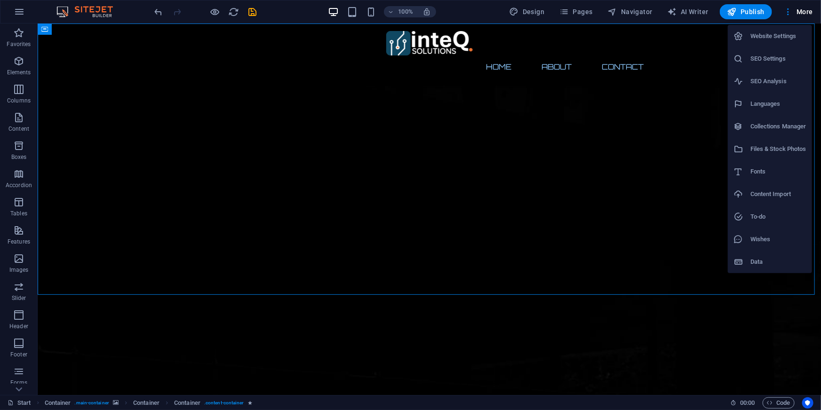
click at [778, 36] on h6 "Website Settings" at bounding box center [778, 36] width 56 height 11
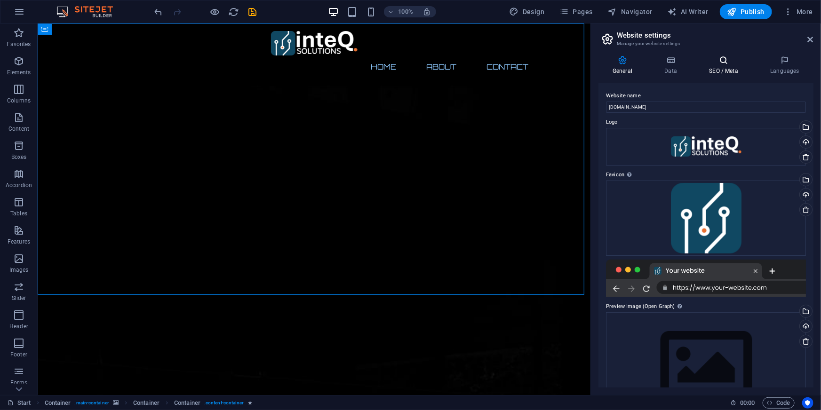
click at [722, 57] on icon at bounding box center [723, 60] width 57 height 9
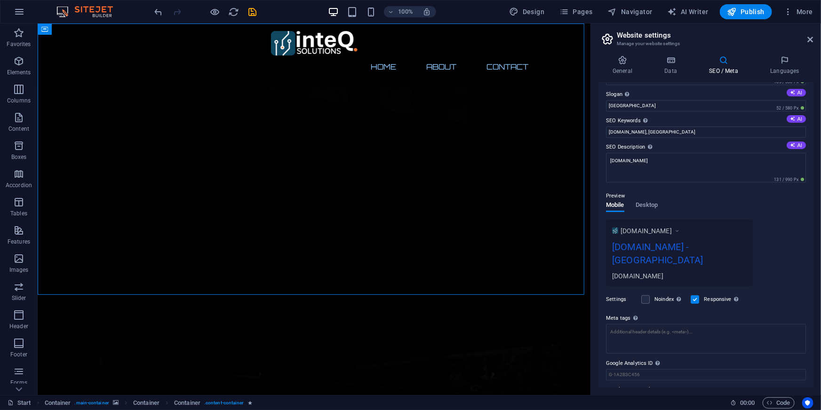
scroll to position [41, 0]
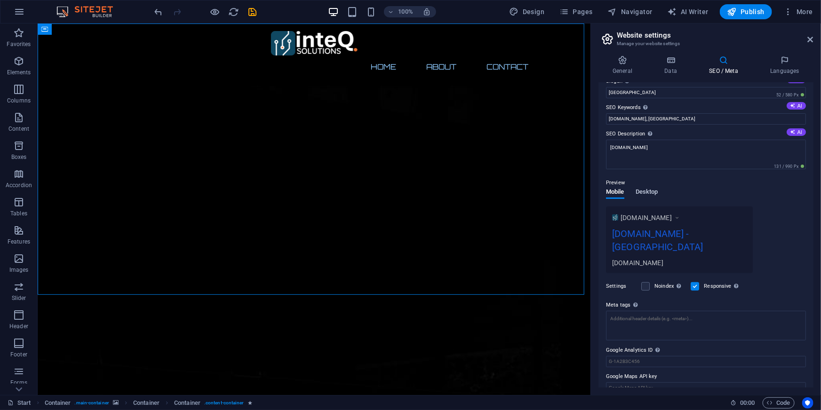
click at [648, 191] on span "Desktop" at bounding box center [647, 192] width 23 height 13
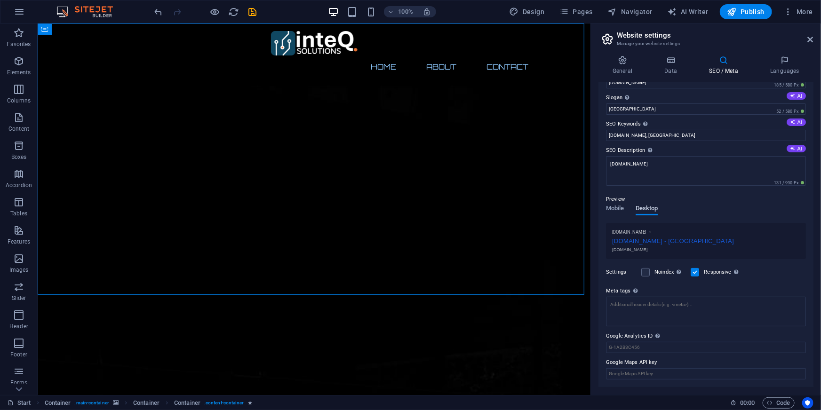
scroll to position [24, 0]
click at [618, 213] on span "Mobile" at bounding box center [615, 210] width 18 height 13
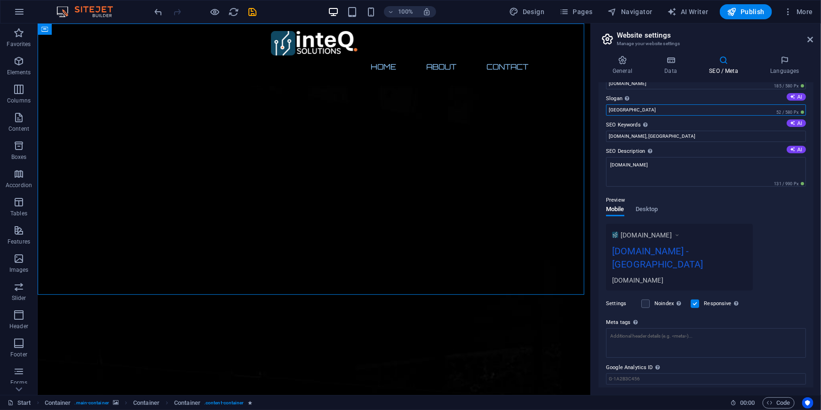
drag, startPoint x: 627, startPoint y: 109, endPoint x: 606, endPoint y: 109, distance: 20.7
click at [606, 109] on input "[GEOGRAPHIC_DATA]" at bounding box center [706, 109] width 200 height 11
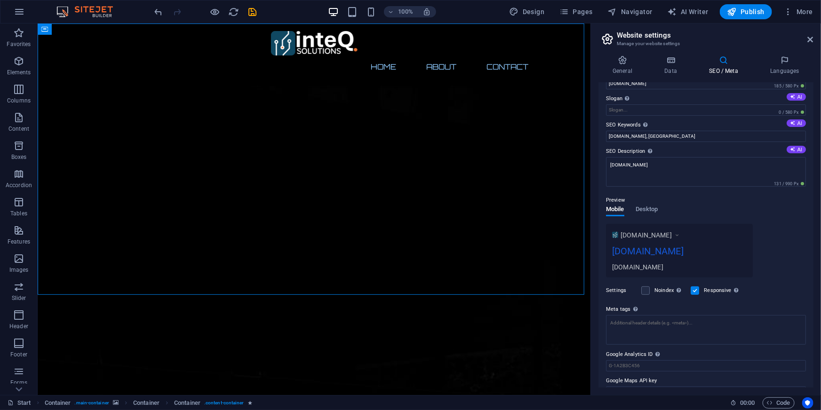
click at [786, 243] on div "[DOMAIN_NAME] [DOMAIN_NAME] [DOMAIN_NAME]" at bounding box center [706, 251] width 200 height 54
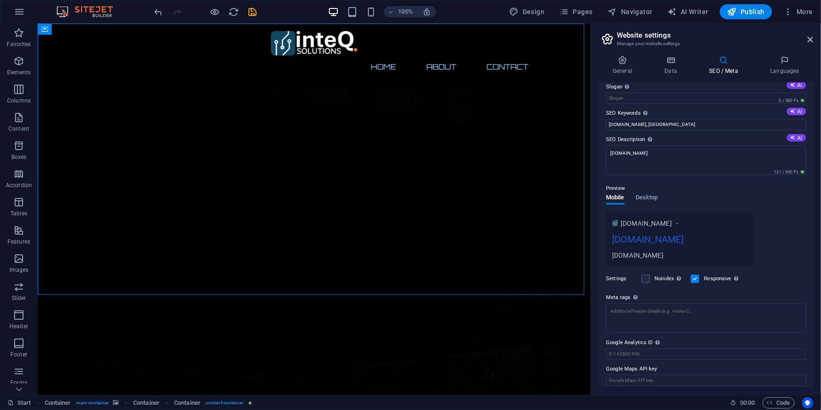
scroll to position [41, 0]
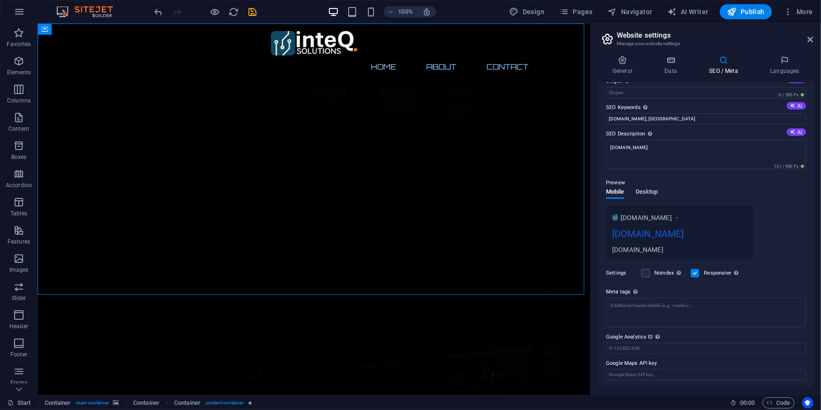
click at [652, 193] on span "Desktop" at bounding box center [647, 192] width 23 height 13
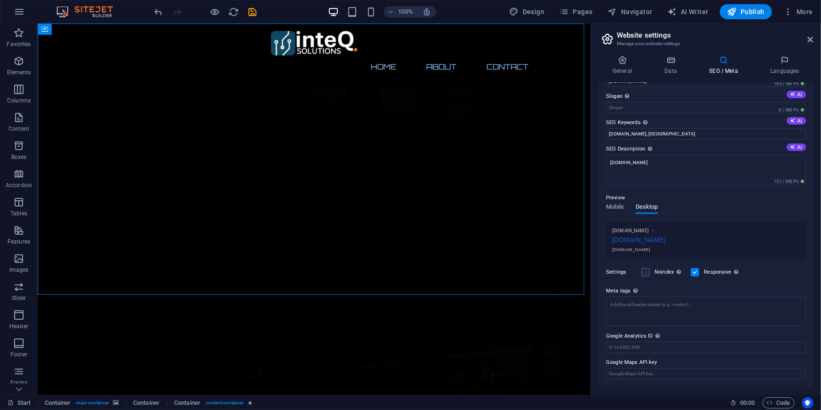
scroll to position [24, 0]
click at [613, 207] on span "Mobile" at bounding box center [615, 210] width 18 height 13
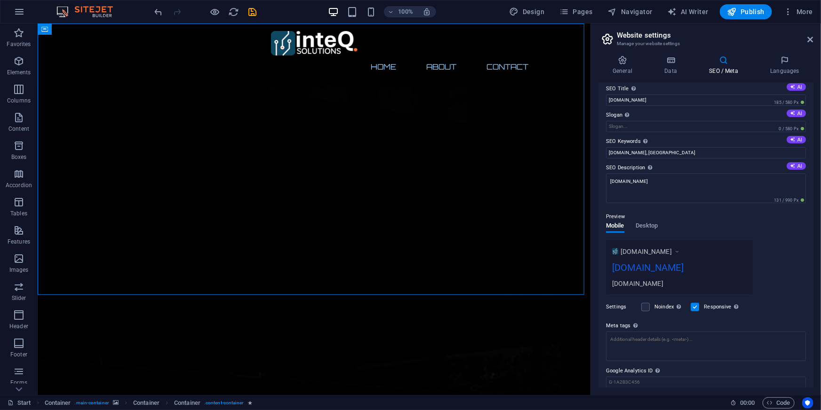
scroll to position [0, 0]
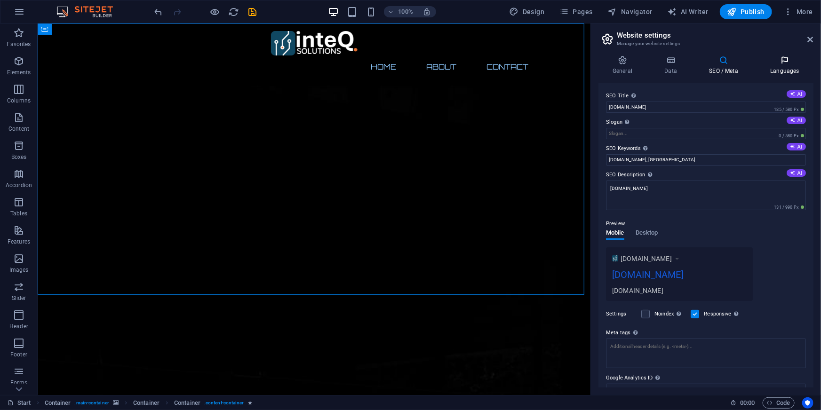
click at [781, 64] on icon at bounding box center [784, 60] width 57 height 9
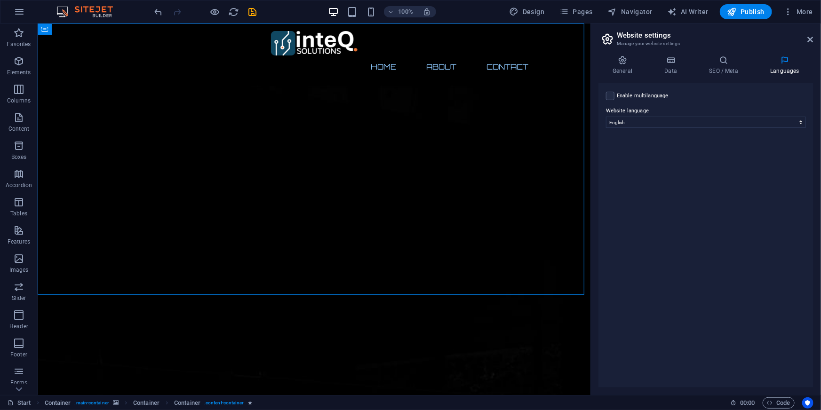
click at [648, 97] on label "Enable multilanguage To disable multilanguage delete all languages until only o…" at bounding box center [643, 95] width 52 height 11
click at [0, 0] on input "Enable multilanguage To disable multilanguage delete all languages until only o…" at bounding box center [0, 0] width 0 height 0
click at [716, 167] on select "Abkhazian Afar Afrikaans Akan Albanian Amharic Arabic Aragonese Armenian Assame…" at bounding box center [706, 167] width 157 height 11
select select "2"
click at [628, 162] on select "Abkhazian Afar Afrikaans Akan Albanian Amharic Arabic Aragonese Armenian Assame…" at bounding box center [706, 167] width 157 height 11
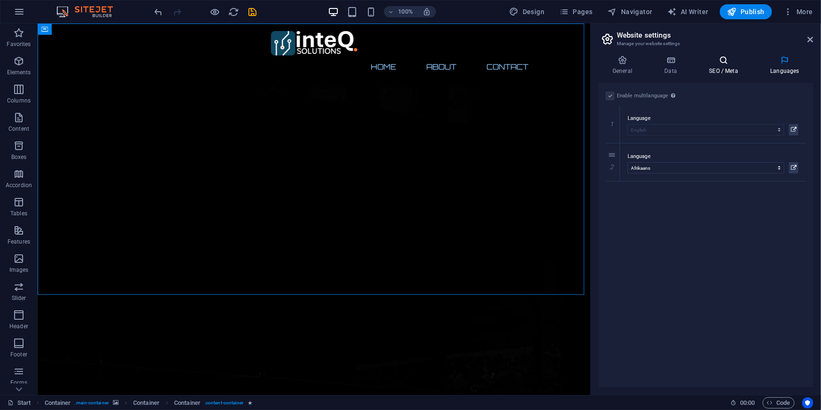
click at [718, 64] on icon at bounding box center [723, 60] width 57 height 9
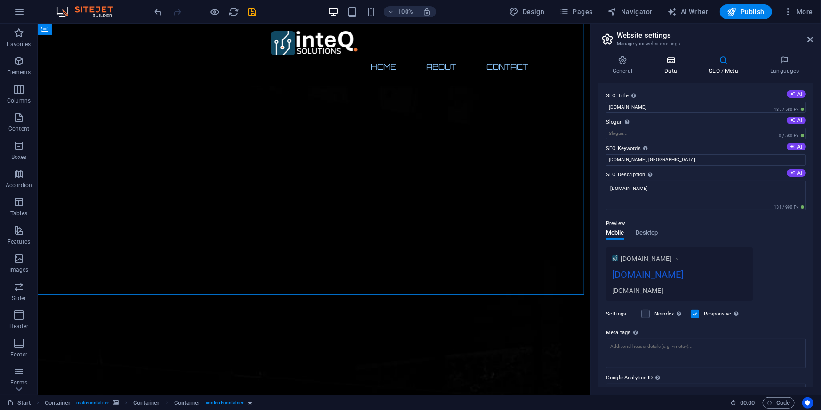
click at [667, 61] on icon at bounding box center [670, 60] width 41 height 9
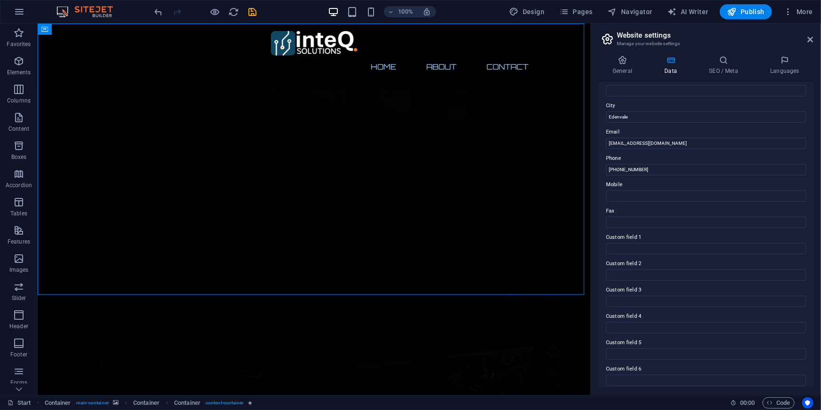
scroll to position [147, 0]
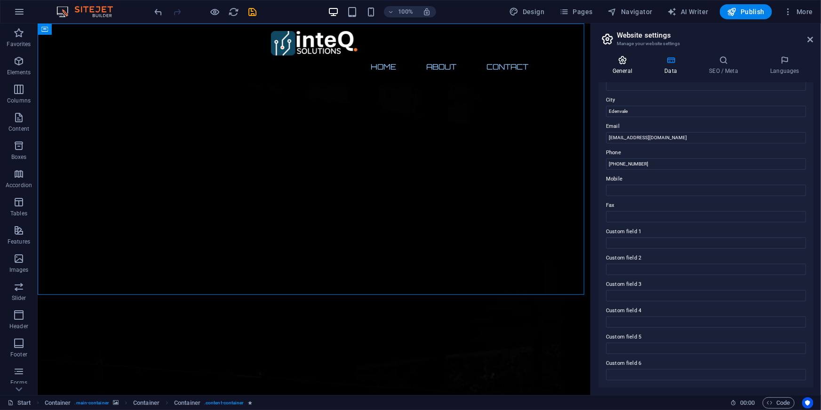
click at [622, 64] on icon at bounding box center [622, 60] width 48 height 9
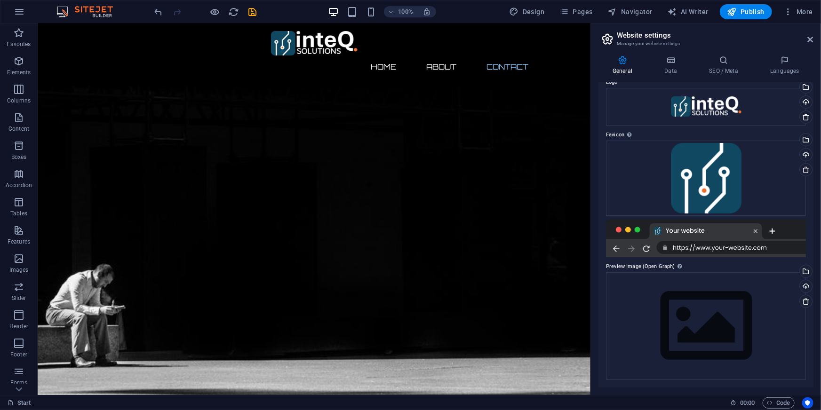
scroll to position [522, 0]
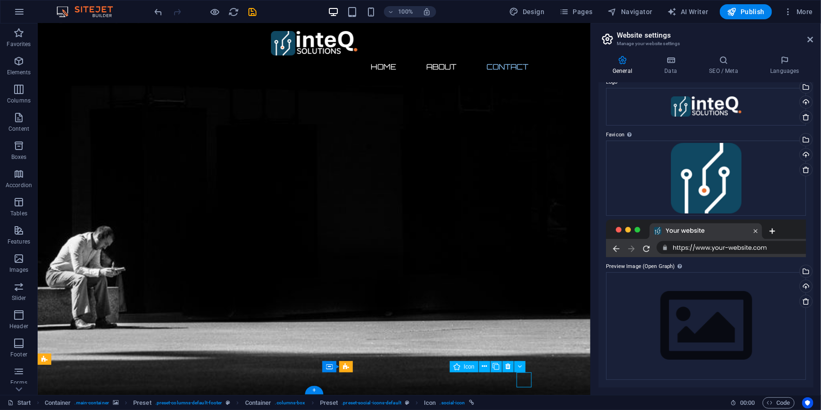
select select "xMidYMid"
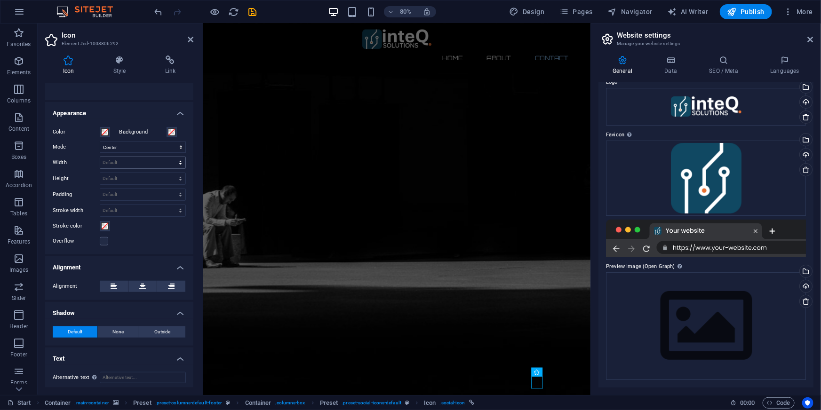
scroll to position [188, 0]
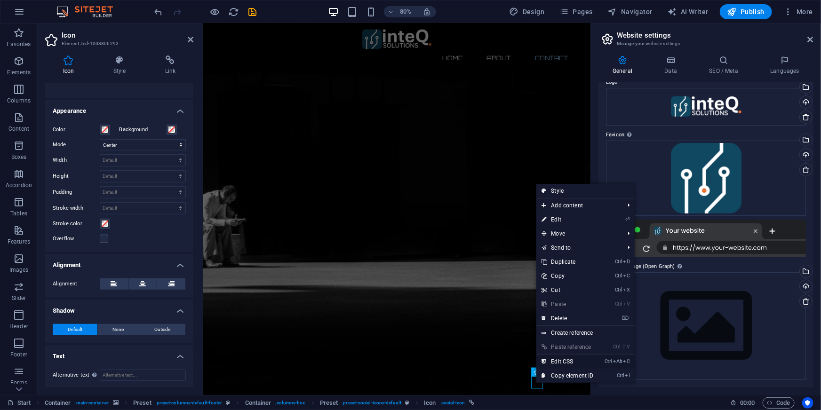
click at [570, 360] on link "Ctrl Alt C Edit CSS" at bounding box center [567, 362] width 63 height 14
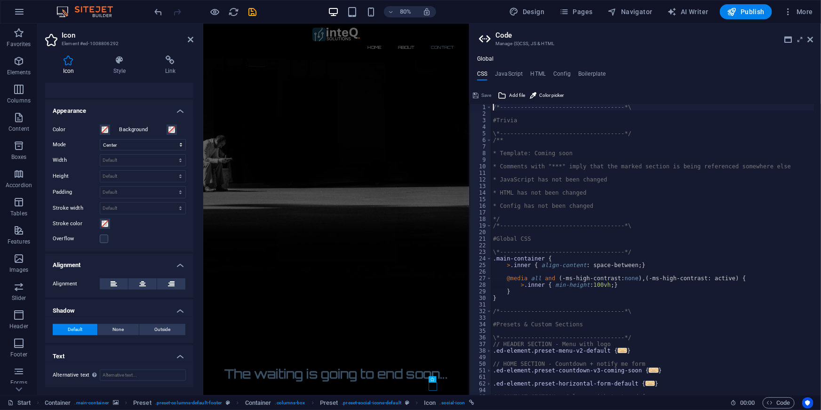
scroll to position [218, 0]
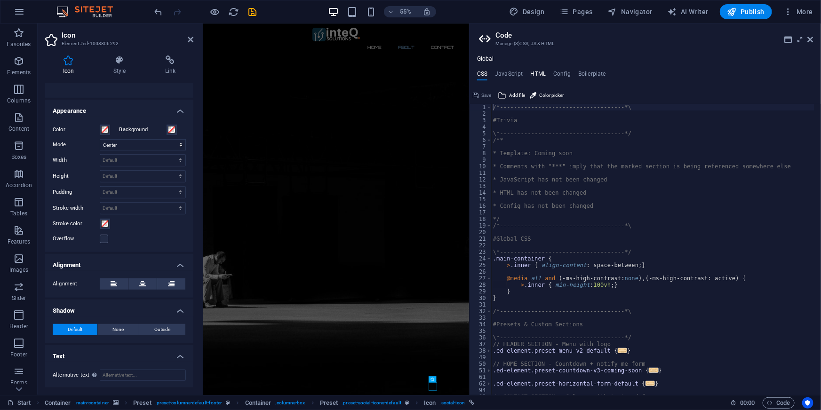
click at [538, 74] on h4 "HTML" at bounding box center [539, 76] width 16 height 10
type textarea "<a href="#main-content" class="wv-link-content button">Skip to main content</a>"
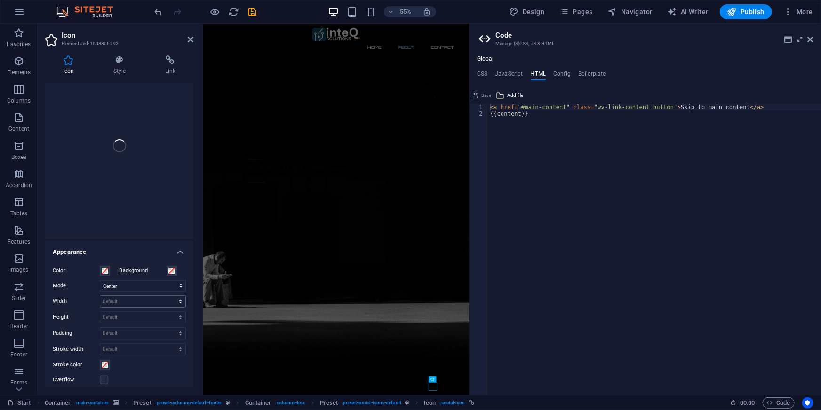
scroll to position [0, 0]
click at [171, 69] on h4 "Link" at bounding box center [170, 66] width 46 height 20
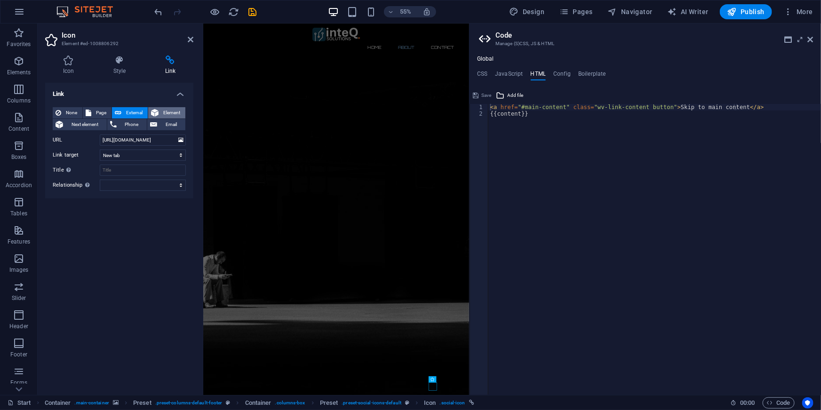
click at [161, 113] on span "Element" at bounding box center [171, 112] width 21 height 11
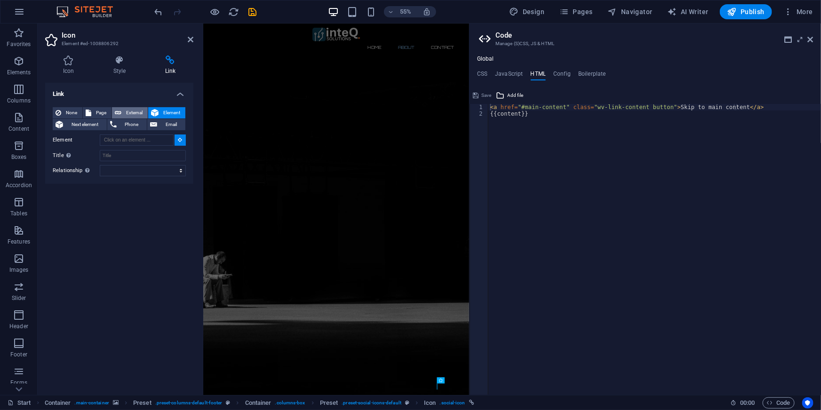
click at [132, 109] on span "External" at bounding box center [134, 112] width 21 height 11
select select "blank"
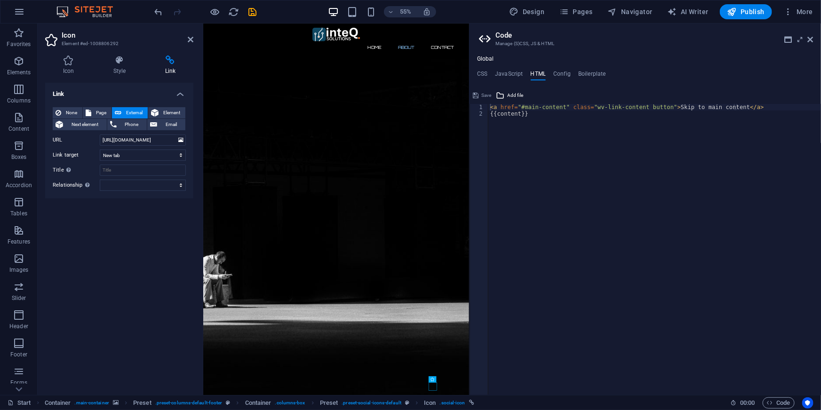
type textarea "{{content}}"
click at [688, 299] on div "< a href = "#main-content" class = "wv-link-content button" > Skip to main cont…" at bounding box center [654, 256] width 333 height 304
click at [814, 38] on aside "Code Manage (S)CSS, JS & HTML Global CSS JavaScript HTML Config Boilerplate /*-…" at bounding box center [645, 210] width 352 height 372
click at [808, 41] on icon at bounding box center [811, 40] width 6 height 8
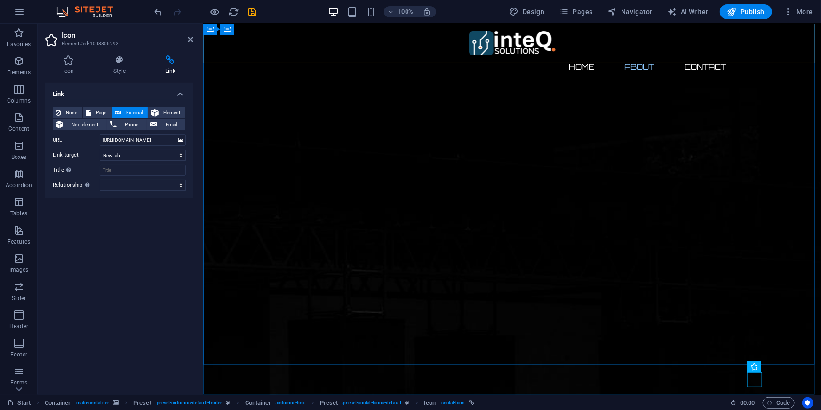
scroll to position [522, 0]
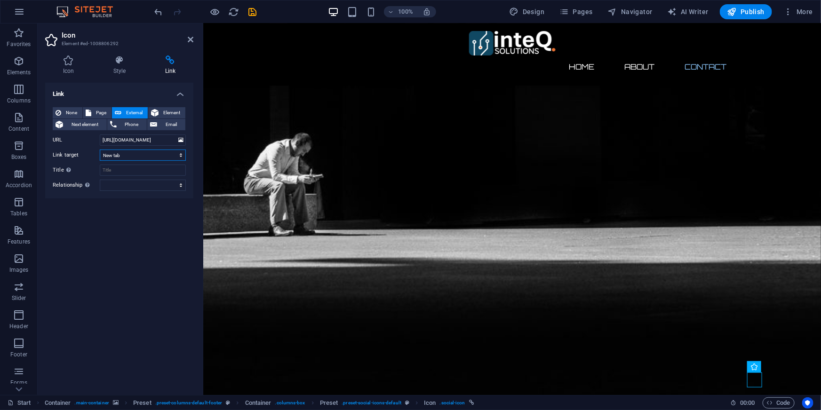
click at [159, 155] on select "New tab Same tab Overlay" at bounding box center [143, 155] width 86 height 11
click at [138, 284] on div "Link None Page External Element Next element Phone Email Page Start Legal Notic…" at bounding box center [119, 235] width 148 height 305
click at [134, 170] on input "Title Additional link description, should not be the same as the link text. The…" at bounding box center [143, 170] width 86 height 11
type input "Go to Facebook page"
click at [141, 255] on div "Link None Page External Element Next element Phone Email Page Start Legal Notic…" at bounding box center [119, 235] width 148 height 305
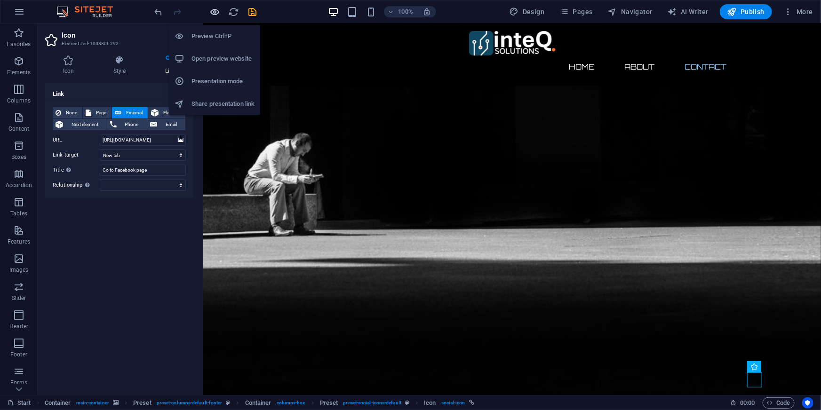
click at [214, 8] on icon "button" at bounding box center [215, 12] width 11 height 11
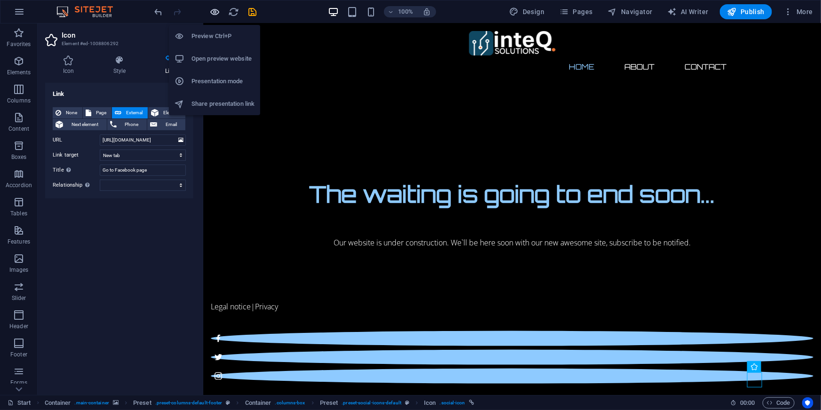
scroll to position [0, 0]
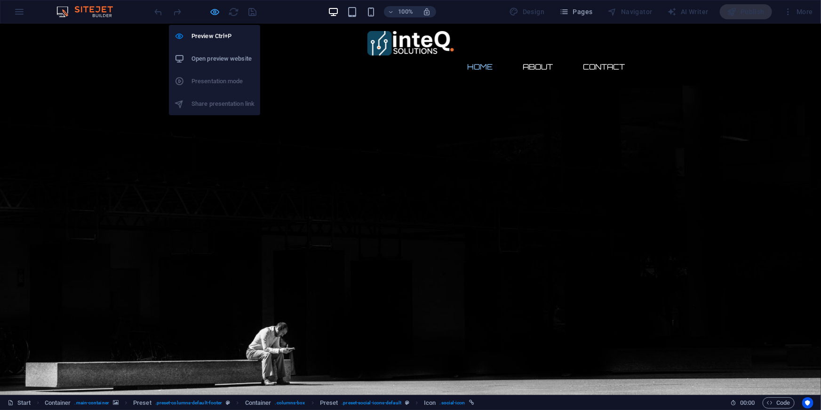
click at [214, 9] on icon "button" at bounding box center [215, 12] width 11 height 11
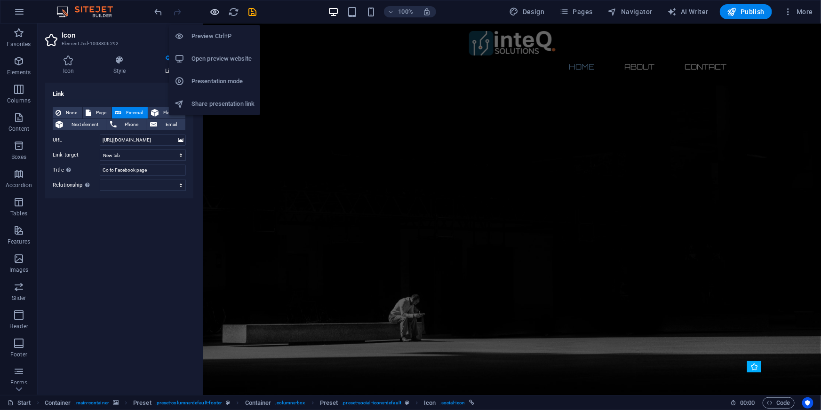
scroll to position [522, 0]
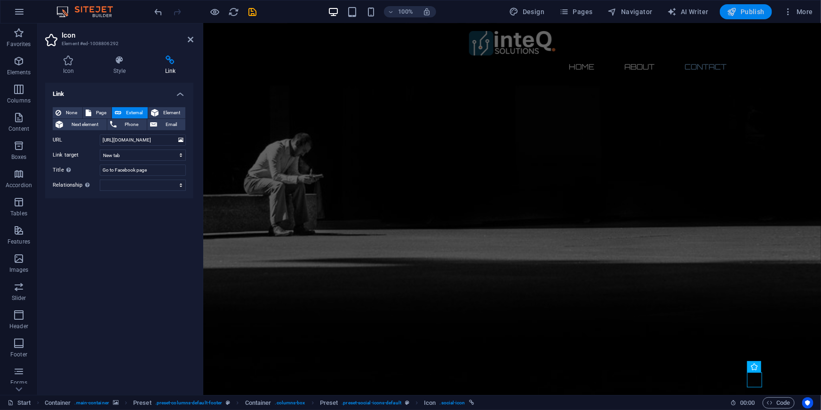
click at [747, 12] on span "Publish" at bounding box center [745, 11] width 37 height 9
checkbox input "false"
